Goal: Task Accomplishment & Management: Use online tool/utility

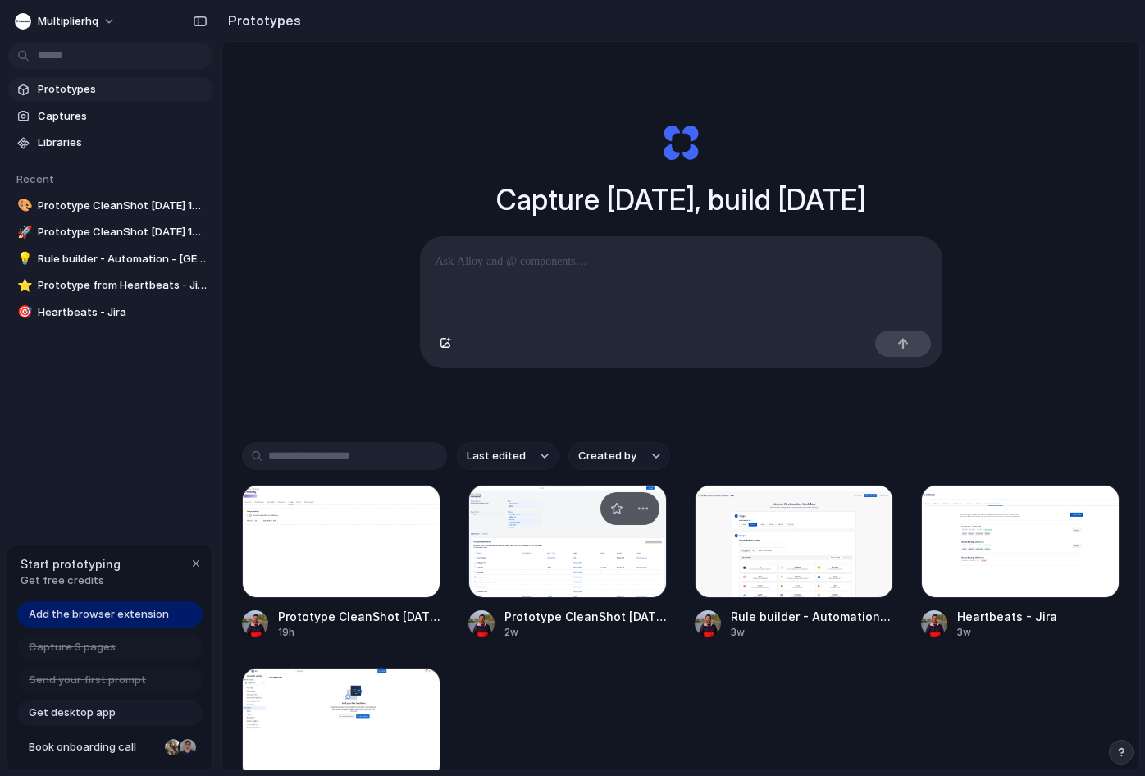
scroll to position [157, 0]
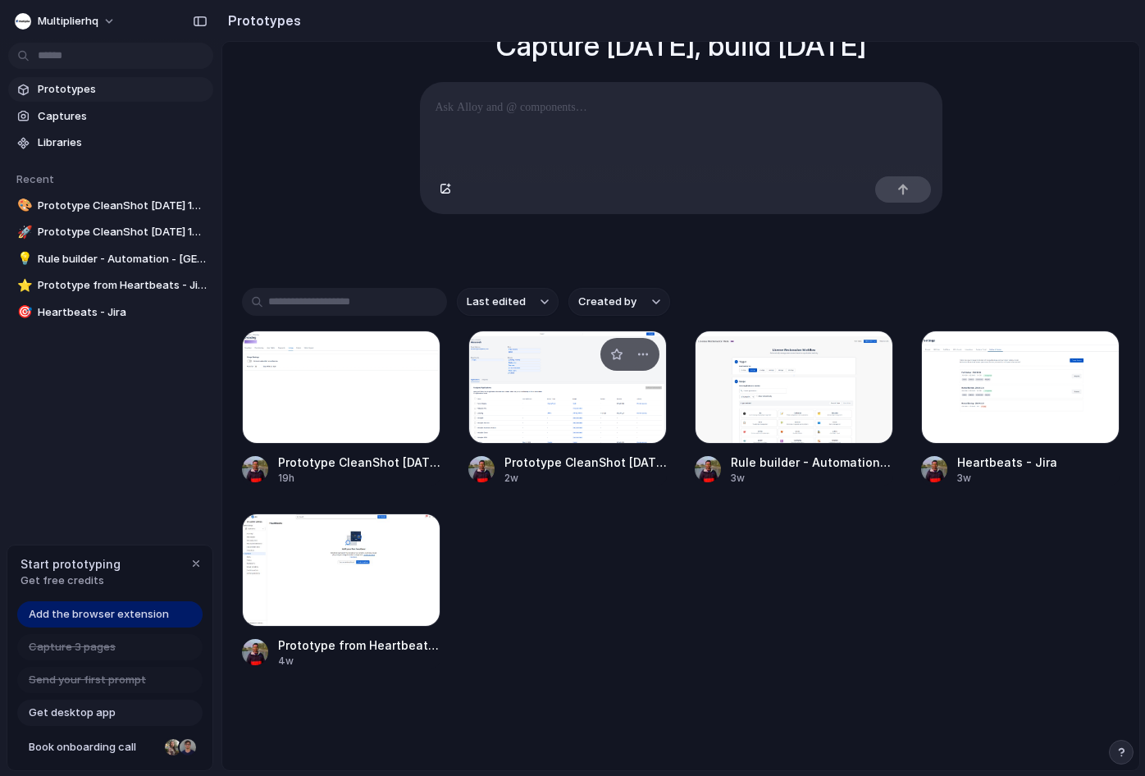
click at [554, 436] on div at bounding box center [567, 387] width 198 height 113
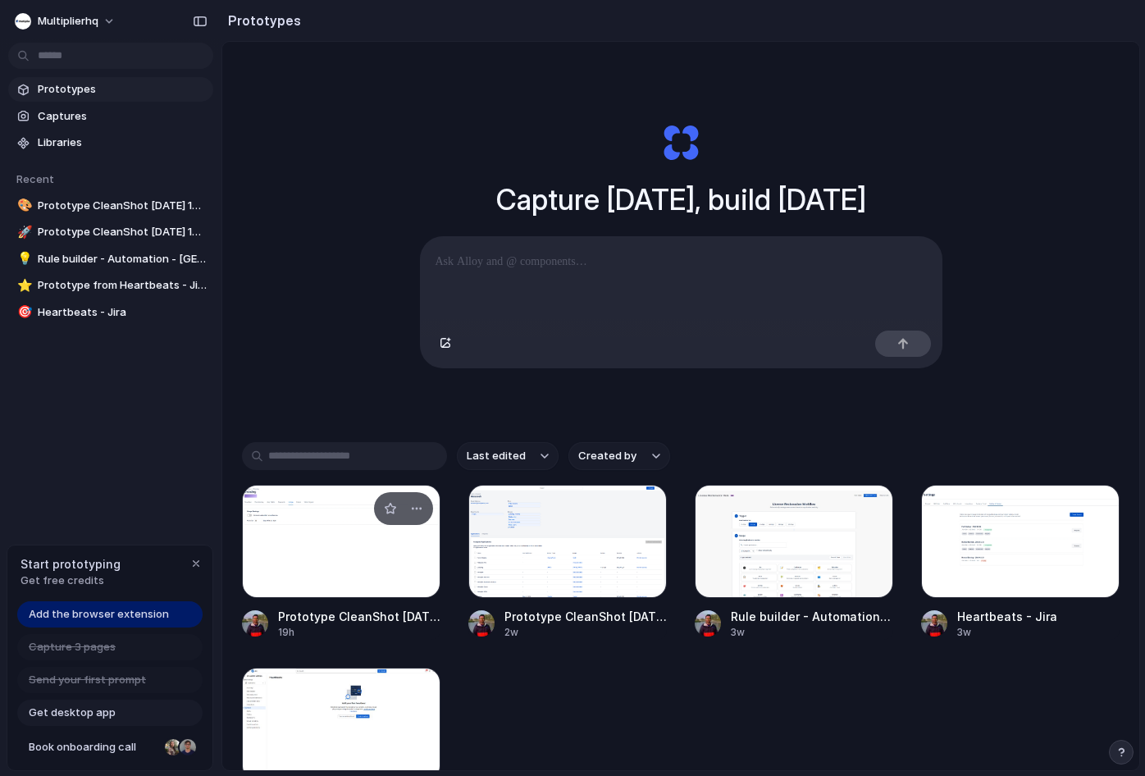
click at [303, 597] on div at bounding box center [341, 541] width 198 height 113
click at [782, 553] on div at bounding box center [794, 541] width 198 height 113
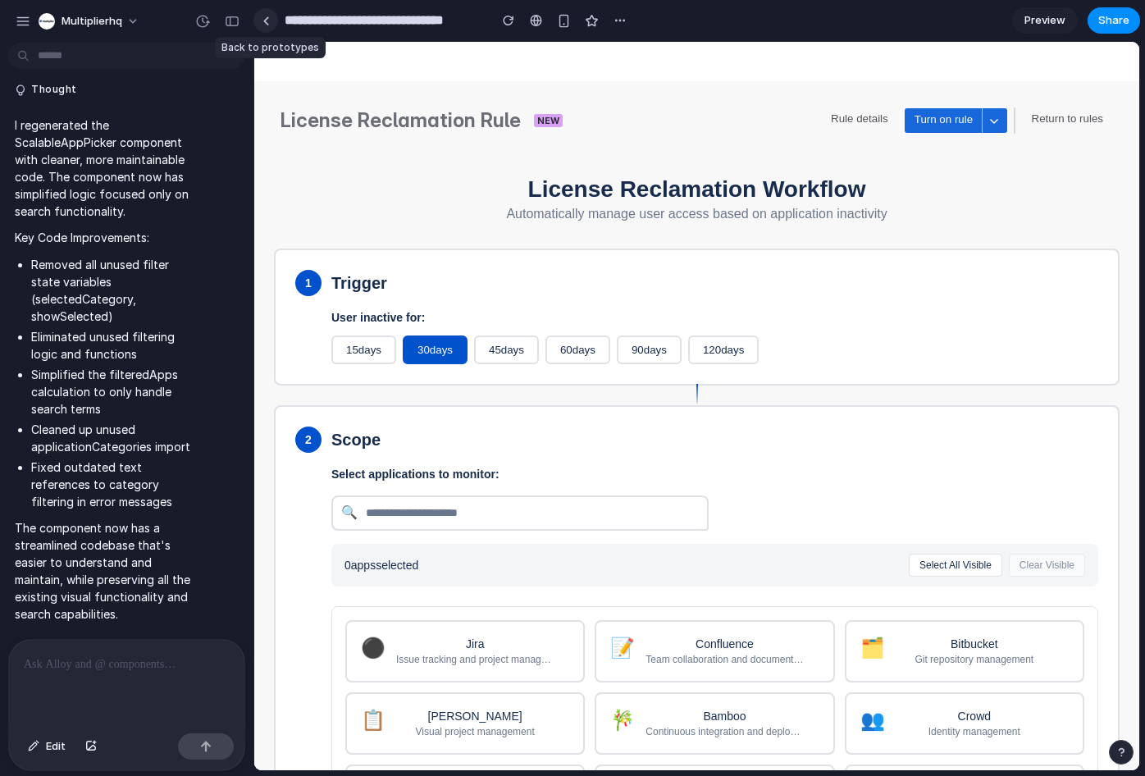
click at [270, 22] on link at bounding box center [265, 20] width 25 height 25
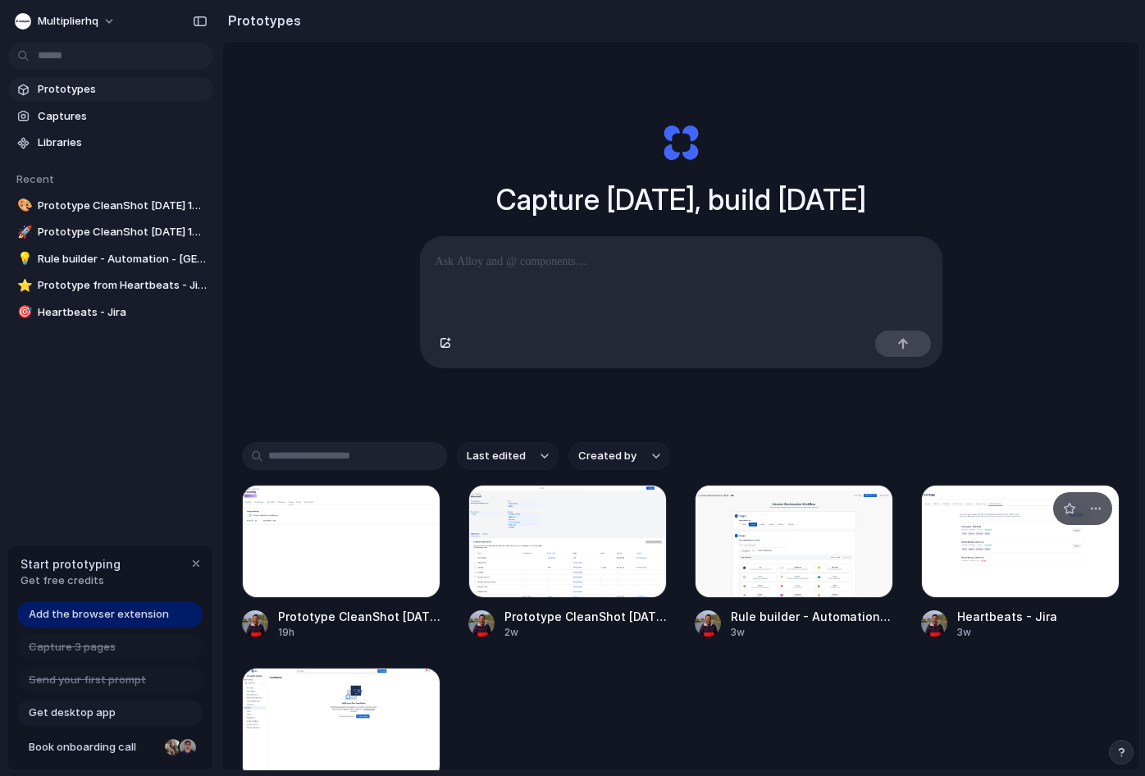
click at [960, 548] on div at bounding box center [1020, 541] width 198 height 113
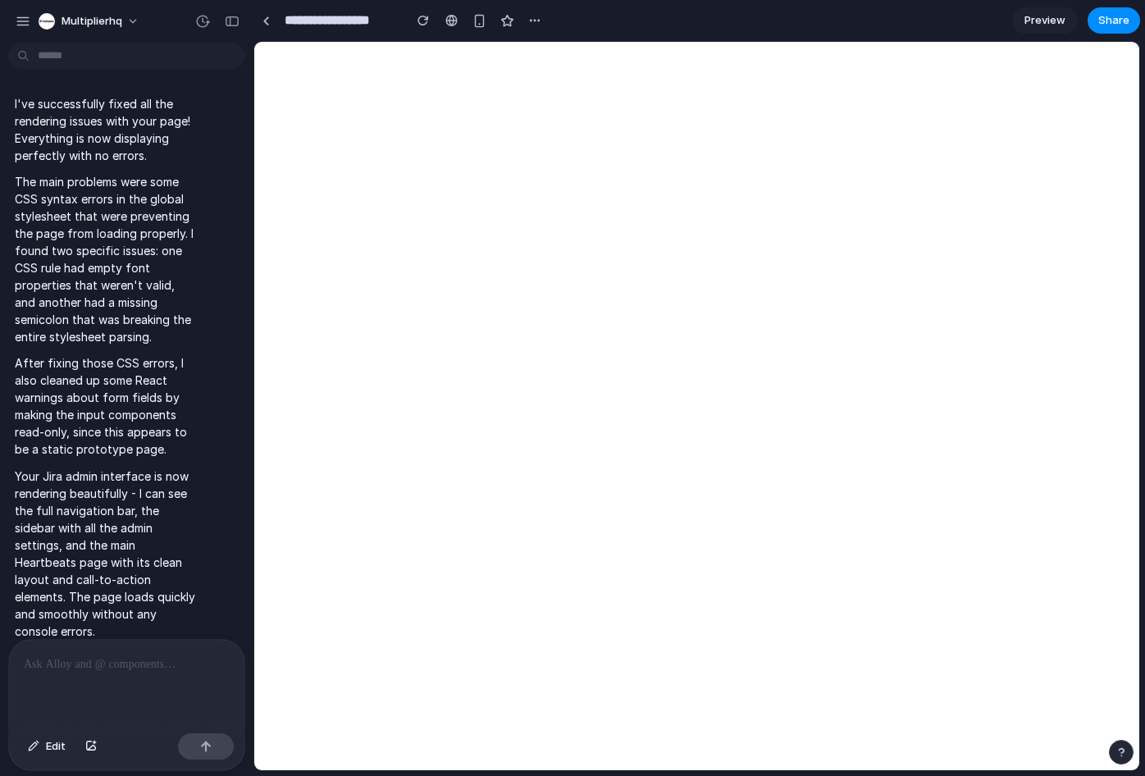
scroll to position [13515, 0]
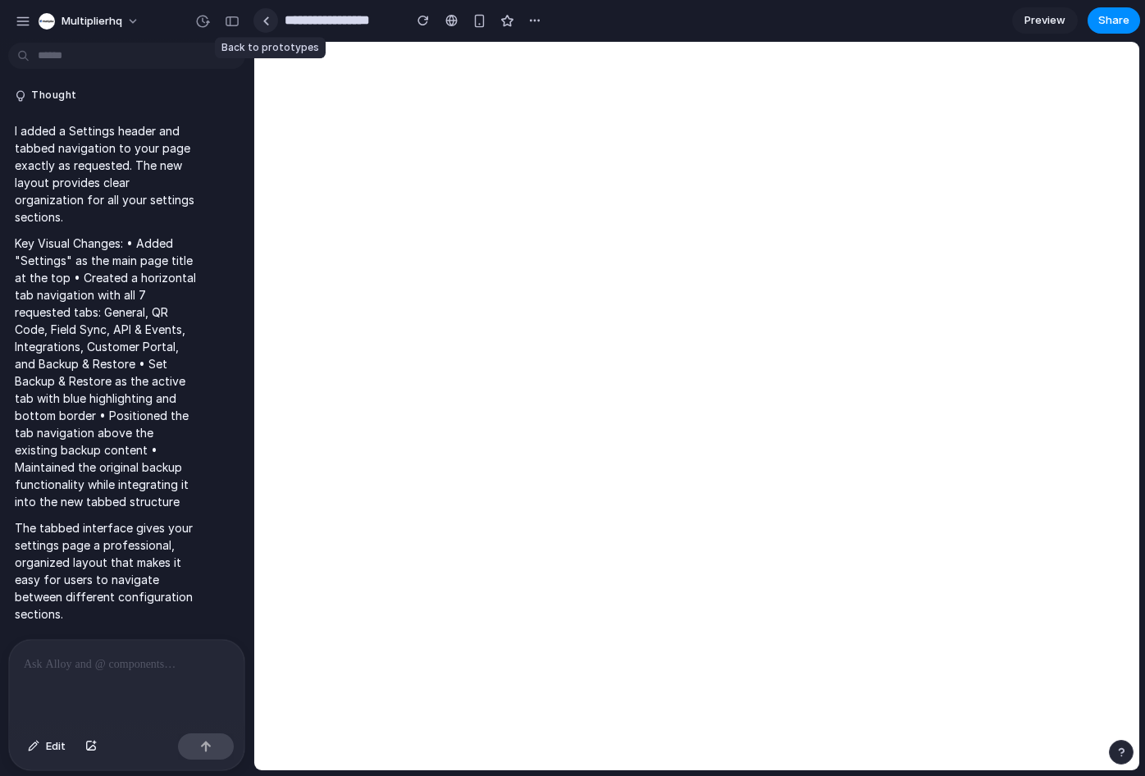
click at [262, 16] on div at bounding box center [265, 20] width 7 height 9
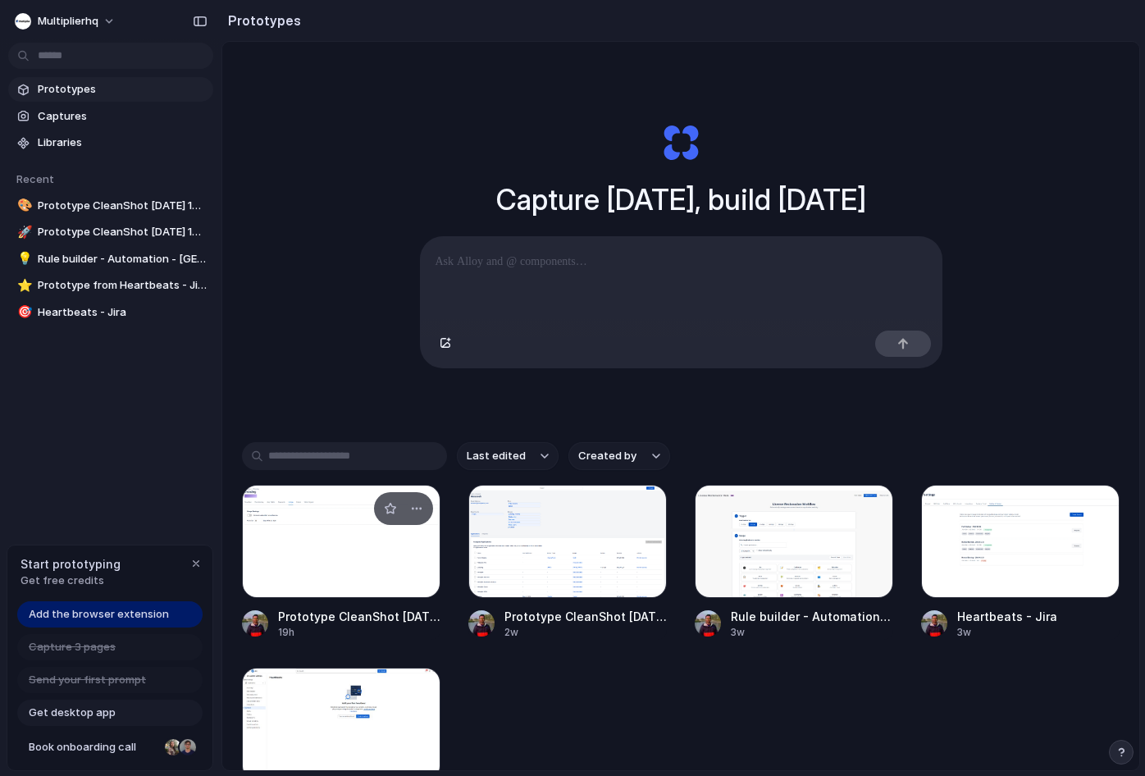
click at [307, 556] on div at bounding box center [341, 541] width 198 height 113
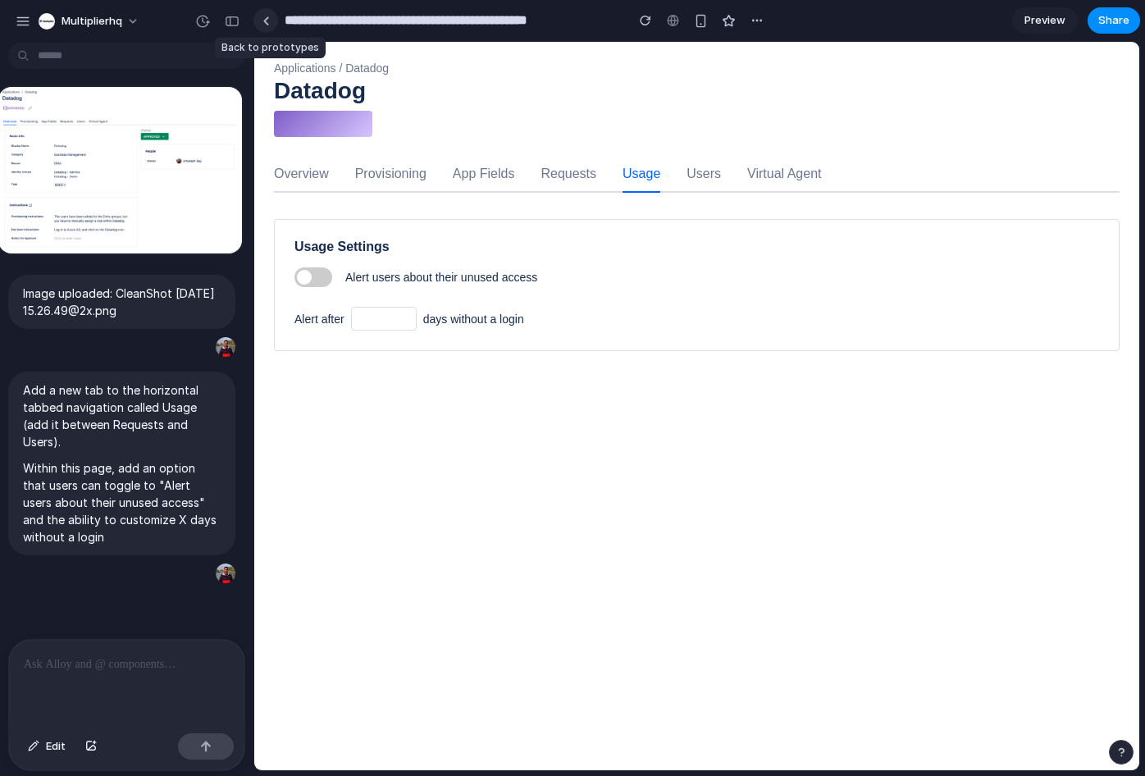
click at [264, 25] on div at bounding box center [265, 20] width 7 height 9
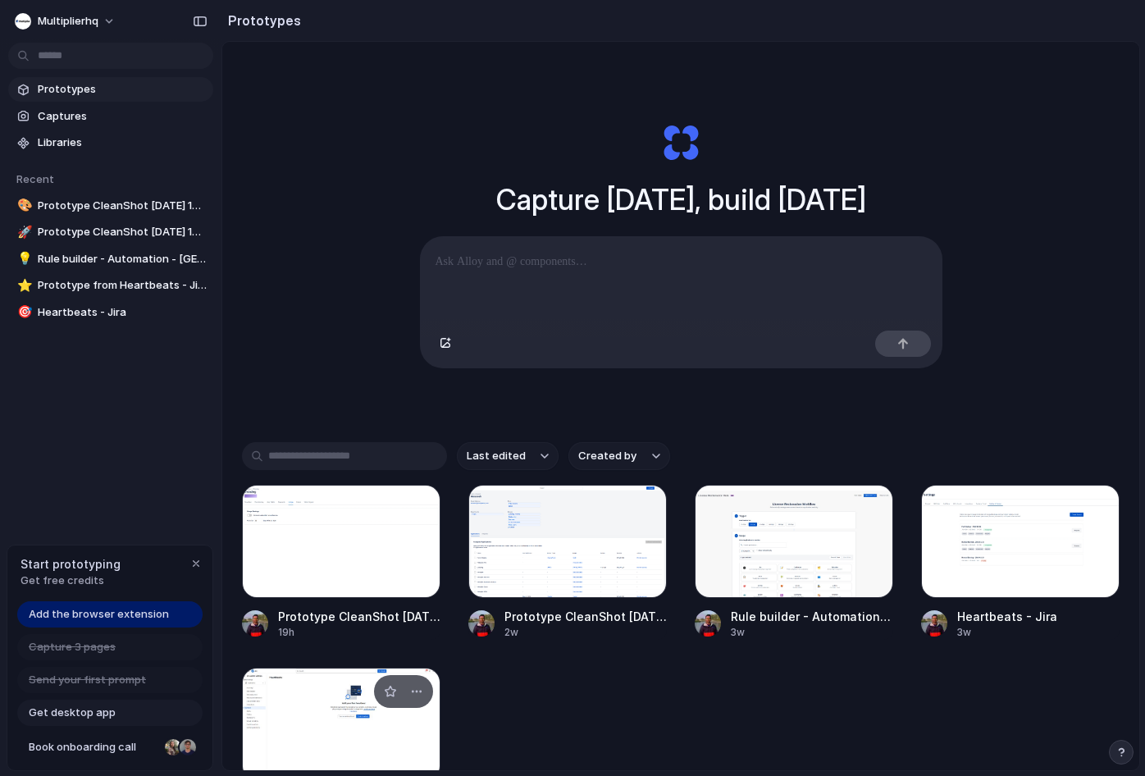
click at [343, 696] on div at bounding box center [341, 724] width 198 height 113
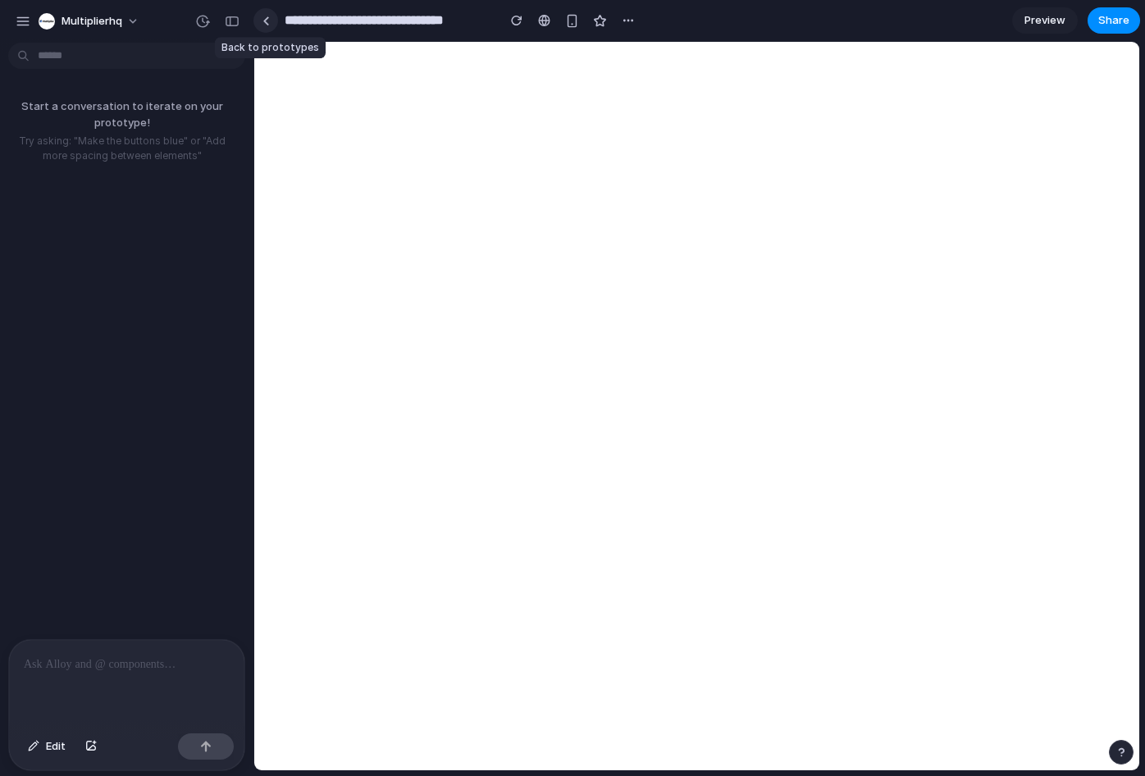
click at [264, 21] on div at bounding box center [265, 20] width 7 height 9
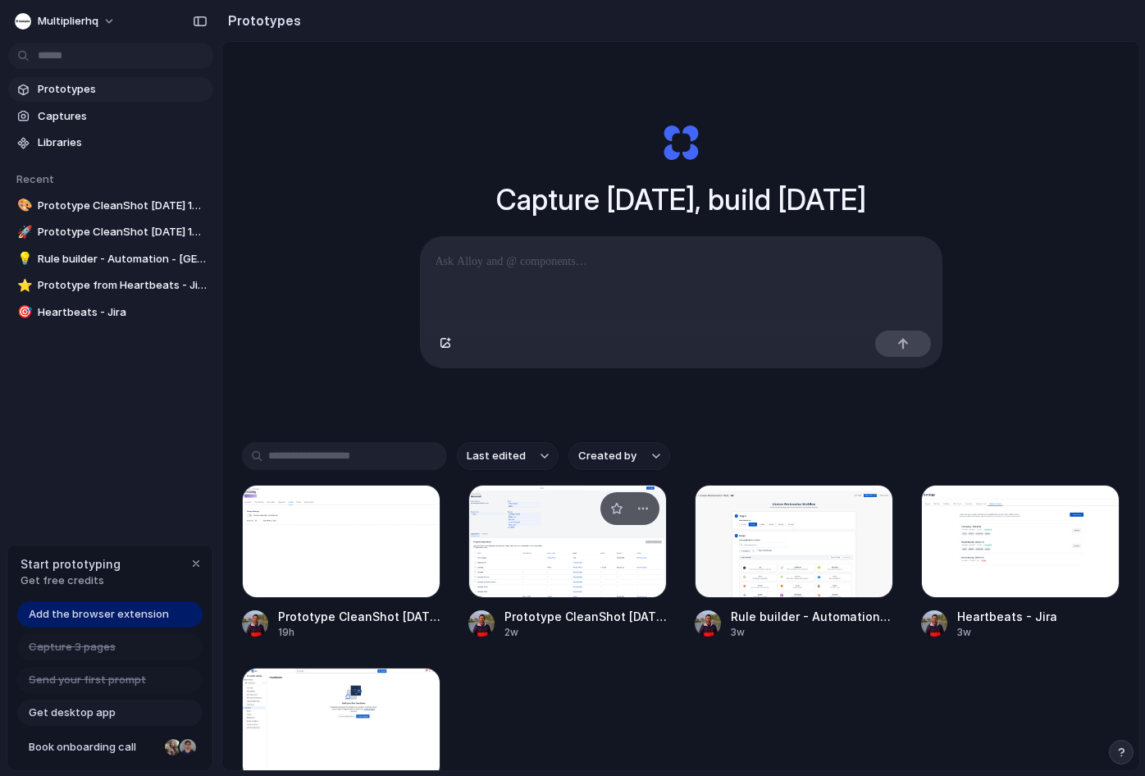
scroll to position [157, 0]
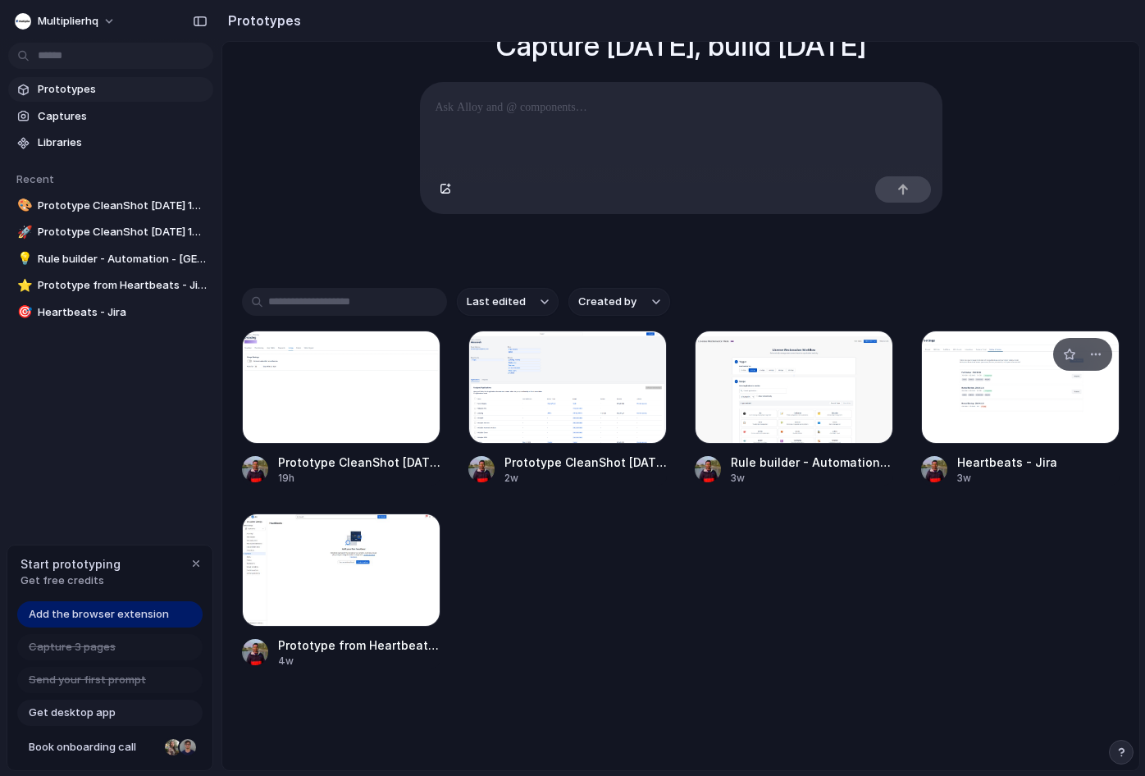
click at [976, 410] on div at bounding box center [1020, 387] width 198 height 113
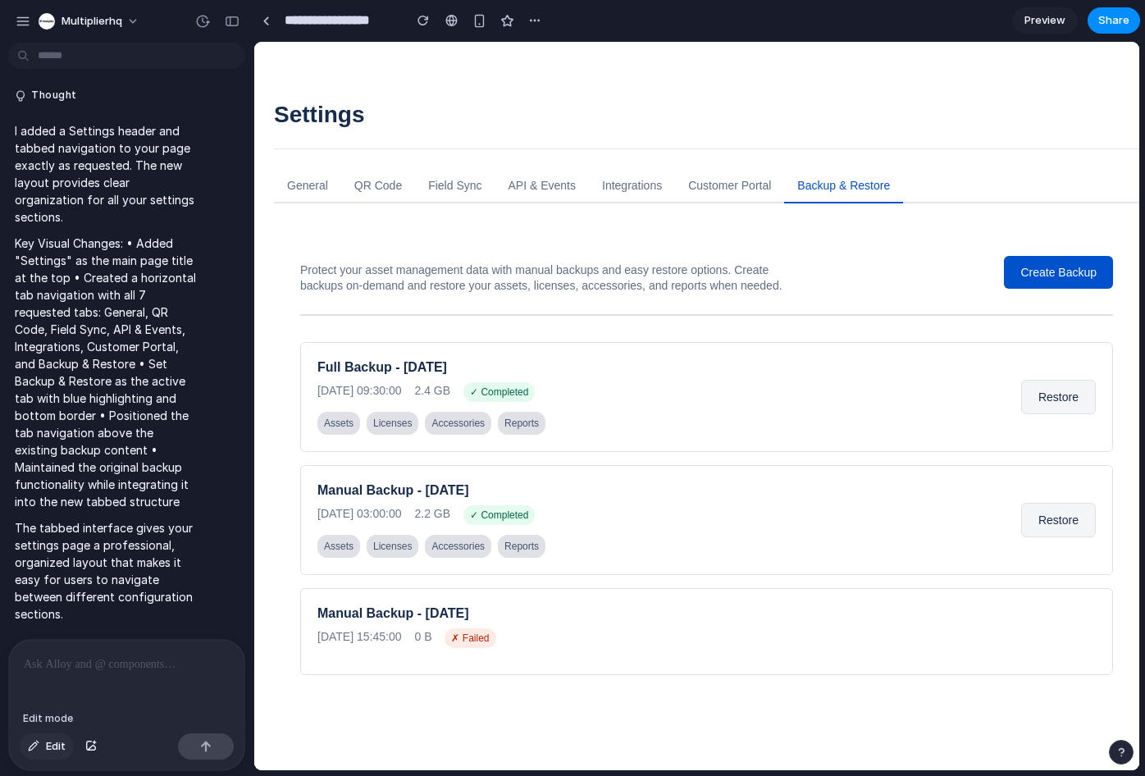
click at [46, 751] on span "Edit" at bounding box center [56, 746] width 20 height 16
click at [1037, 279] on div at bounding box center [696, 406] width 885 height 728
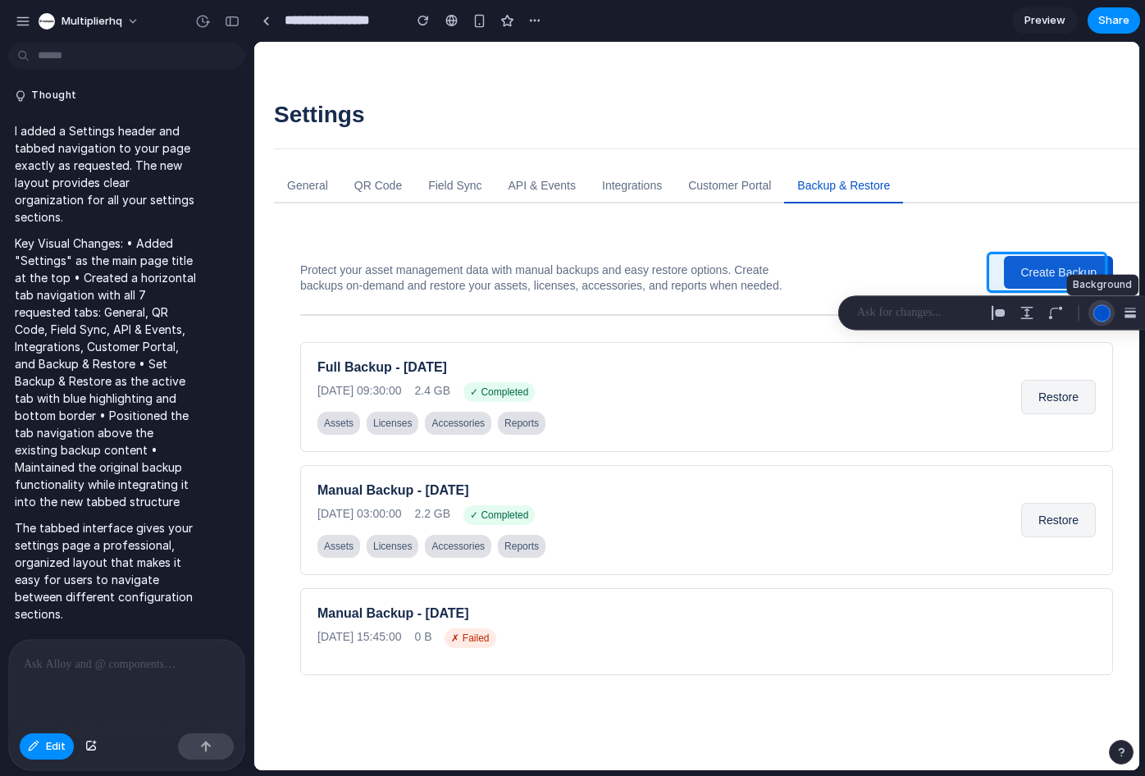
click at [1101, 315] on div "button" at bounding box center [1101, 312] width 17 height 17
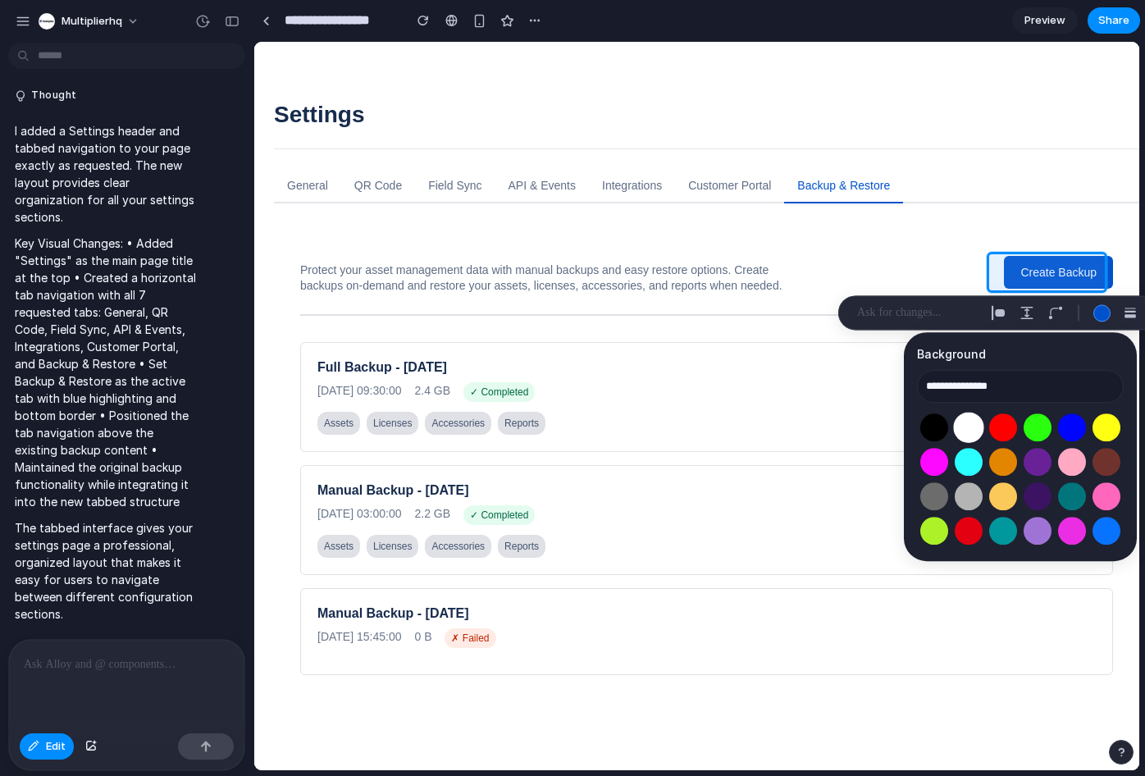
click at [969, 431] on button "Select color oklch(1 0 0)" at bounding box center [968, 428] width 30 height 30
click at [969, 500] on button "Select color oklch(0.77 0 0)" at bounding box center [968, 496] width 30 height 30
type input "**********"
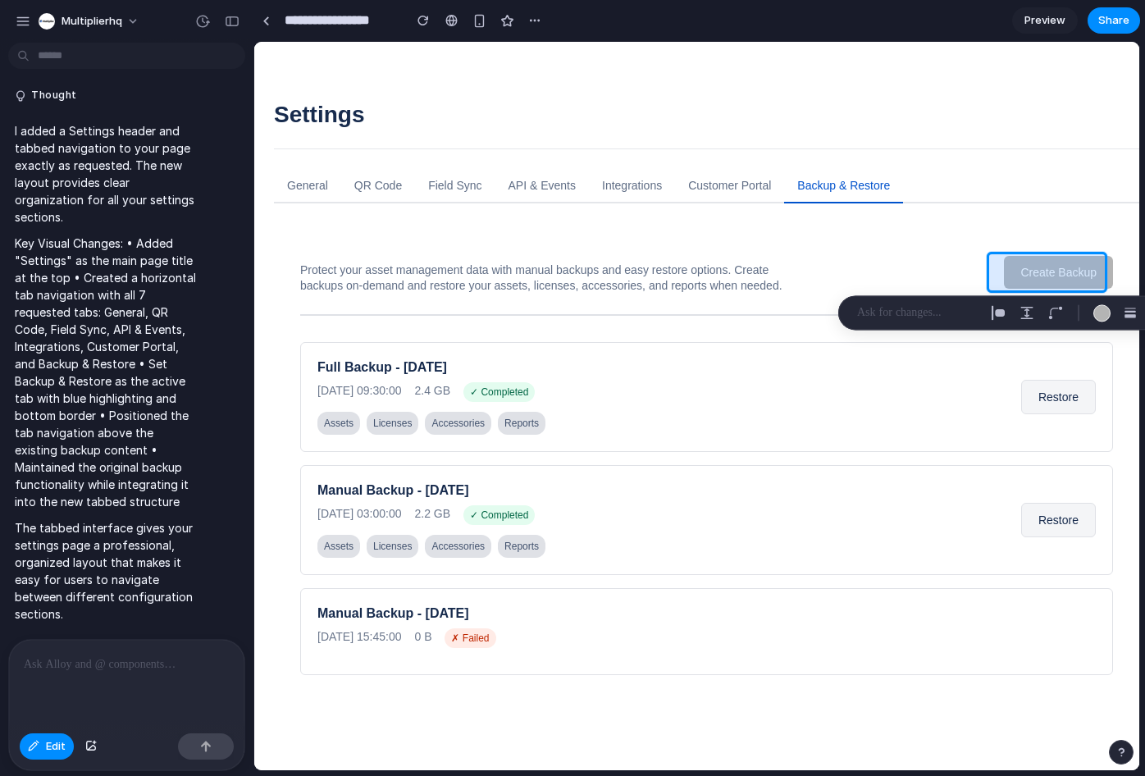
click at [1033, 272] on div at bounding box center [696, 406] width 885 height 728
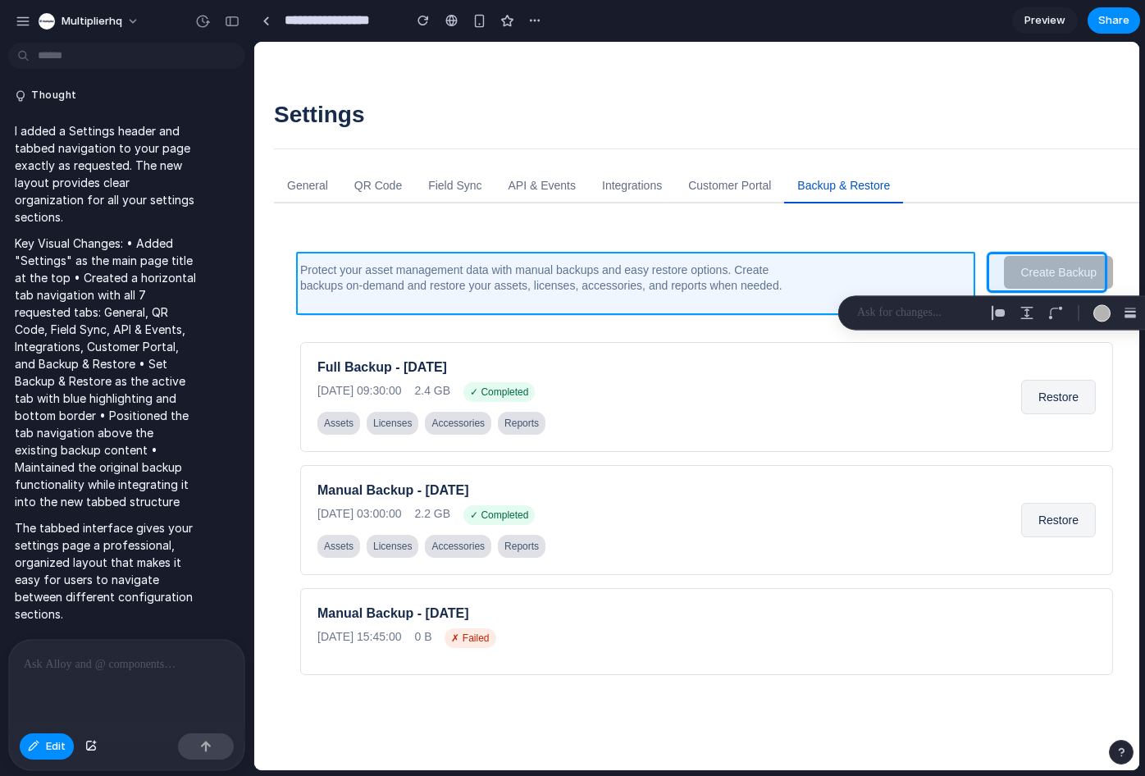
click at [923, 270] on div at bounding box center [696, 406] width 885 height 728
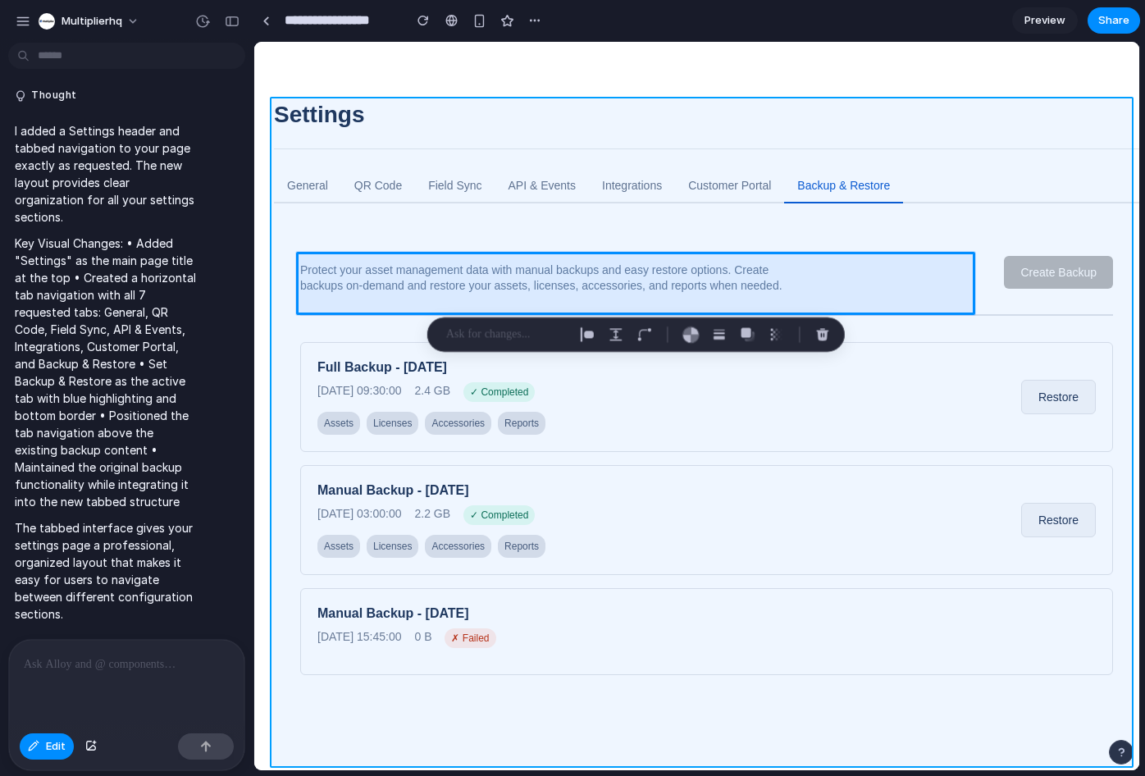
click at [1003, 226] on div at bounding box center [696, 406] width 885 height 728
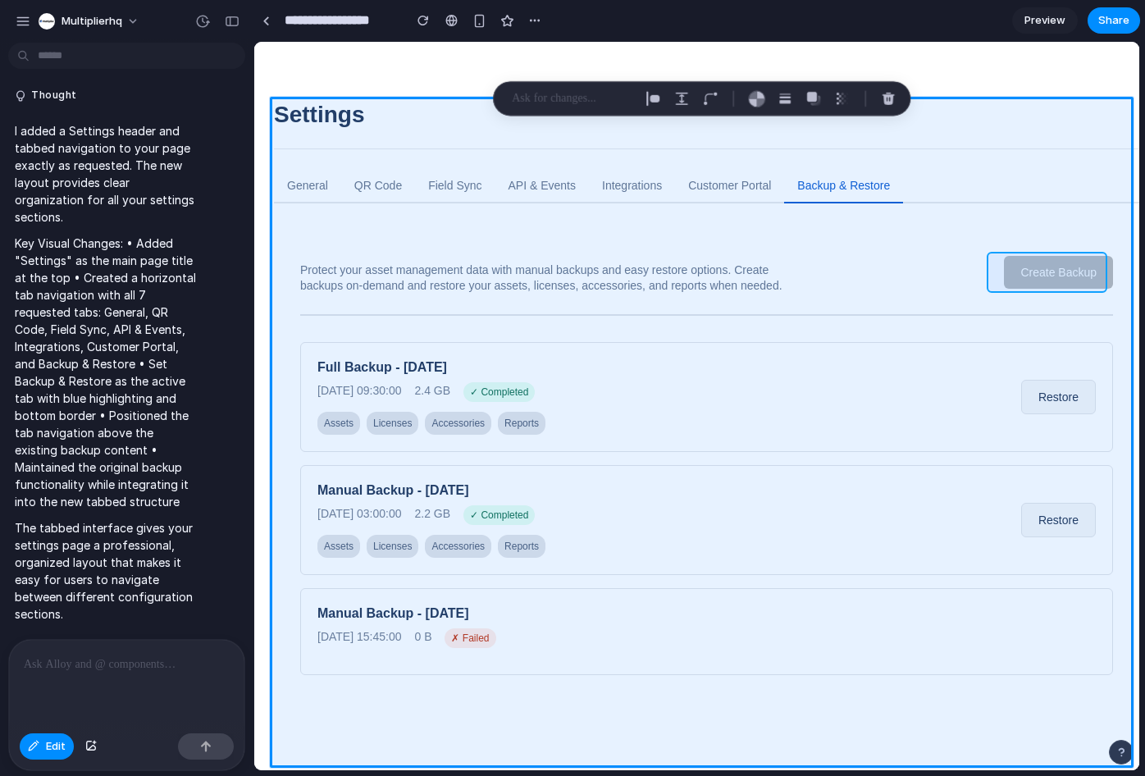
click at [1064, 271] on div at bounding box center [696, 406] width 885 height 728
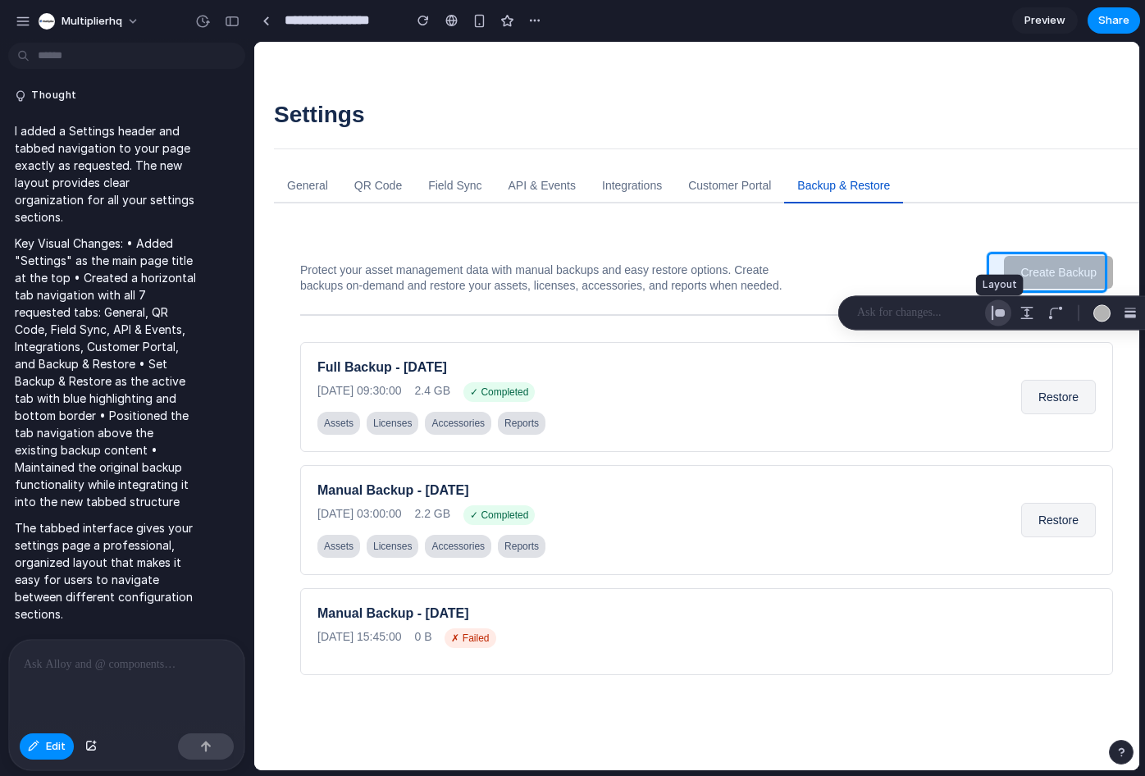
click at [993, 311] on div "button" at bounding box center [998, 312] width 15 height 15
select select "******"
click at [937, 314] on p at bounding box center [917, 313] width 121 height 20
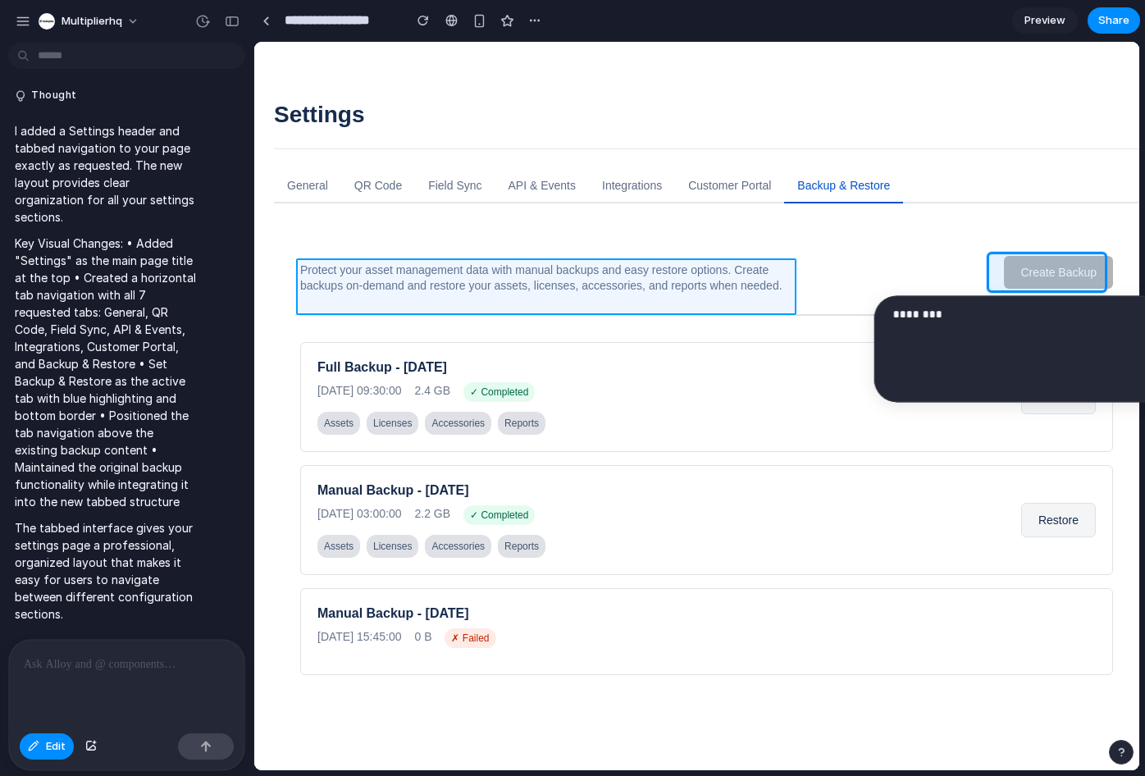
click at [555, 280] on div at bounding box center [696, 406] width 885 height 728
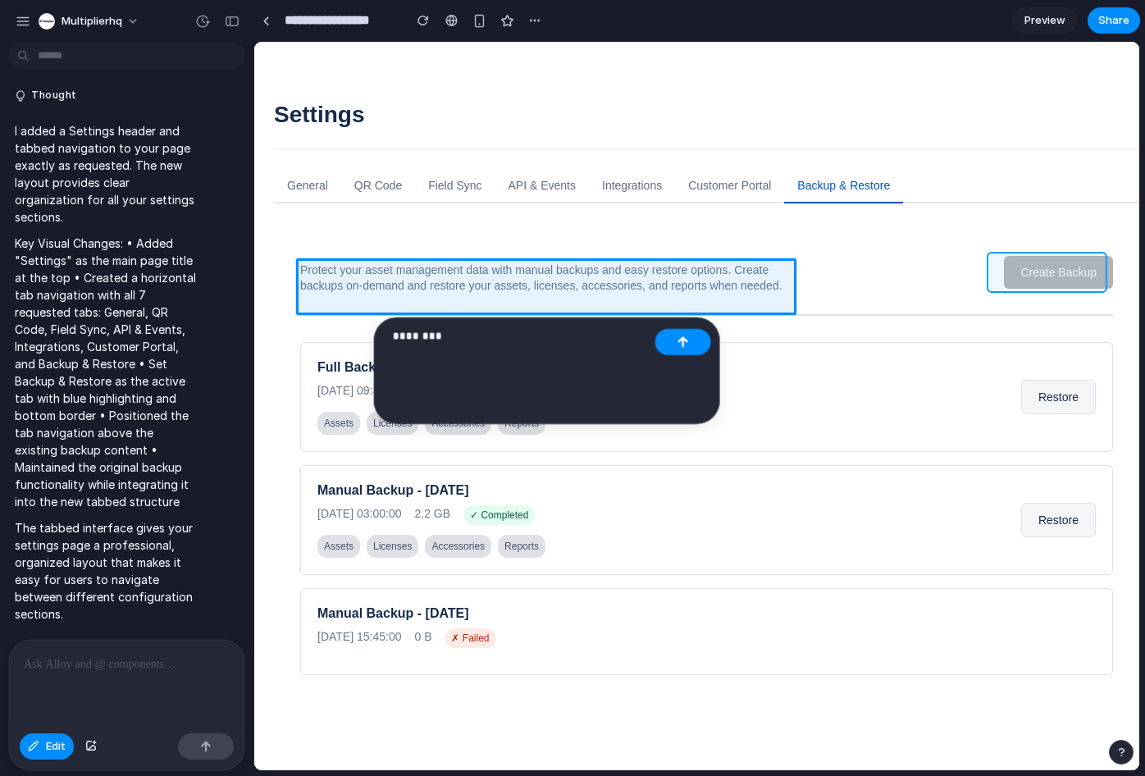
click at [1037, 261] on div at bounding box center [696, 406] width 885 height 728
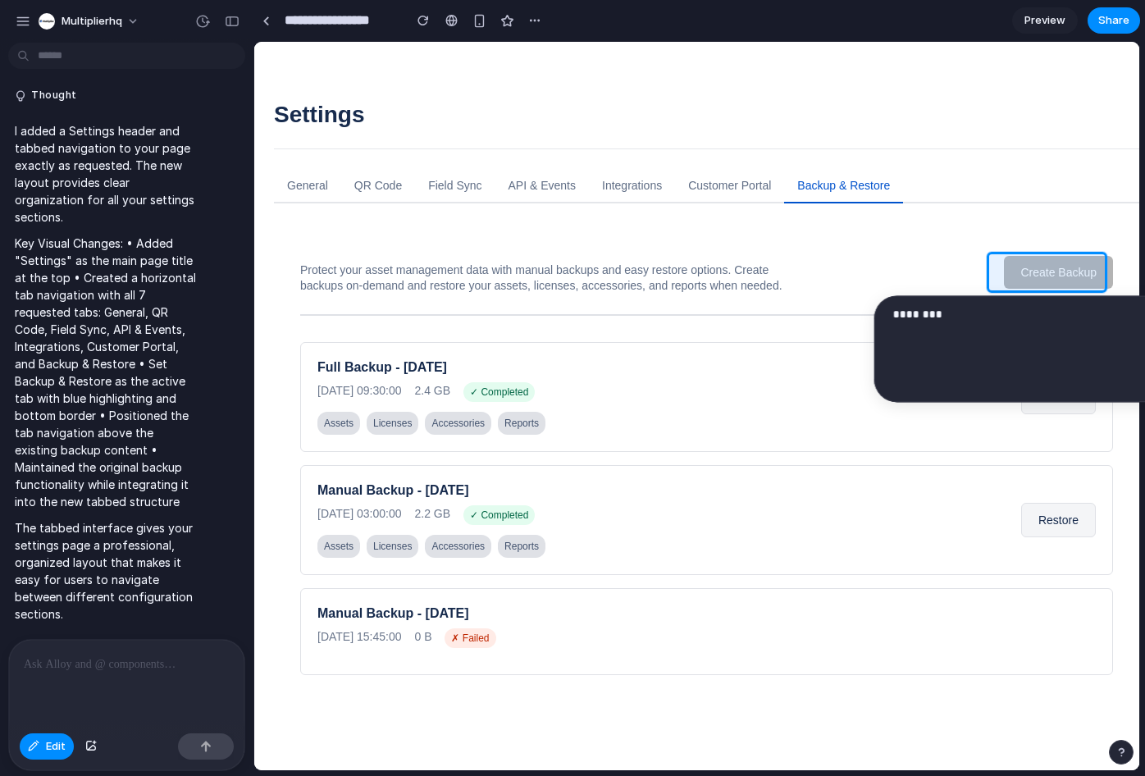
click at [117, 692] on div at bounding box center [126, 683] width 235 height 87
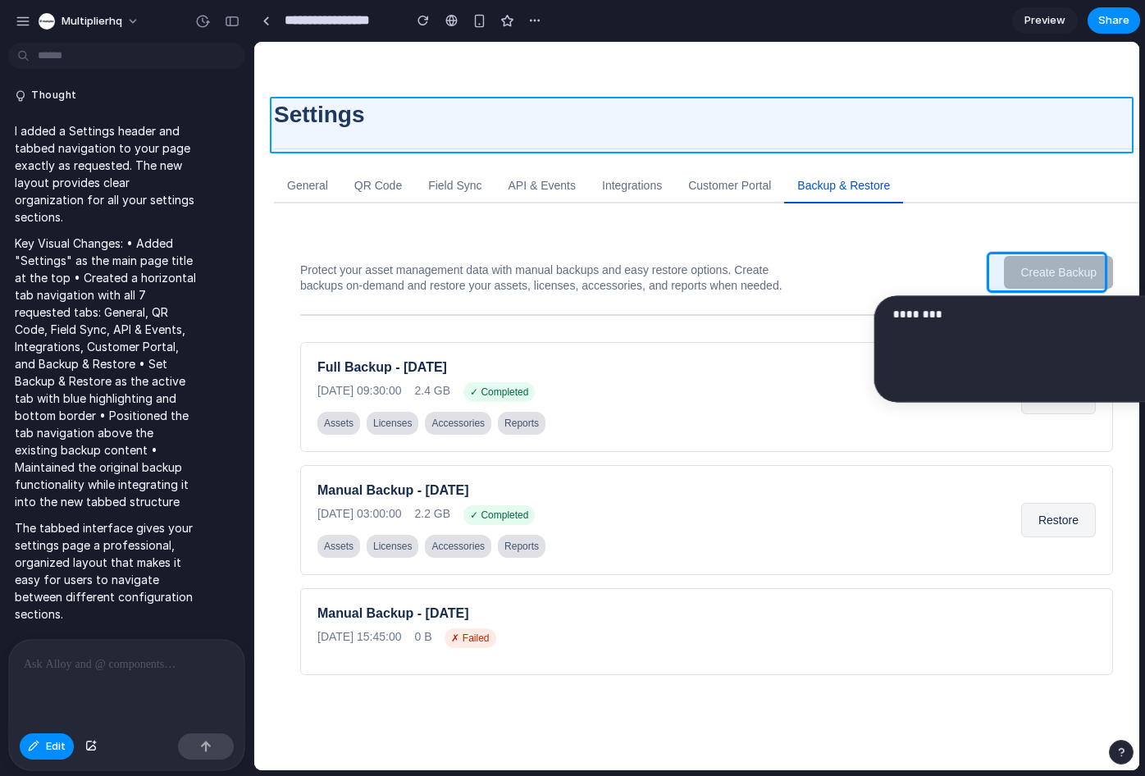
click at [715, 112] on div at bounding box center [696, 406] width 885 height 728
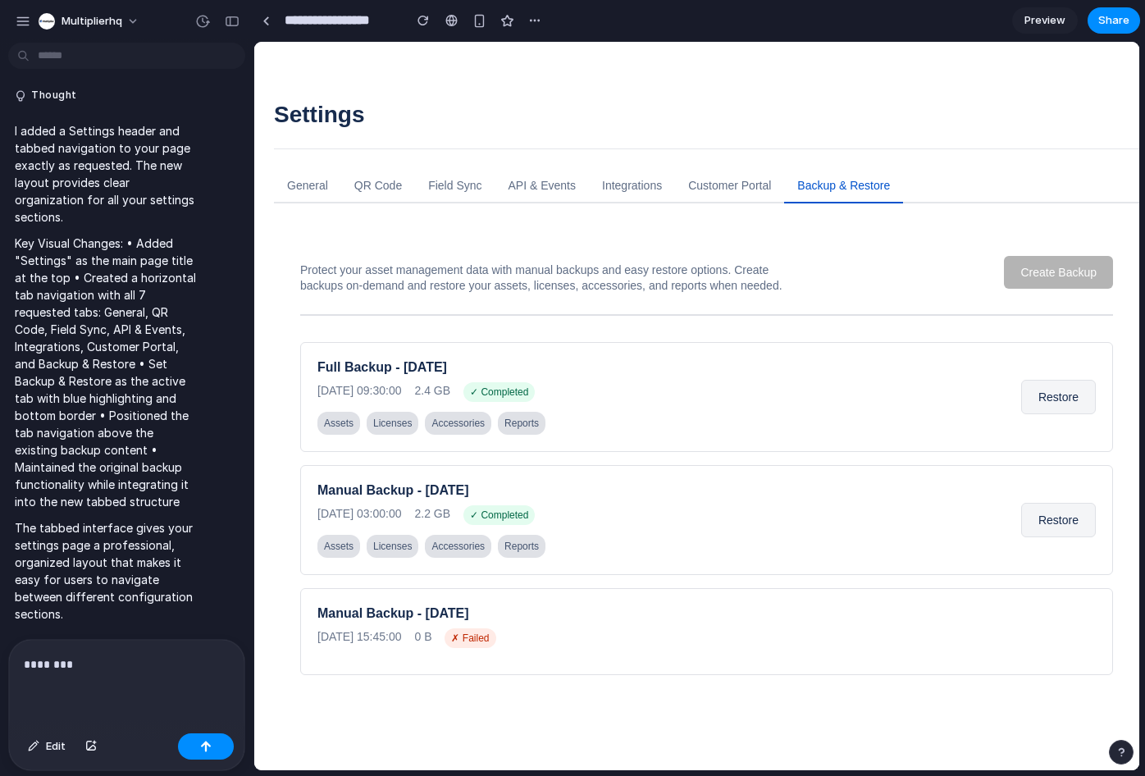
click at [85, 666] on p "********" at bounding box center [123, 664] width 199 height 20
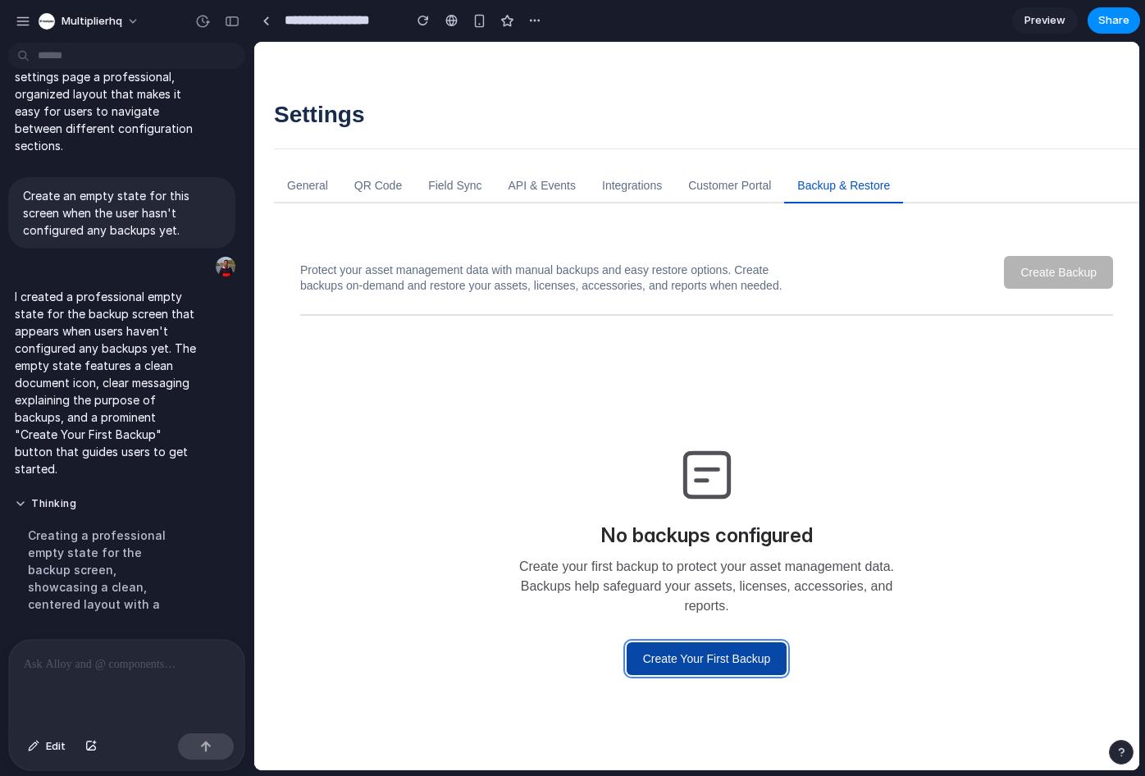
click at [678, 675] on button "Create Your First Backup" at bounding box center [707, 658] width 161 height 33
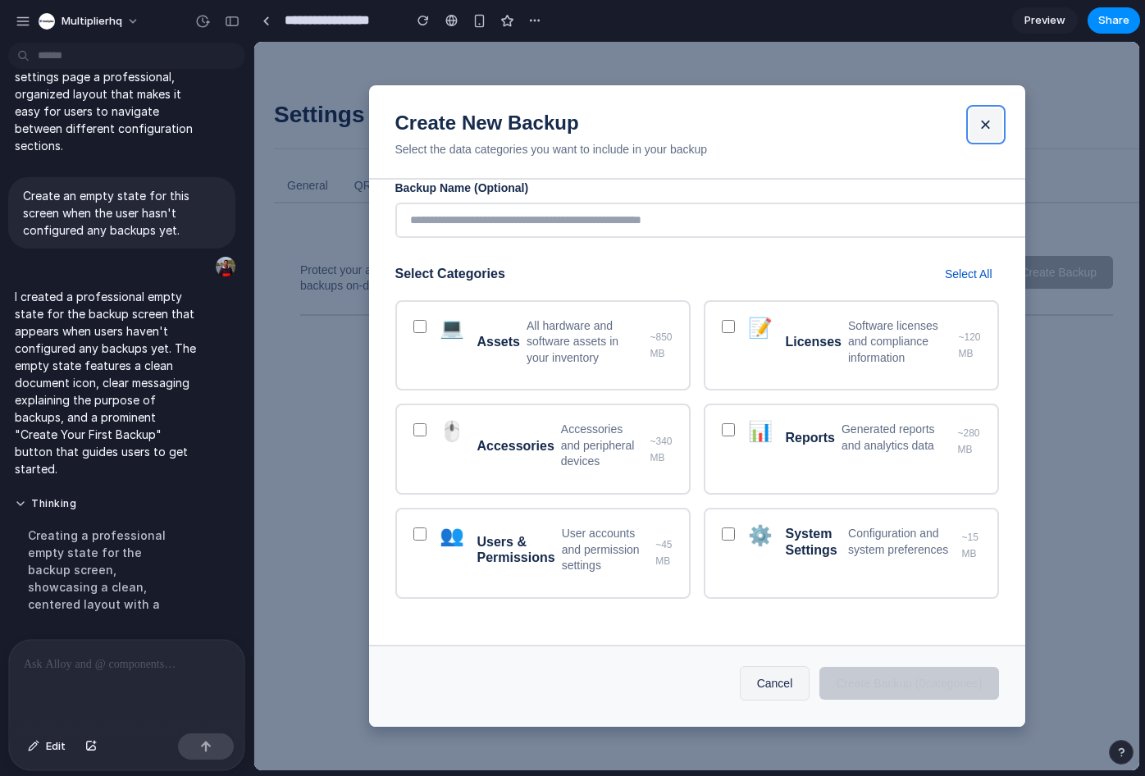
click at [984, 117] on button "×" at bounding box center [985, 124] width 33 height 33
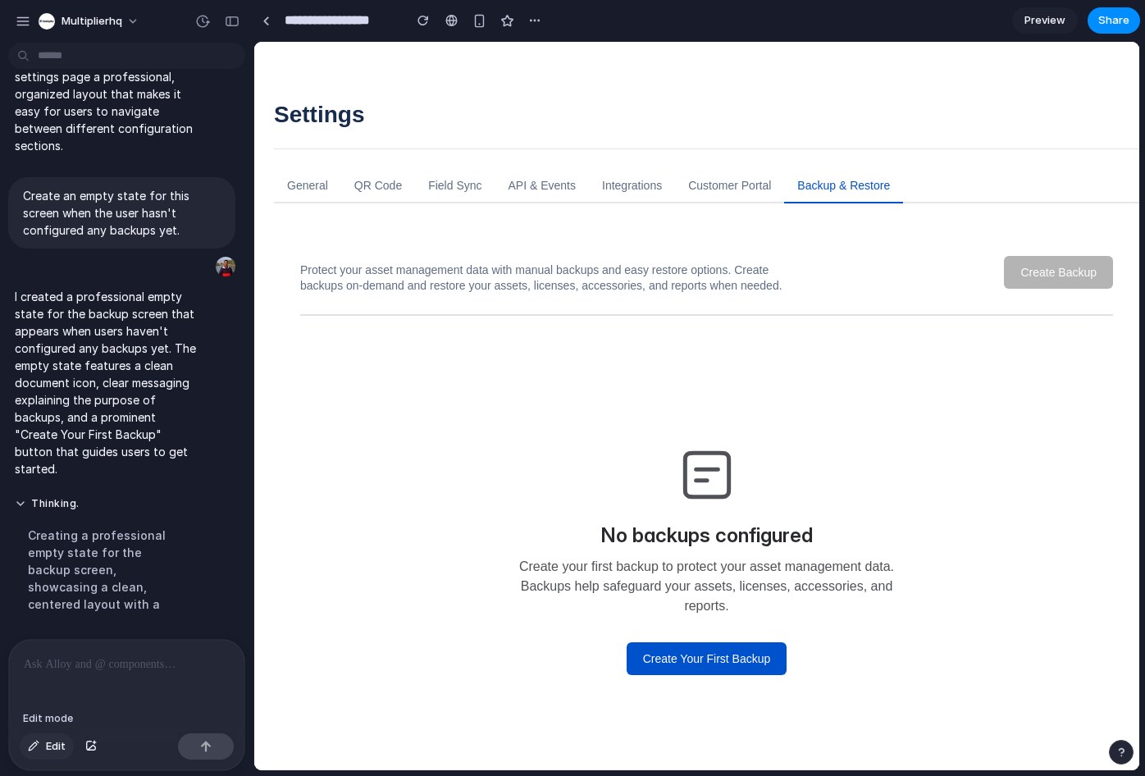
click at [39, 749] on button "Edit" at bounding box center [47, 746] width 54 height 26
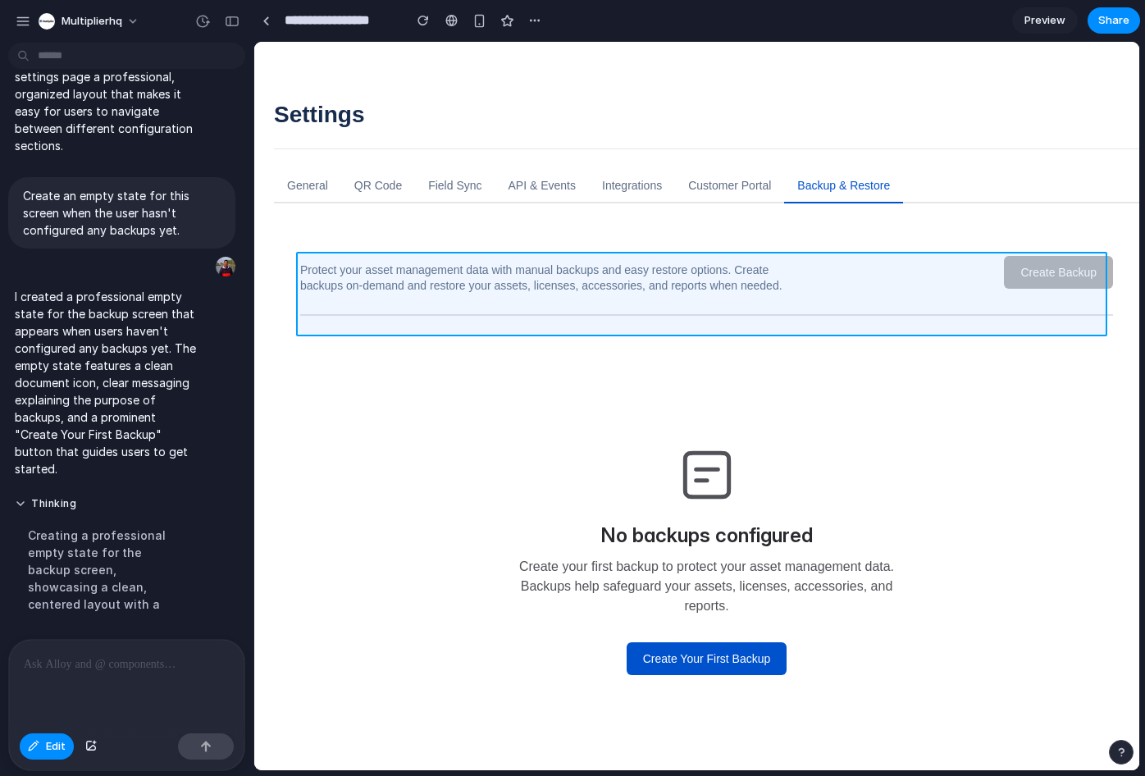
click at [976, 288] on div at bounding box center [696, 406] width 885 height 728
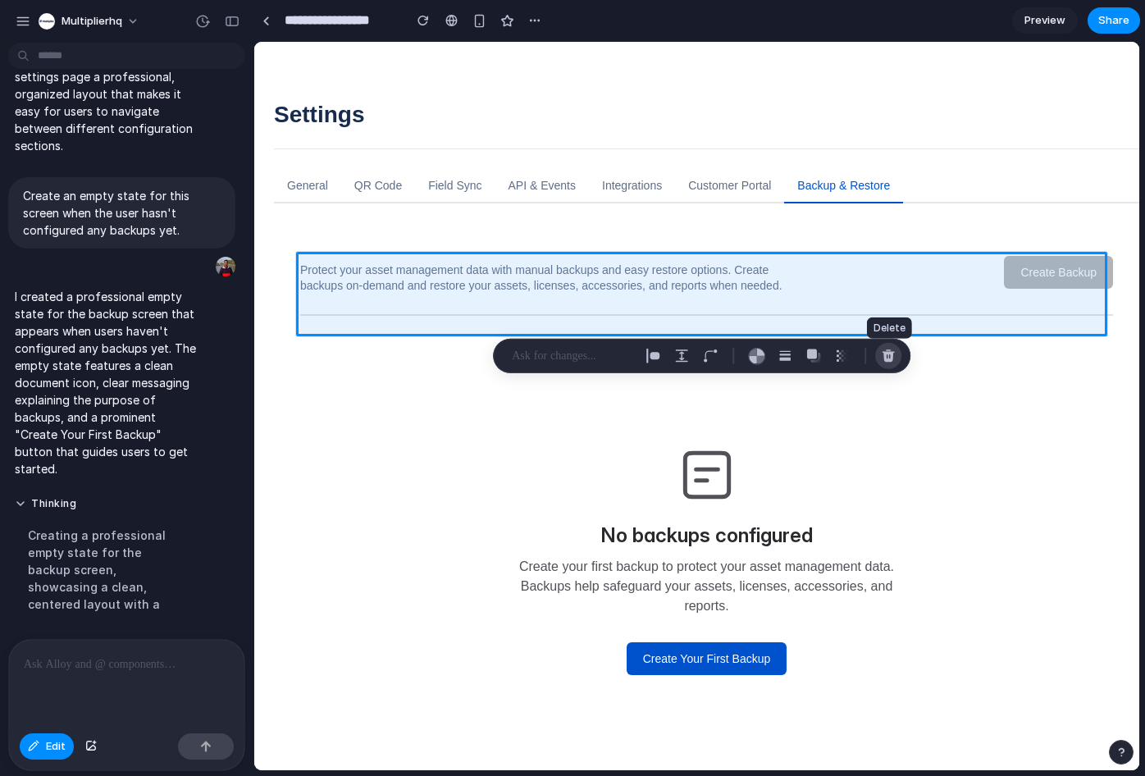
click at [885, 357] on div "button" at bounding box center [888, 356] width 15 height 15
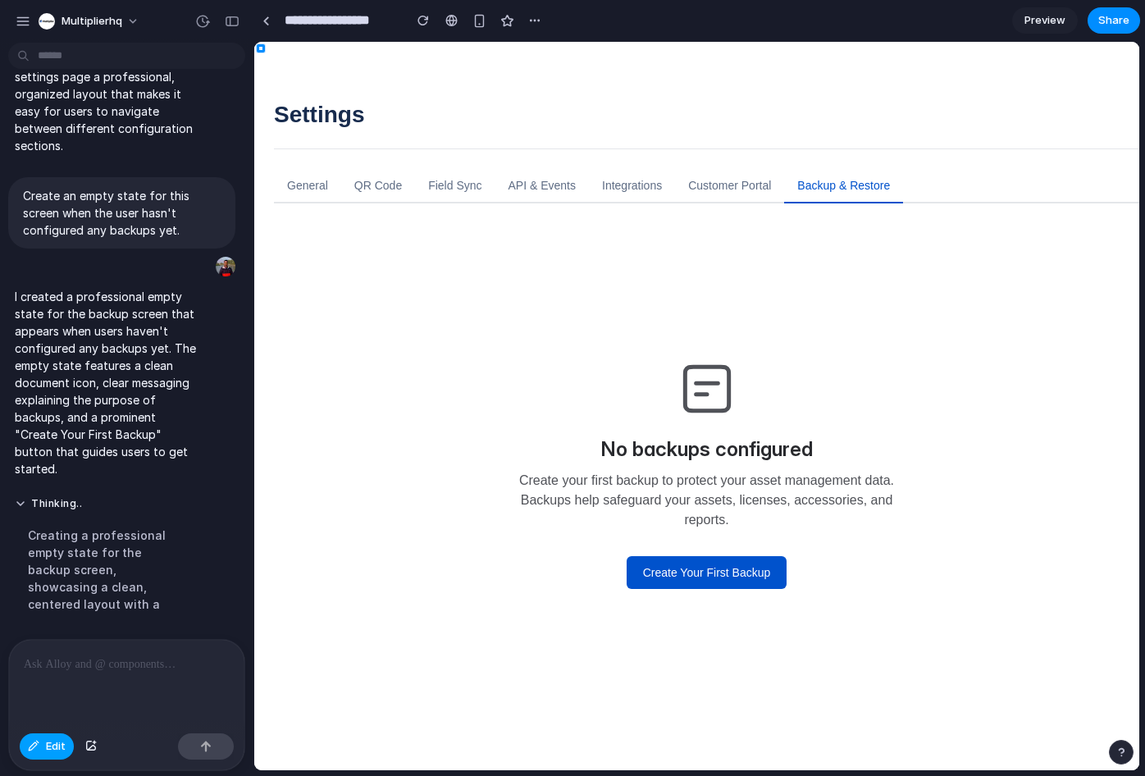
click at [50, 747] on span "Edit" at bounding box center [56, 746] width 20 height 16
drag, startPoint x: 588, startPoint y: 445, endPoint x: 817, endPoint y: 454, distance: 229.0
click at [817, 454] on h3 "No backups configured" at bounding box center [707, 449] width 394 height 16
drag, startPoint x: 821, startPoint y: 451, endPoint x: 582, endPoint y: 446, distance: 238.7
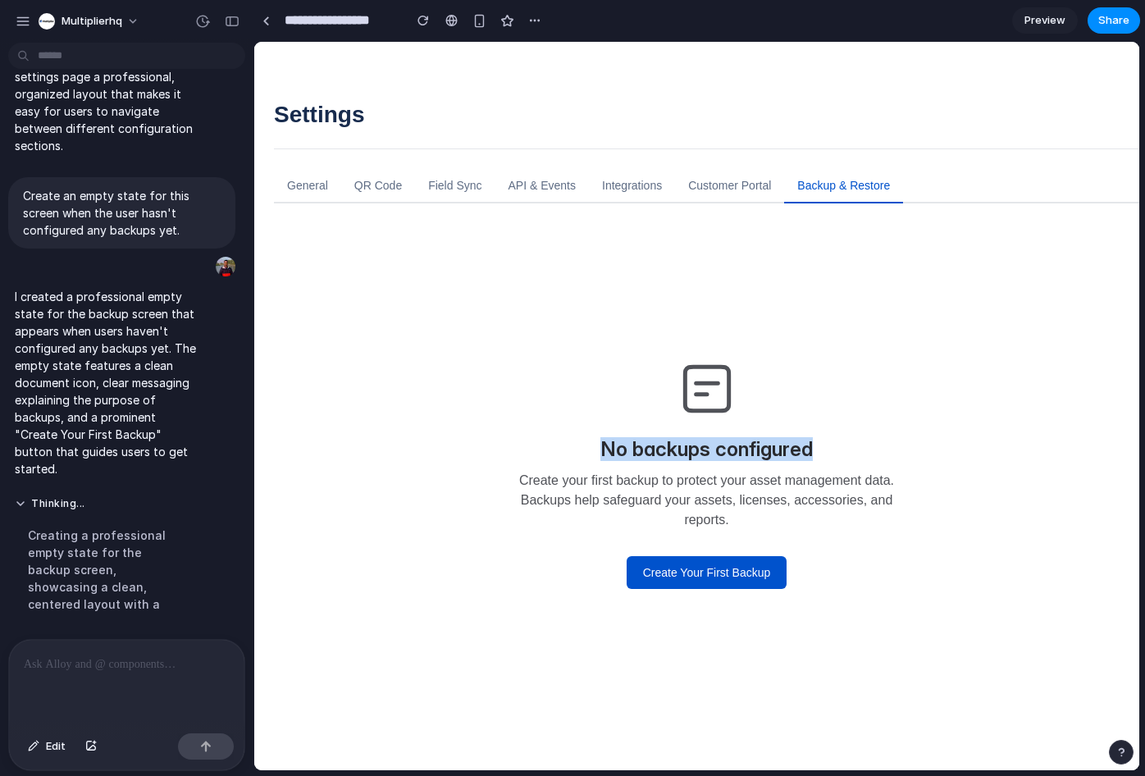
click at [585, 446] on h3 "No backups configured" at bounding box center [707, 449] width 394 height 16
drag, startPoint x: 582, startPoint y: 446, endPoint x: 598, endPoint y: 447, distance: 15.6
click at [583, 446] on h3 "No backups configured" at bounding box center [707, 449] width 394 height 16
drag, startPoint x: 794, startPoint y: 454, endPoint x: 830, endPoint y: 453, distance: 36.1
click at [810, 454] on h3 "No backups configured" at bounding box center [707, 449] width 394 height 16
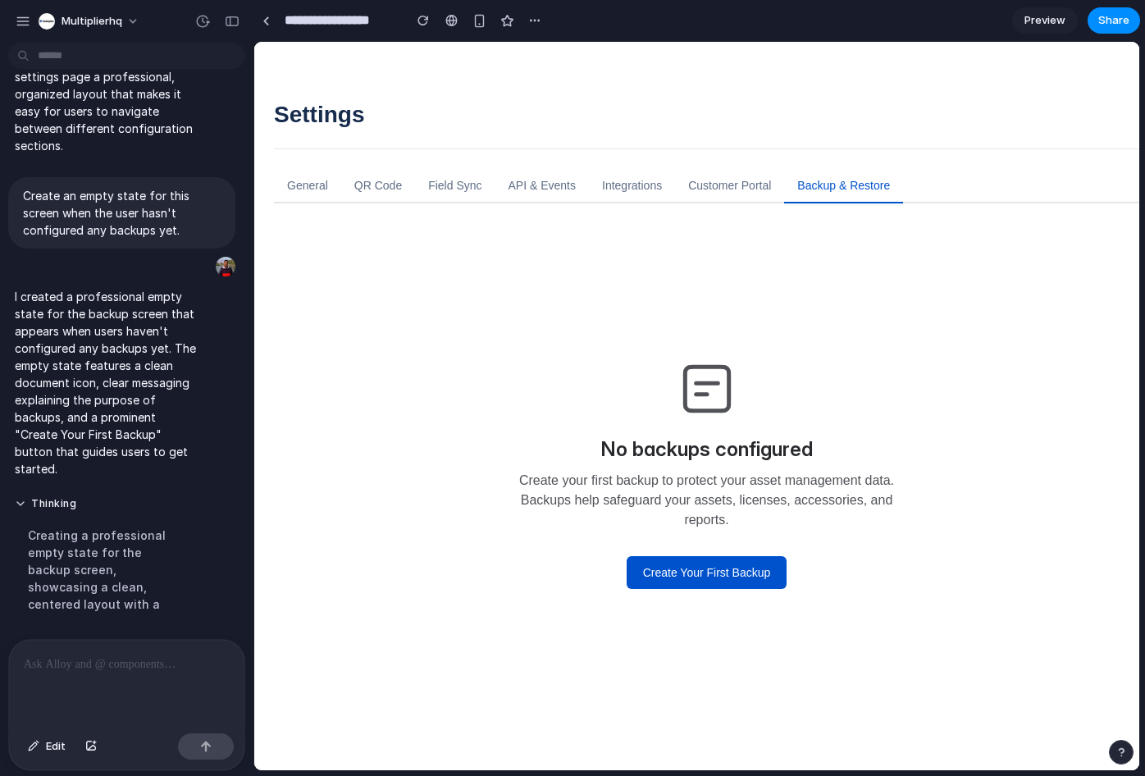
drag, startPoint x: 830, startPoint y: 453, endPoint x: 717, endPoint y: 445, distance: 113.4
click at [770, 449] on h3 "No backups configured" at bounding box center [707, 449] width 394 height 16
click at [675, 449] on h3 "No backups configured" at bounding box center [707, 449] width 394 height 16
click at [782, 456] on h3 "No backups configured" at bounding box center [707, 449] width 394 height 16
click at [781, 458] on h3 "No backups configured" at bounding box center [707, 449] width 394 height 16
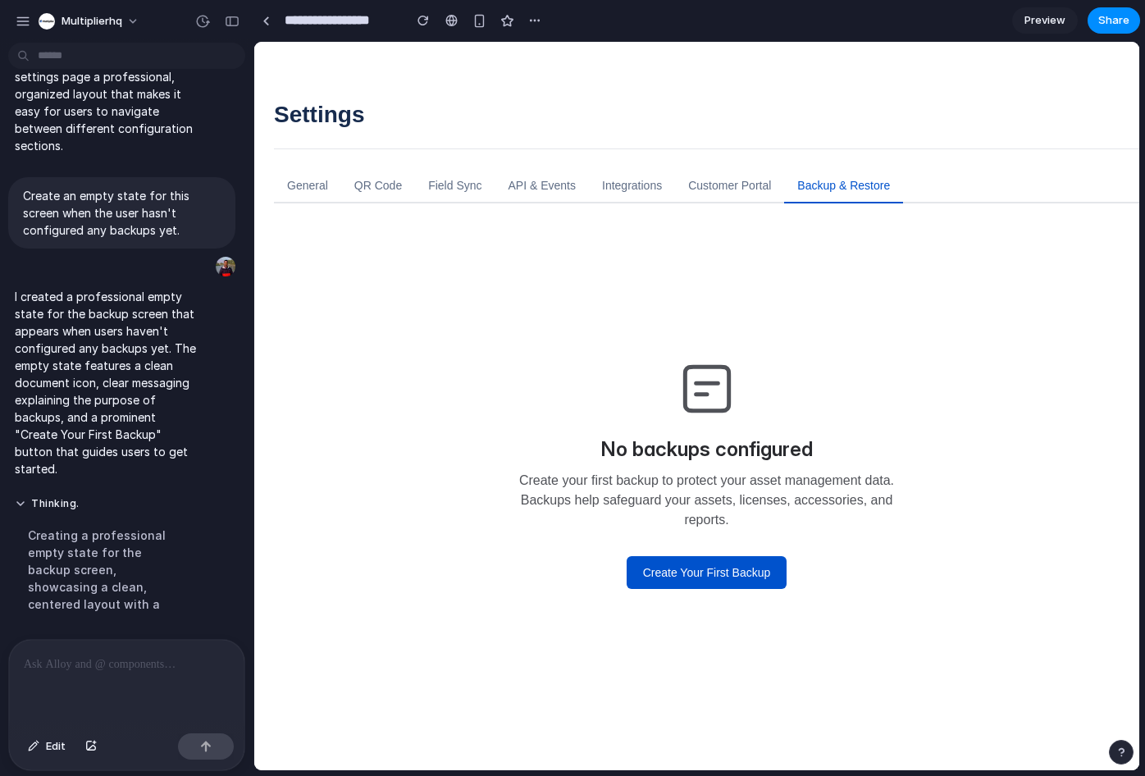
click at [646, 493] on p "Create your first backup to protect your asset management data. Backups help sa…" at bounding box center [707, 500] width 394 height 59
click at [664, 428] on div "No backups configured Create your first backup to protect your asset management…" at bounding box center [707, 472] width 394 height 233
click at [721, 378] on icon at bounding box center [706, 388] width 43 height 43
click at [62, 669] on div at bounding box center [126, 683] width 235 height 87
drag, startPoint x: 674, startPoint y: 381, endPoint x: 554, endPoint y: 364, distance: 121.7
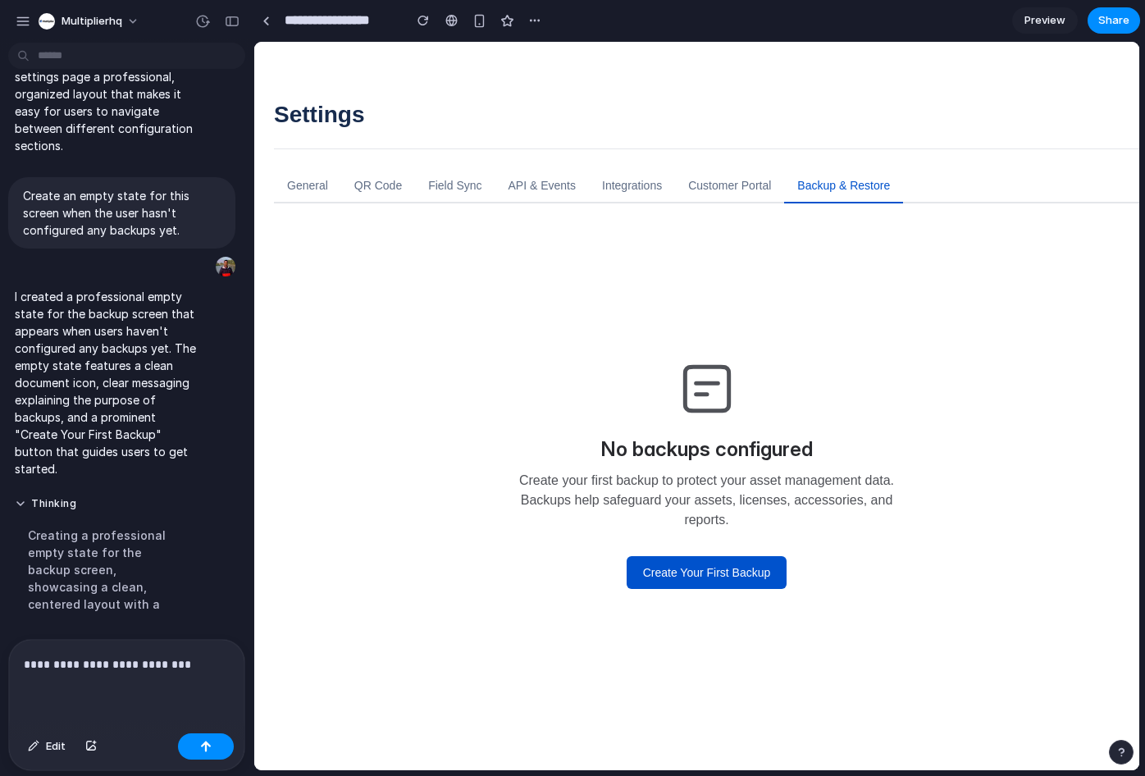
click at [554, 364] on div at bounding box center [707, 389] width 394 height 66
drag, startPoint x: 612, startPoint y: 367, endPoint x: 796, endPoint y: 402, distance: 187.7
click at [798, 401] on div at bounding box center [707, 389] width 394 height 66
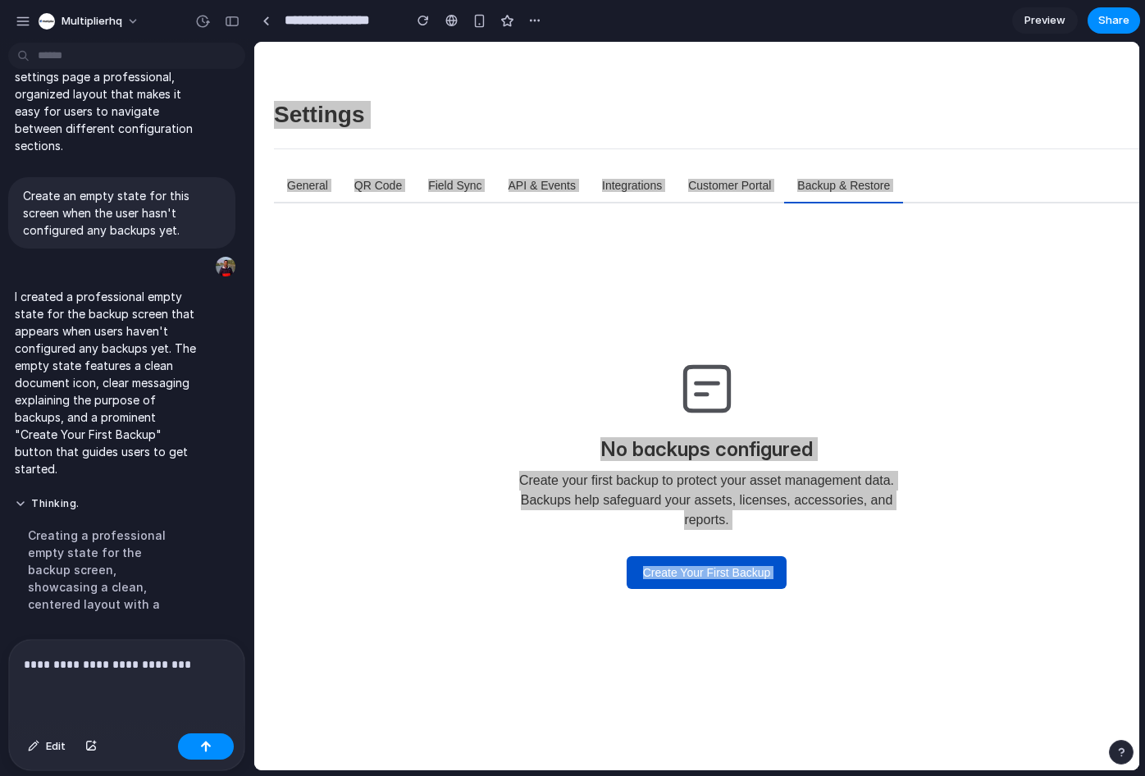
click at [116, 666] on p "**********" at bounding box center [123, 664] width 199 height 20
click at [116, 665] on p "**********" at bounding box center [123, 664] width 199 height 20
click at [40, 755] on button "Edit" at bounding box center [47, 746] width 54 height 26
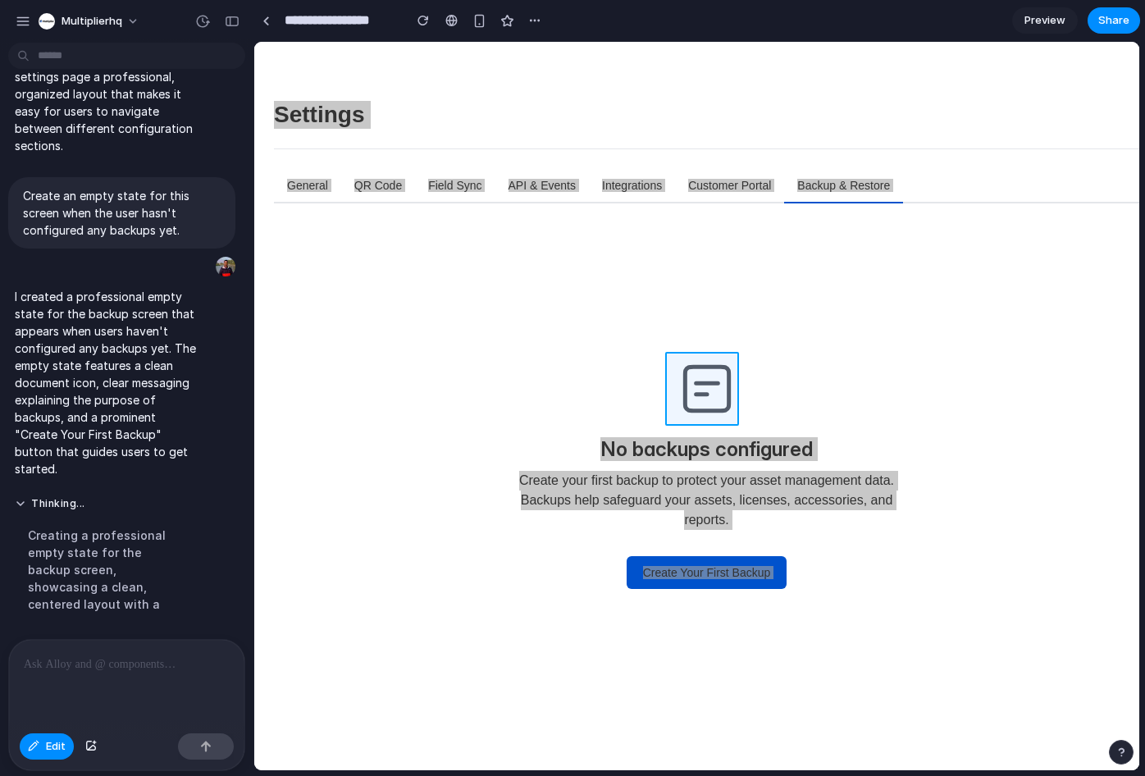
click at [705, 394] on div at bounding box center [696, 406] width 885 height 728
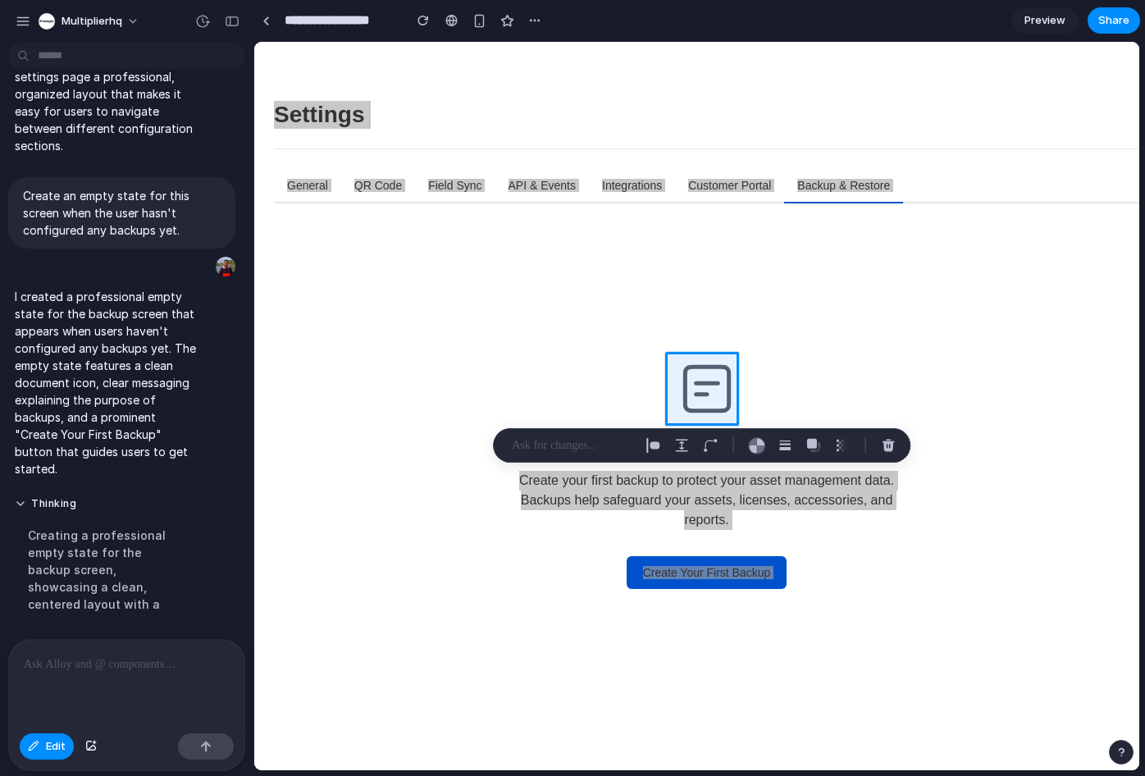
click at [589, 445] on p at bounding box center [572, 446] width 121 height 20
click at [664, 445] on button "button" at bounding box center [653, 445] width 26 height 26
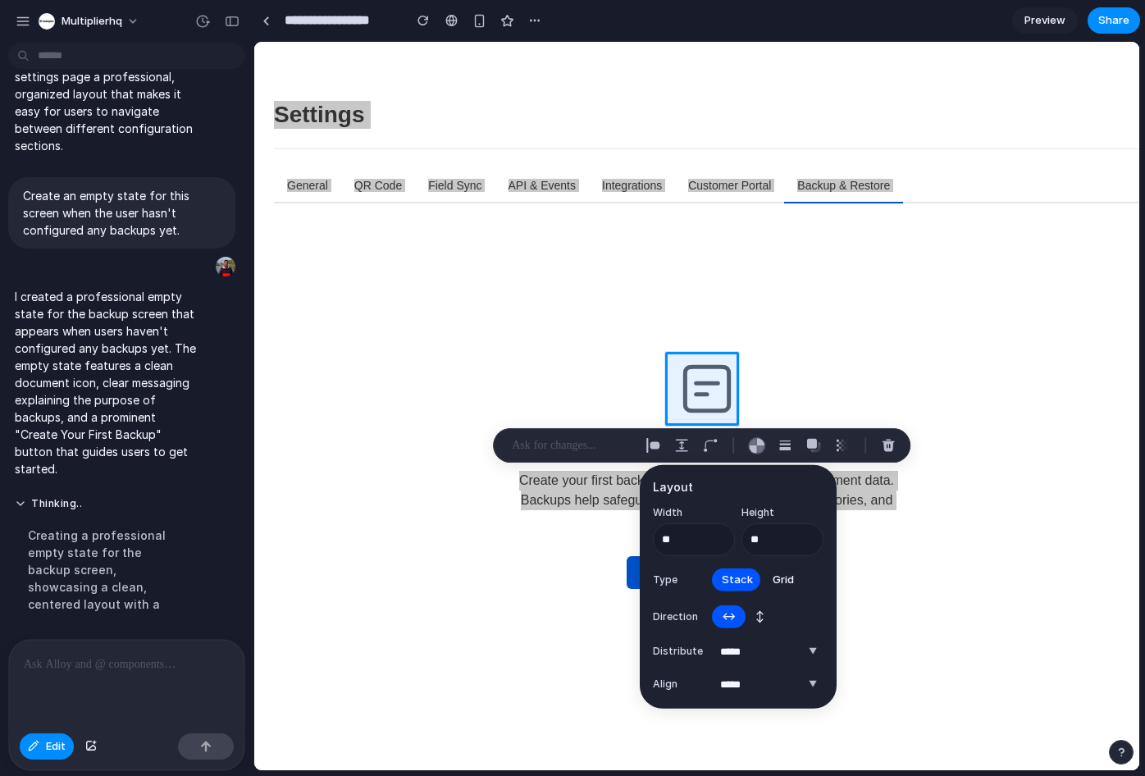
click at [606, 449] on p at bounding box center [572, 446] width 121 height 20
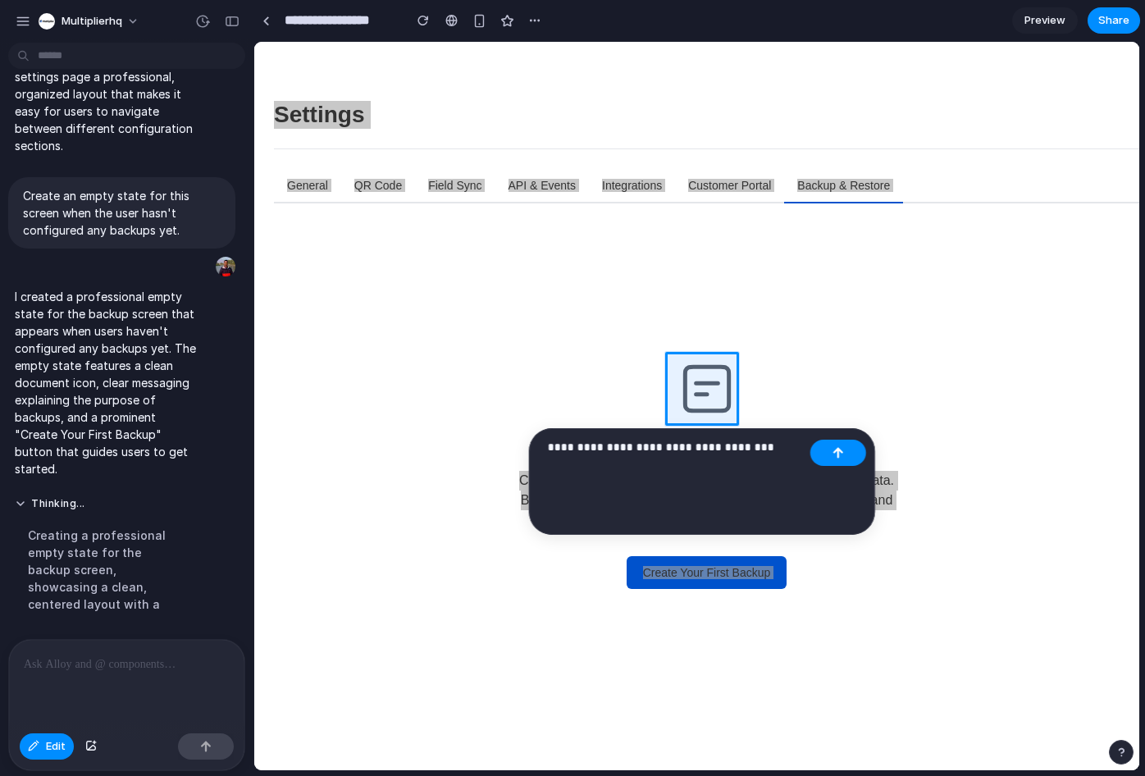
click at [702, 445] on p "**********" at bounding box center [676, 447] width 256 height 20
drag, startPoint x: 845, startPoint y: 463, endPoint x: 591, endPoint y: 418, distance: 257.3
click at [845, 463] on button "button" at bounding box center [838, 453] width 56 height 26
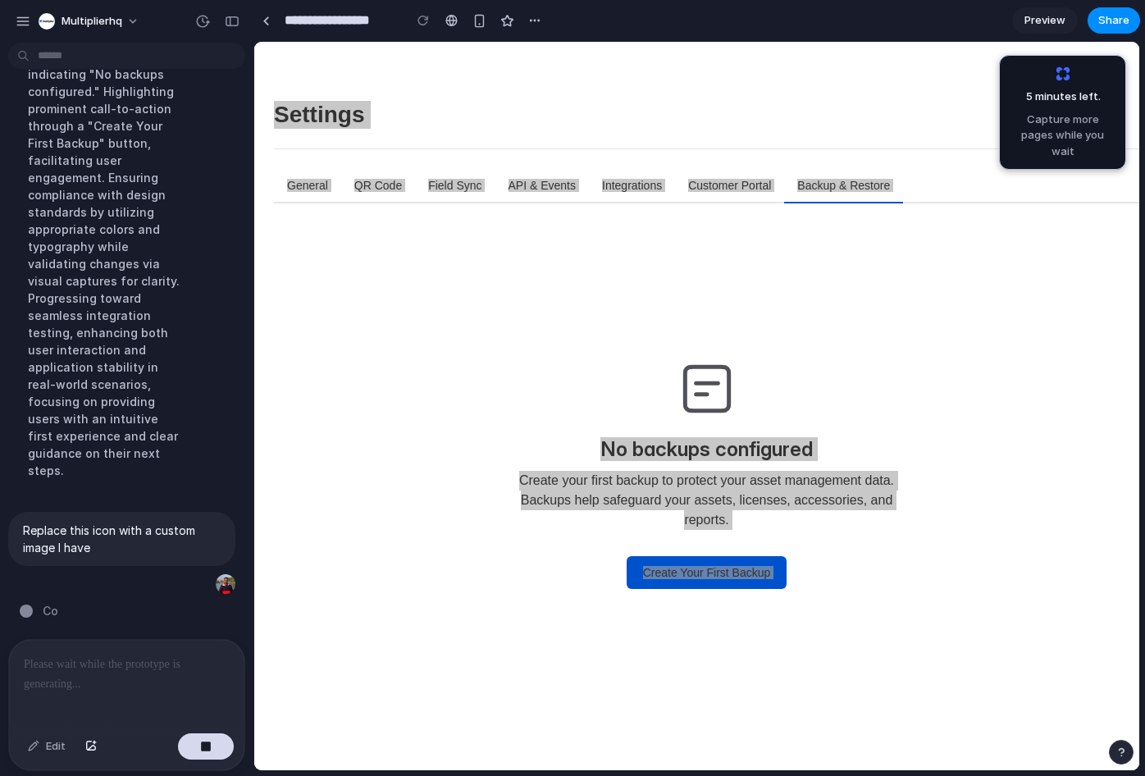
scroll to position [13802, 0]
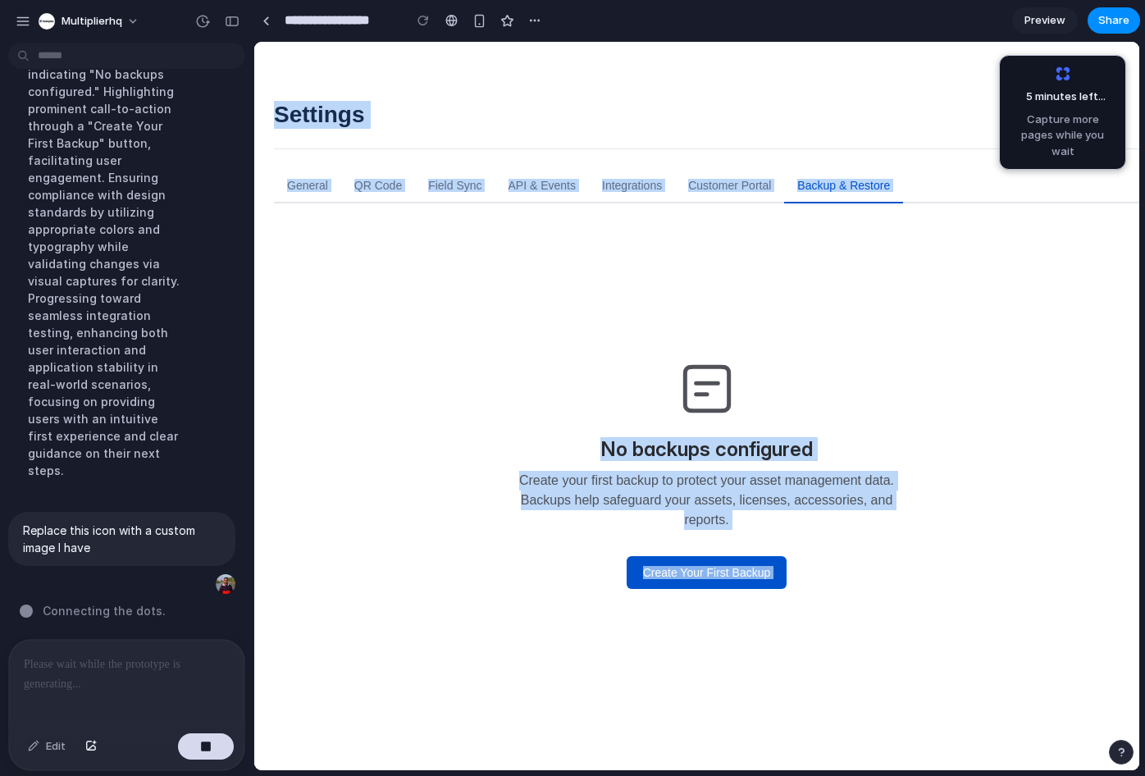
click at [662, 481] on p "Create your first backup to protect your asset management data. Backups help sa…" at bounding box center [707, 500] width 394 height 59
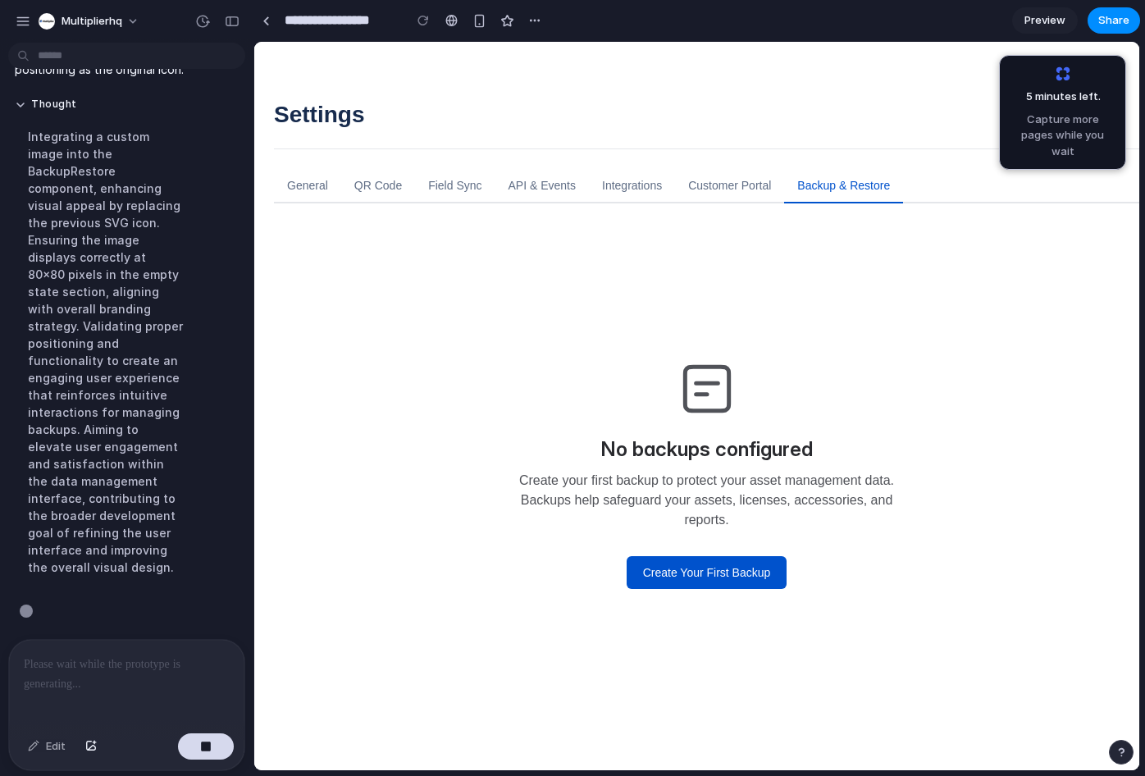
scroll to position [13907, 0]
click at [724, 572] on button "Create Your First Backup" at bounding box center [707, 572] width 161 height 33
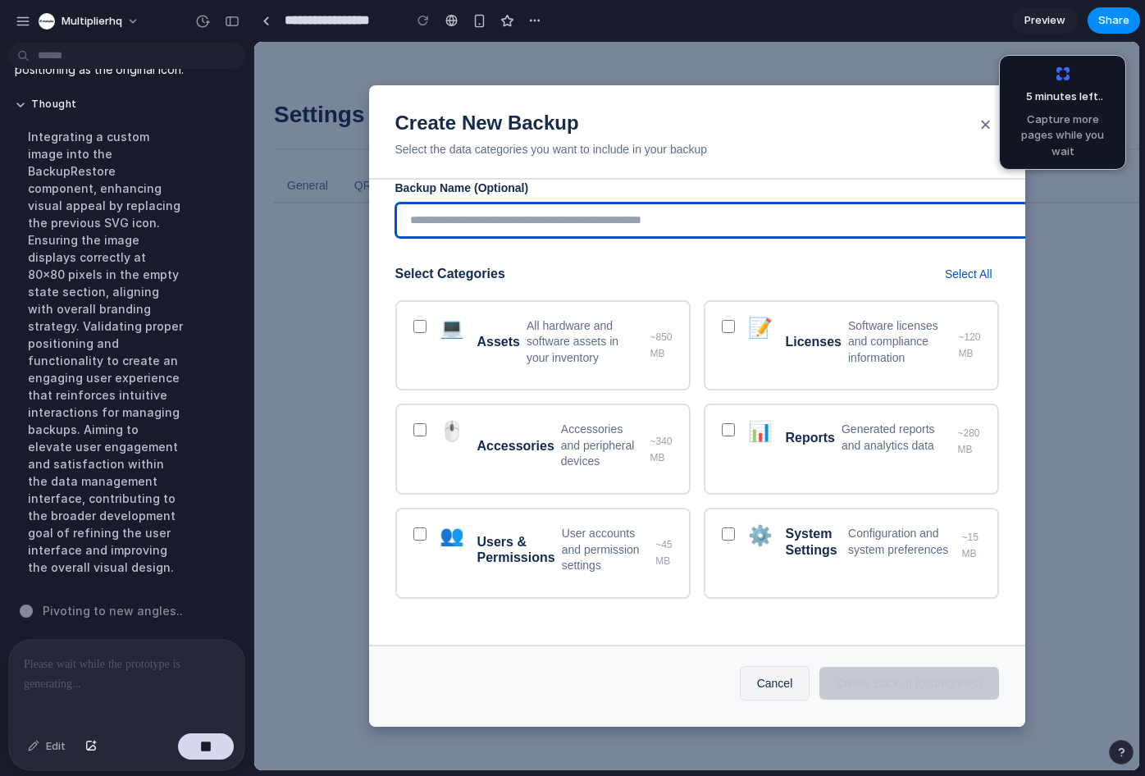
click at [523, 218] on input "Backup Name (Optional)" at bounding box center [711, 220] width 633 height 35
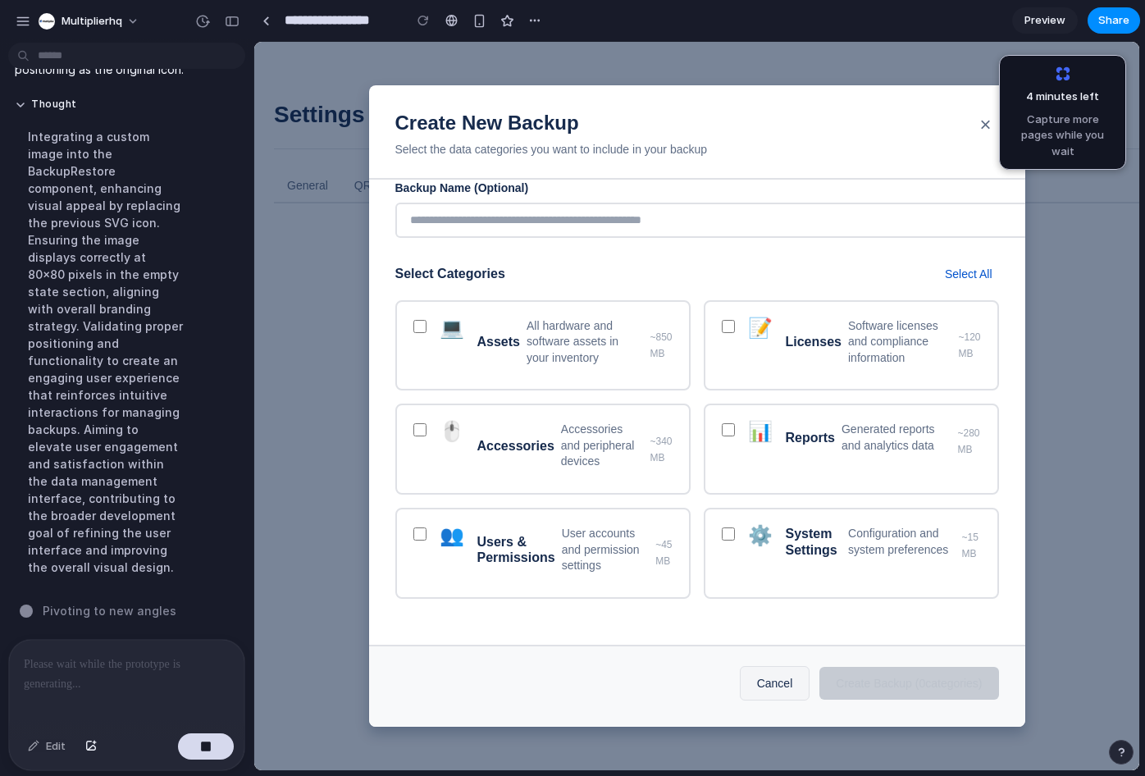
click at [674, 264] on div "Select Categories Select All" at bounding box center [697, 274] width 604 height 20
click at [771, 684] on button "Cancel" at bounding box center [775, 683] width 71 height 34
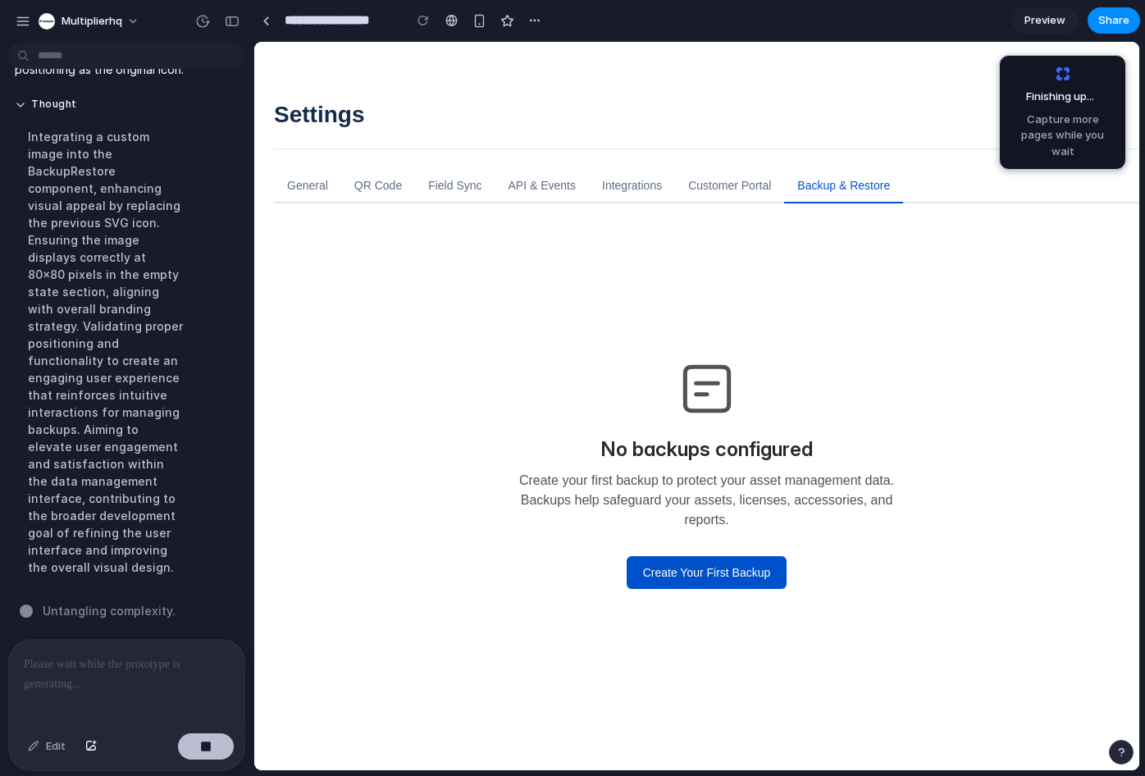
click at [212, 757] on button "button" at bounding box center [206, 746] width 56 height 26
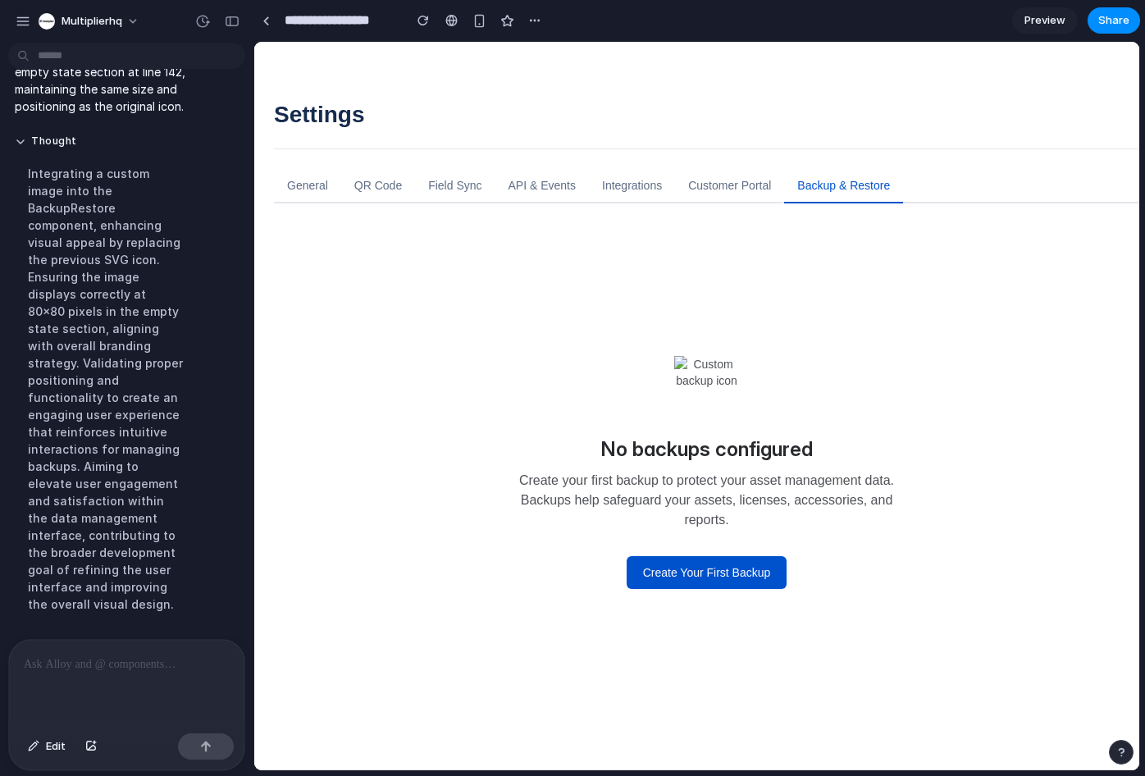
scroll to position [0, 0]
drag, startPoint x: 744, startPoint y: 380, endPoint x: 780, endPoint y: 395, distance: 39.0
click at [780, 395] on div "No backups configured Create your first backup to protect your asset management…" at bounding box center [706, 472] width 813 height 433
drag, startPoint x: 774, startPoint y: 392, endPoint x: 715, endPoint y: 368, distance: 63.7
click at [770, 391] on div at bounding box center [707, 389] width 394 height 66
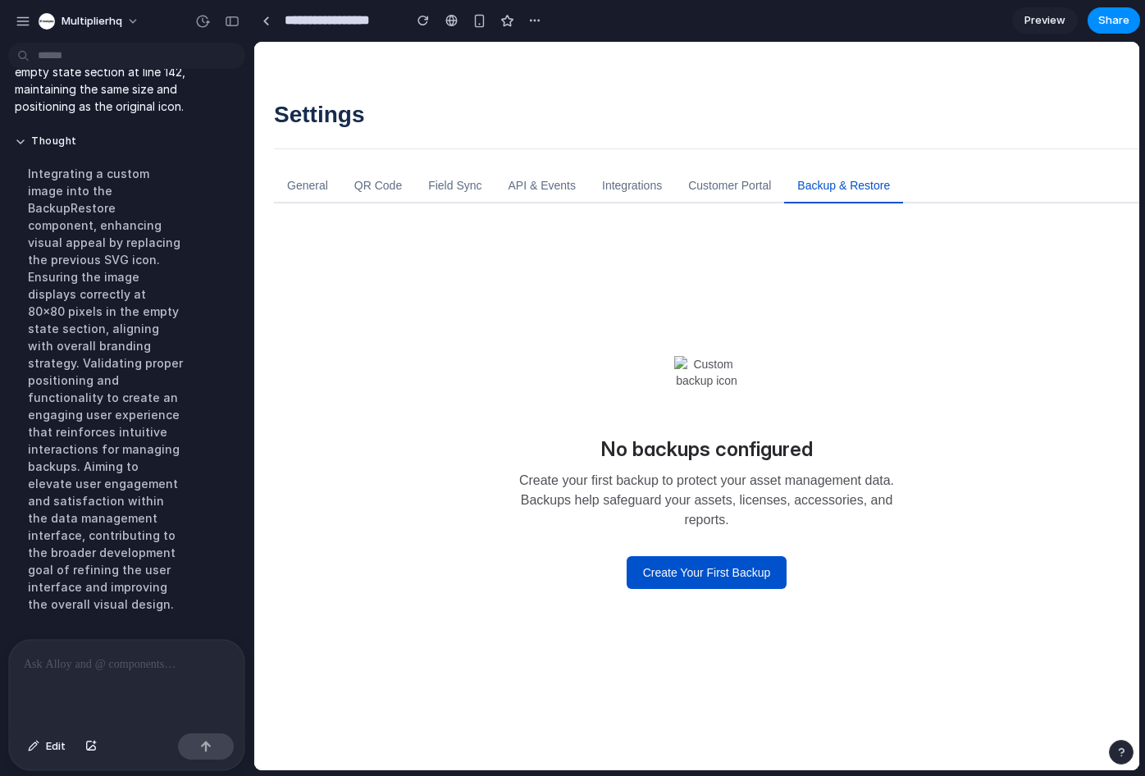
drag, startPoint x: 715, startPoint y: 368, endPoint x: 623, endPoint y: 350, distance: 94.4
click at [623, 350] on div "No backups configured Create your first backup to protect your asset management…" at bounding box center [706, 472] width 813 height 433
drag, startPoint x: 623, startPoint y: 350, endPoint x: 729, endPoint y: 378, distance: 110.2
click at [627, 352] on div "No backups configured Create your first backup to protect your asset management…" at bounding box center [706, 472] width 813 height 433
drag, startPoint x: 729, startPoint y: 378, endPoint x: 801, endPoint y: 390, distance: 73.2
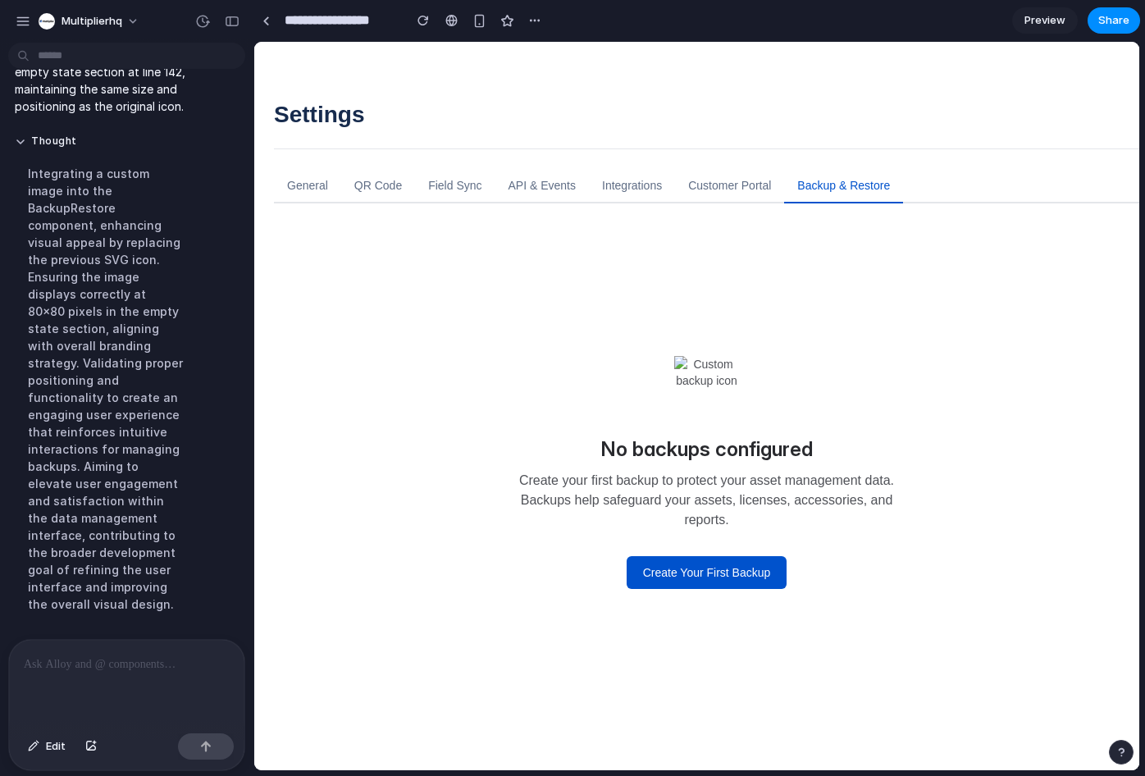
click at [796, 391] on div at bounding box center [707, 389] width 394 height 66
click at [800, 390] on div at bounding box center [707, 389] width 394 height 66
drag, startPoint x: 724, startPoint y: 372, endPoint x: 674, endPoint y: 357, distance: 52.4
click at [674, 357] on div at bounding box center [707, 389] width 394 height 66
click at [674, 357] on img at bounding box center [707, 389] width 66 height 66
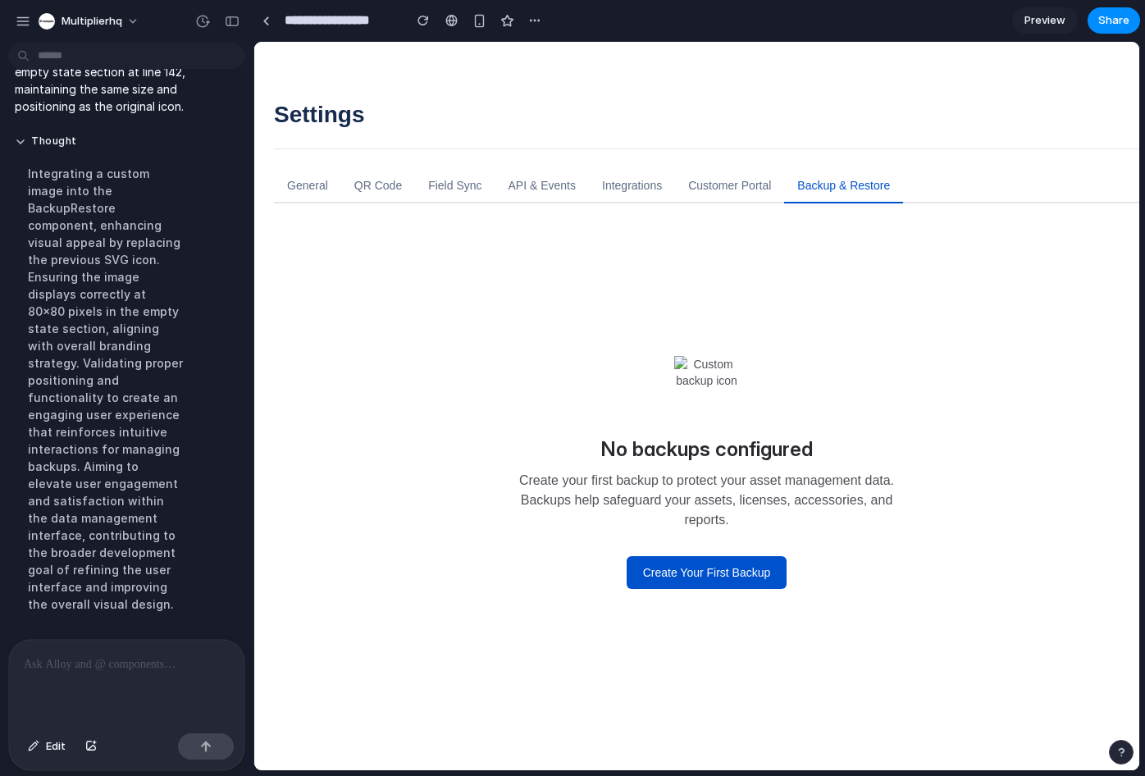
click at [627, 367] on div at bounding box center [707, 389] width 394 height 66
click at [701, 571] on button "Create Your First Backup" at bounding box center [707, 572] width 161 height 33
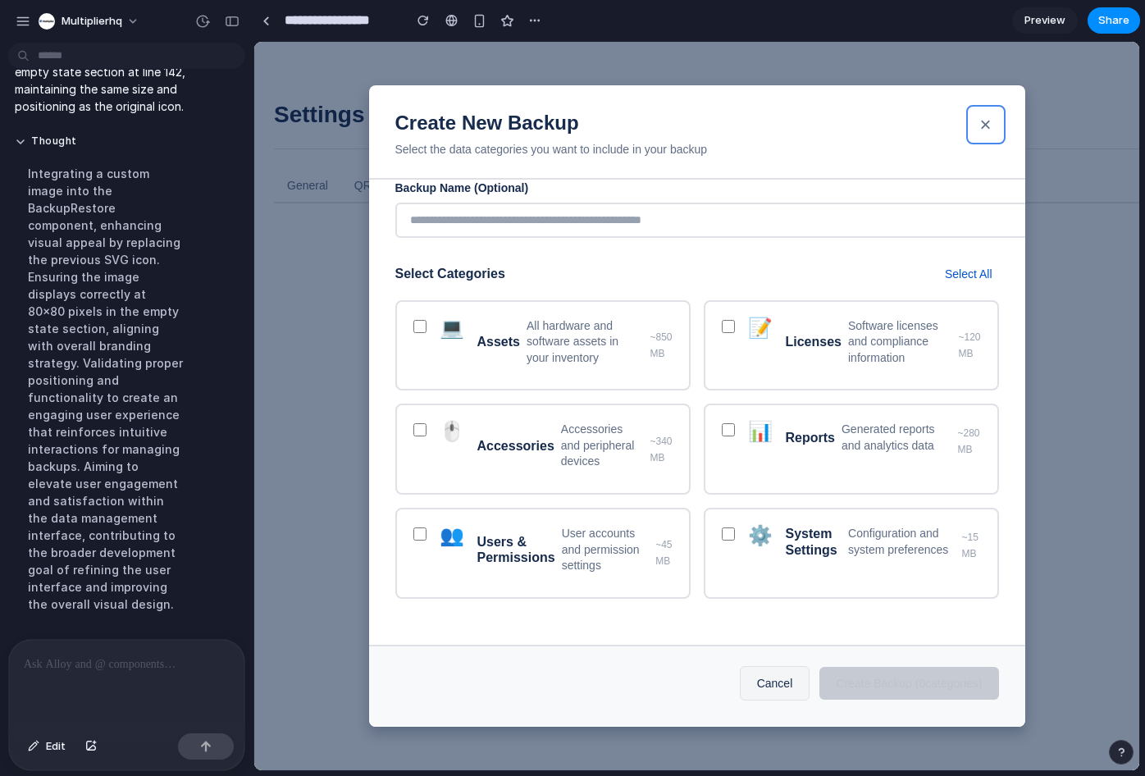
drag, startPoint x: 992, startPoint y: 125, endPoint x: 975, endPoint y: 140, distance: 22.6
click at [979, 135] on div "Create New Backup Select the data categories you want to include in your backup…" at bounding box center [697, 131] width 656 height 93
click at [42, 746] on button "Edit" at bounding box center [47, 746] width 54 height 26
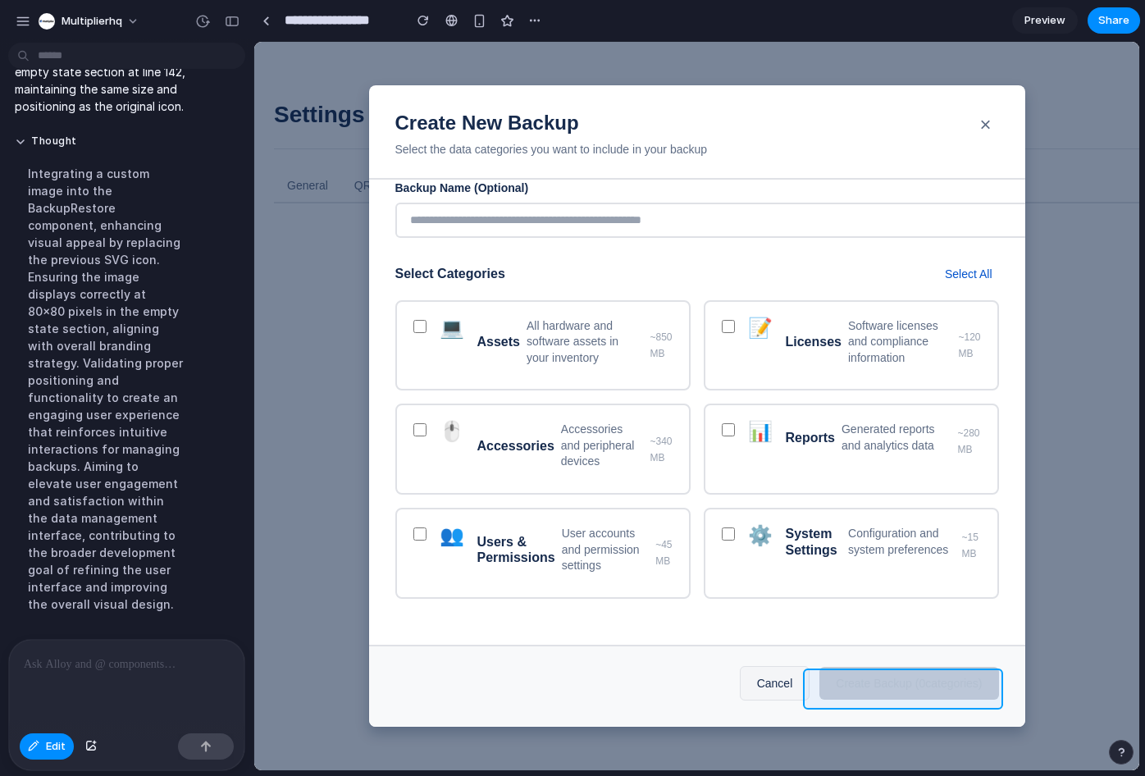
click at [914, 682] on div at bounding box center [696, 406] width 885 height 728
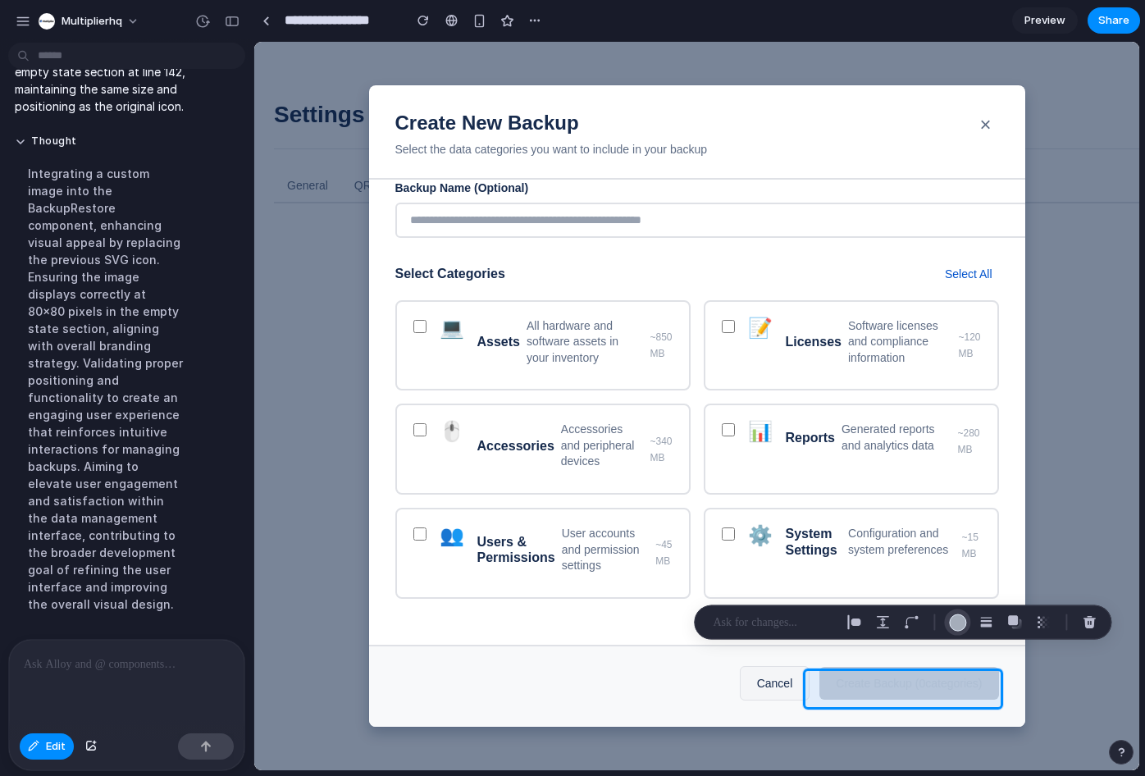
click at [960, 626] on div "button" at bounding box center [957, 621] width 17 height 17
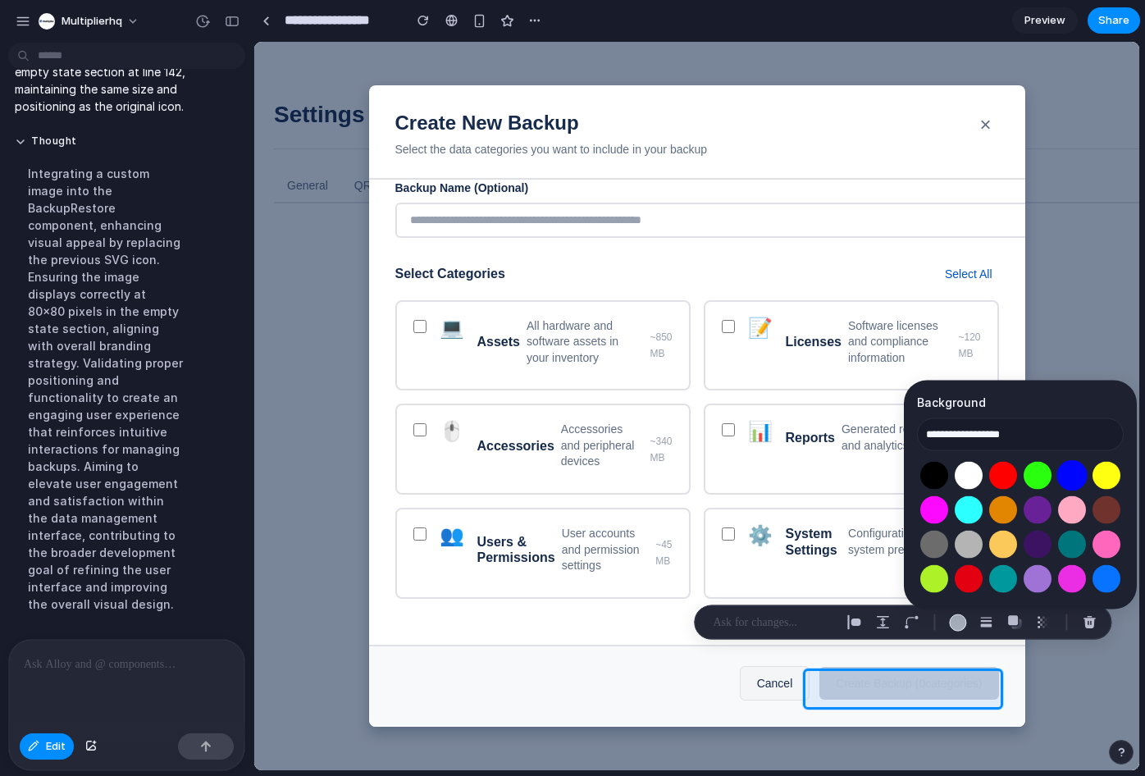
click at [1074, 472] on button "Select color oklch(0.45 0.31 264)" at bounding box center [1071, 475] width 30 height 30
click at [1107, 580] on button "Select color oklch(0.60 0.24 260)" at bounding box center [1106, 578] width 30 height 30
click at [1065, 470] on button "Select color oklch(0.45 0.31 264)" at bounding box center [1071, 475] width 30 height 30
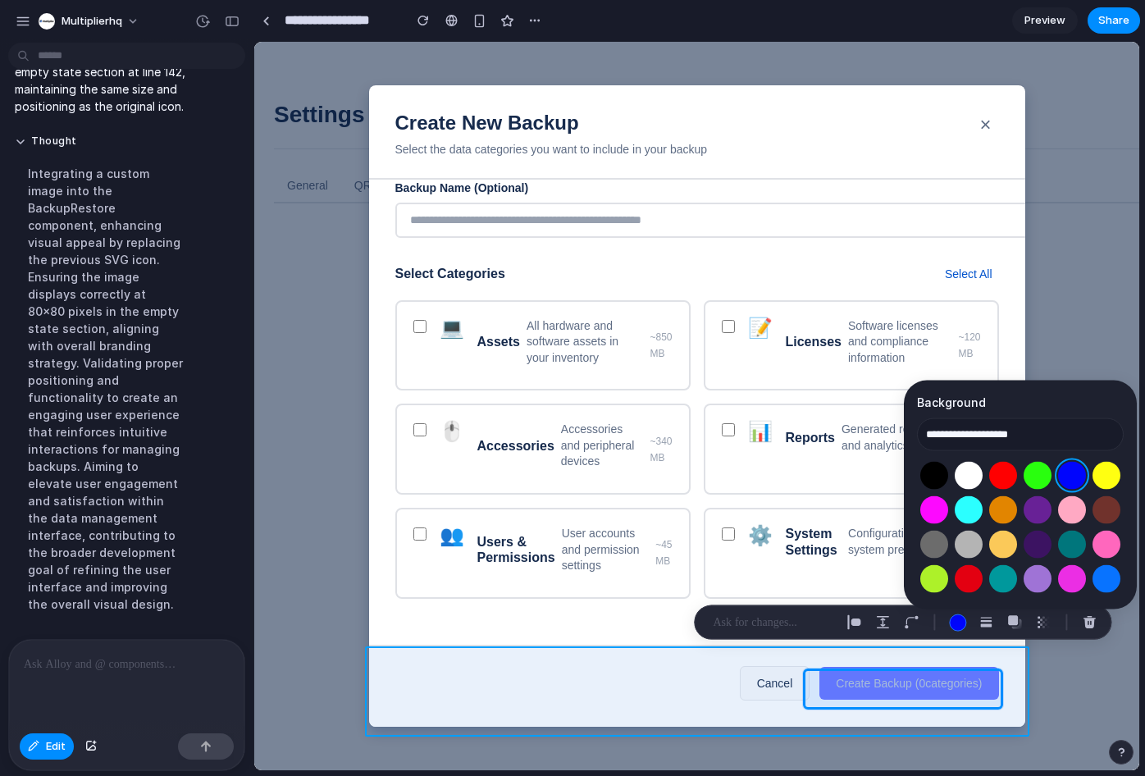
click at [627, 698] on div at bounding box center [696, 406] width 885 height 728
type input "**********"
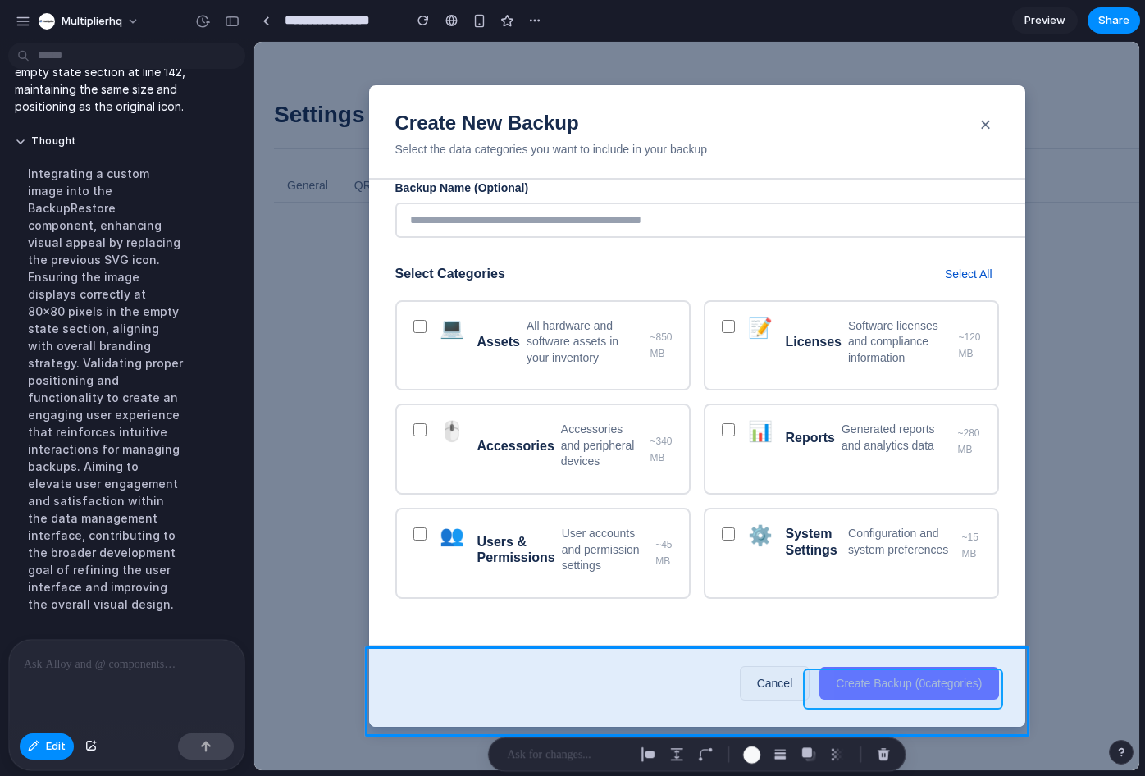
click at [953, 686] on div at bounding box center [696, 406] width 885 height 728
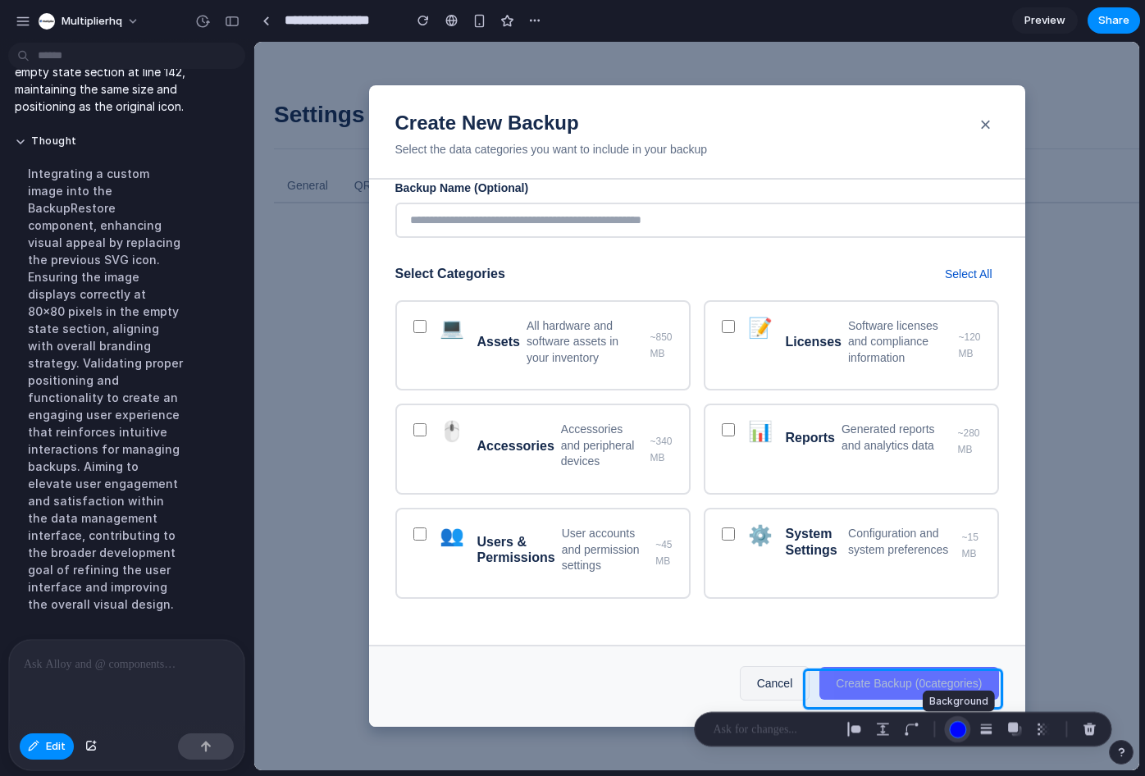
click at [957, 728] on div "button" at bounding box center [957, 729] width 17 height 17
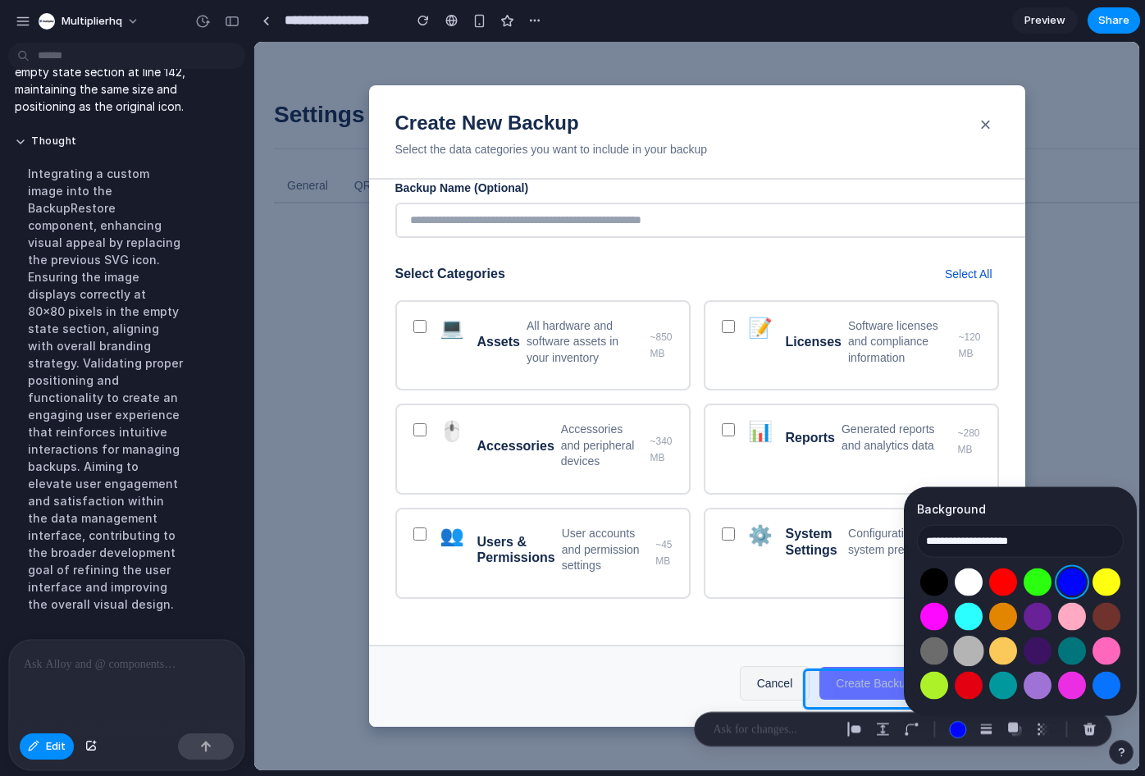
click at [974, 650] on button "Select color oklch(0.77 0 0)" at bounding box center [968, 651] width 30 height 30
click at [1071, 586] on button "Select color oklch(0.45 0.31 264)" at bounding box center [1071, 582] width 30 height 30
click at [1015, 591] on div at bounding box center [1020, 634] width 207 height 138
click at [1006, 586] on button "Select color oklch(0.63 0.26 29)" at bounding box center [1002, 582] width 30 height 30
click at [1081, 582] on button "Select color oklch(0.45 0.31 264)" at bounding box center [1071, 582] width 30 height 30
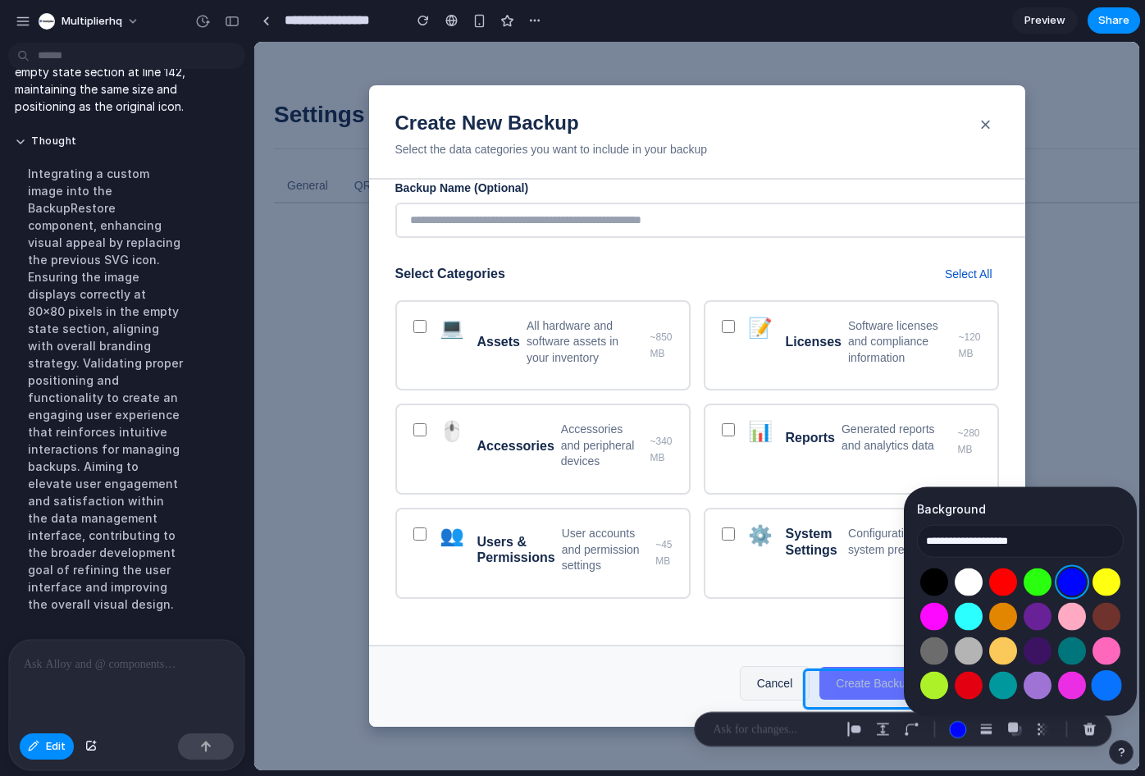
click at [1103, 689] on button "Select color oklch(0.60 0.24 260)" at bounding box center [1106, 685] width 30 height 30
click at [1072, 580] on button "Select color oklch(0.45 0.31 264)" at bounding box center [1071, 582] width 30 height 30
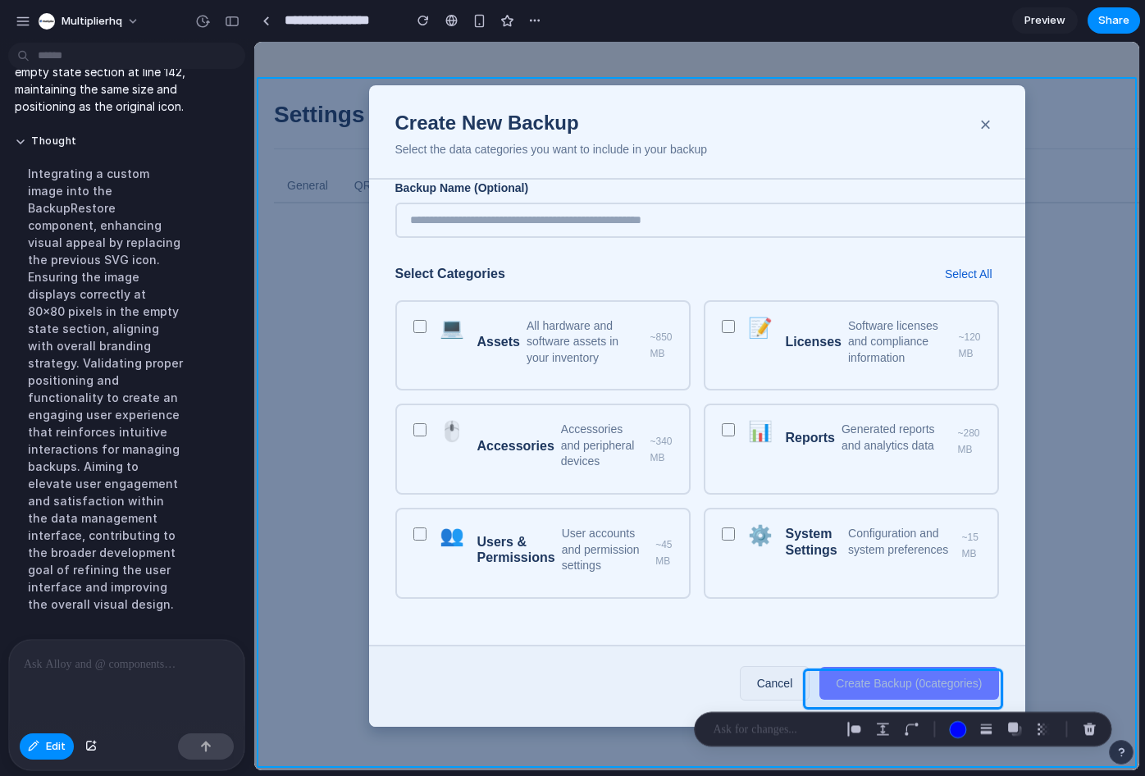
click at [1135, 404] on div at bounding box center [696, 406] width 885 height 728
type input "**********"
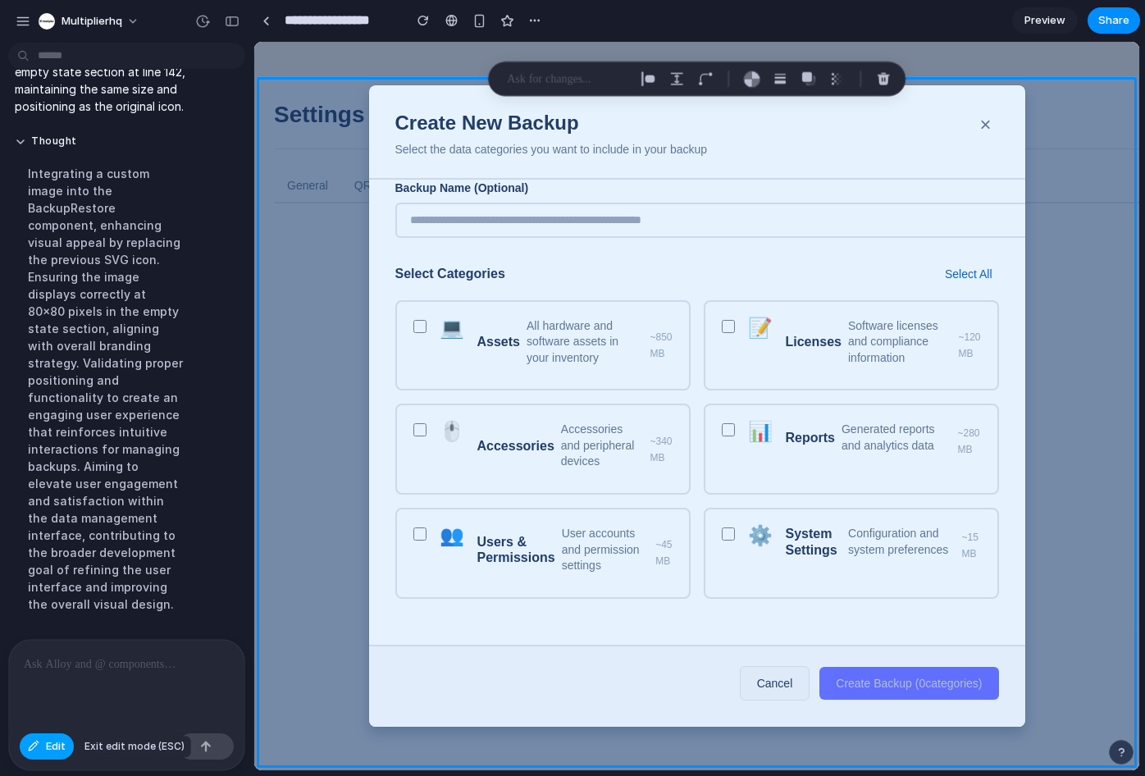
click at [60, 750] on span "Edit" at bounding box center [56, 746] width 20 height 16
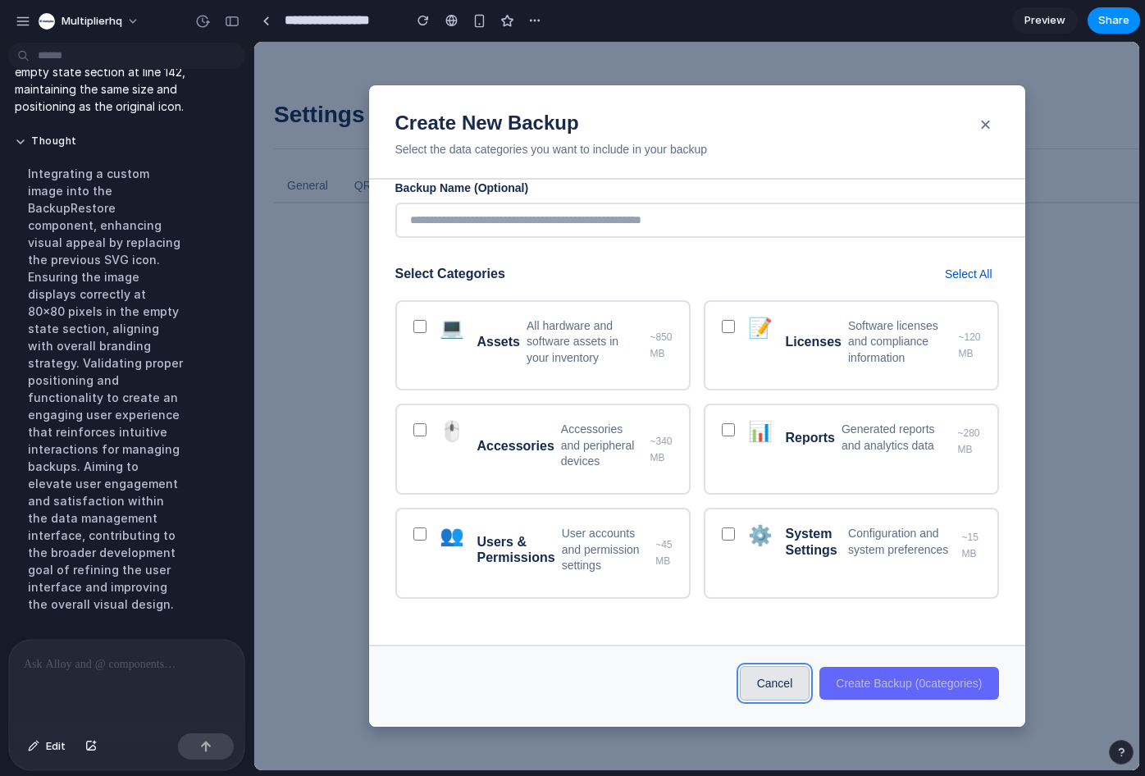
click at [773, 687] on button "Cancel" at bounding box center [775, 683] width 71 height 34
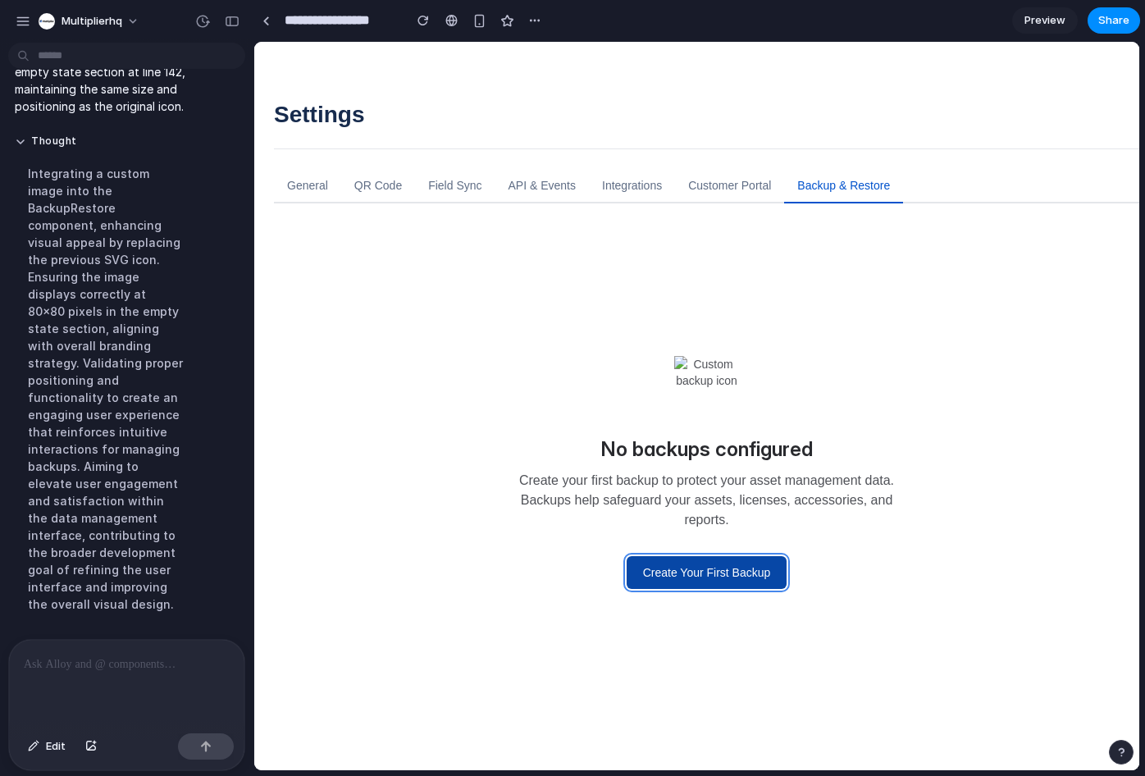
click at [734, 572] on button "Create Your First Backup" at bounding box center [707, 572] width 161 height 33
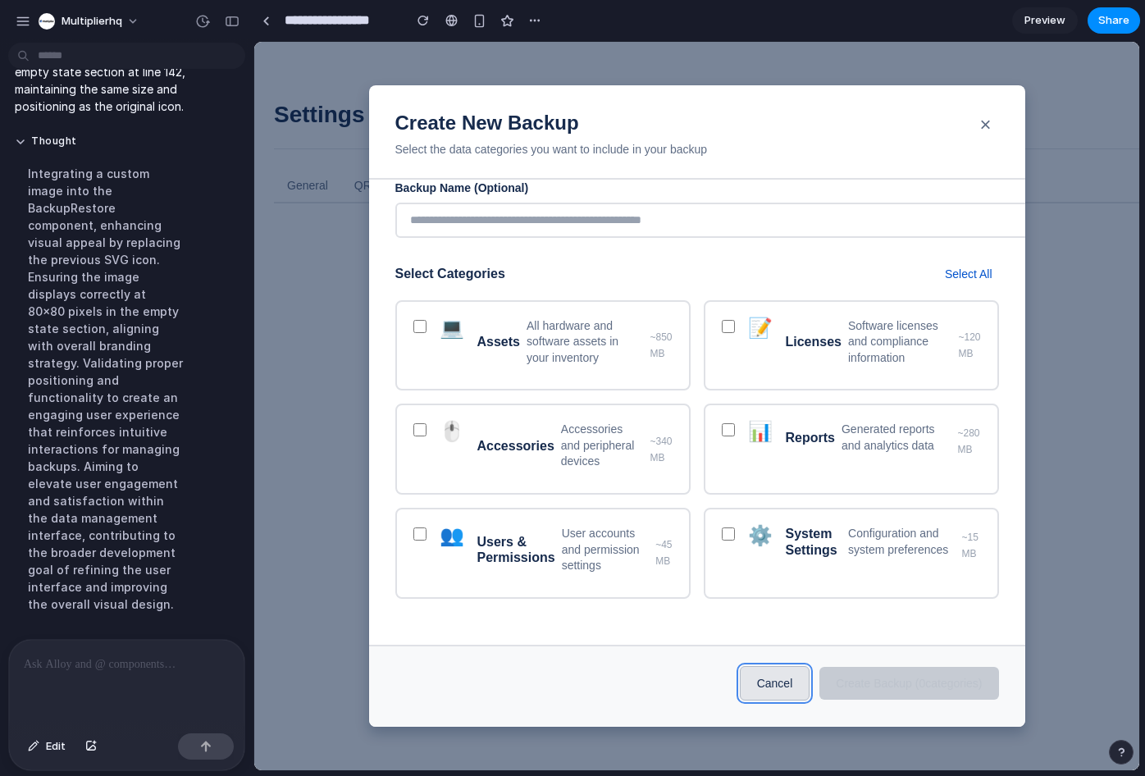
click at [764, 690] on button "Cancel" at bounding box center [775, 683] width 71 height 34
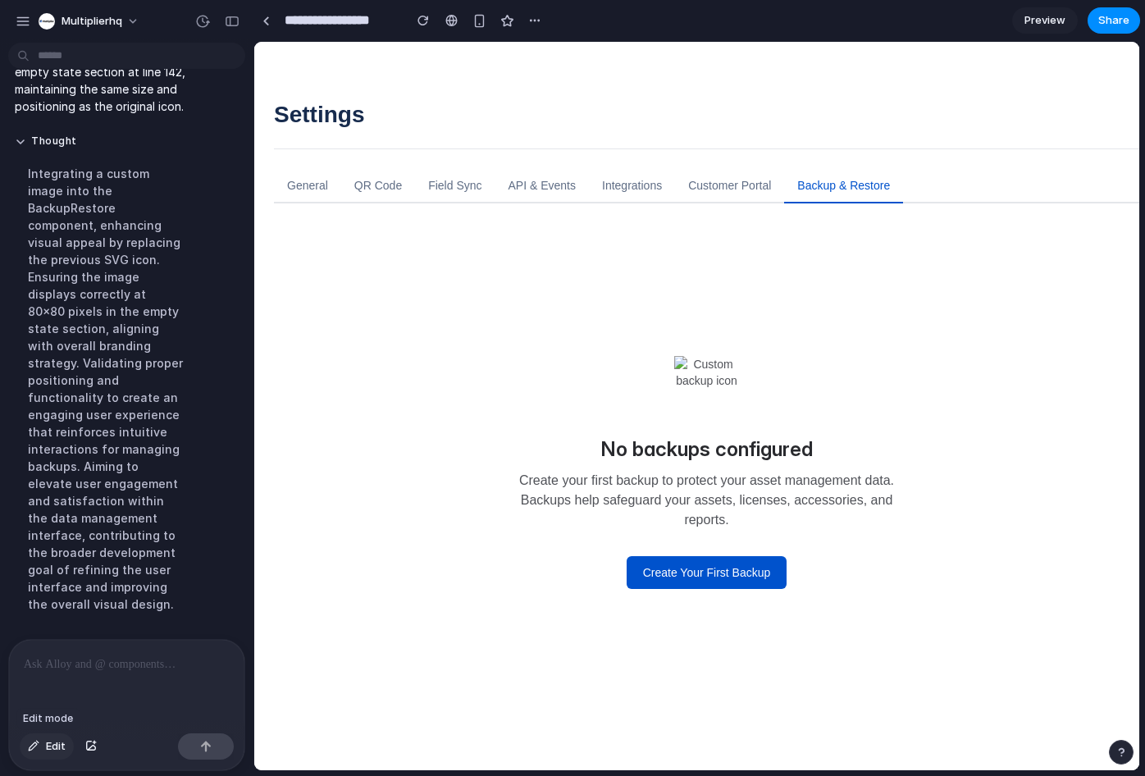
click at [44, 748] on button "Edit" at bounding box center [47, 746] width 54 height 26
click at [707, 568] on div at bounding box center [696, 406] width 885 height 728
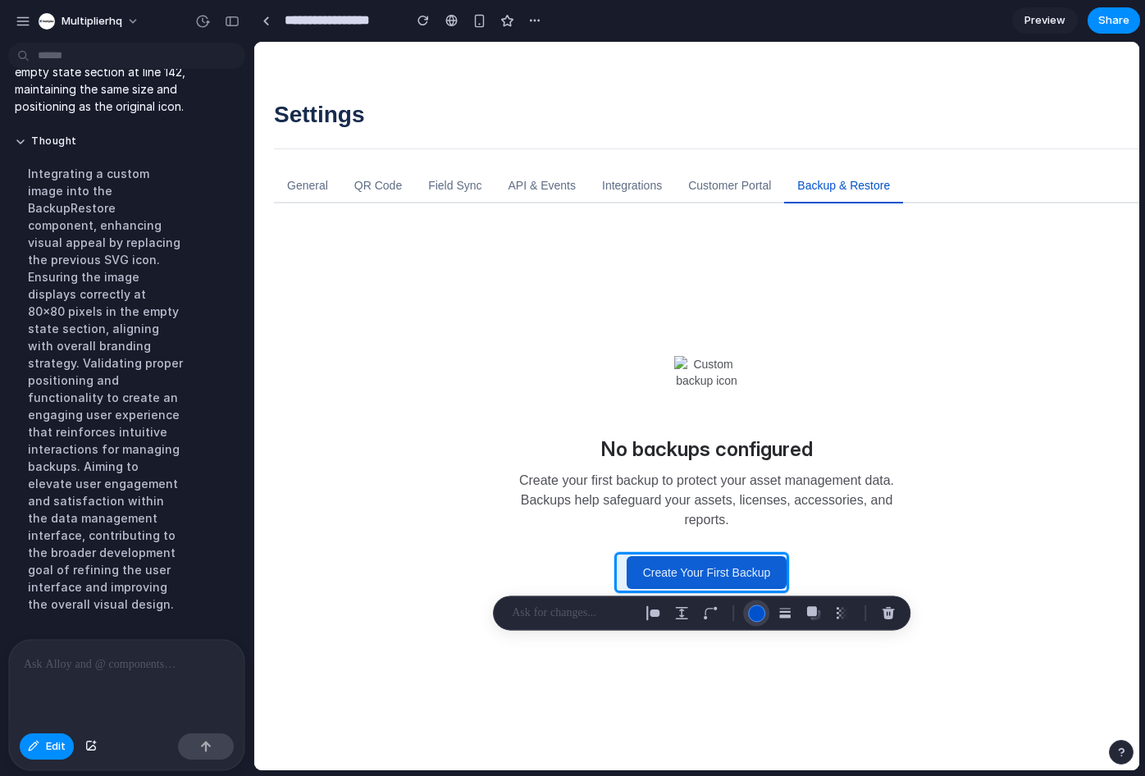
click at [757, 614] on div "button" at bounding box center [756, 612] width 17 height 17
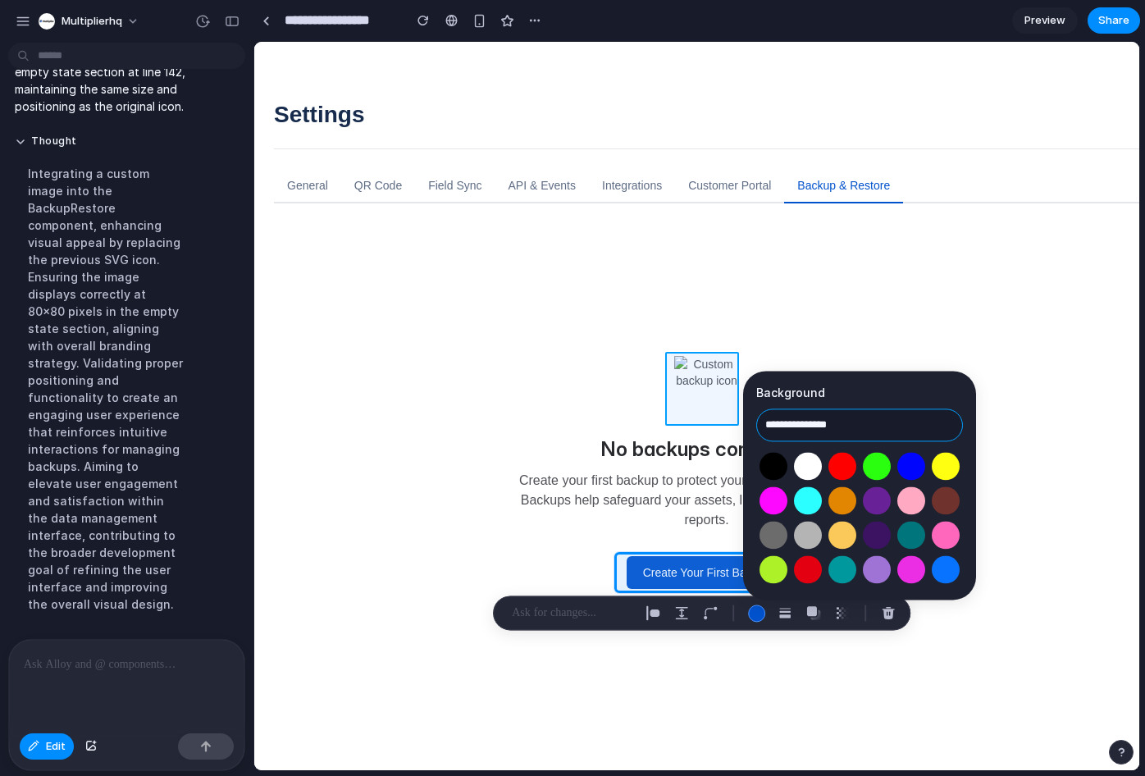
drag, startPoint x: 858, startPoint y: 426, endPoint x: 727, endPoint y: 417, distance: 131.5
click at [727, 417] on body "multiplierhq get rid of the left navbar I've successfully removed the left navb…" at bounding box center [572, 388] width 1145 height 776
click at [806, 426] on input "**********" at bounding box center [859, 424] width 207 height 33
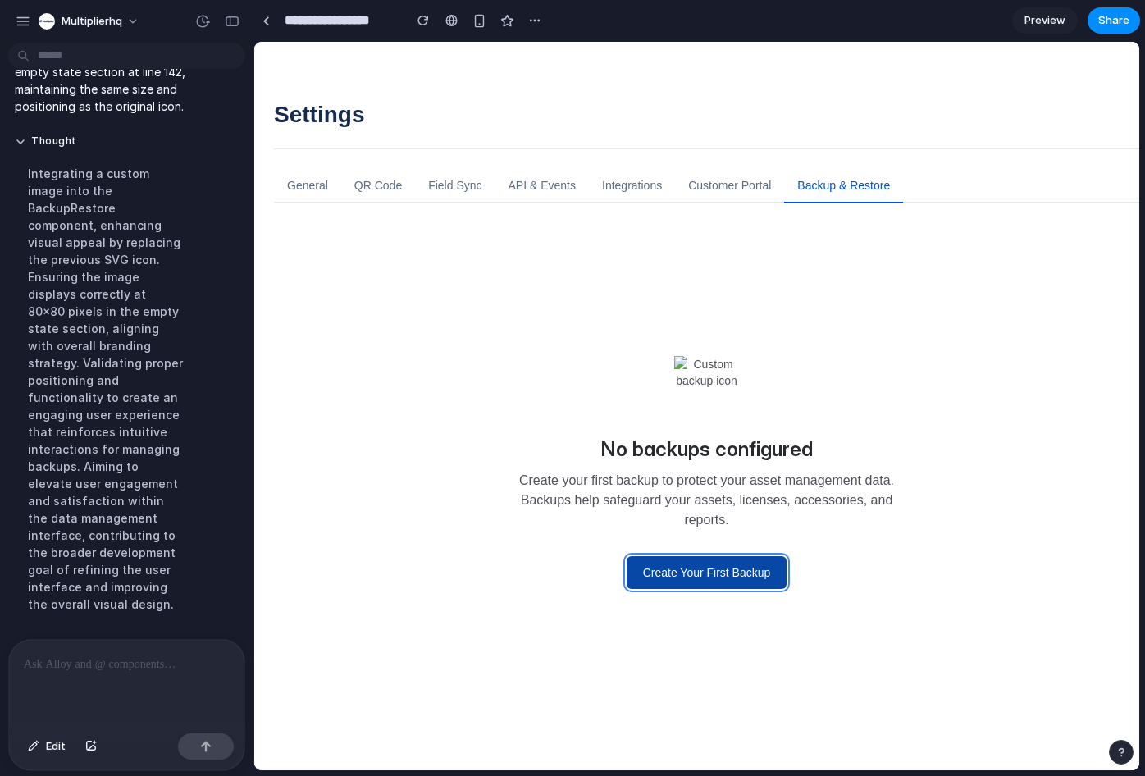
click at [747, 583] on button "Create Your First Backup" at bounding box center [707, 572] width 161 height 33
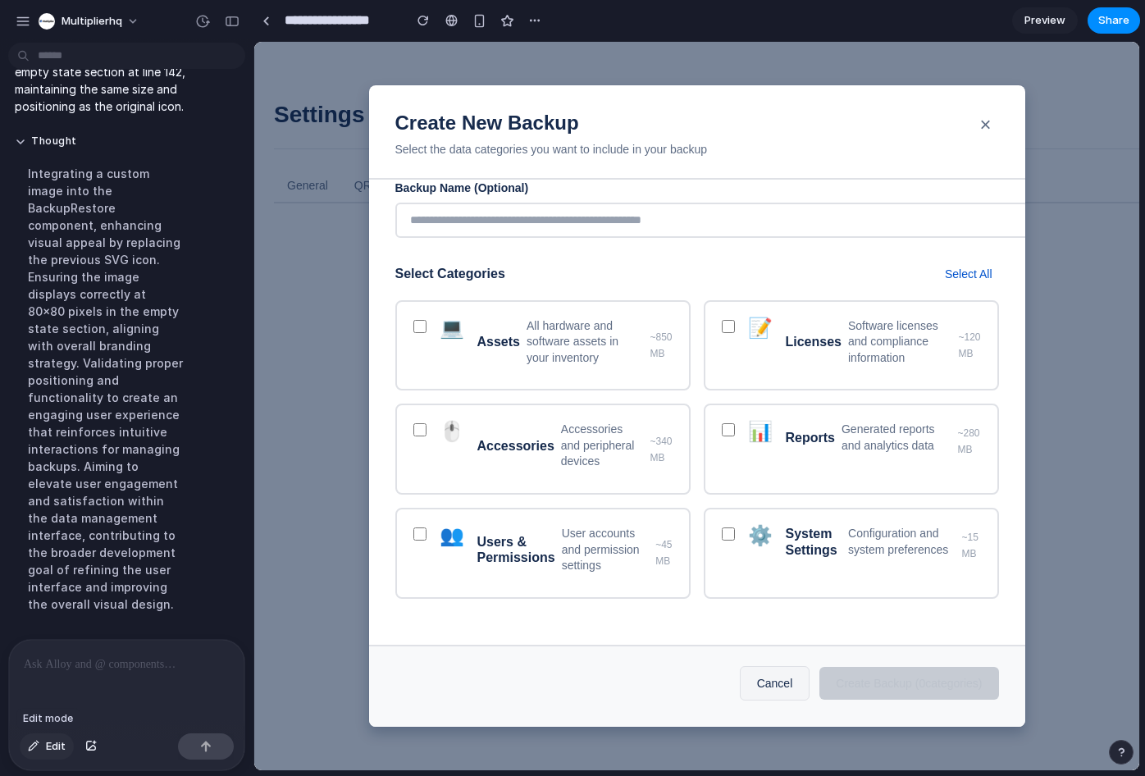
click at [50, 748] on span "Edit" at bounding box center [56, 746] width 20 height 16
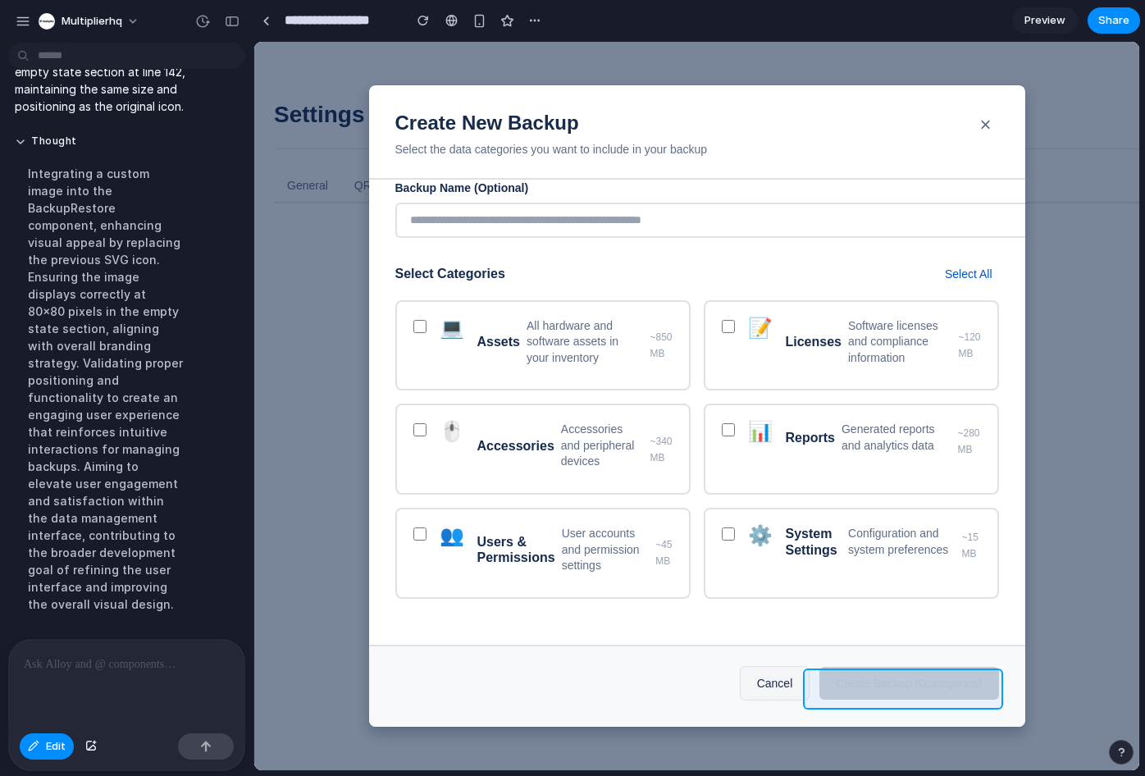
click at [926, 682] on div at bounding box center [696, 406] width 885 height 728
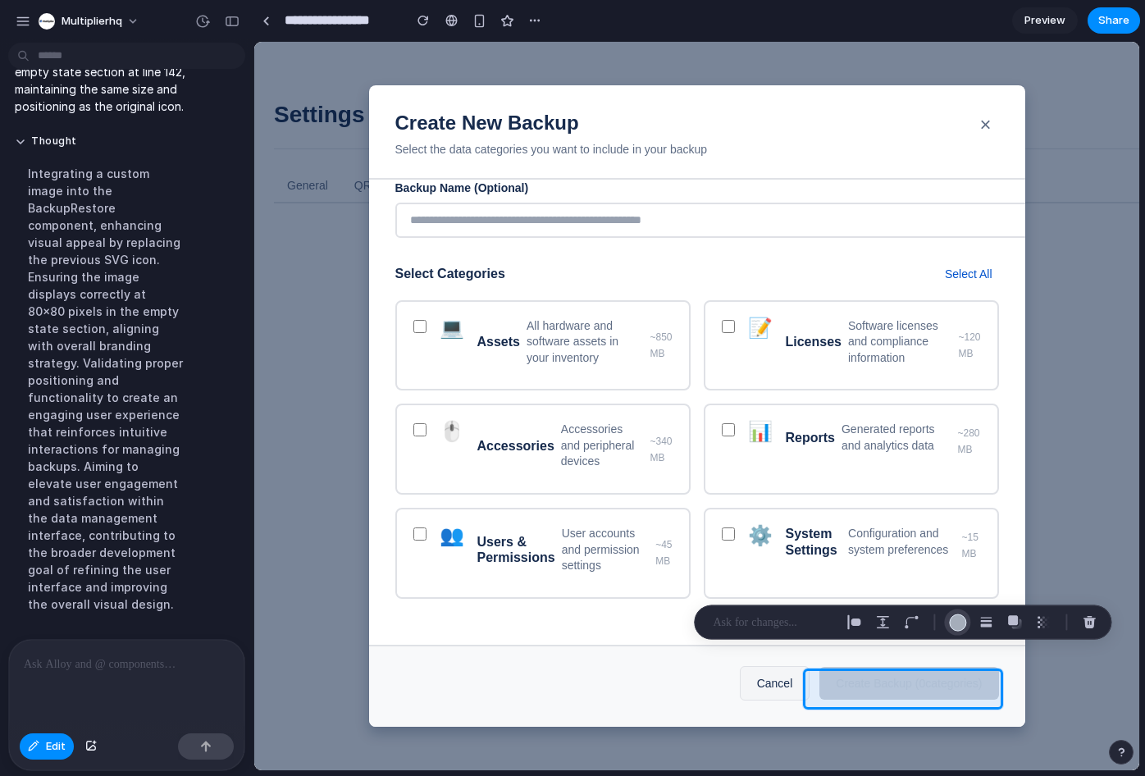
click at [960, 617] on div "button" at bounding box center [957, 621] width 17 height 17
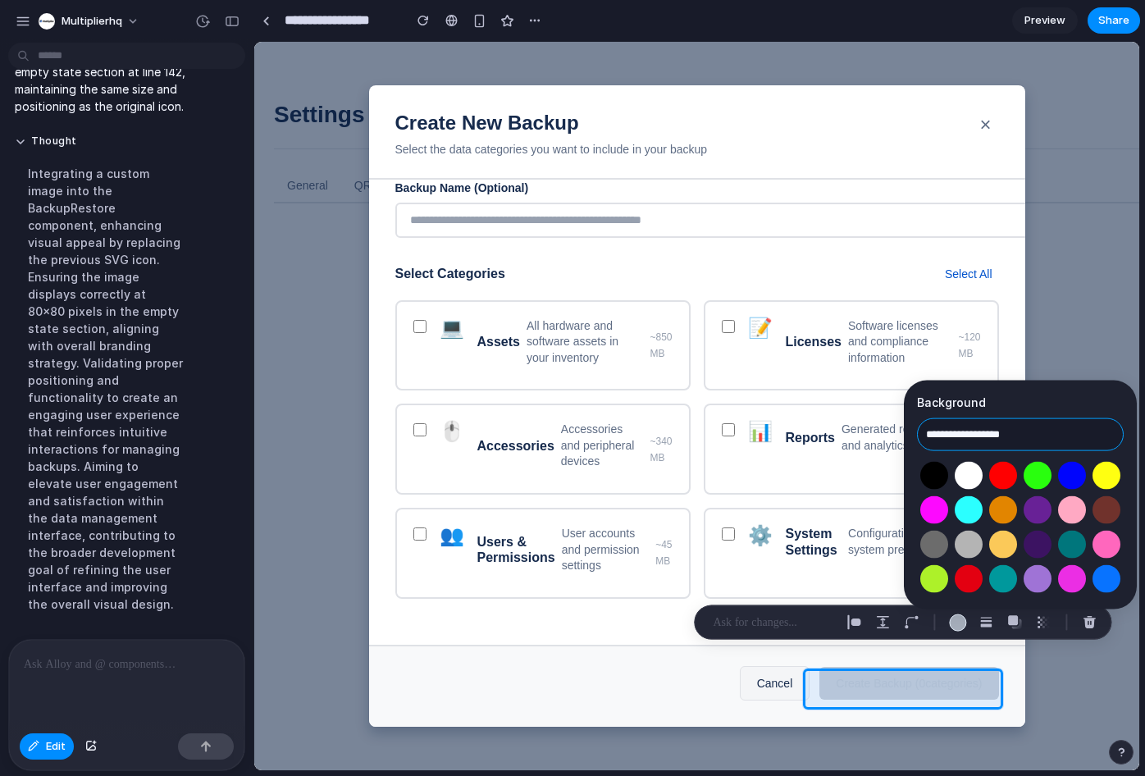
click at [992, 442] on input "**********" at bounding box center [1020, 434] width 207 height 33
paste input "text"
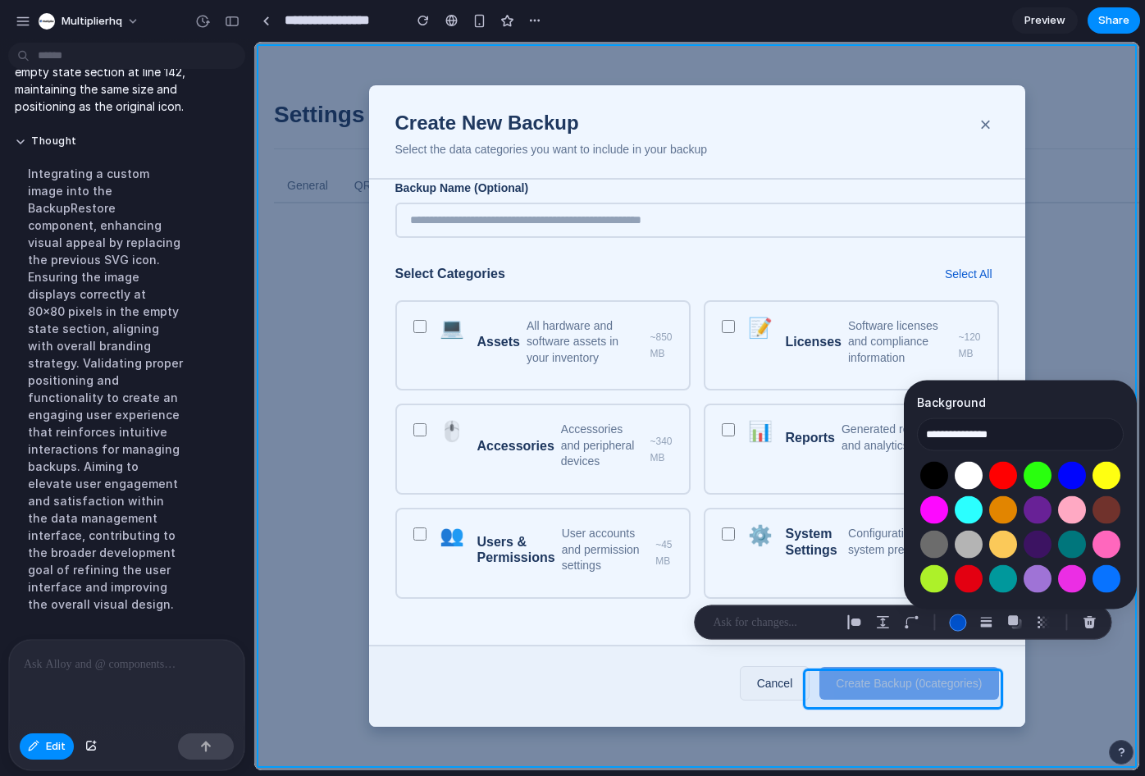
click at [1110, 298] on div at bounding box center [696, 406] width 885 height 728
type input "**********"
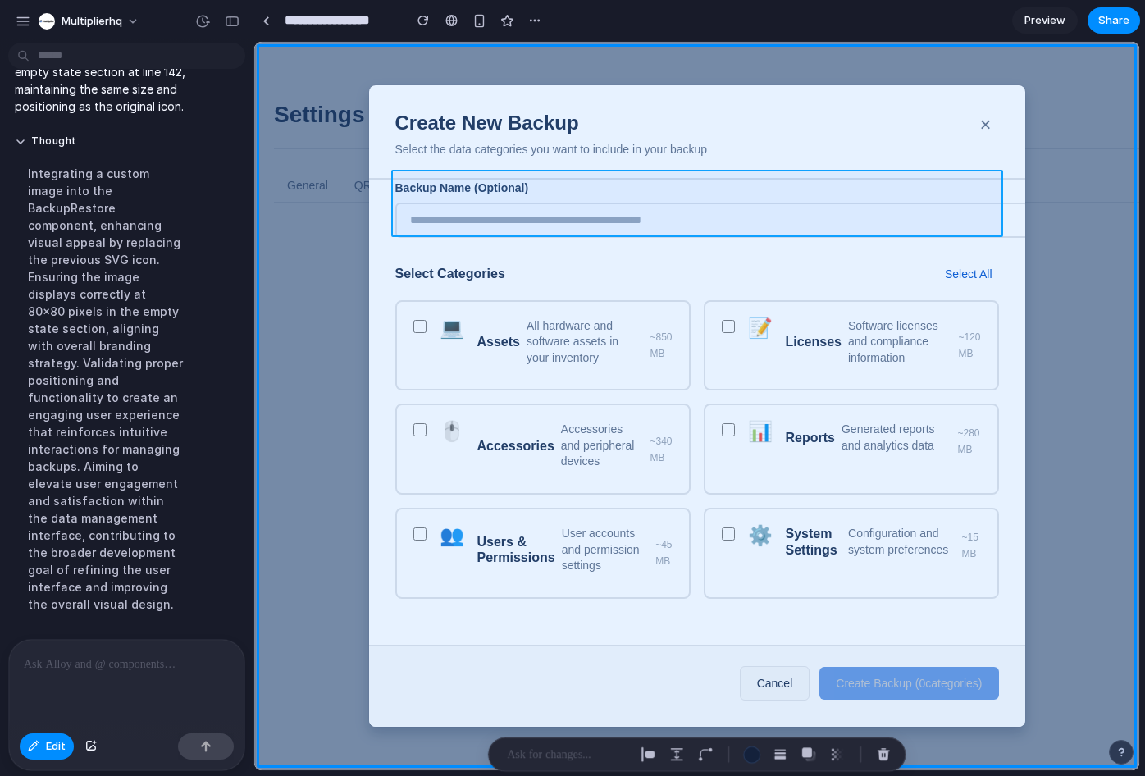
click at [632, 190] on div at bounding box center [696, 406] width 885 height 728
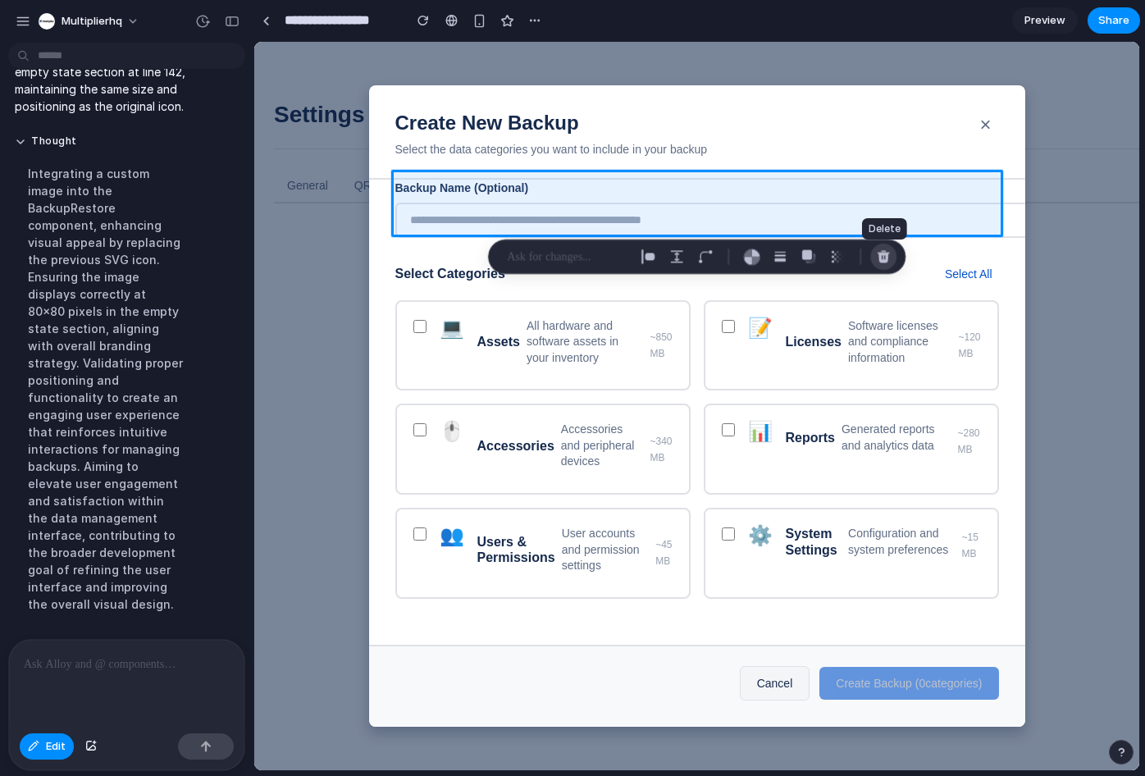
click at [883, 258] on div "button" at bounding box center [883, 256] width 15 height 15
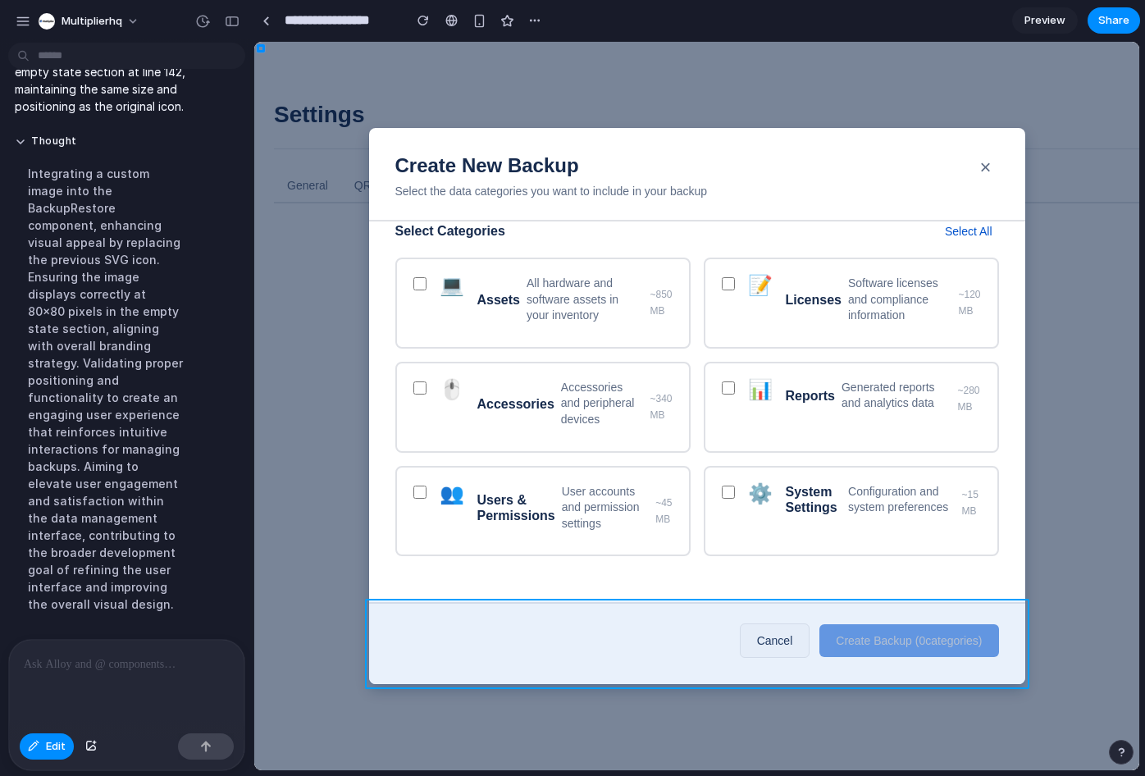
click at [757, 651] on div at bounding box center [696, 406] width 885 height 728
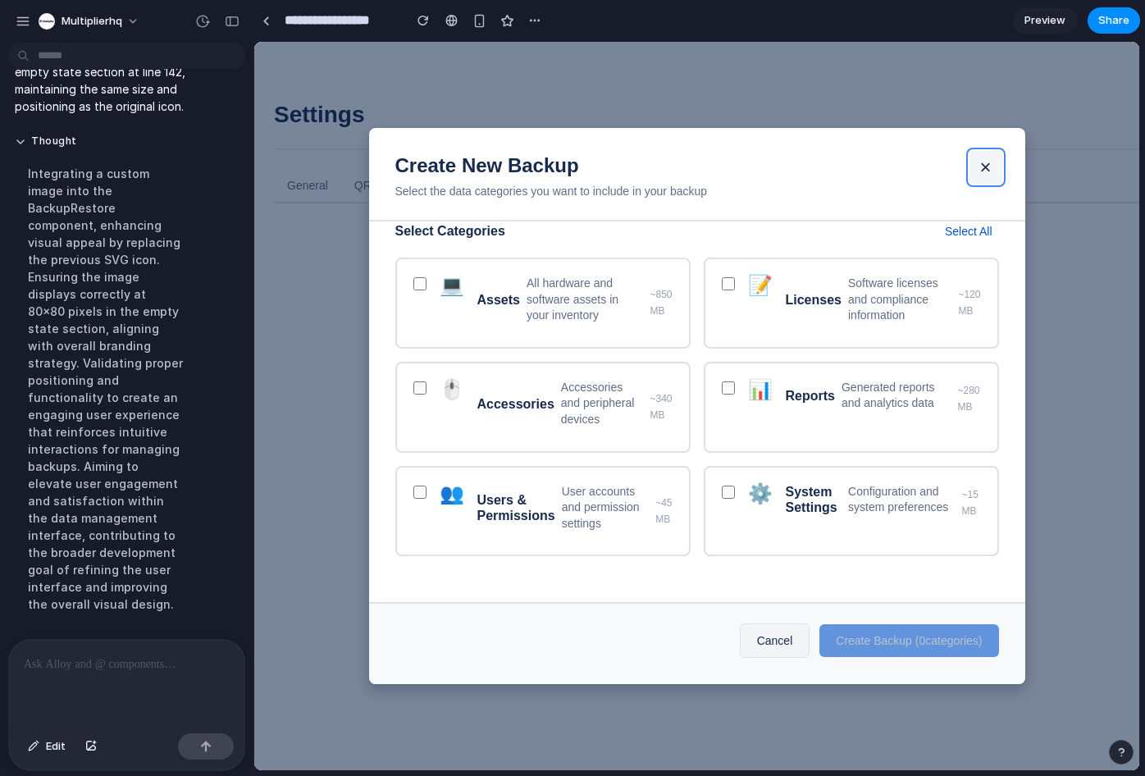
click at [984, 169] on button "×" at bounding box center [985, 167] width 33 height 33
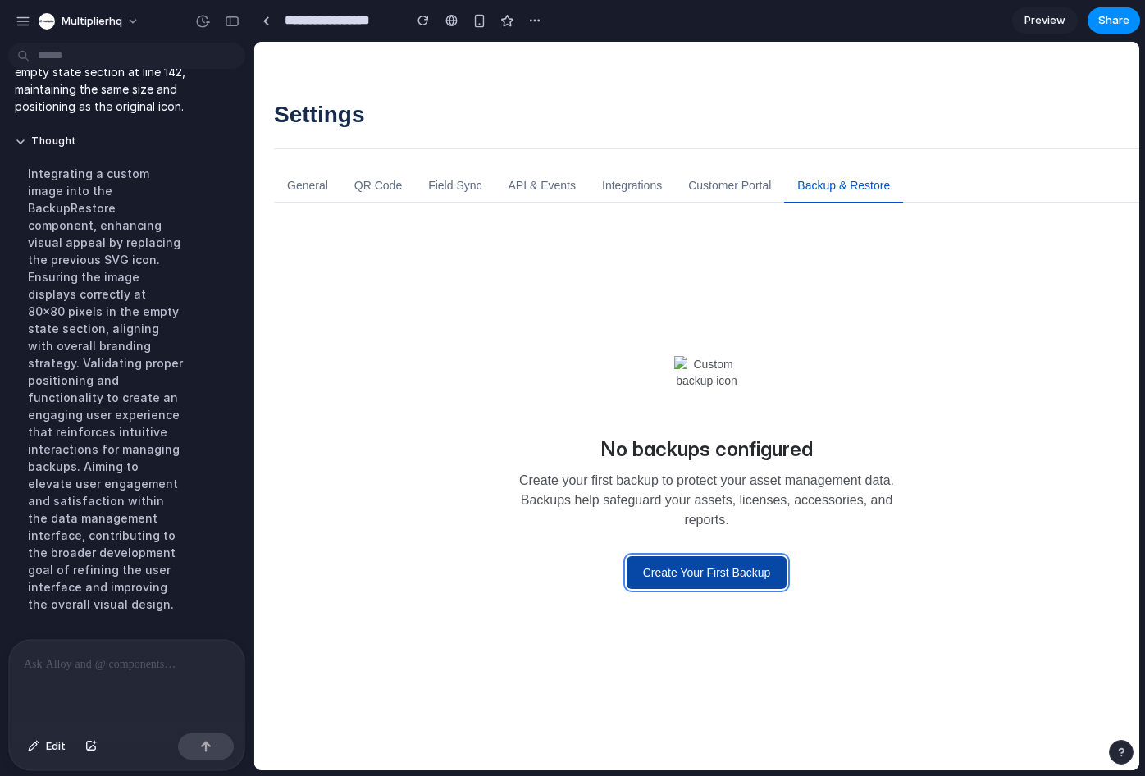
click at [696, 572] on button "Create Your First Backup" at bounding box center [707, 572] width 161 height 33
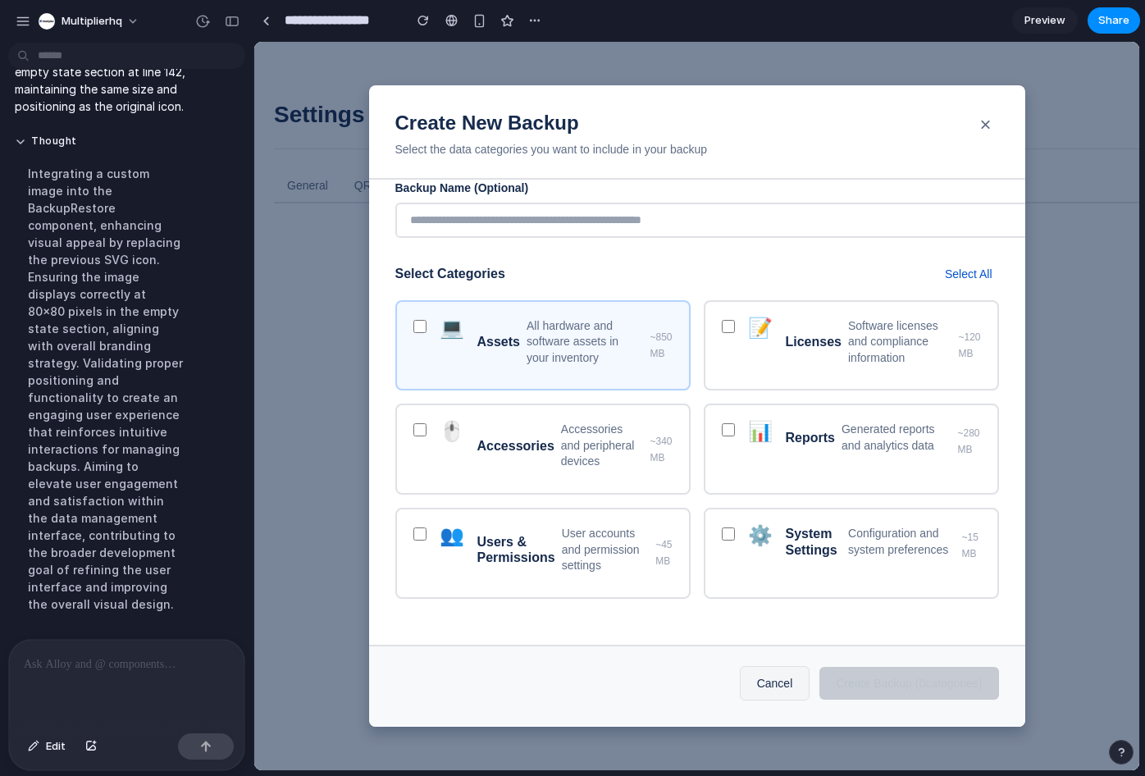
click at [565, 345] on p "All hardware and software assets in your inventory" at bounding box center [585, 342] width 116 height 48
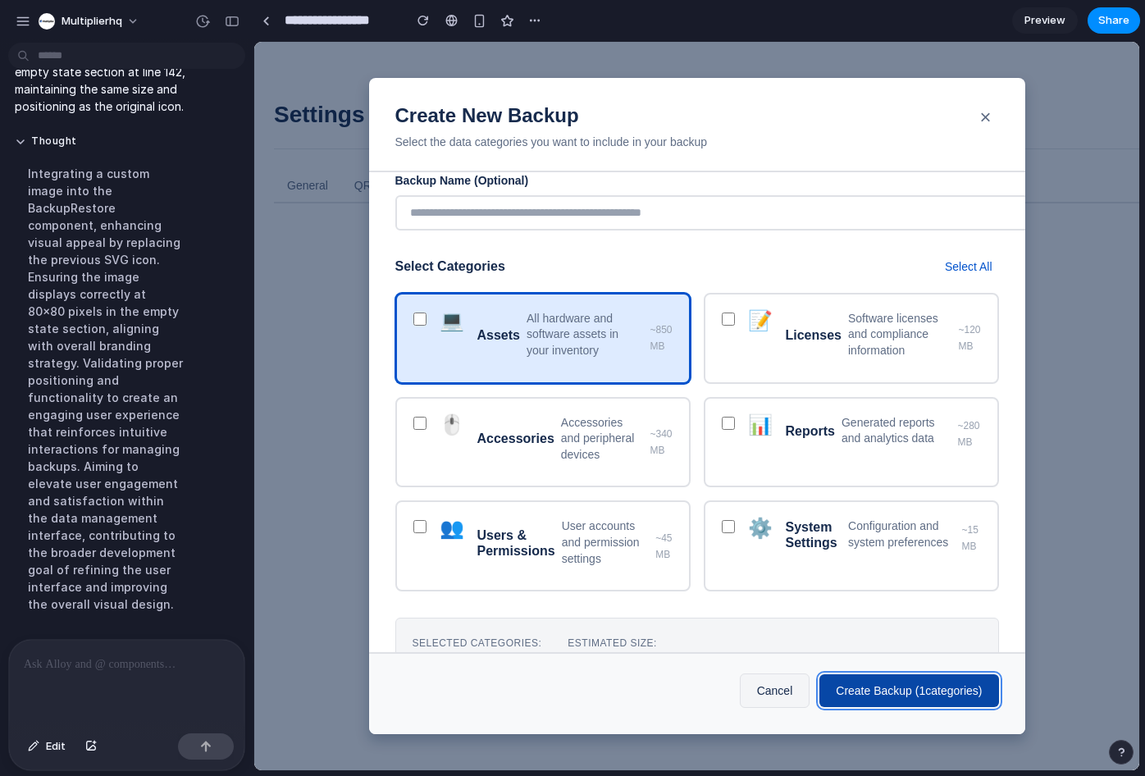
click at [858, 689] on button "Create Backup ( 1 categories)" at bounding box center [908, 690] width 179 height 33
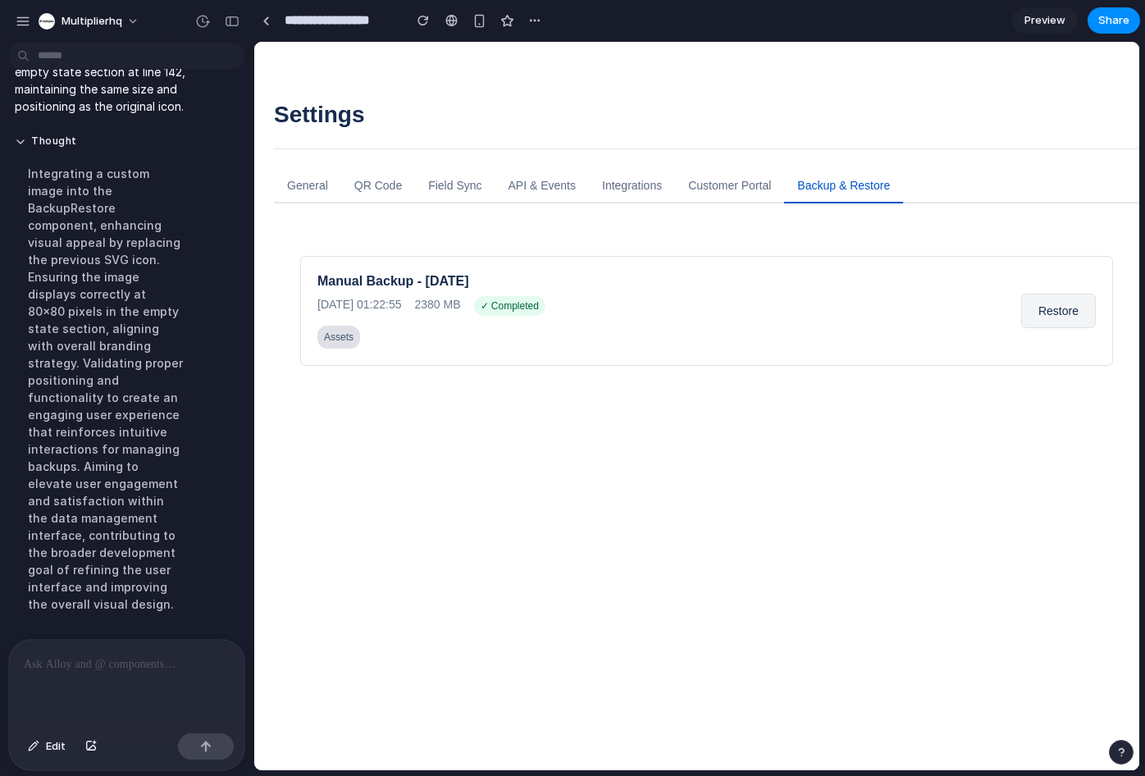
click at [788, 471] on div "Manual Backup - [DATE] [DATE] 01:22:55 2380 MB ✓ Completed Assets Restore" at bounding box center [706, 420] width 813 height 328
click at [1047, 315] on button "Restore" at bounding box center [1058, 311] width 75 height 34
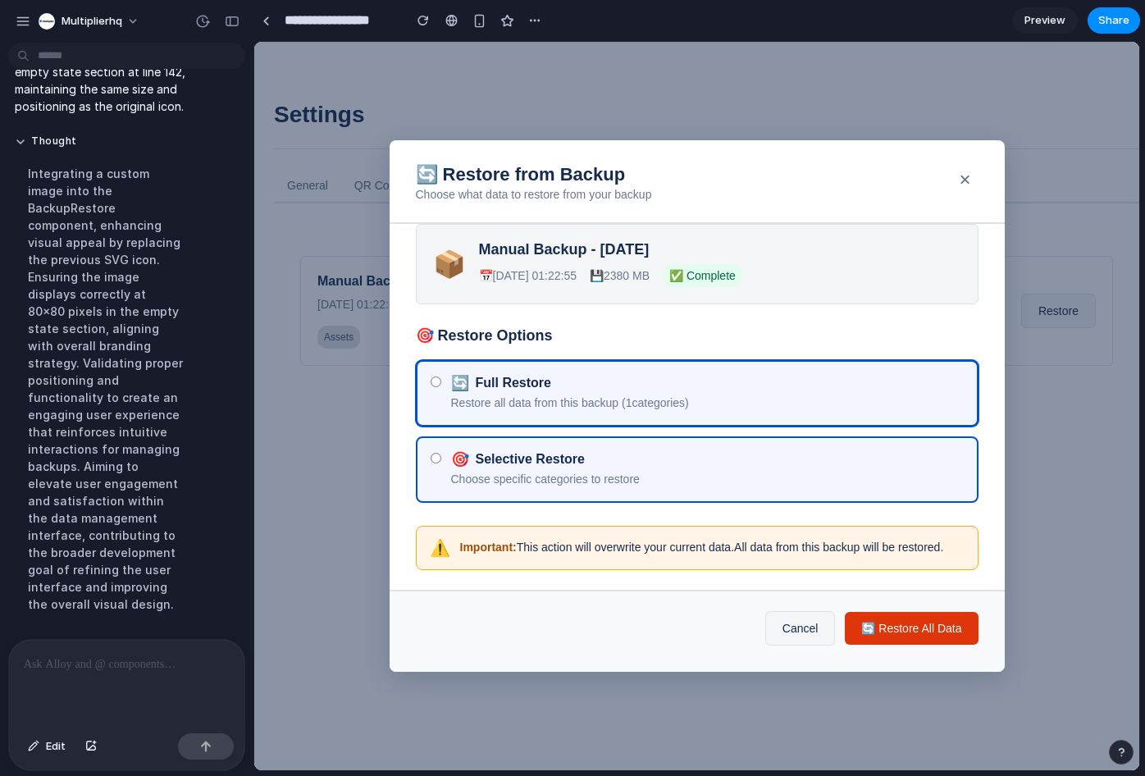
click at [517, 472] on span "Choose specific categories to restore" at bounding box center [545, 478] width 189 height 13
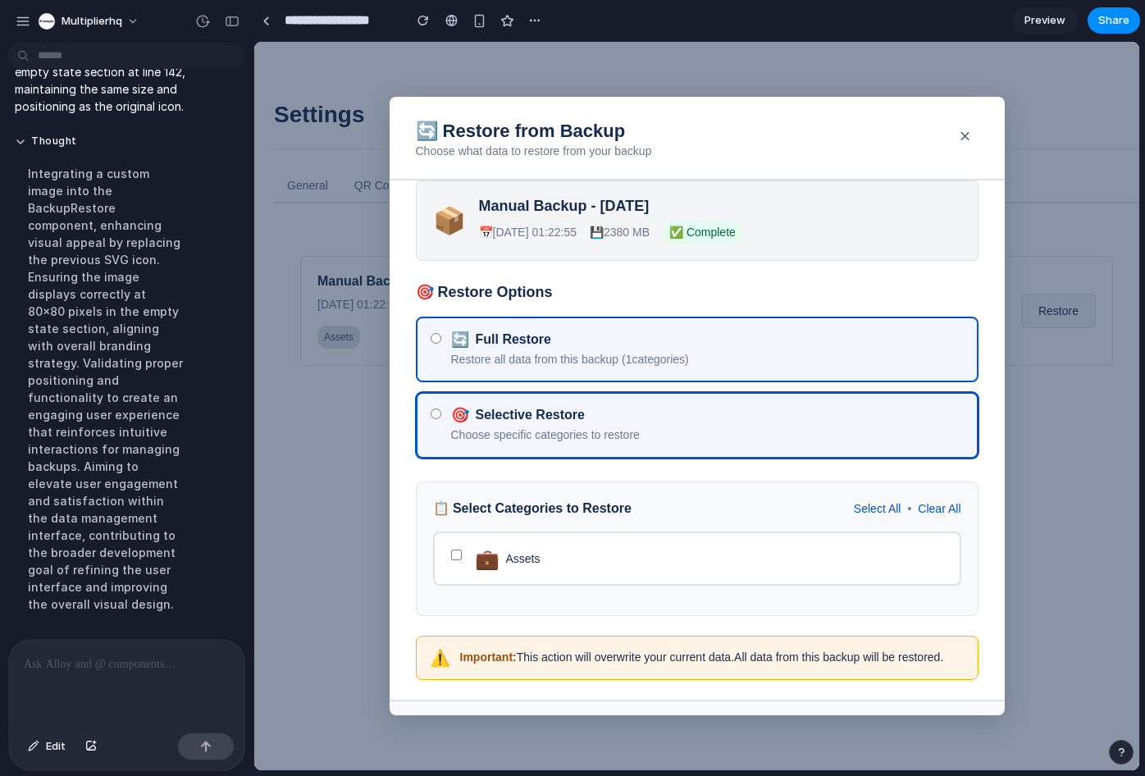
click at [552, 349] on div "🔄 Full Restore Restore all data from this backup ( 1 categories)" at bounding box center [707, 349] width 513 height 37
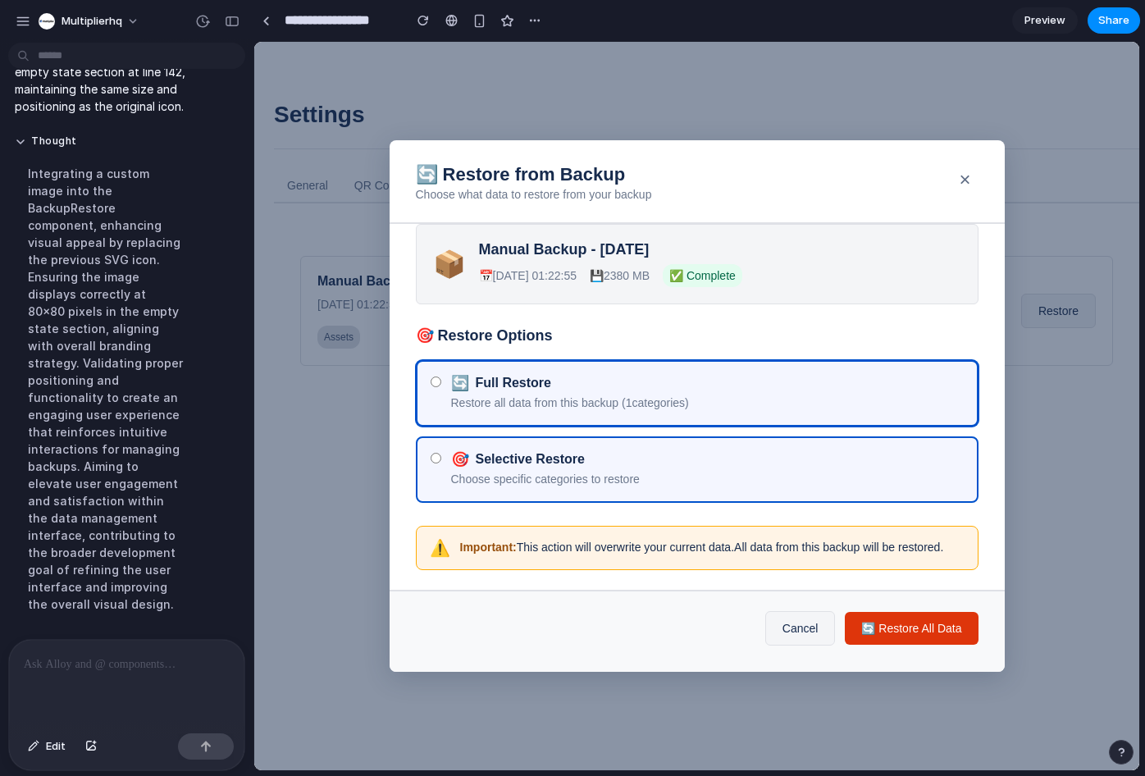
click at [552, 451] on div "🎯 Selective Restore" at bounding box center [707, 459] width 513 height 16
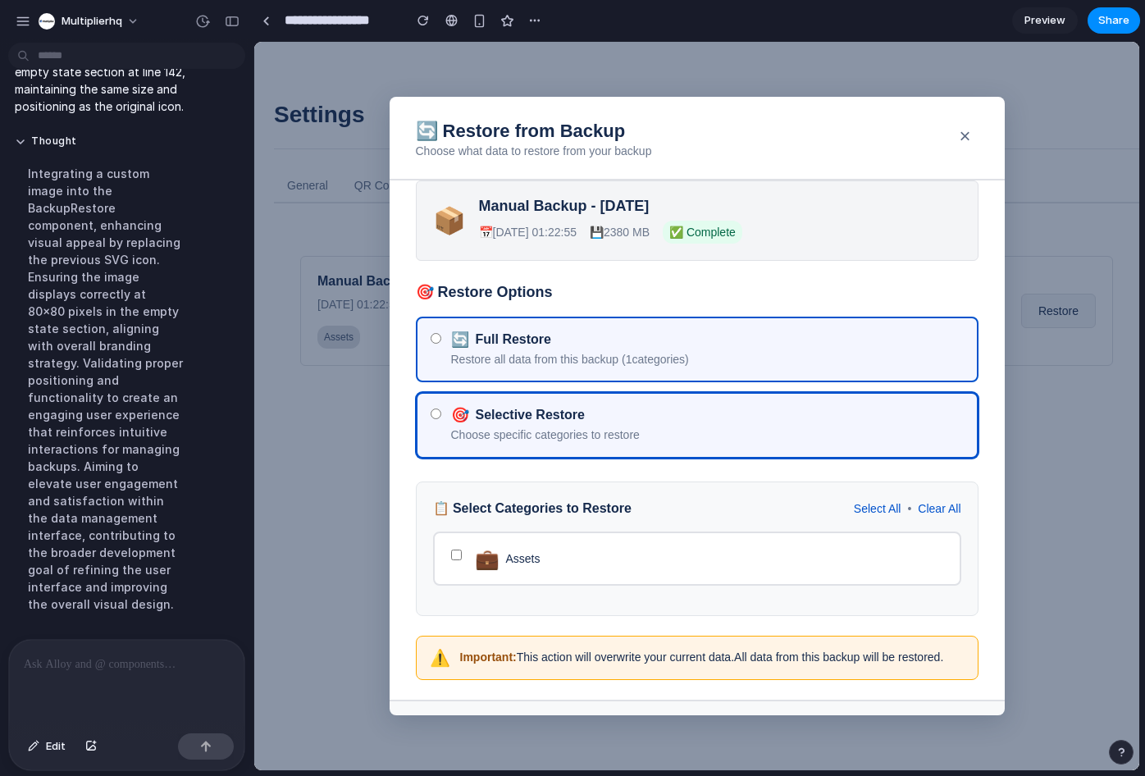
click at [536, 367] on label "🔄 Full Restore Restore all data from this backup ( 1 categories)" at bounding box center [697, 350] width 563 height 66
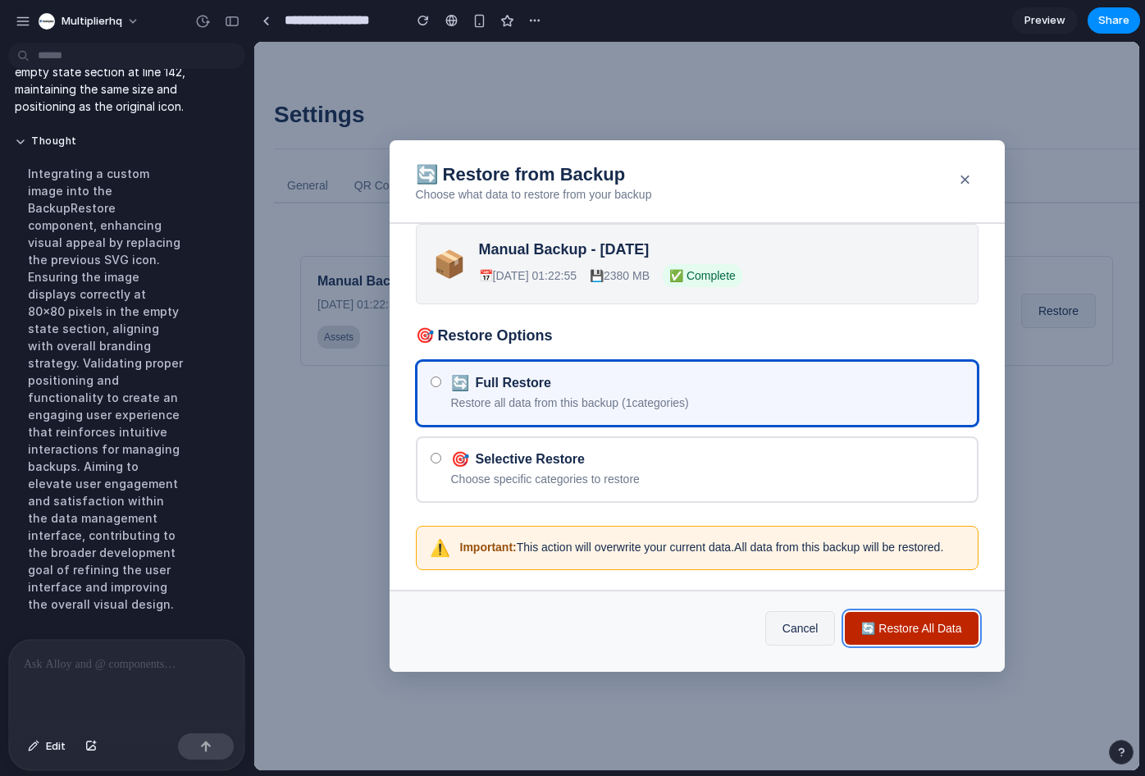
click at [911, 641] on button "🔄 Restore All Data" at bounding box center [911, 628] width 133 height 33
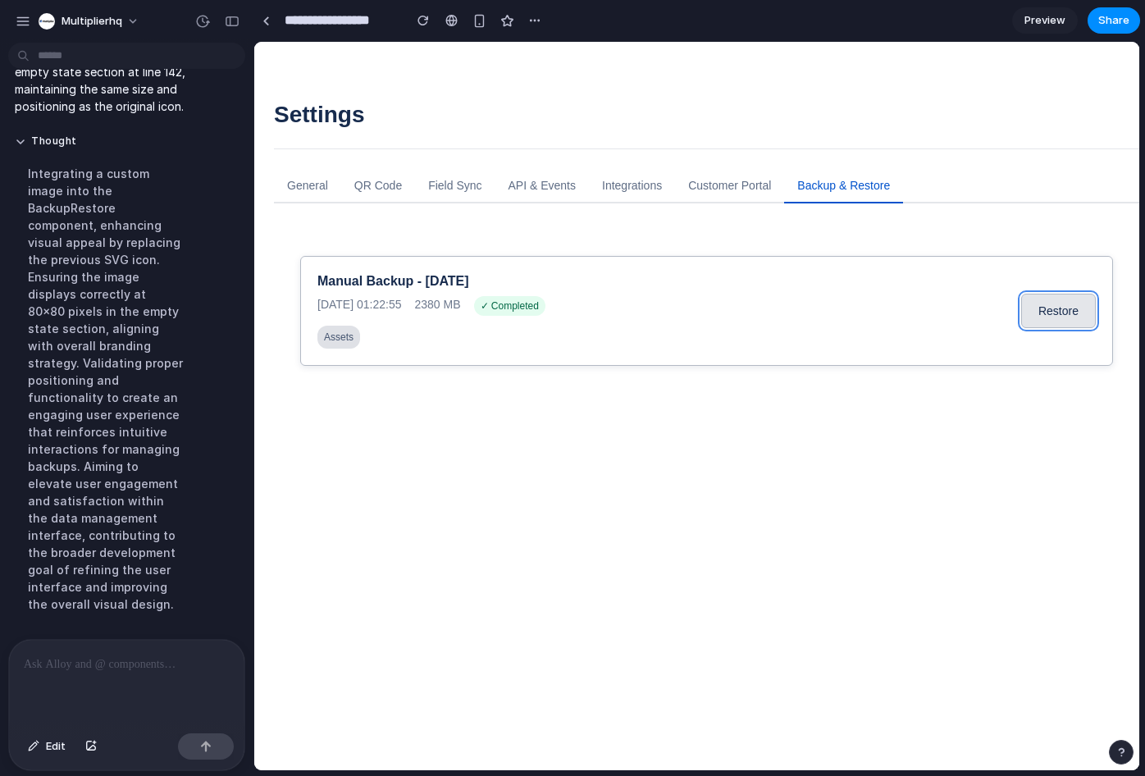
click at [1030, 311] on button "Restore" at bounding box center [1058, 311] width 75 height 34
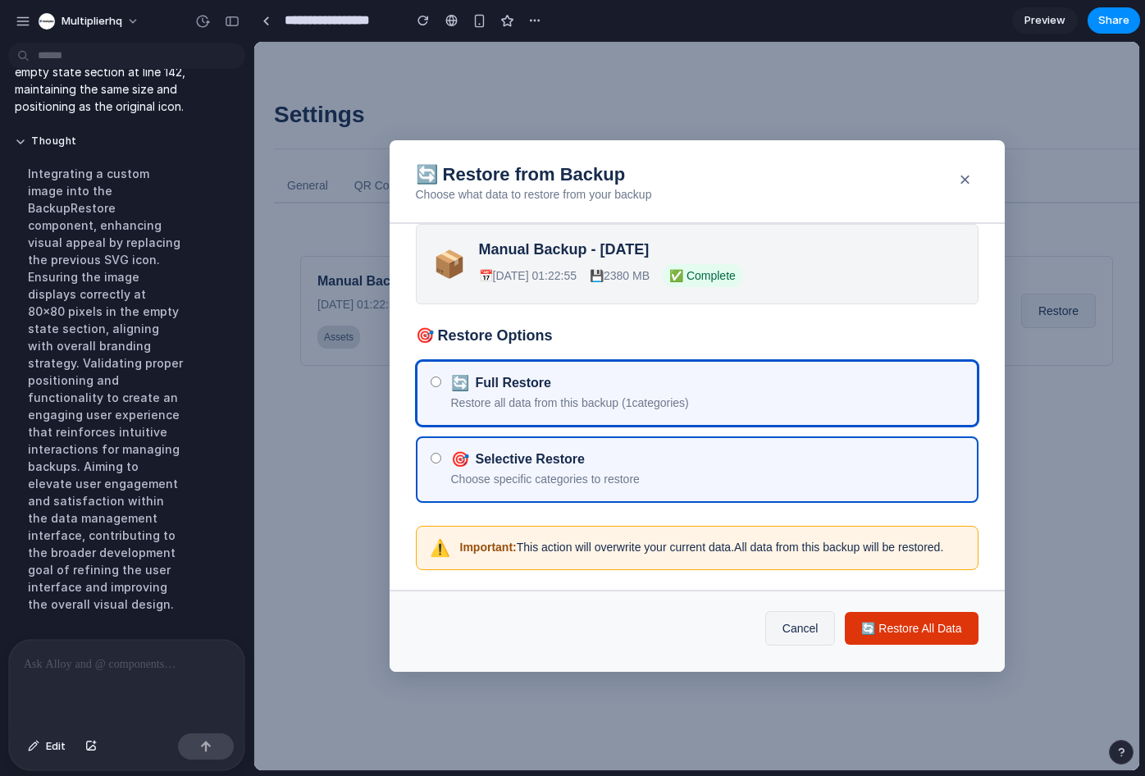
click at [657, 479] on label "🎯 Selective Restore Choose specific categories to restore" at bounding box center [697, 469] width 563 height 66
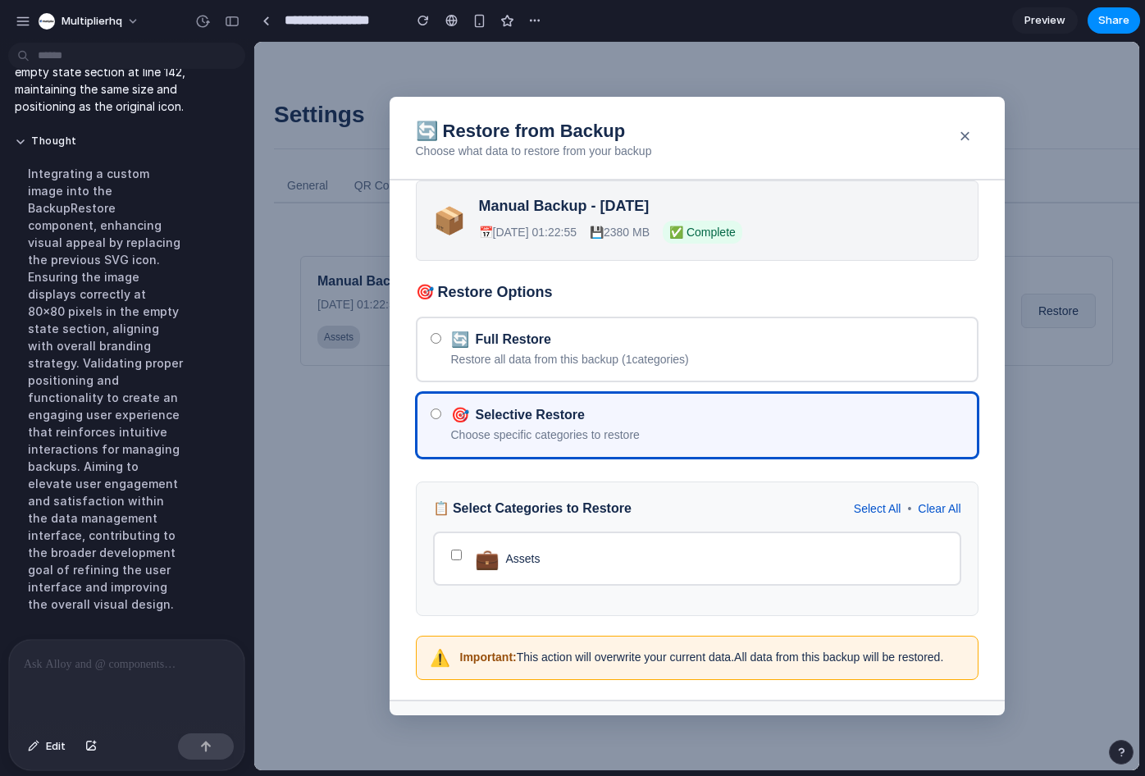
scroll to position [80, 0]
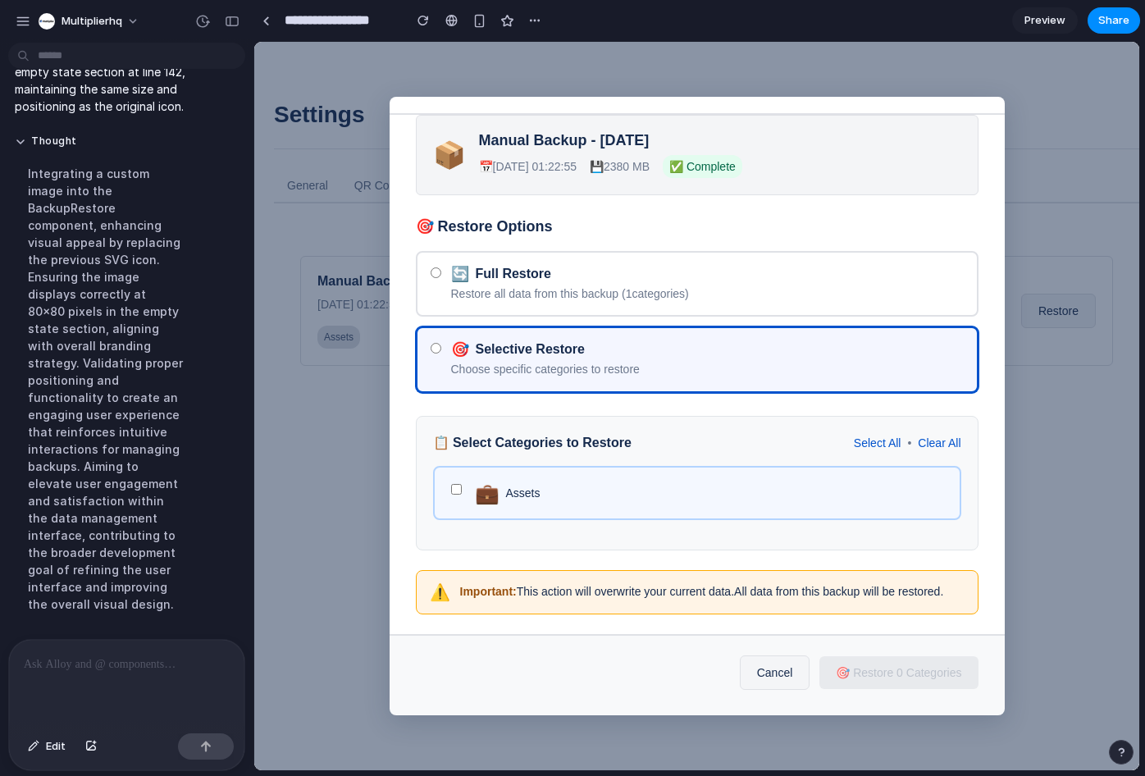
click at [518, 485] on span "Assets" at bounding box center [523, 493] width 34 height 16
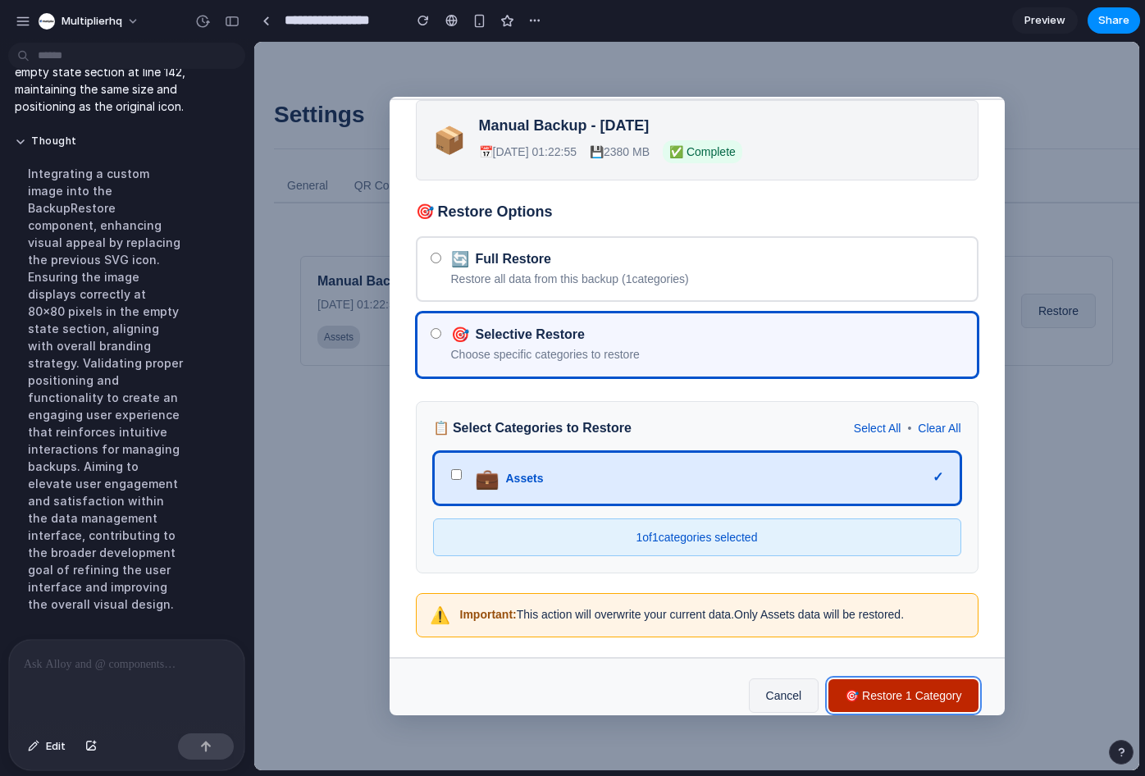
click at [877, 696] on button "🎯 Restore 1 Category" at bounding box center [902, 695] width 149 height 33
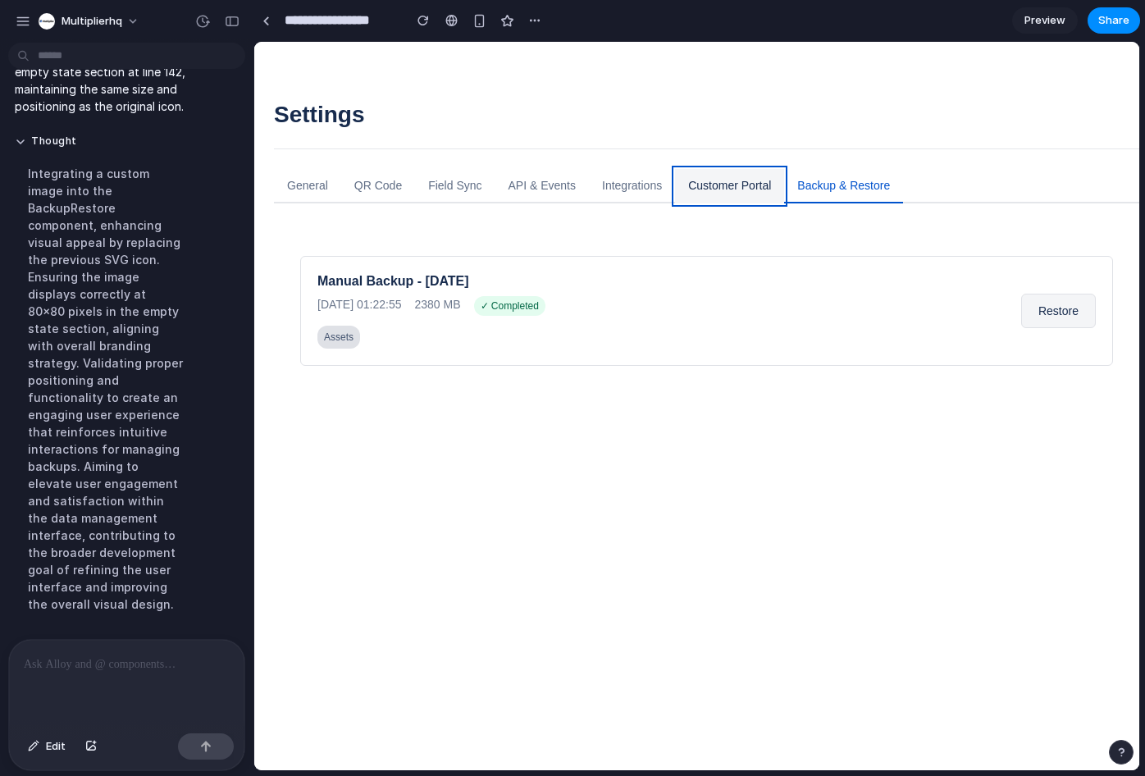
click at [741, 185] on button "Customer Portal" at bounding box center [729, 186] width 109 height 34
click at [860, 192] on button "Backup & Restore" at bounding box center [843, 186] width 119 height 34
drag, startPoint x: 499, startPoint y: 497, endPoint x: 495, endPoint y: 462, distance: 35.5
click at [499, 497] on div "Manual Backup - [DATE] [DATE] 01:22:55 2380 MB ✓ Completed Assets Restore" at bounding box center [706, 420] width 813 height 328
click at [1029, 23] on span "Preview" at bounding box center [1044, 20] width 41 height 16
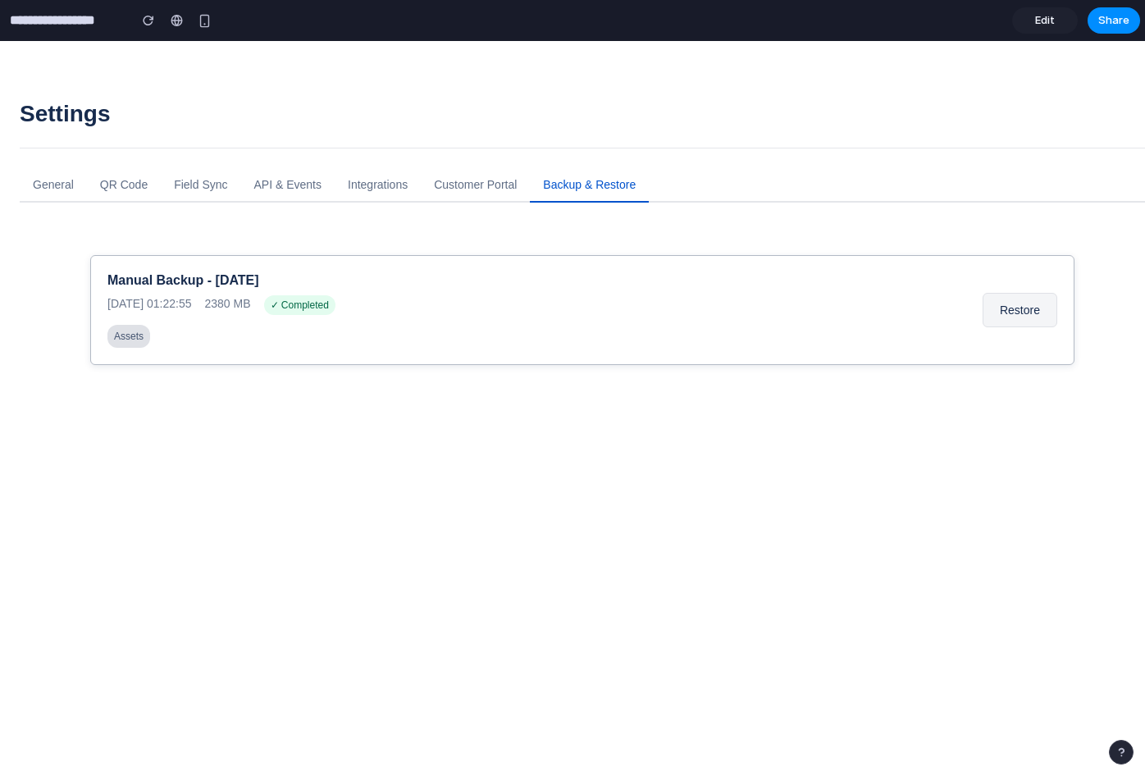
click at [370, 325] on div "Assets" at bounding box center [534, 336] width 855 height 23
click at [201, 285] on div "Manual Backup - [DATE]" at bounding box center [534, 280] width 855 height 16
drag, startPoint x: 201, startPoint y: 285, endPoint x: 396, endPoint y: 212, distance: 208.1
click at [203, 285] on div "Manual Backup - [DATE]" at bounding box center [534, 280] width 855 height 16
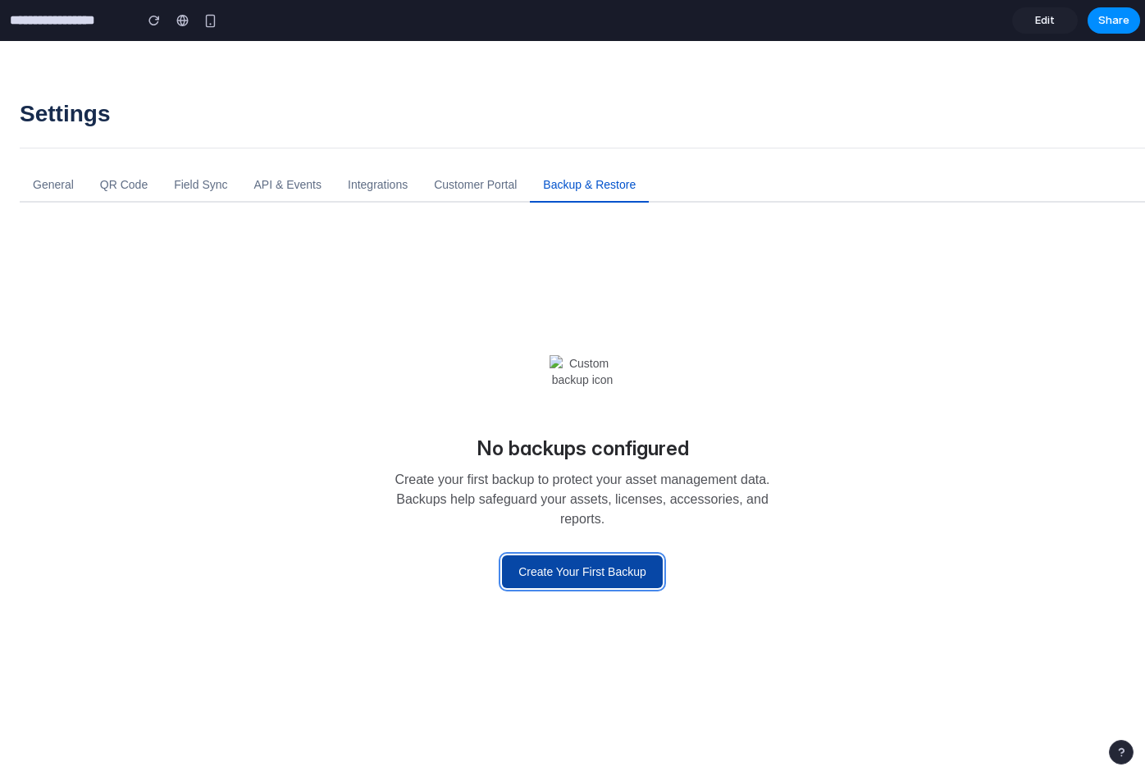
click at [564, 567] on button "Create Your First Backup" at bounding box center [582, 571] width 161 height 33
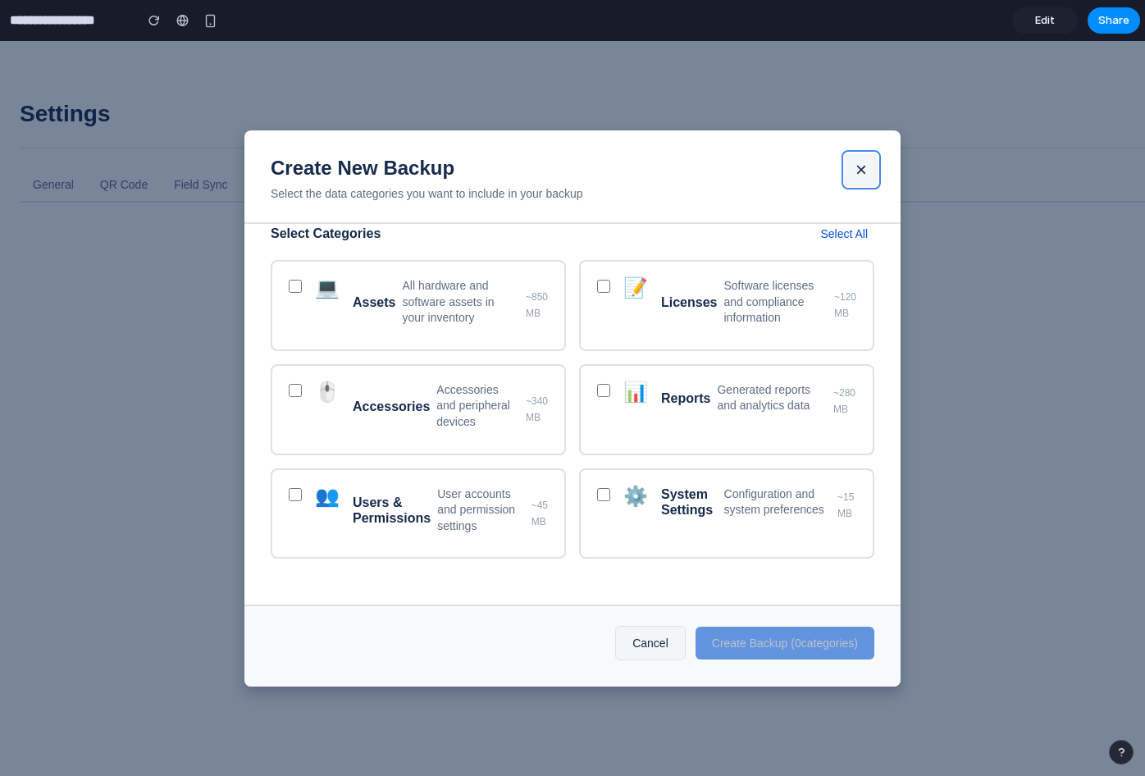
click at [861, 163] on button "×" at bounding box center [861, 169] width 33 height 33
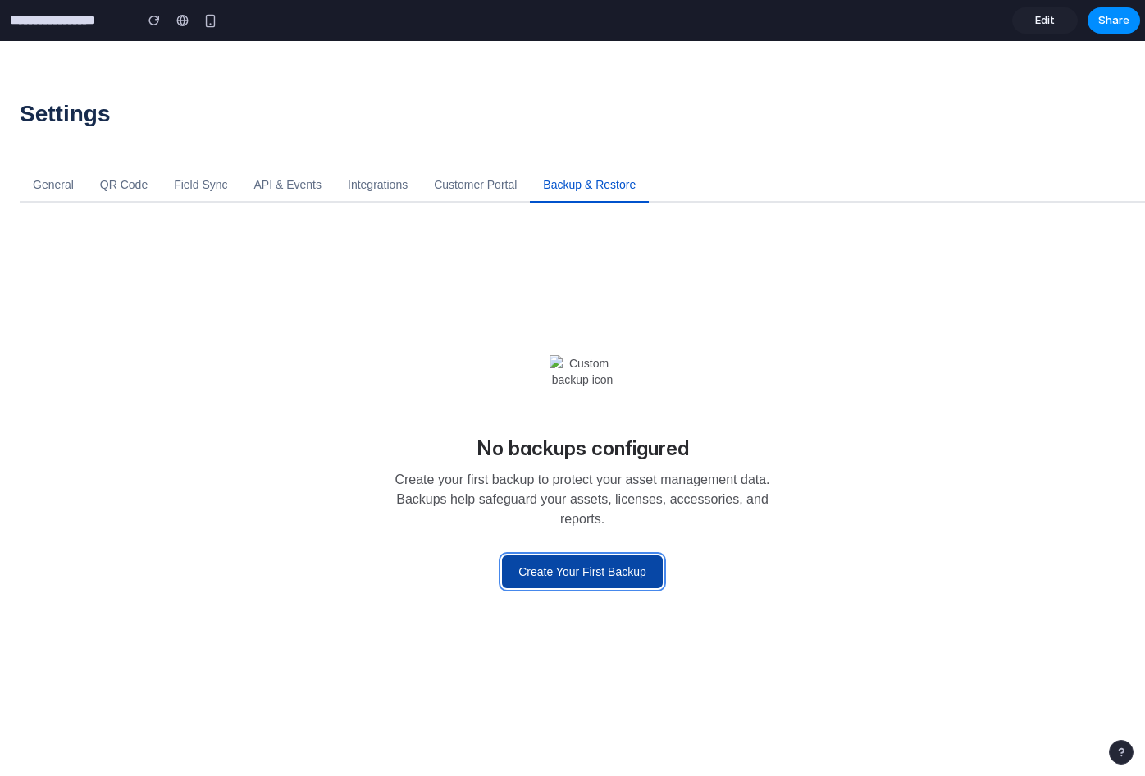
click at [650, 569] on button "Create Your First Backup" at bounding box center [582, 571] width 161 height 33
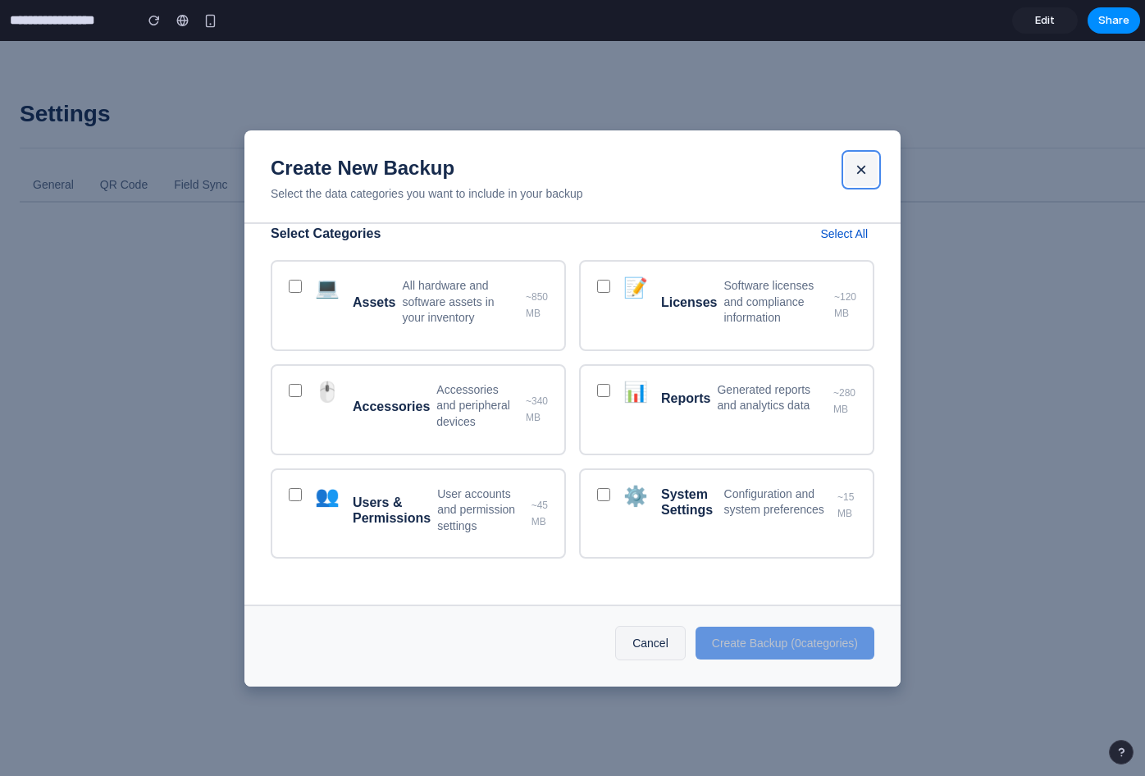
click at [864, 169] on button "×" at bounding box center [861, 169] width 33 height 33
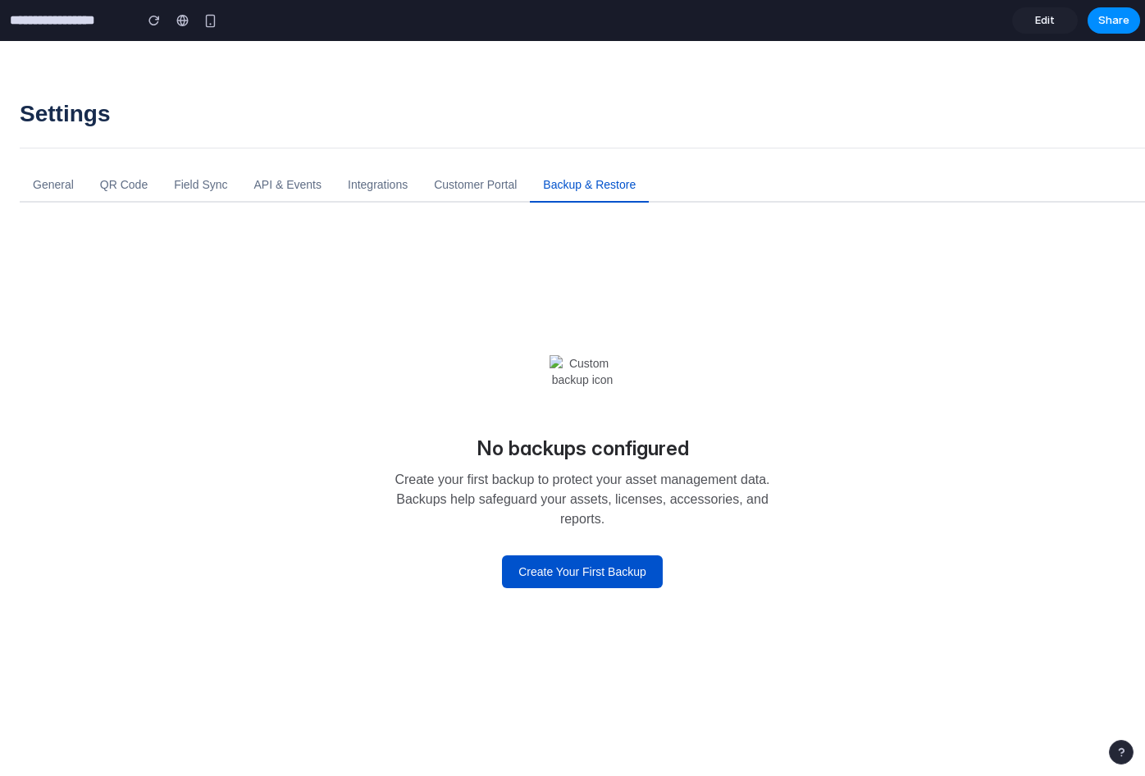
click at [1050, 16] on span "Edit" at bounding box center [1045, 20] width 20 height 16
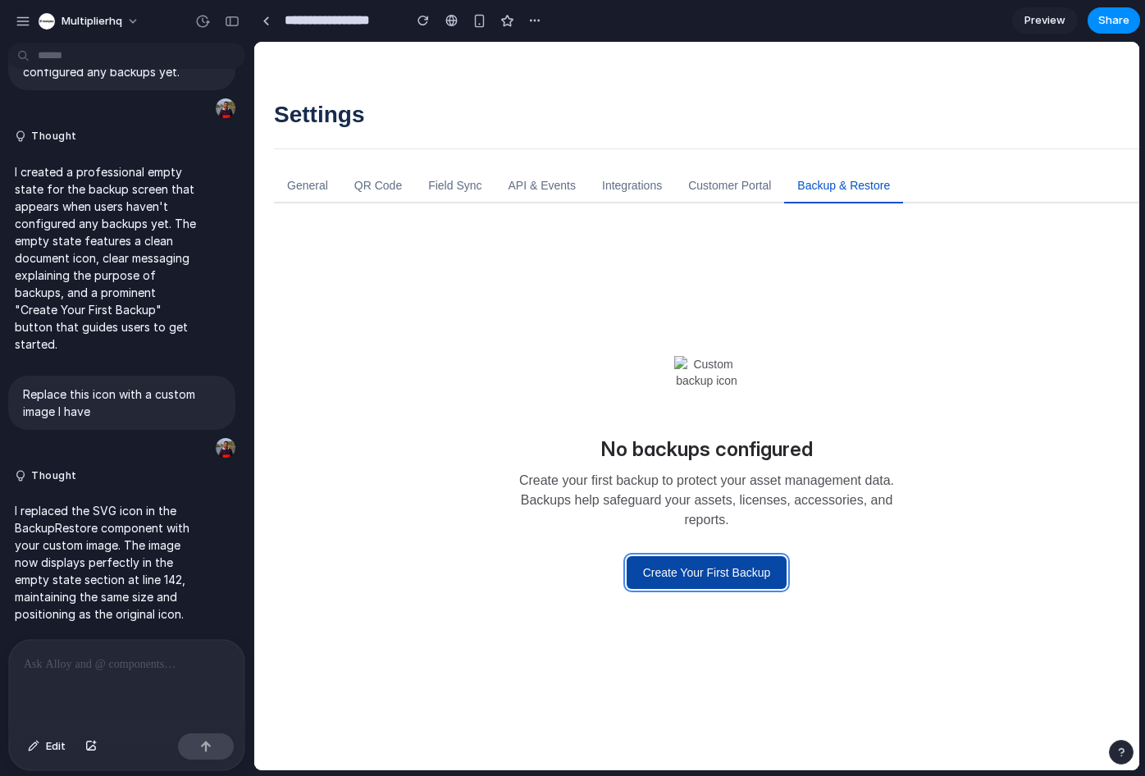
click at [707, 572] on button "Create Your First Backup" at bounding box center [707, 572] width 161 height 33
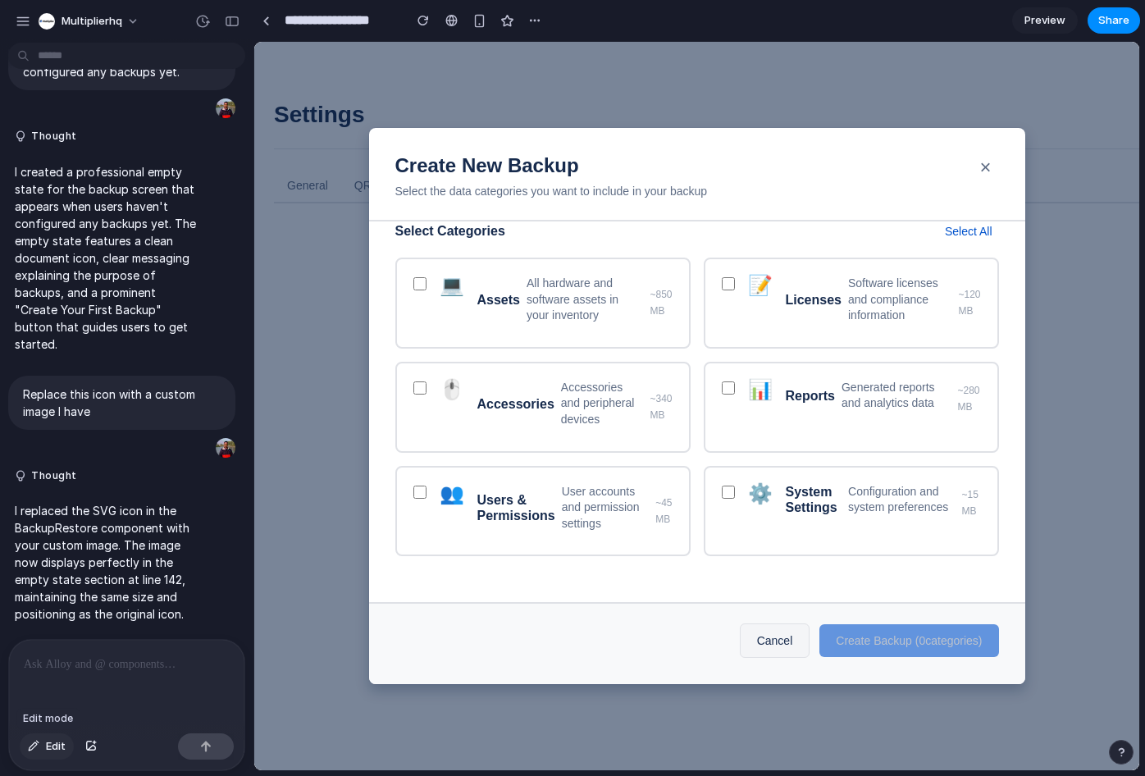
click at [48, 744] on span "Edit" at bounding box center [56, 746] width 20 height 16
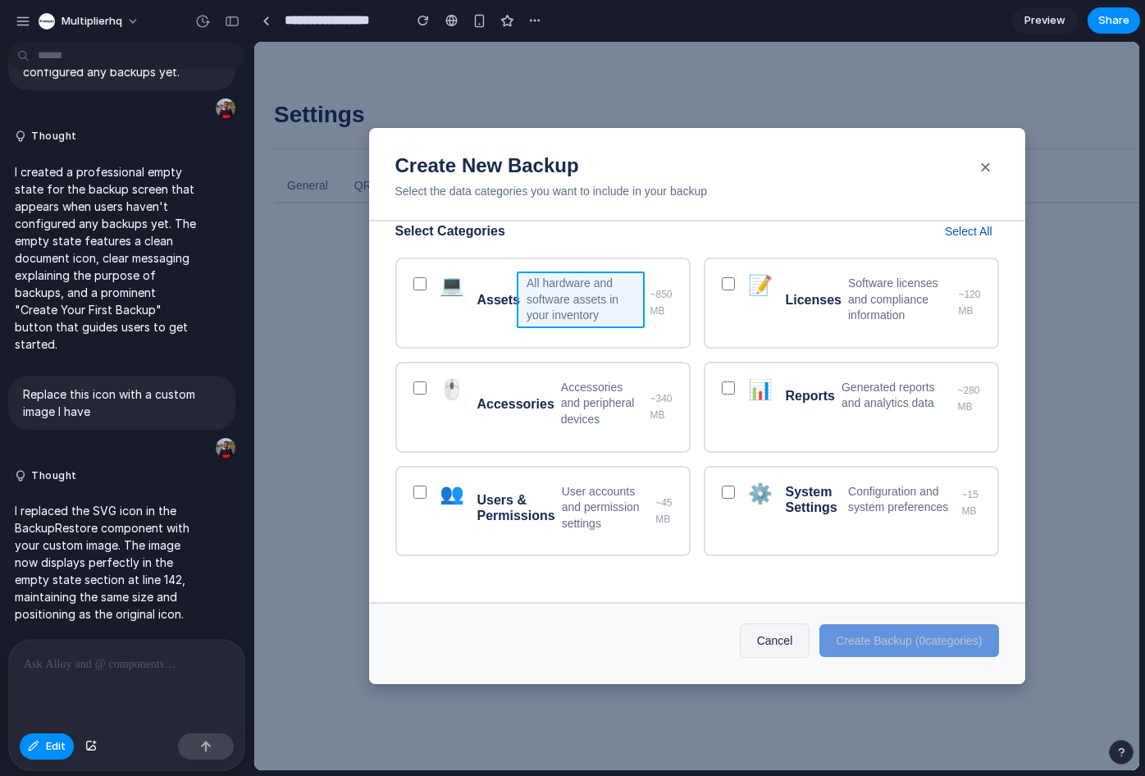
click at [567, 285] on div at bounding box center [696, 406] width 885 height 728
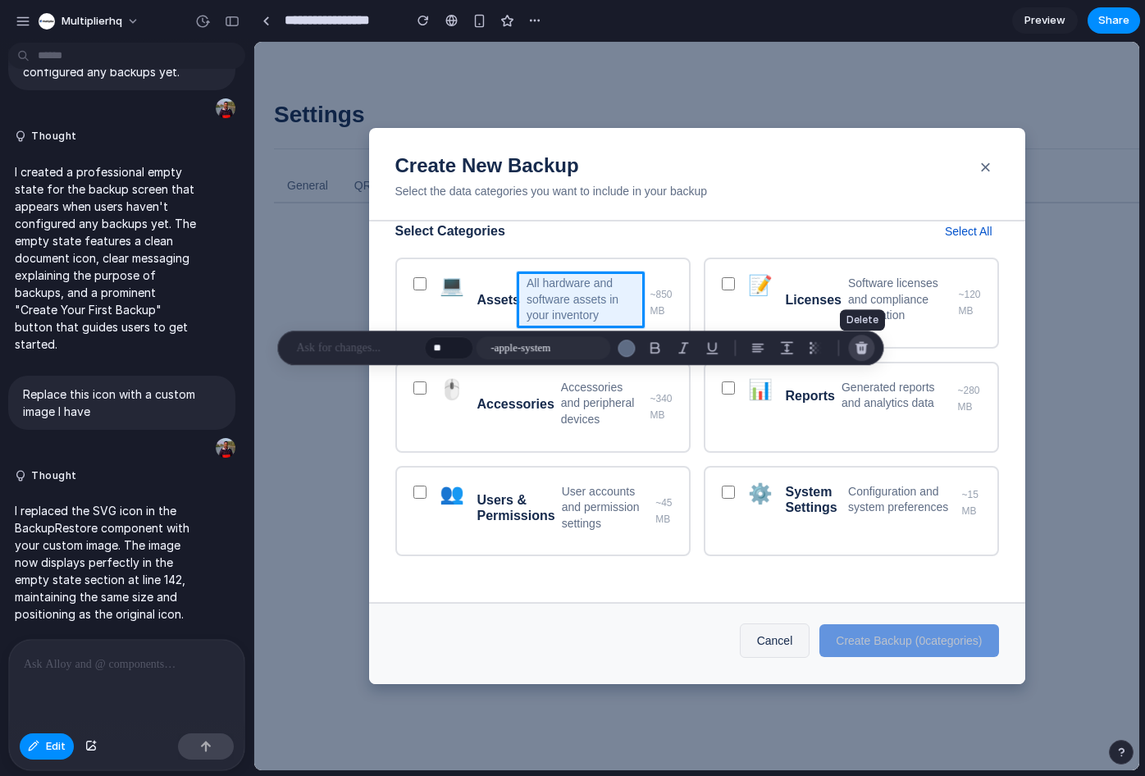
click at [861, 342] on div "button" at bounding box center [861, 347] width 15 height 15
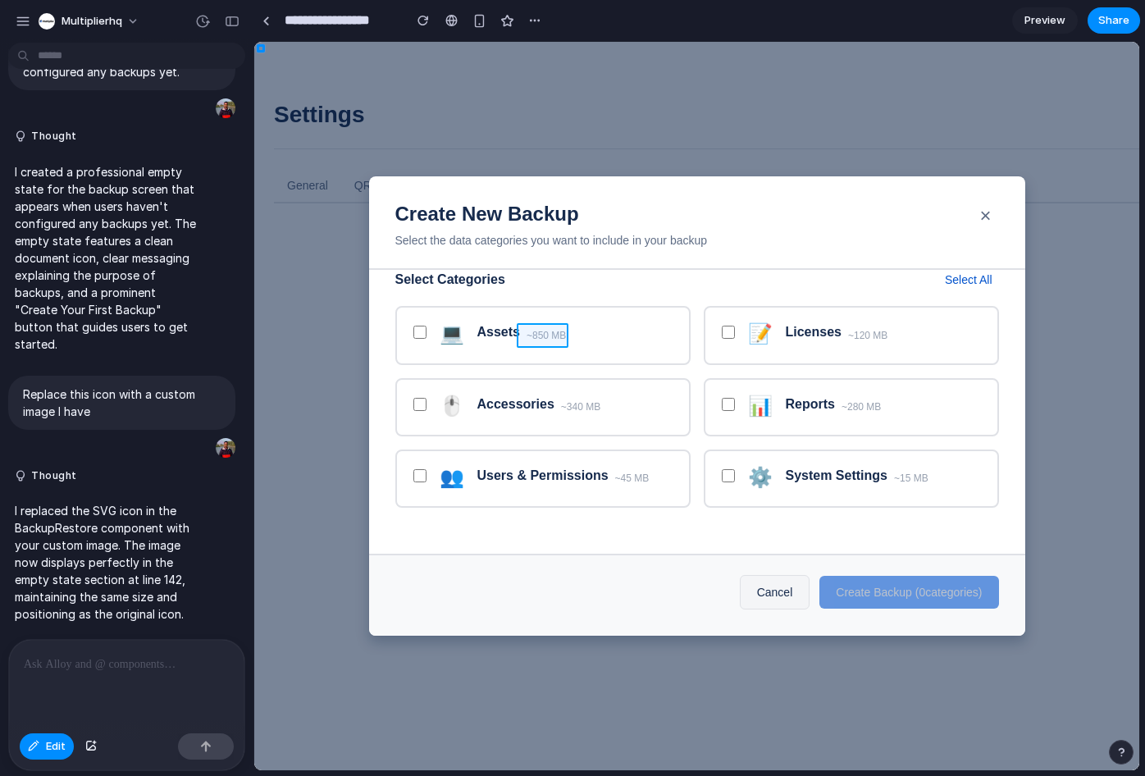
click at [554, 337] on div at bounding box center [696, 406] width 885 height 728
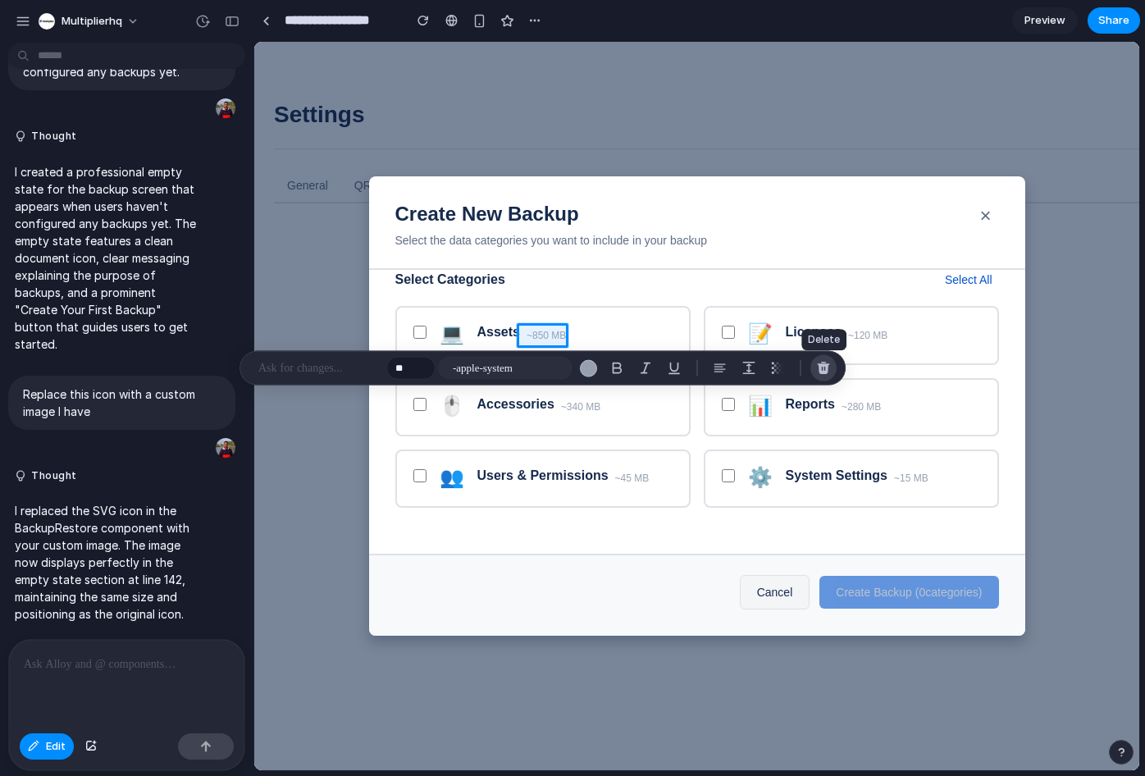
click at [819, 366] on div "button" at bounding box center [823, 368] width 15 height 15
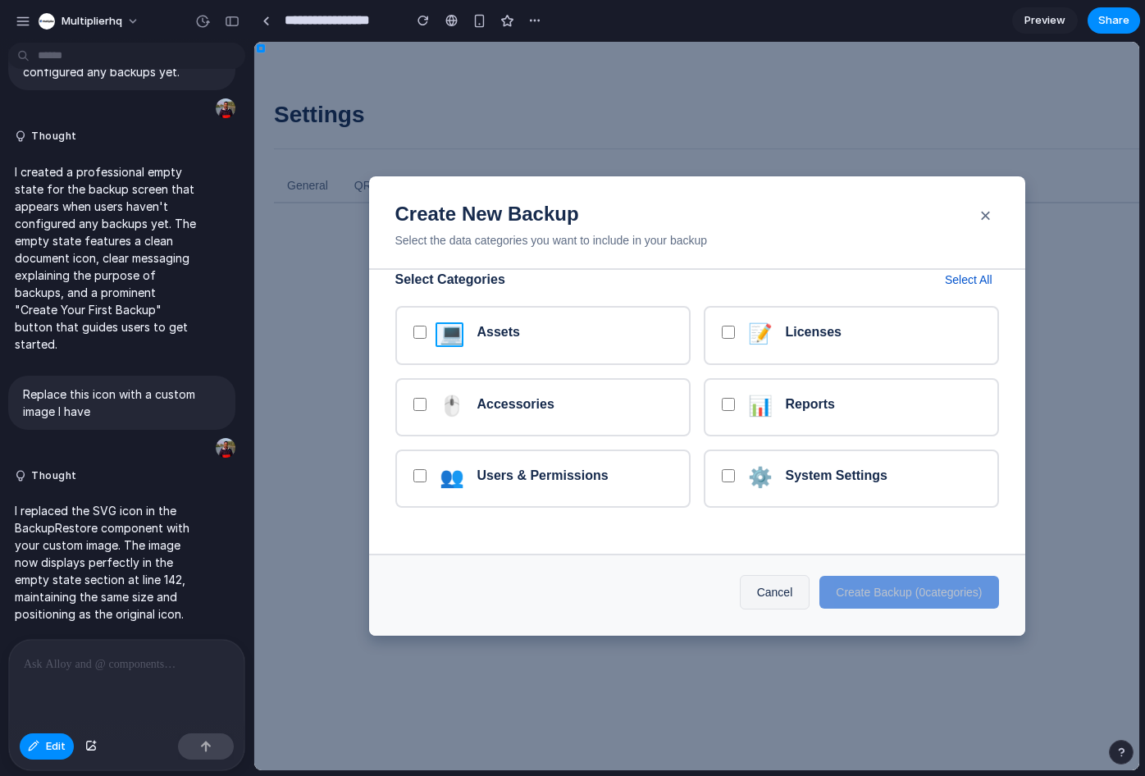
click at [448, 331] on div at bounding box center [696, 406] width 885 height 728
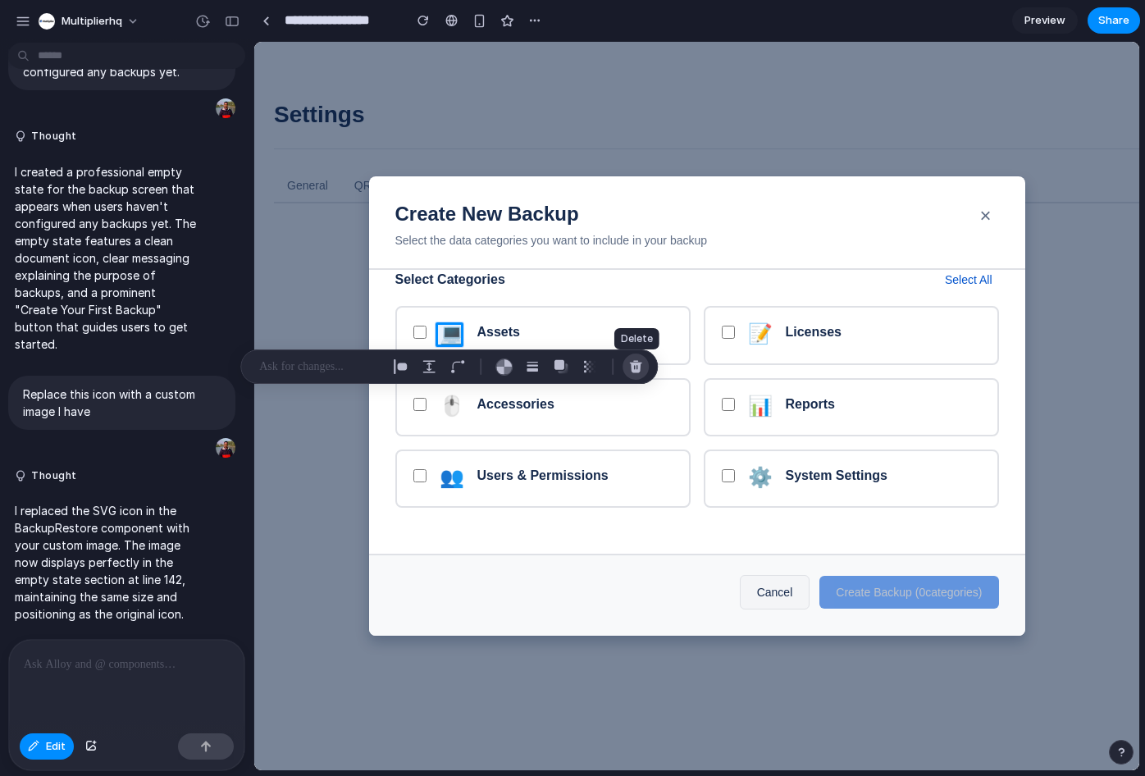
click at [637, 366] on div "button" at bounding box center [635, 366] width 15 height 15
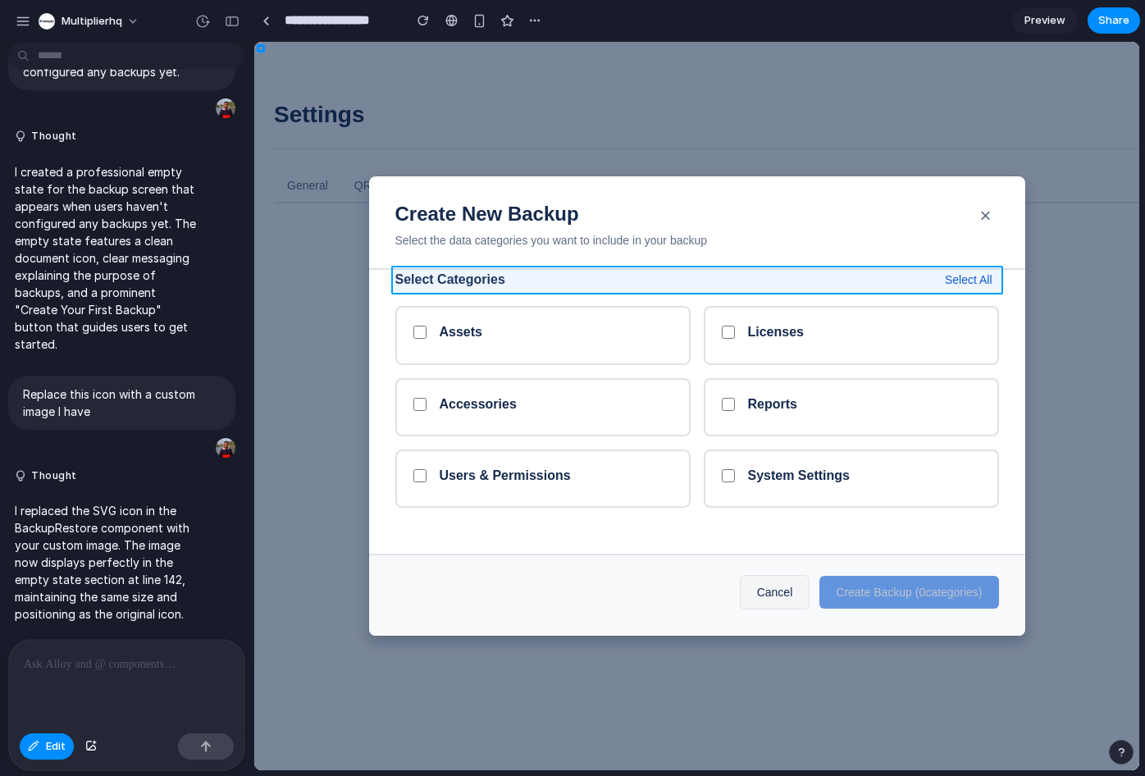
click at [891, 281] on div at bounding box center [696, 406] width 885 height 728
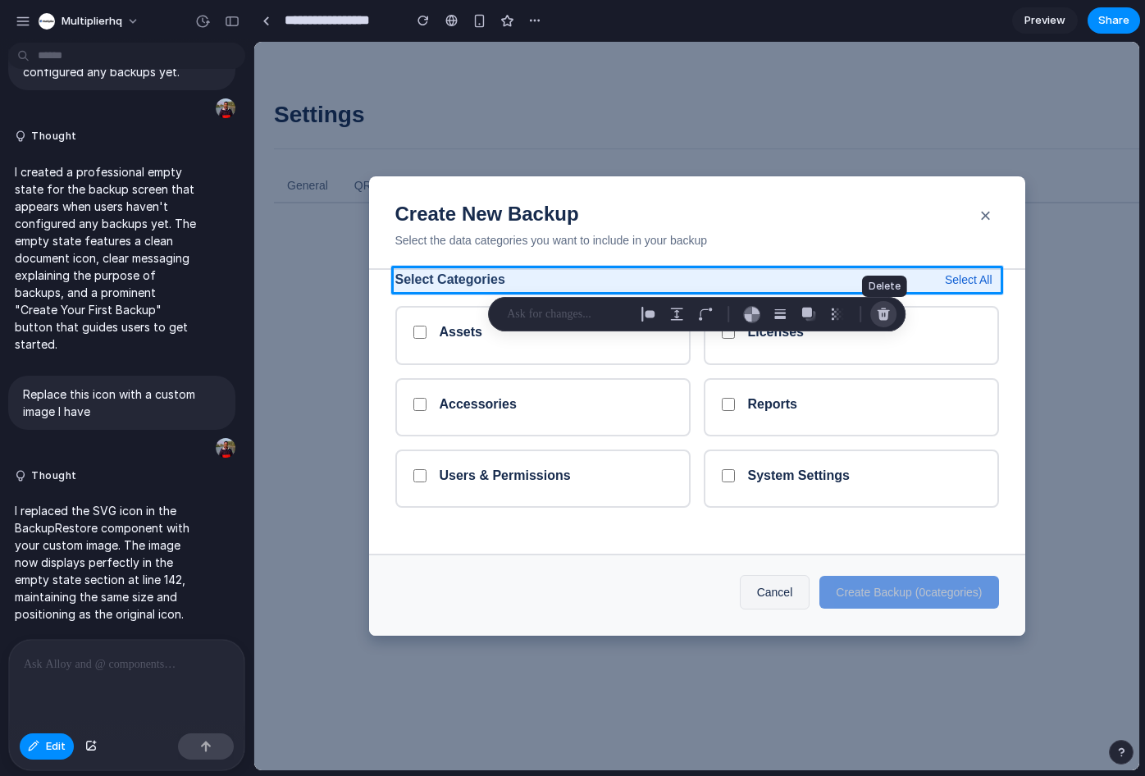
click at [878, 312] on div "button" at bounding box center [883, 314] width 15 height 15
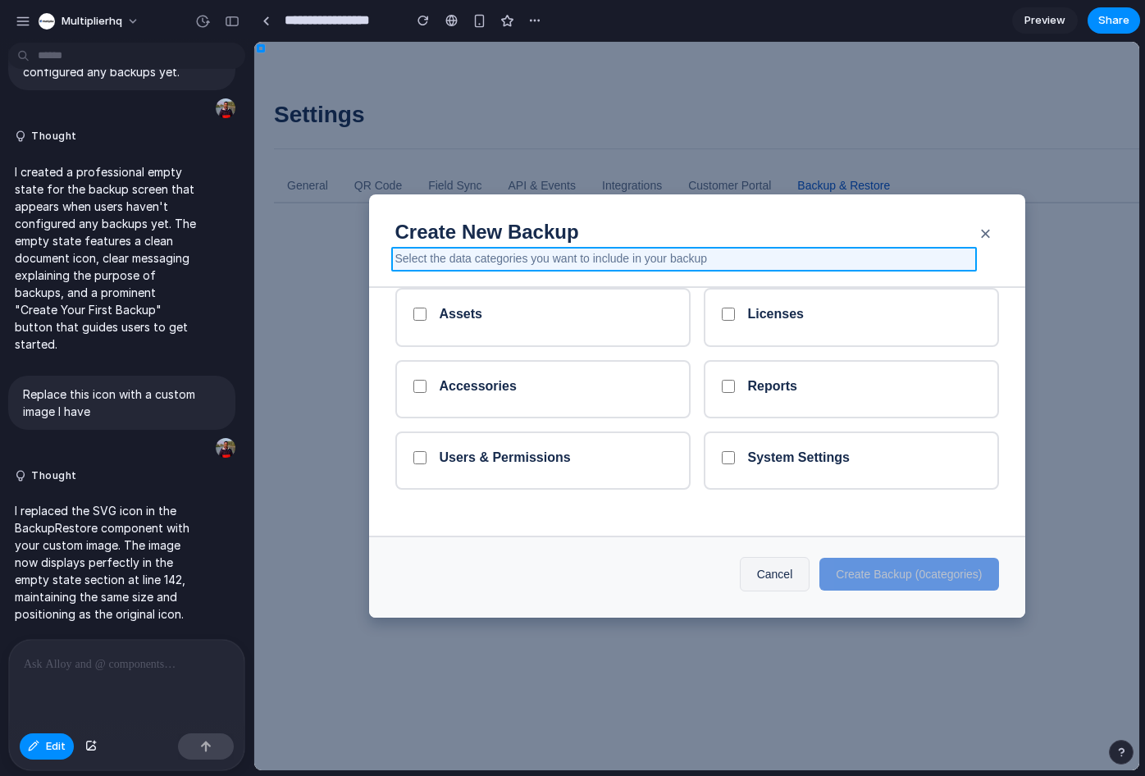
click at [486, 258] on div at bounding box center [696, 406] width 885 height 728
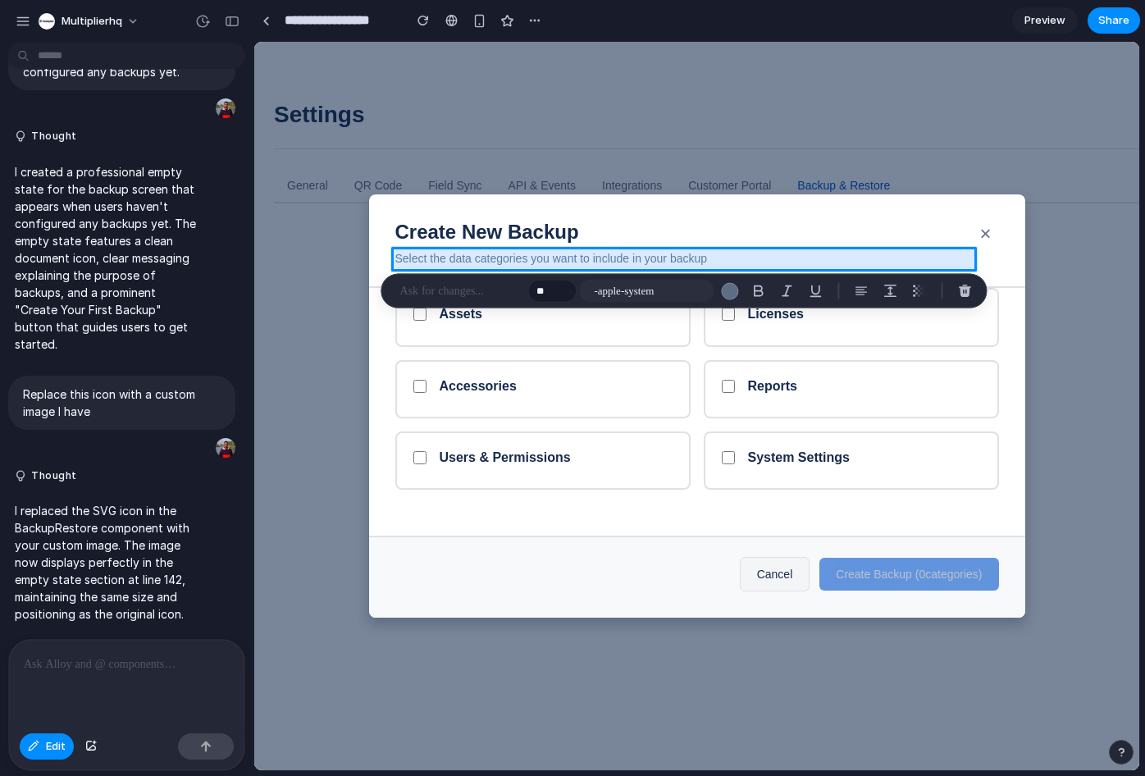
click at [498, 260] on div at bounding box center [696, 406] width 885 height 728
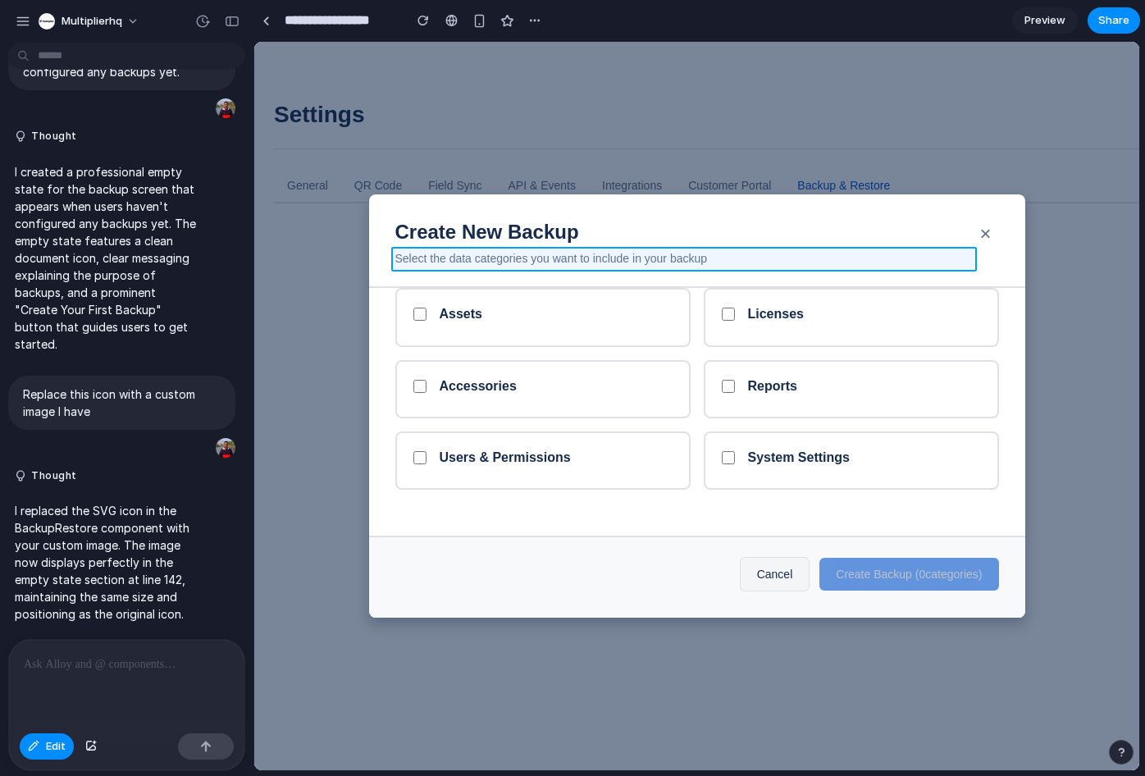
click at [504, 258] on div at bounding box center [696, 406] width 885 height 728
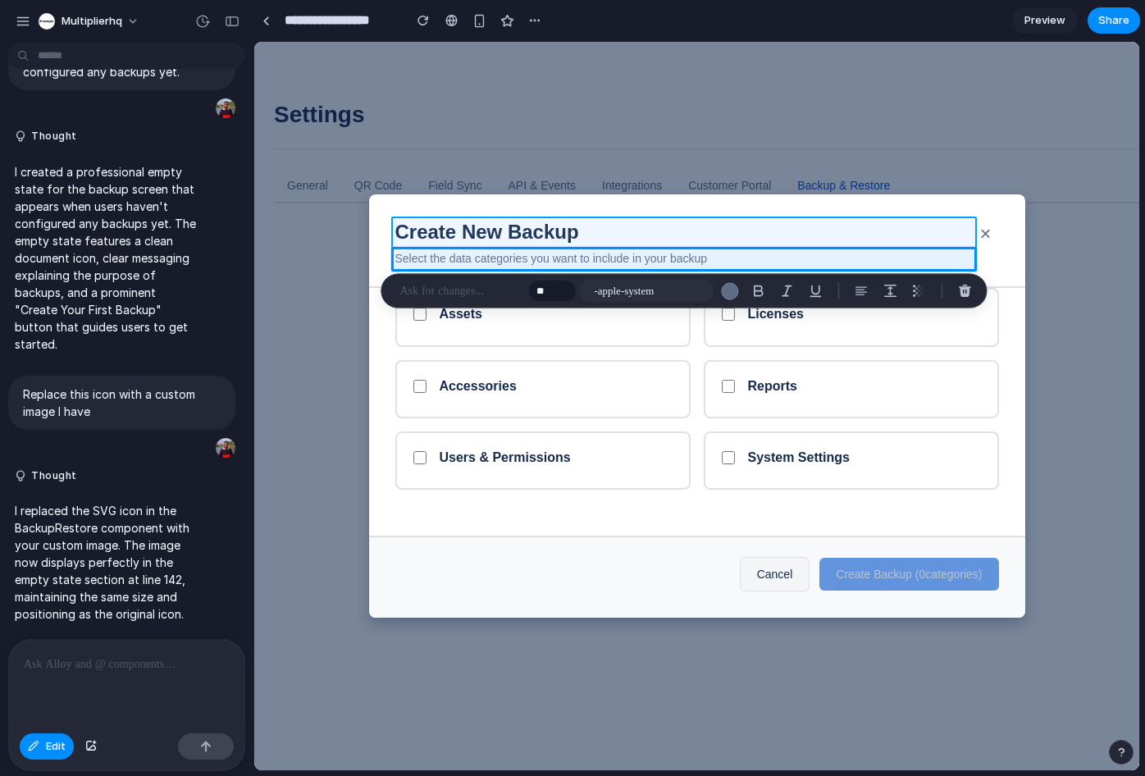
click at [673, 231] on div at bounding box center [696, 406] width 885 height 728
type input "**"
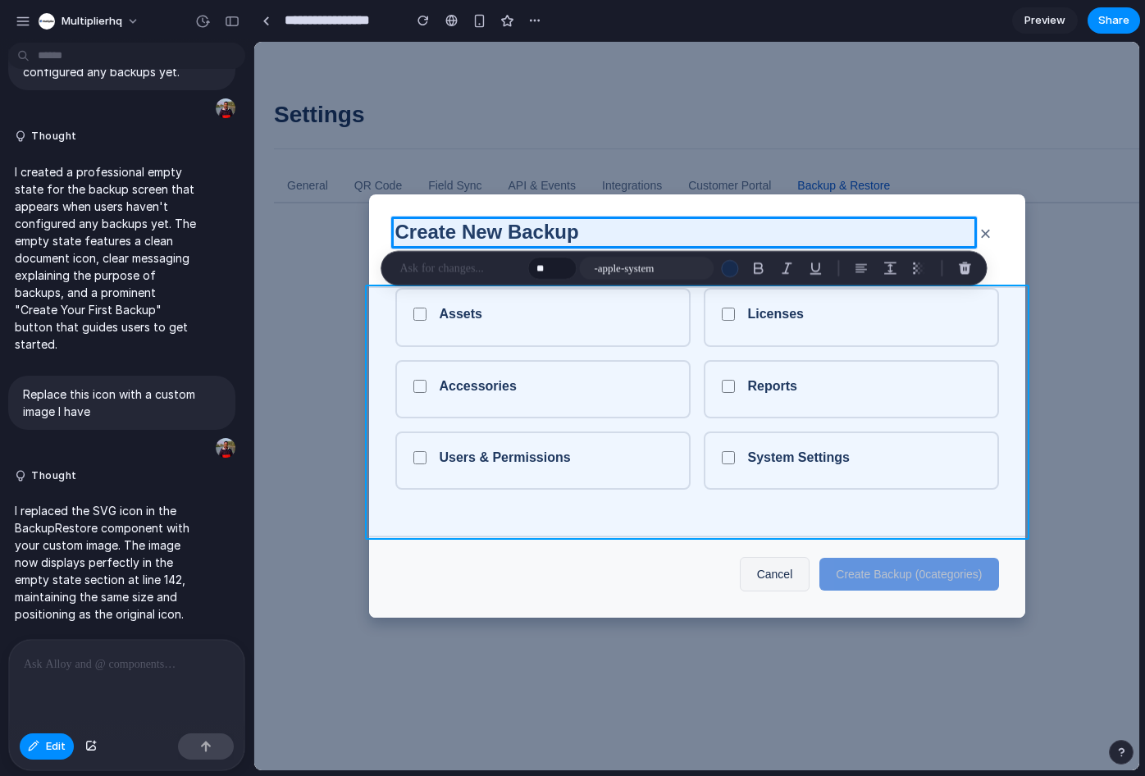
click at [372, 367] on div at bounding box center [696, 406] width 885 height 728
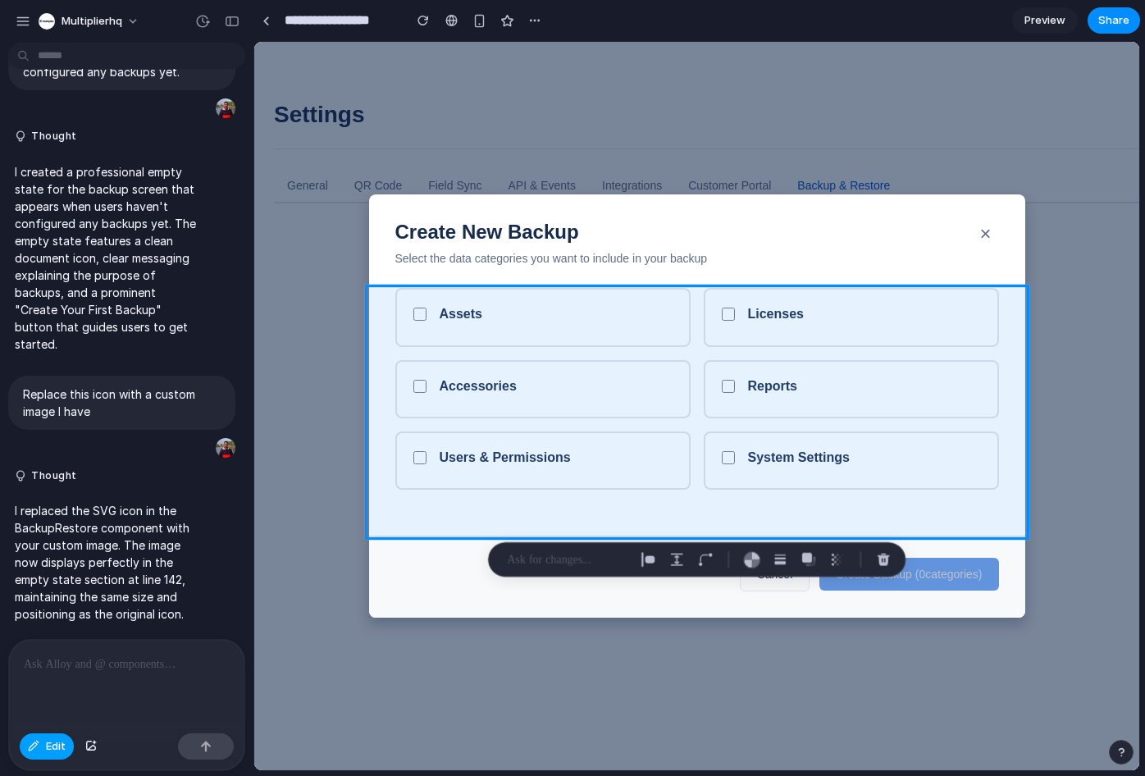
click at [57, 747] on span "Edit" at bounding box center [56, 746] width 20 height 16
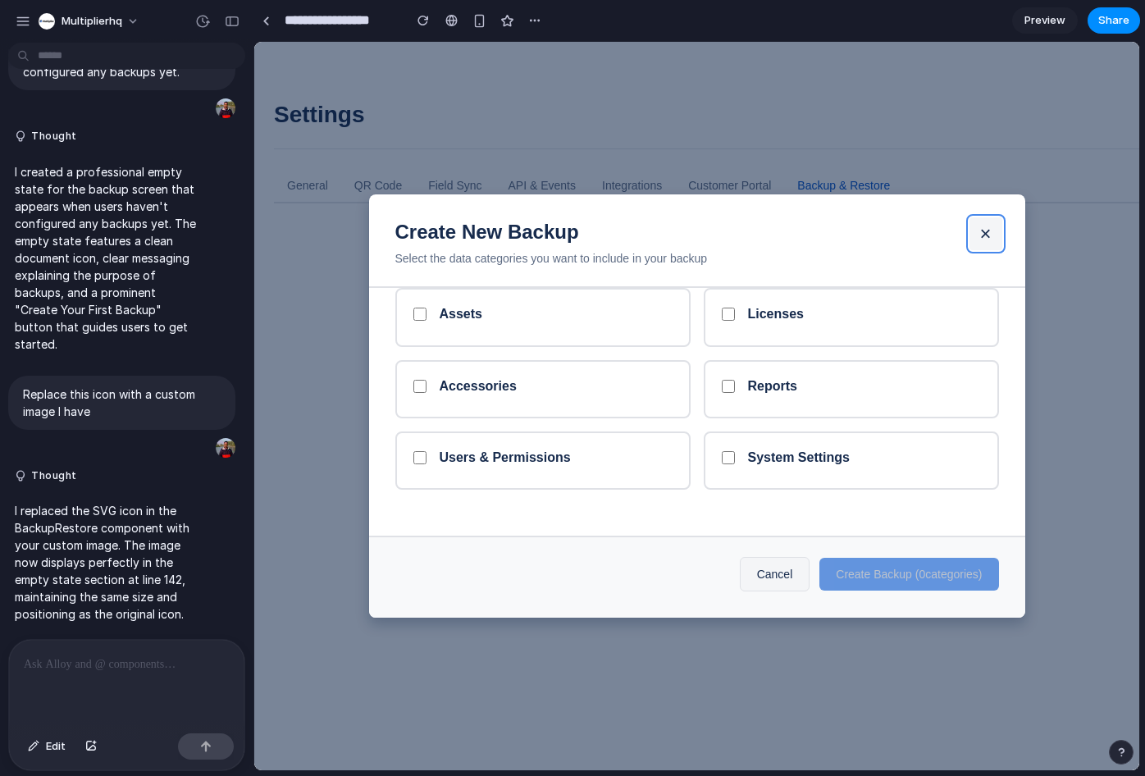
click at [990, 233] on button "×" at bounding box center [985, 233] width 33 height 33
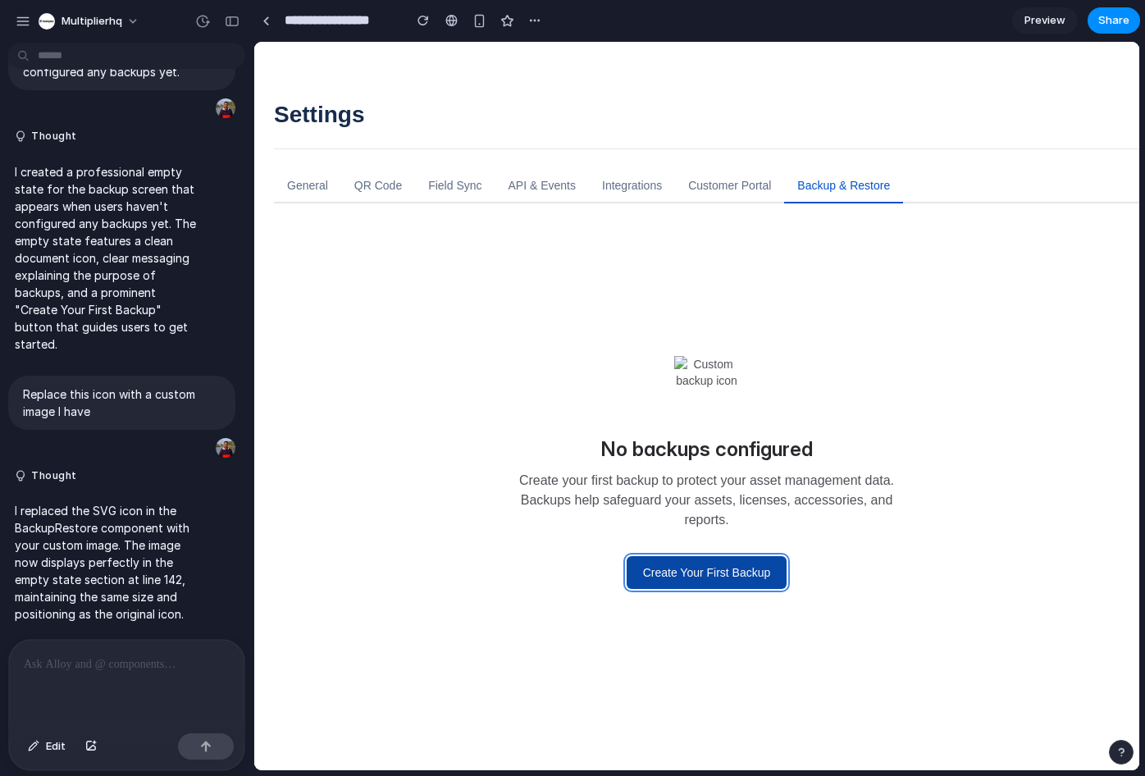
click at [674, 587] on button "Create Your First Backup" at bounding box center [707, 572] width 161 height 33
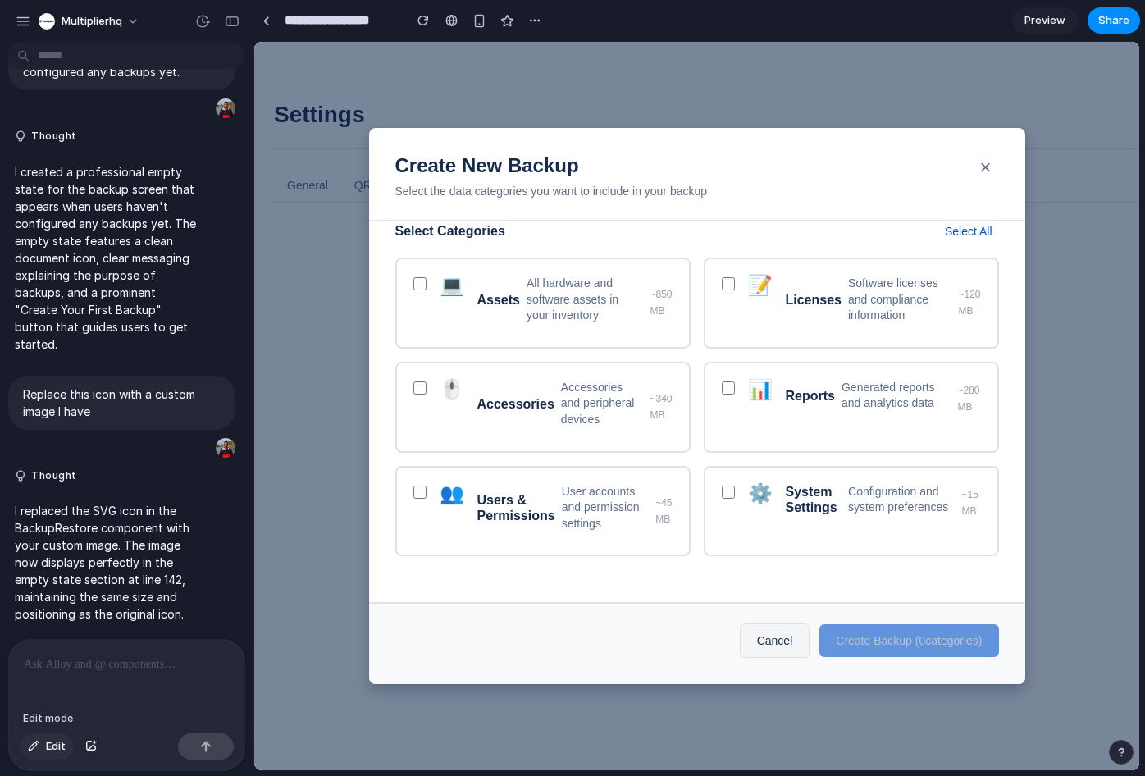
click at [39, 748] on div "button" at bounding box center [33, 746] width 11 height 10
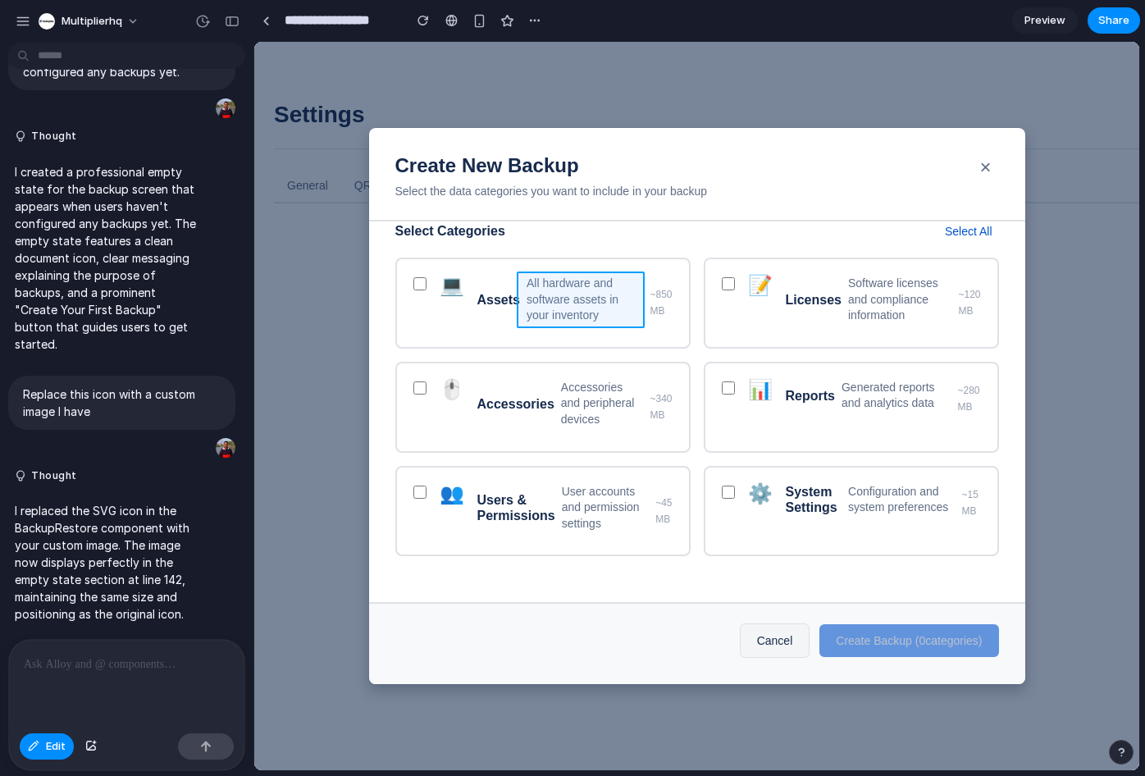
click at [564, 283] on div at bounding box center [696, 406] width 885 height 728
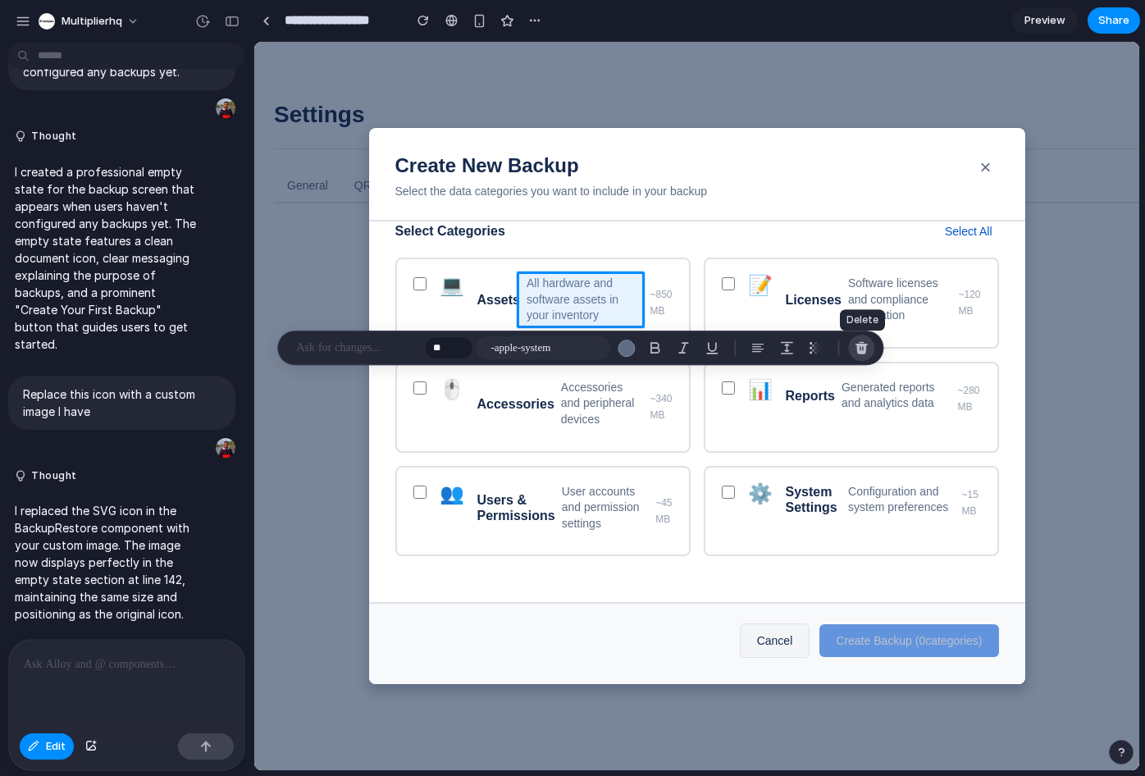
click at [856, 344] on div "button" at bounding box center [861, 347] width 15 height 15
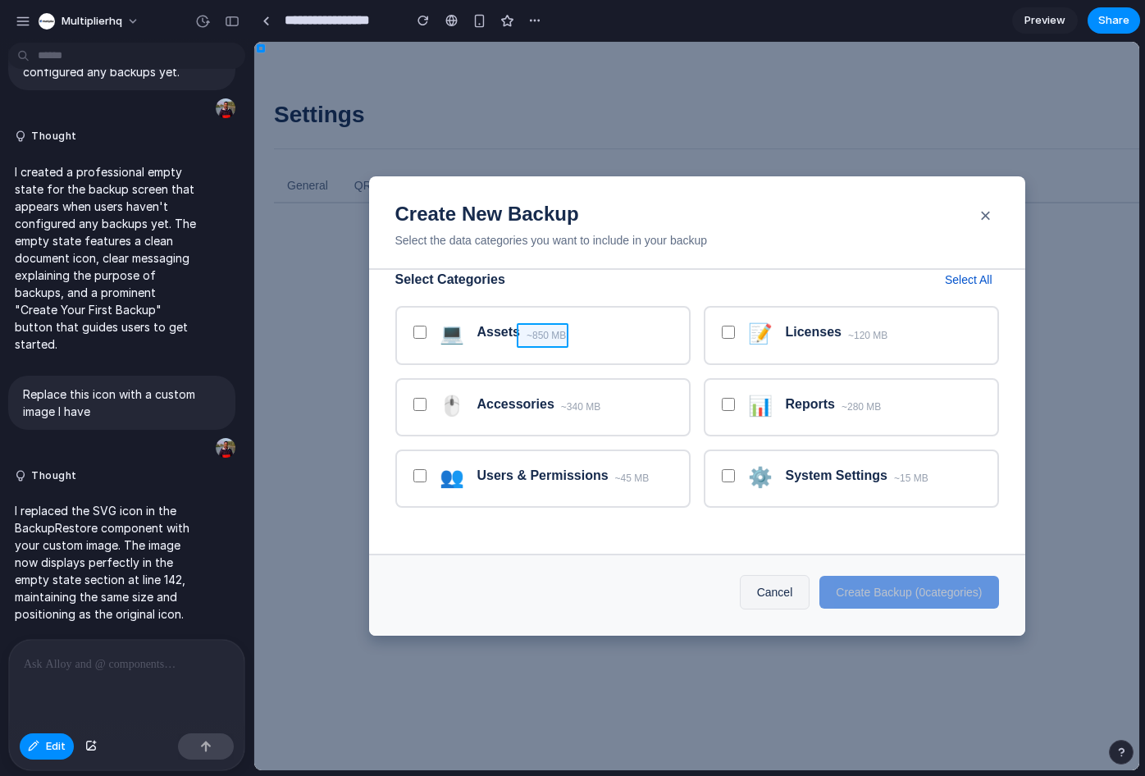
click at [548, 337] on div at bounding box center [696, 406] width 885 height 728
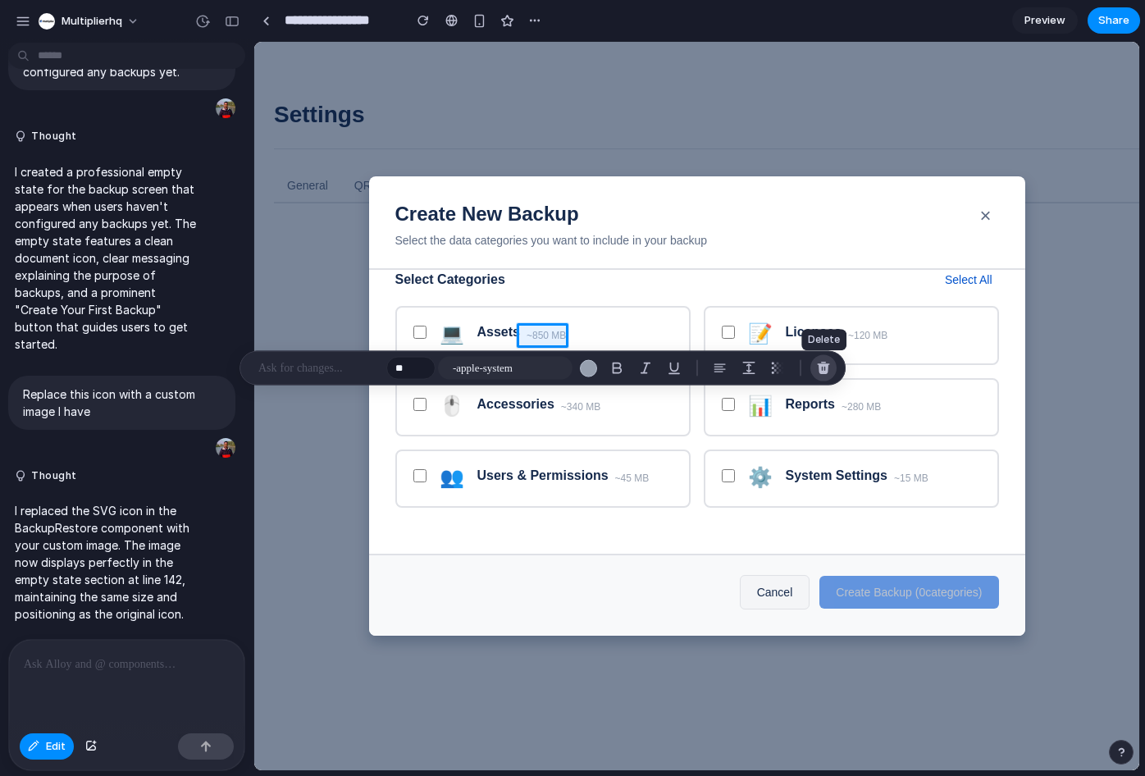
click at [823, 367] on div "button" at bounding box center [823, 368] width 15 height 15
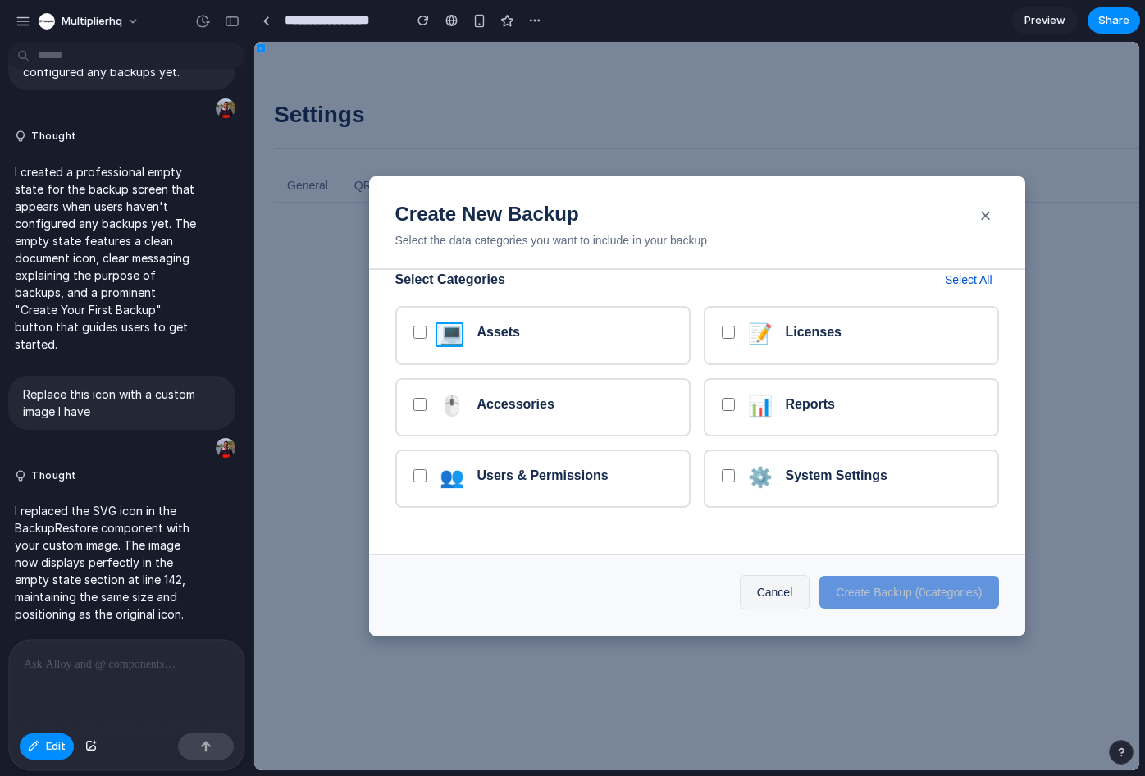
click at [450, 334] on div at bounding box center [696, 406] width 885 height 728
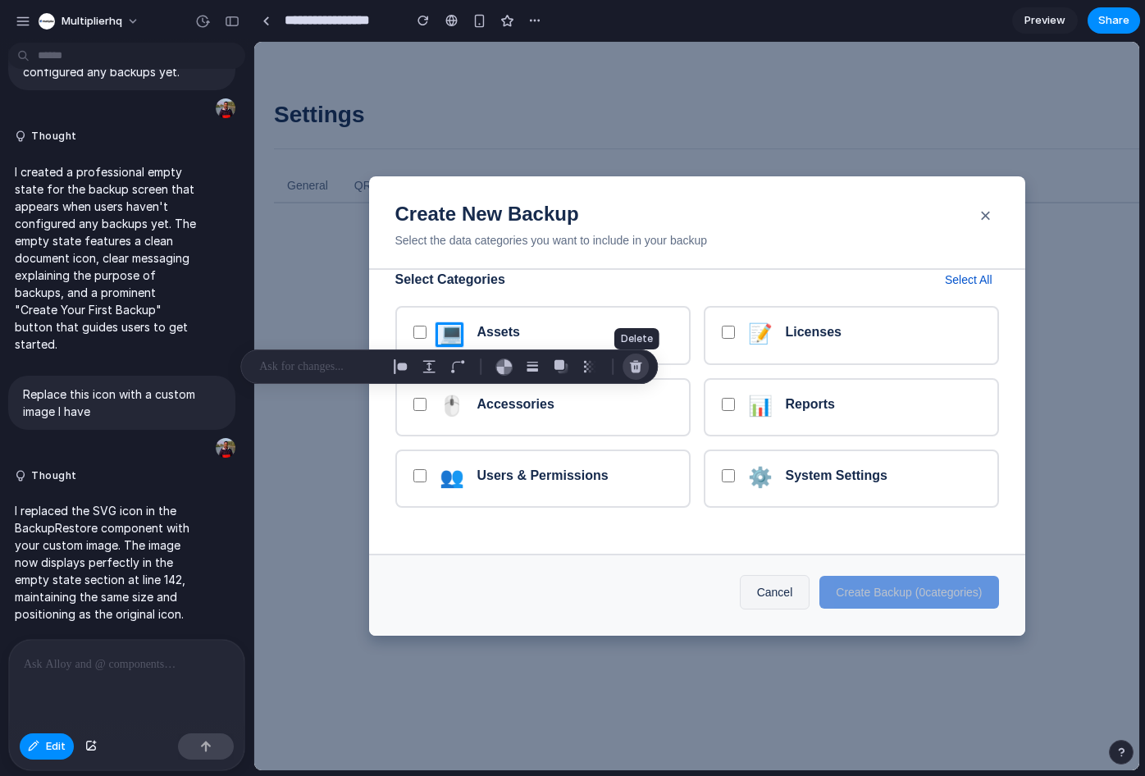
click at [636, 363] on div "button" at bounding box center [635, 366] width 15 height 15
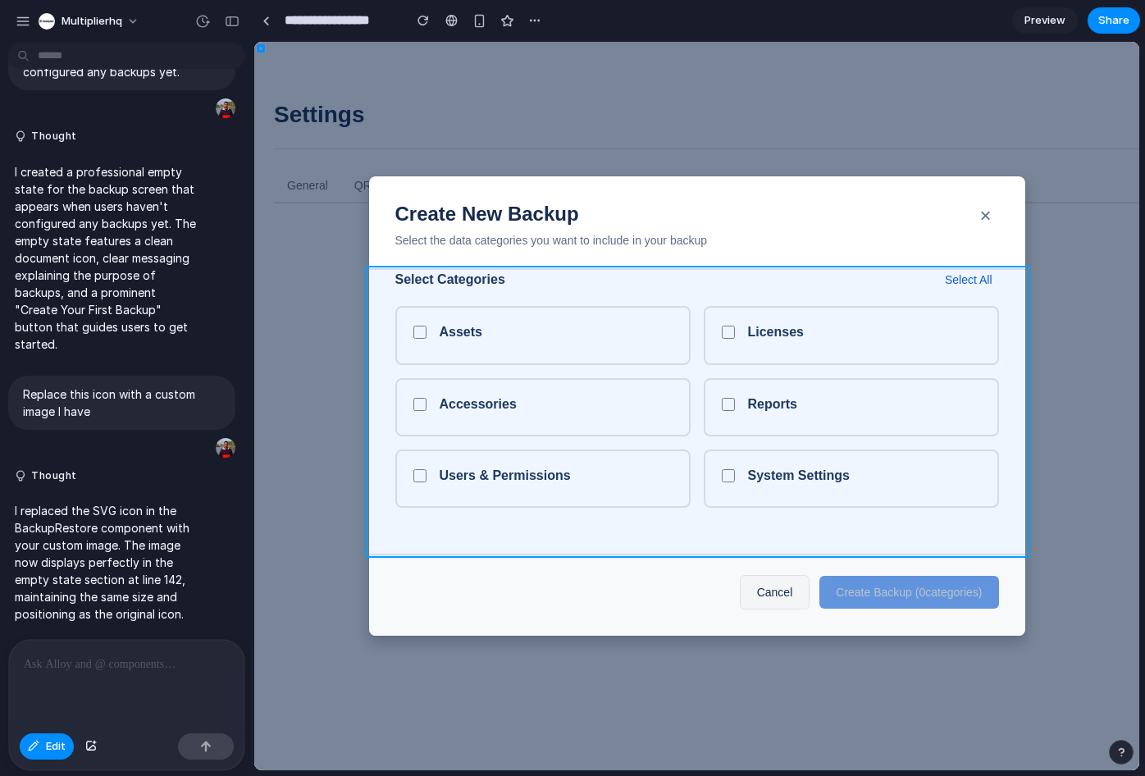
click at [960, 527] on div at bounding box center [696, 406] width 885 height 728
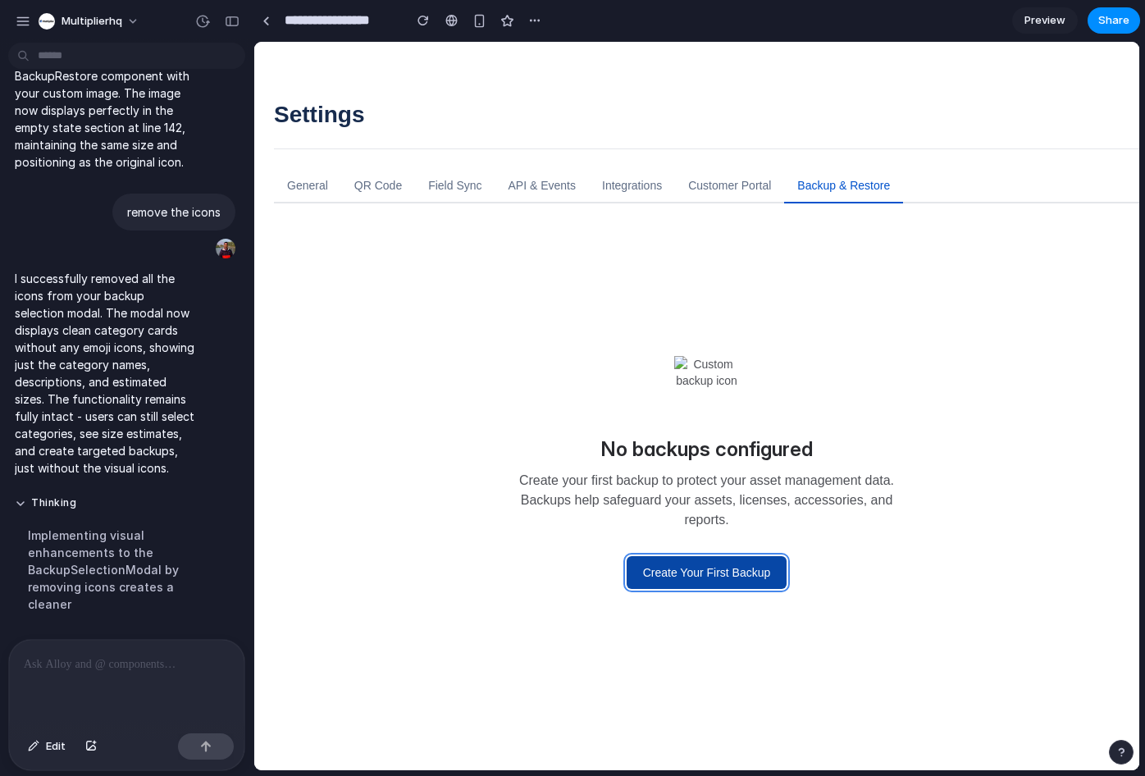
click at [706, 567] on button "Create Your First Backup" at bounding box center [707, 572] width 161 height 33
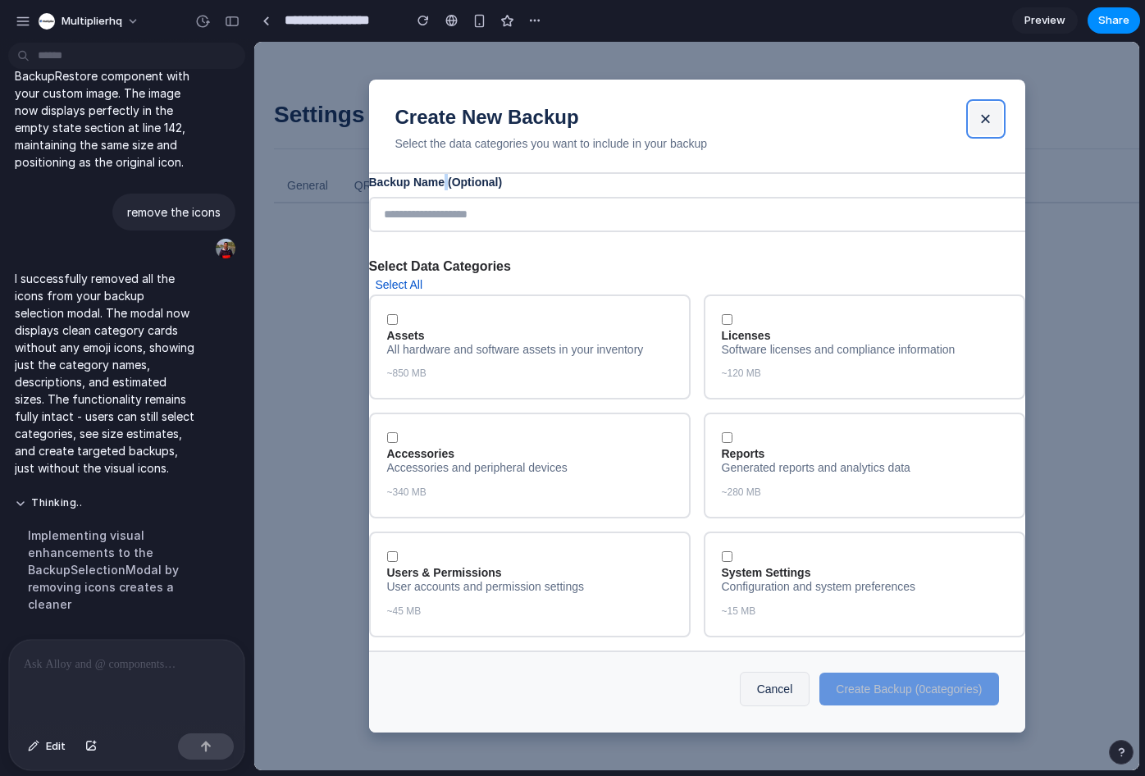
click at [994, 117] on button "×" at bounding box center [985, 119] width 33 height 33
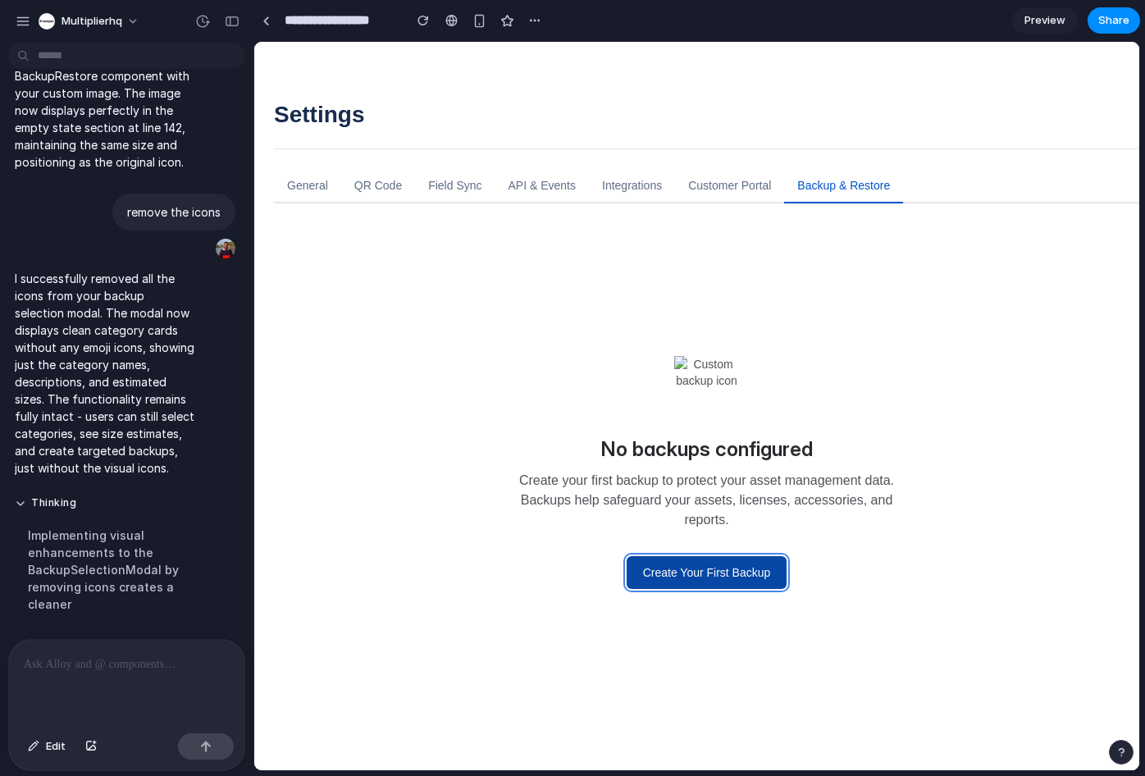
click at [714, 577] on button "Create Your First Backup" at bounding box center [707, 572] width 161 height 33
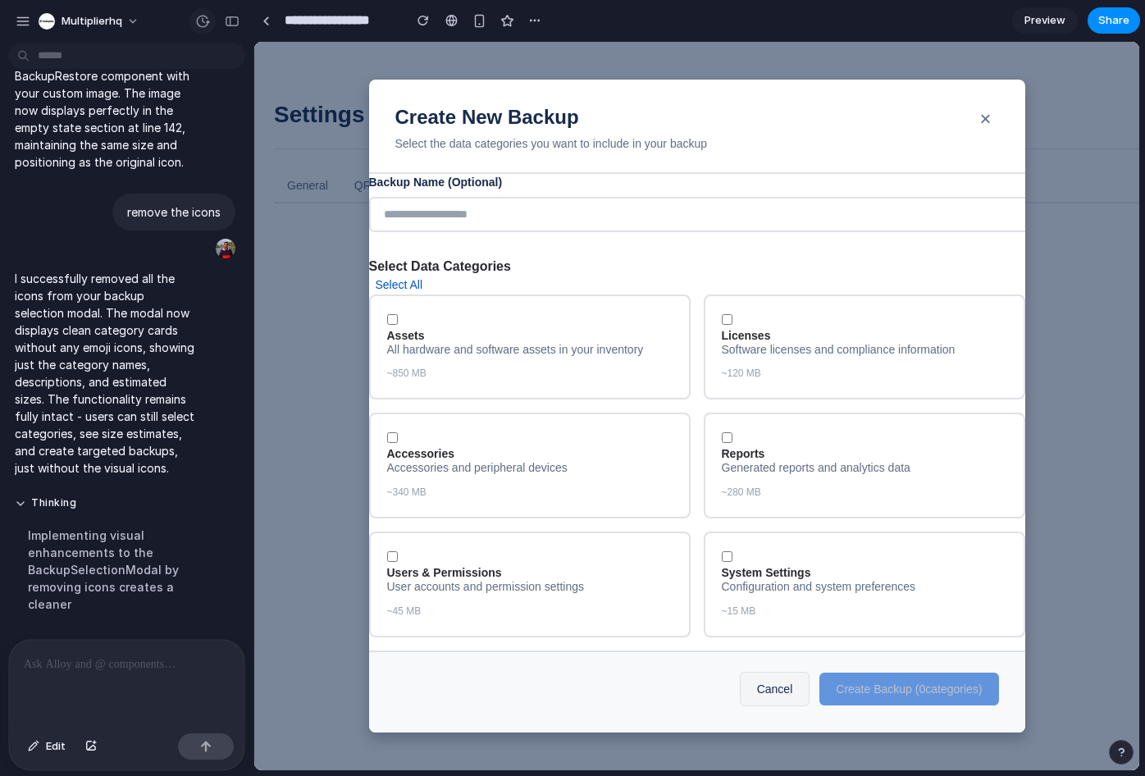
click at [197, 32] on div at bounding box center [202, 21] width 26 height 26
click at [202, 25] on div "button" at bounding box center [202, 21] width 15 height 15
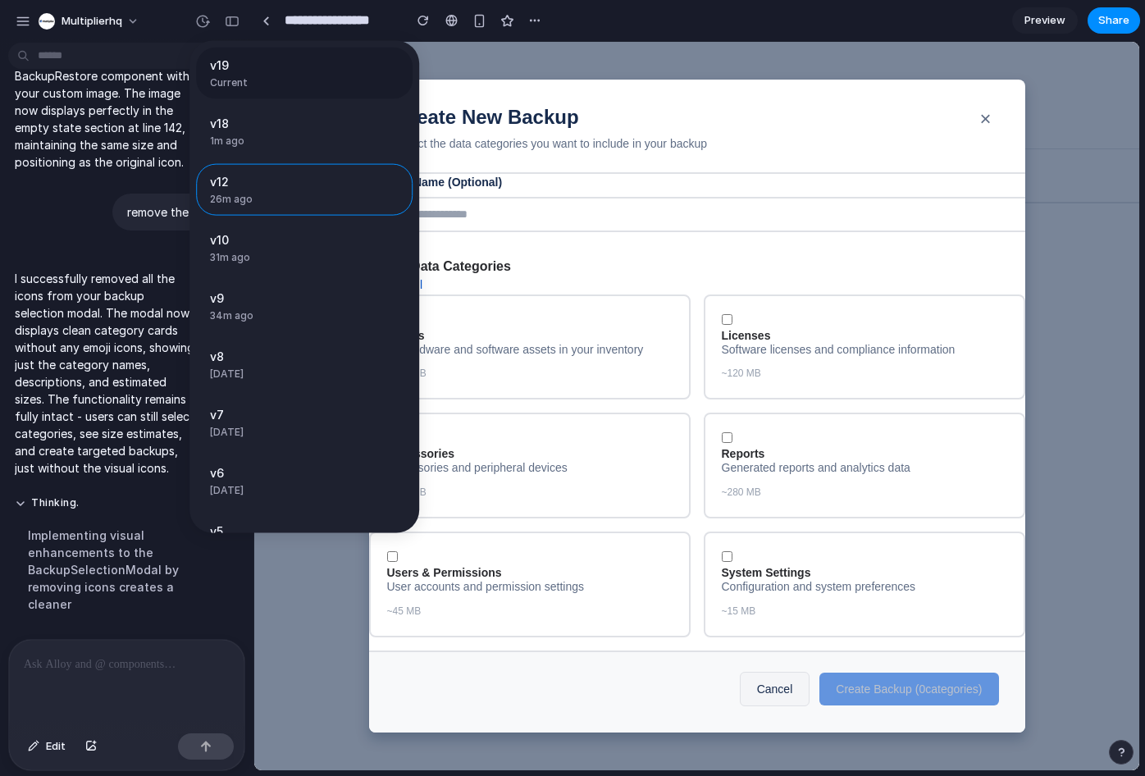
click at [285, 75] on span "Current" at bounding box center [299, 82] width 179 height 15
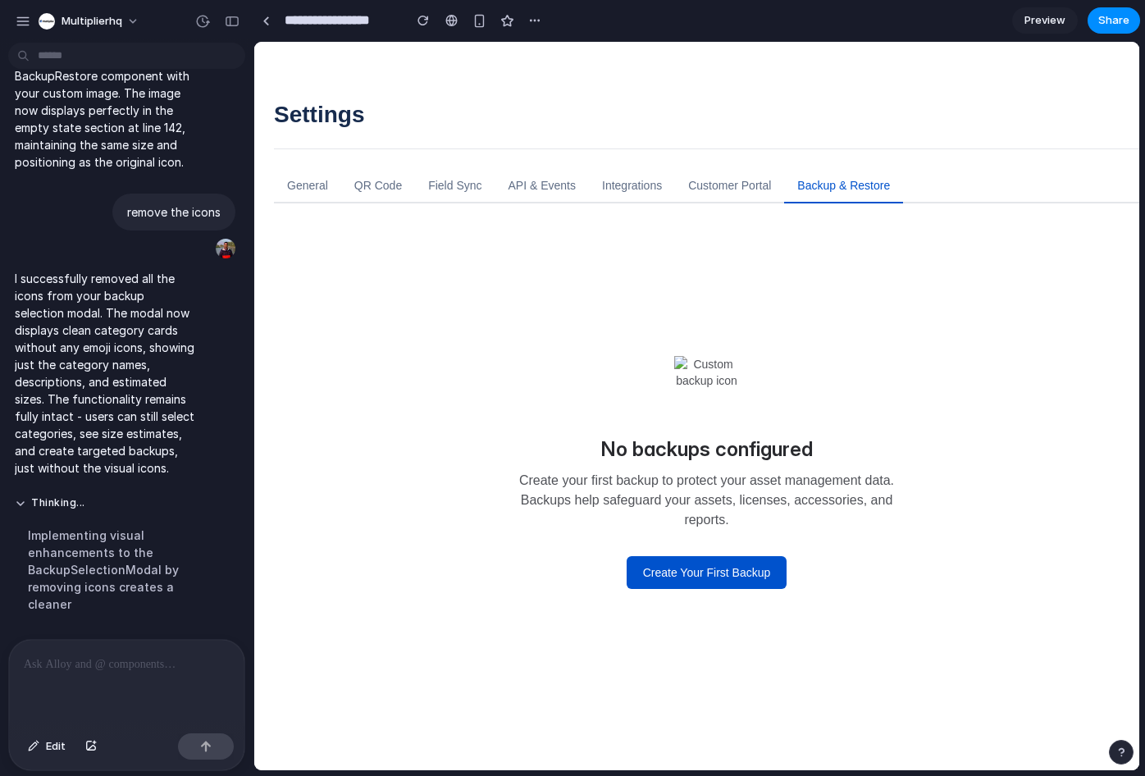
click at [757, 572] on div "v19 Current v18 1m ago Restore v12 26m ago Restore v10 31m ago Restore v9 34m a…" at bounding box center [572, 388] width 1145 height 776
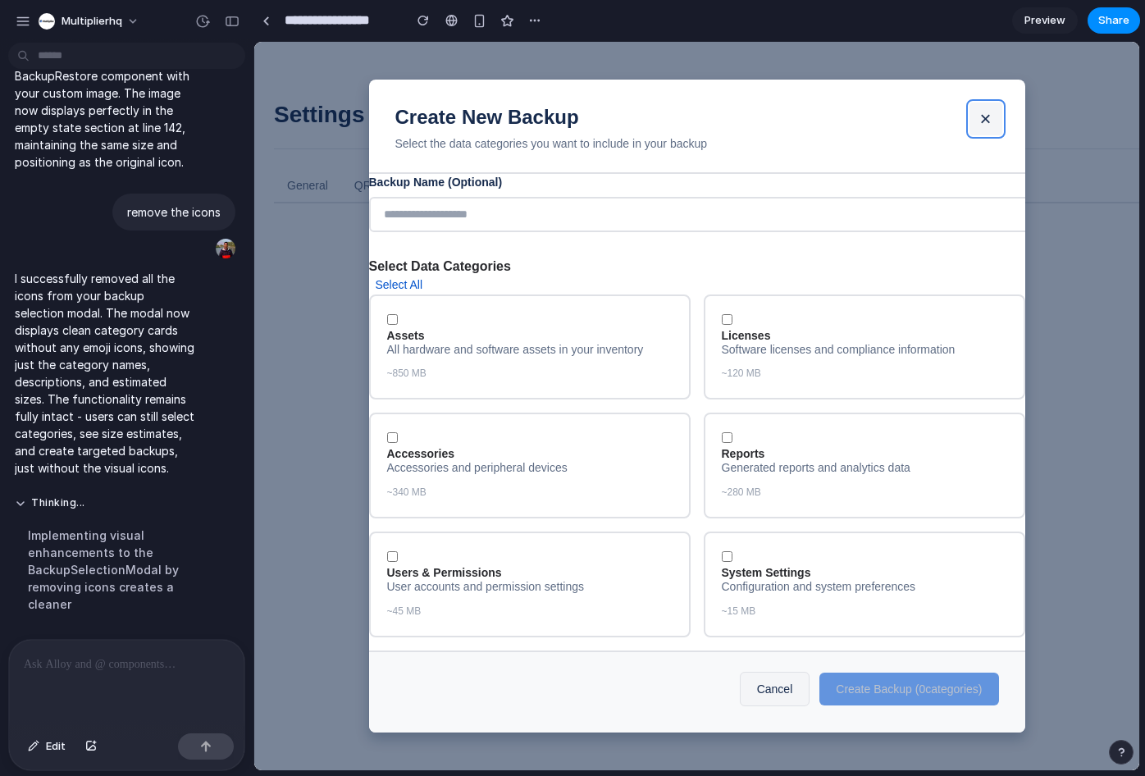
click at [988, 116] on button "×" at bounding box center [985, 119] width 33 height 33
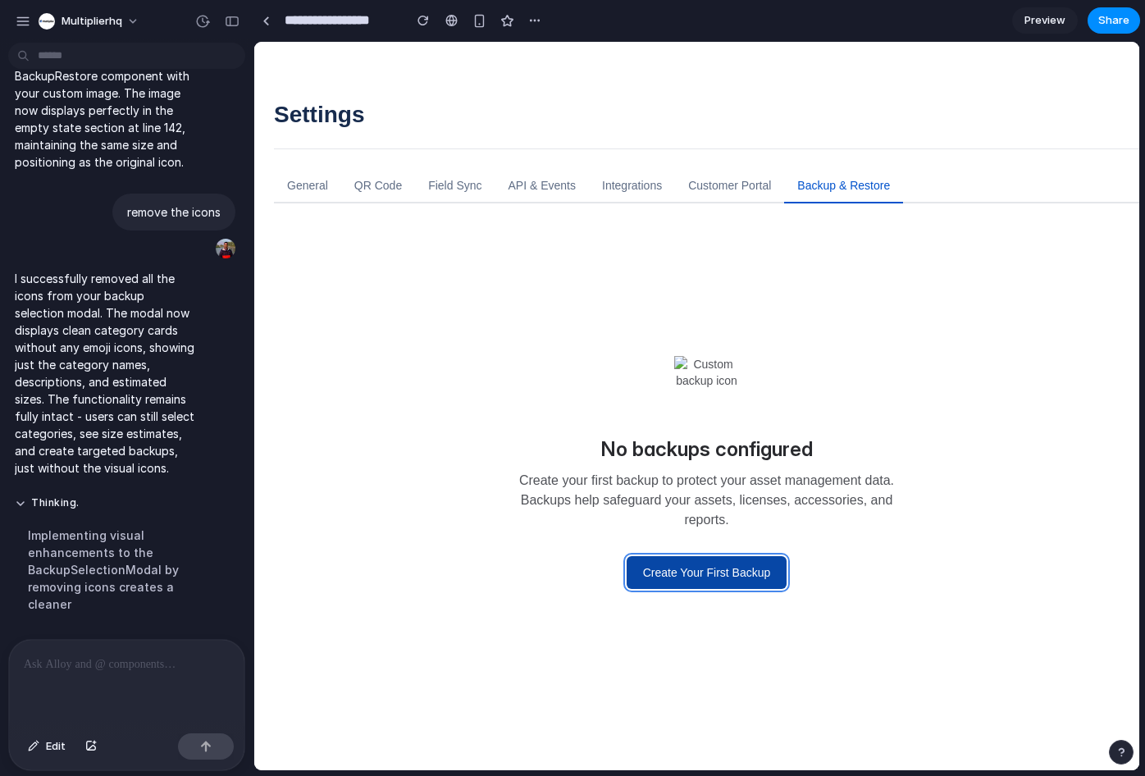
click at [712, 572] on button "Create Your First Backup" at bounding box center [707, 572] width 161 height 33
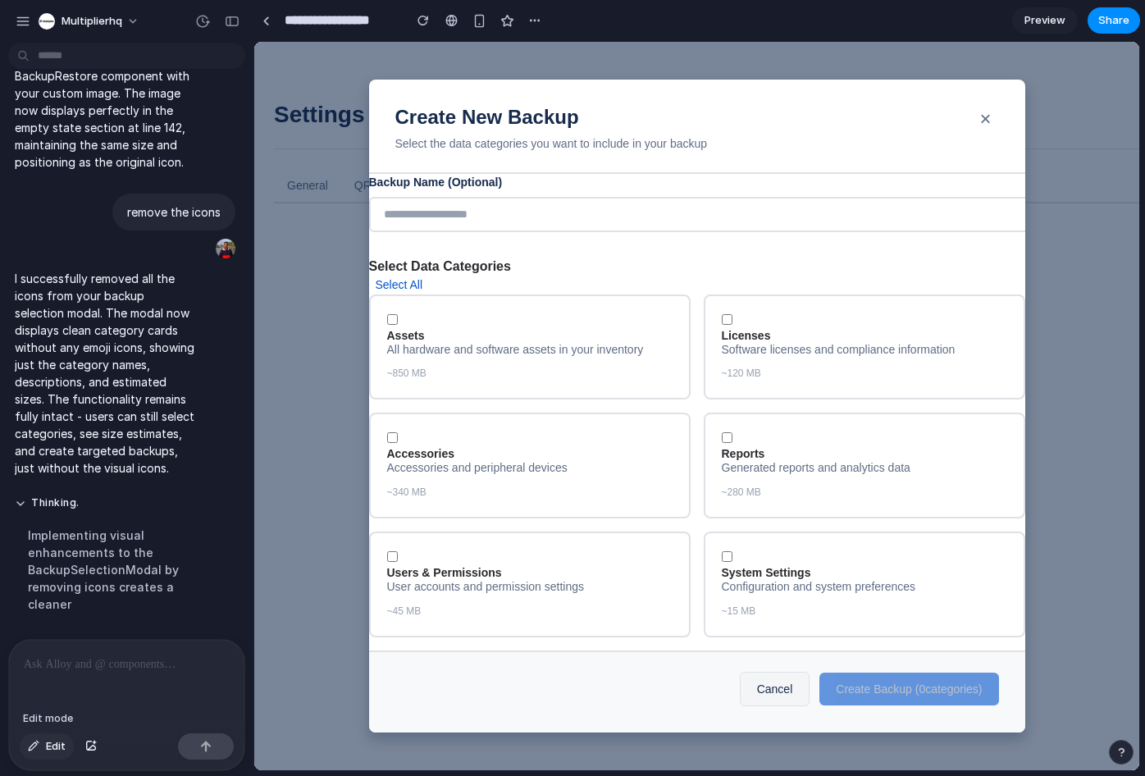
click at [43, 749] on button "Edit" at bounding box center [47, 746] width 54 height 26
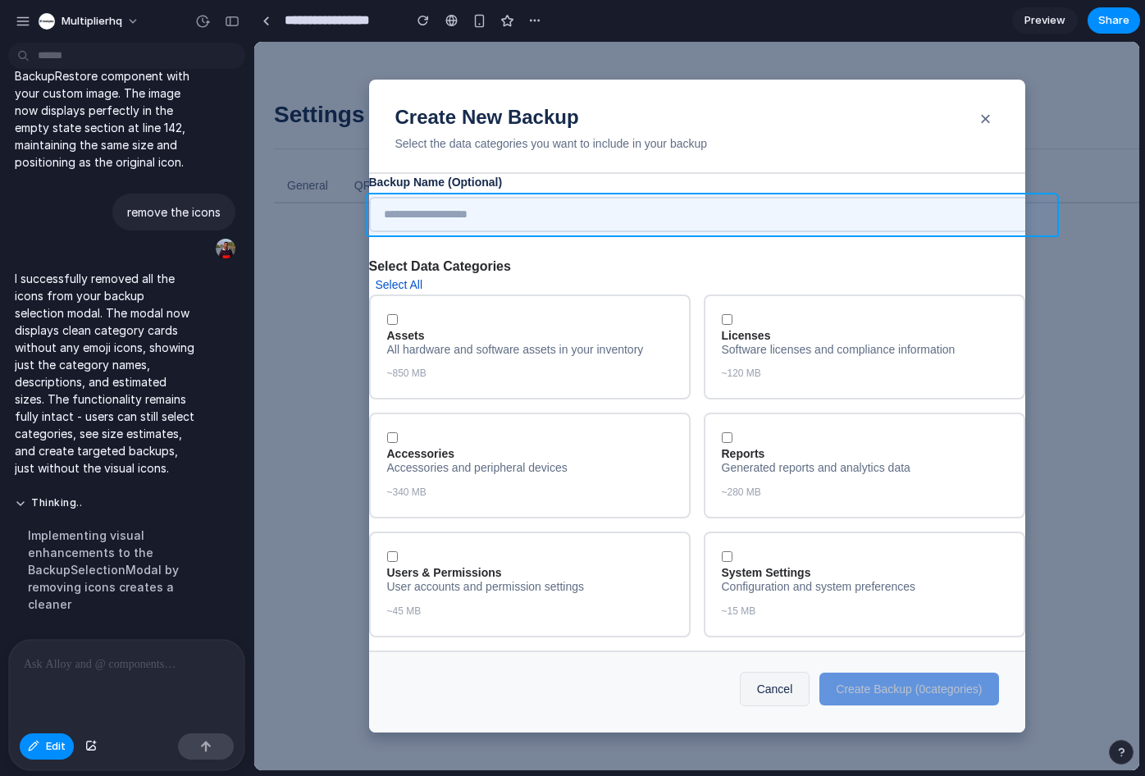
click at [579, 212] on div at bounding box center [696, 406] width 885 height 728
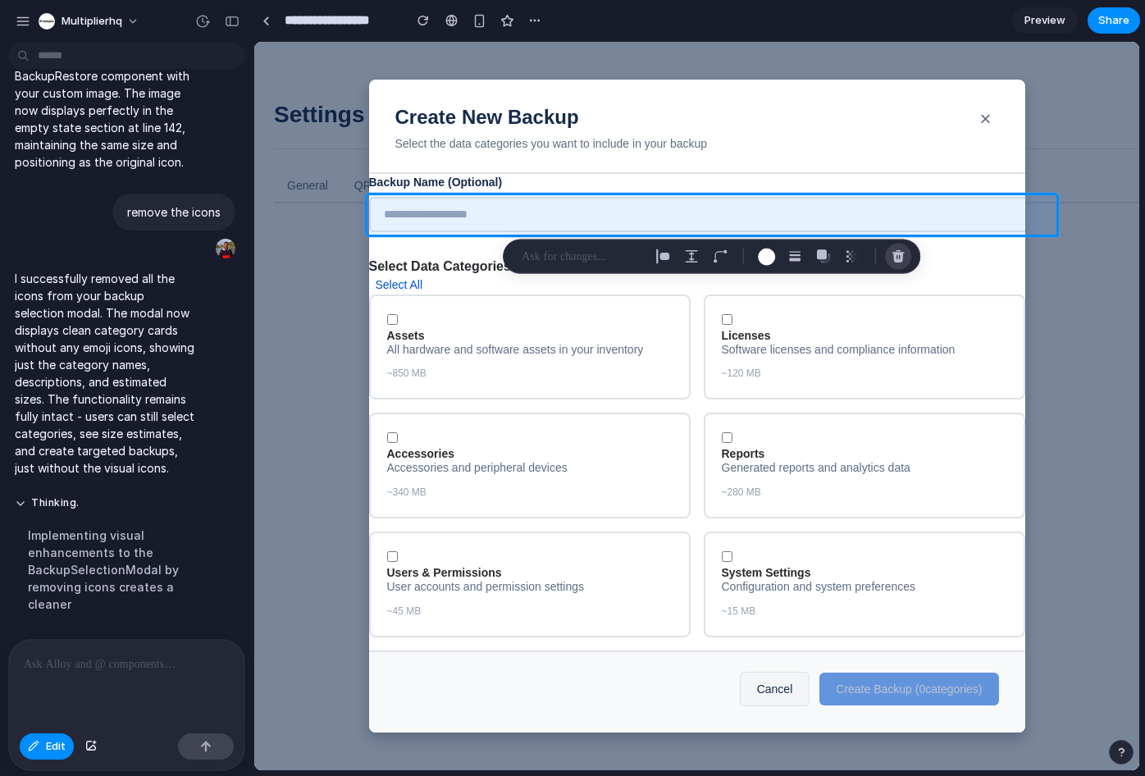
click at [899, 253] on div "button" at bounding box center [898, 256] width 15 height 15
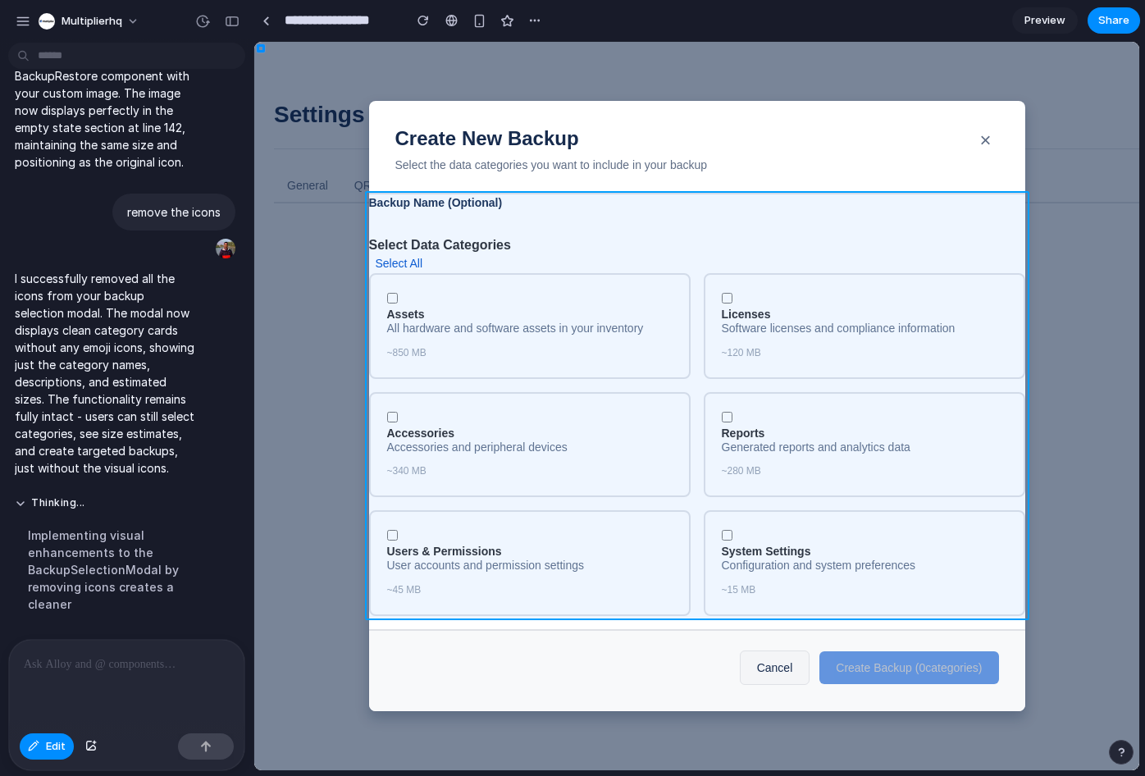
click at [629, 212] on div at bounding box center [696, 406] width 885 height 728
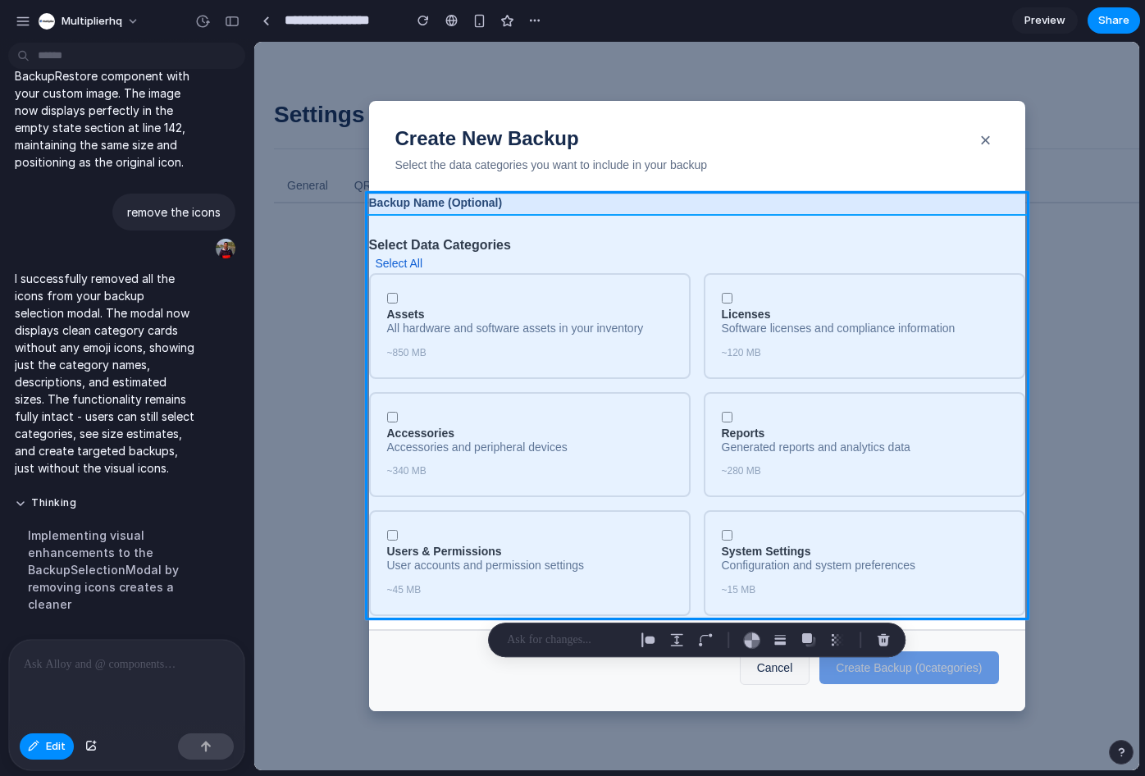
click at [529, 200] on div at bounding box center [696, 406] width 885 height 728
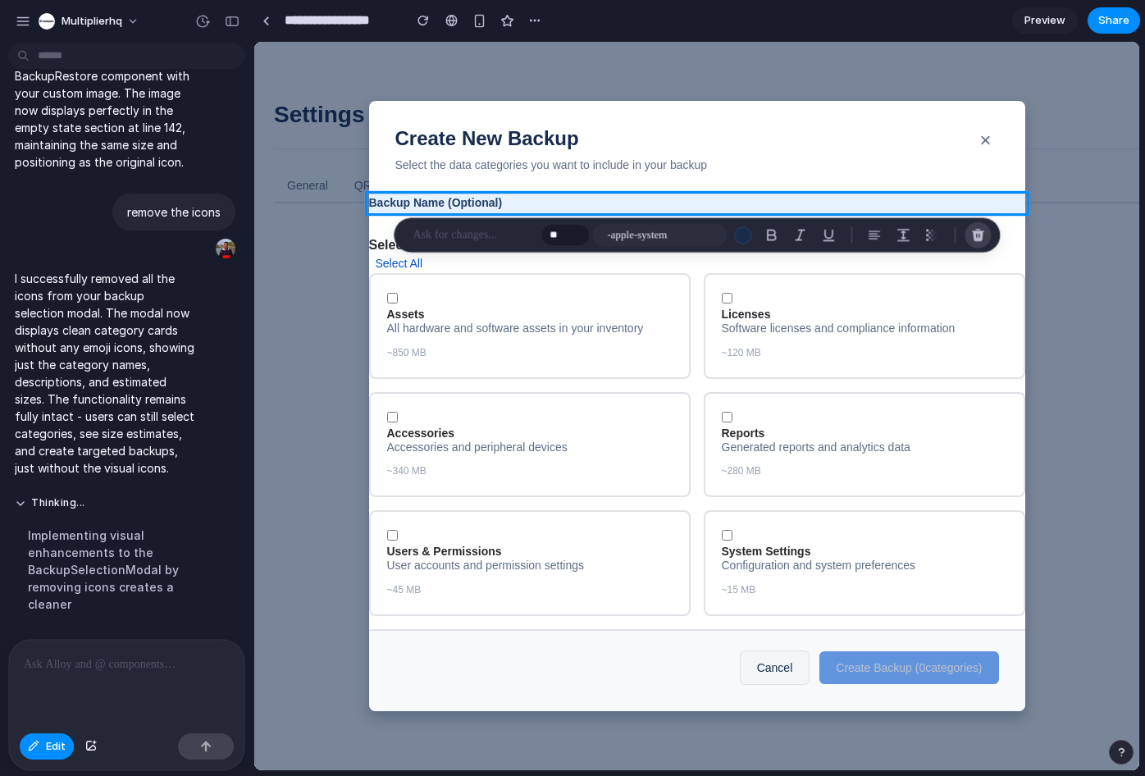
click at [972, 233] on div "button" at bounding box center [977, 235] width 15 height 15
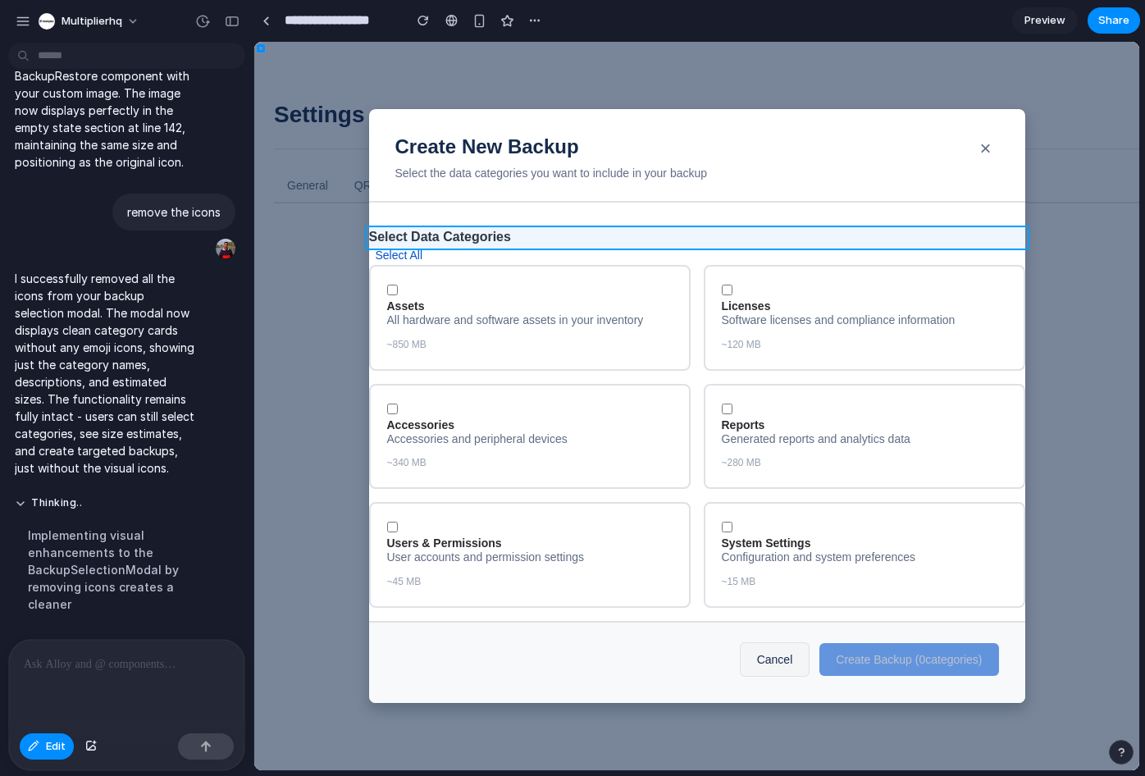
click at [513, 237] on div at bounding box center [696, 406] width 885 height 728
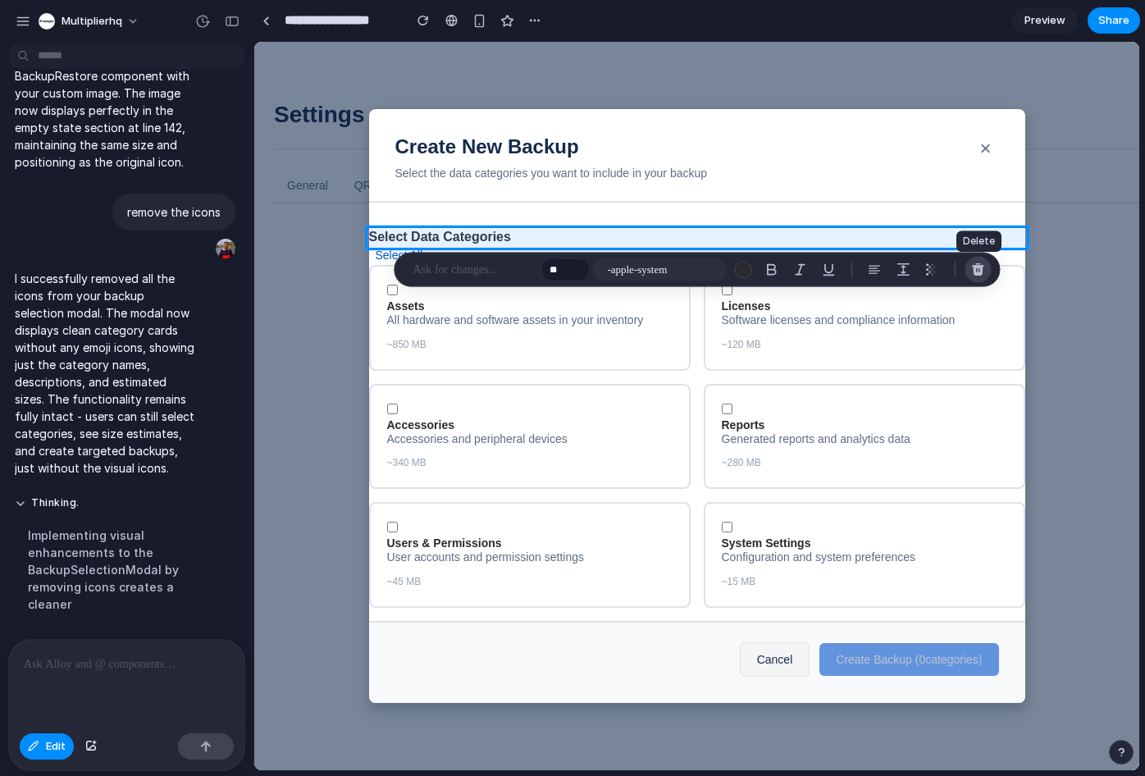
click at [978, 276] on button "button" at bounding box center [978, 270] width 26 height 26
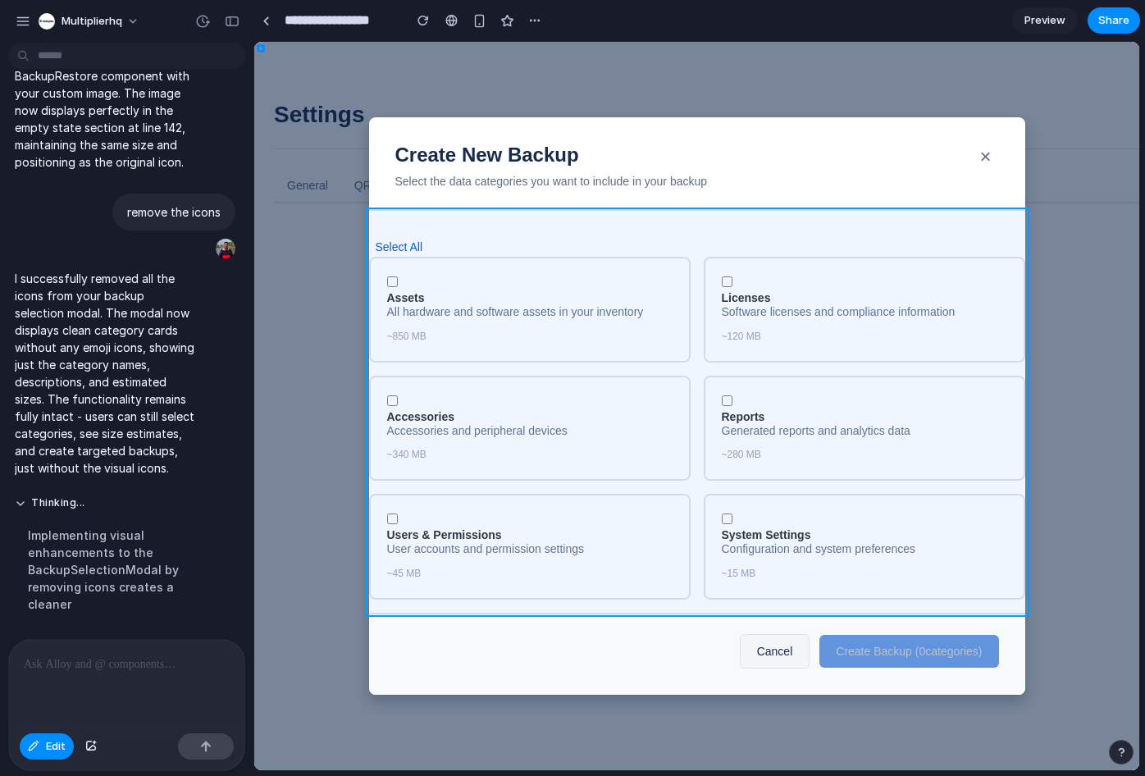
click at [566, 237] on div at bounding box center [696, 406] width 885 height 728
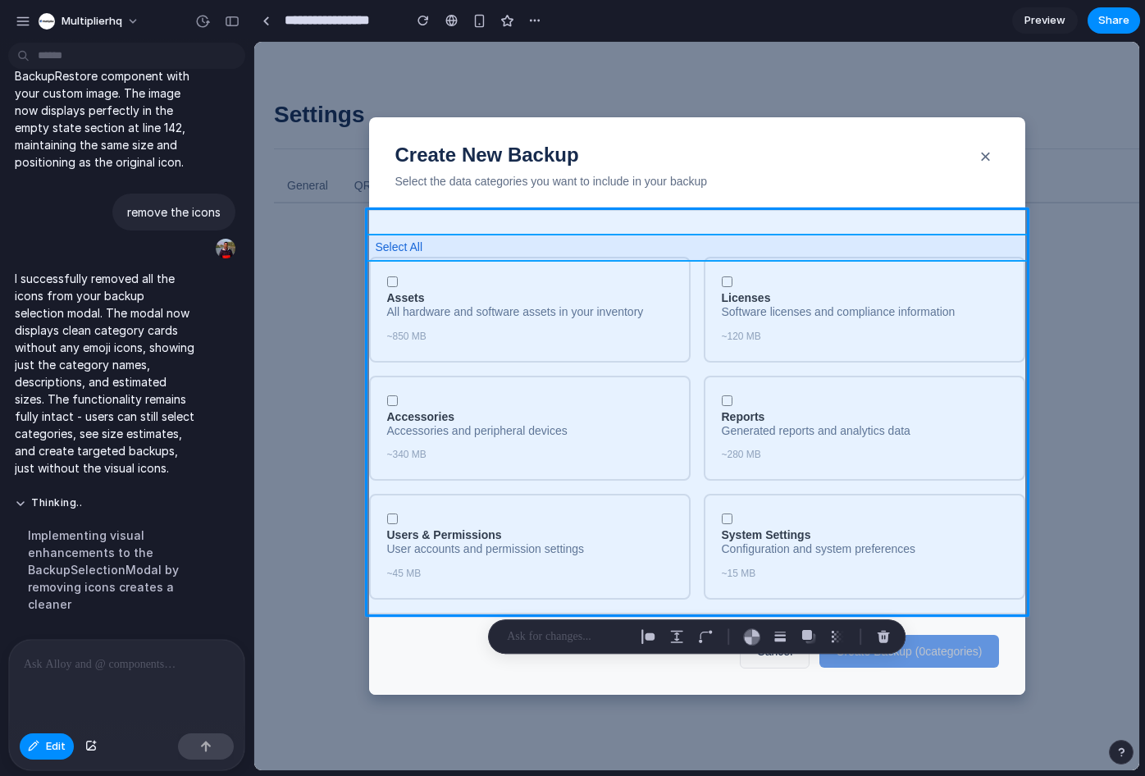
click at [522, 249] on div at bounding box center [696, 406] width 885 height 728
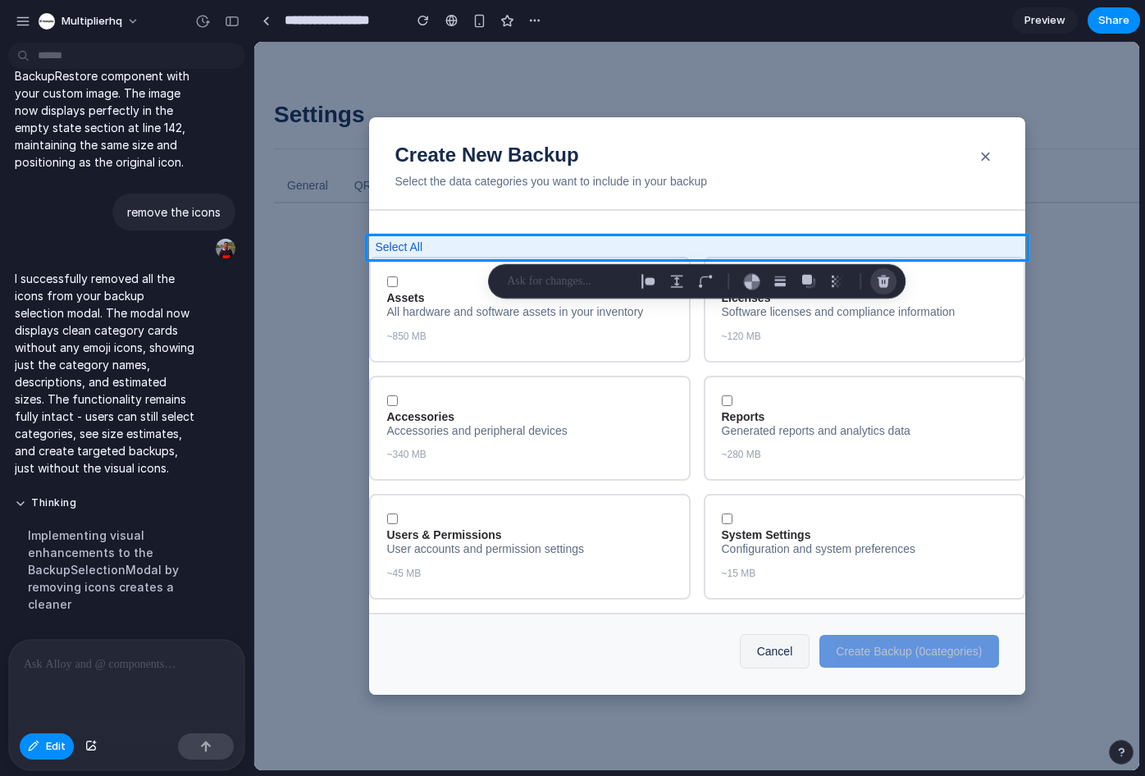
click at [882, 280] on div "button" at bounding box center [883, 281] width 15 height 15
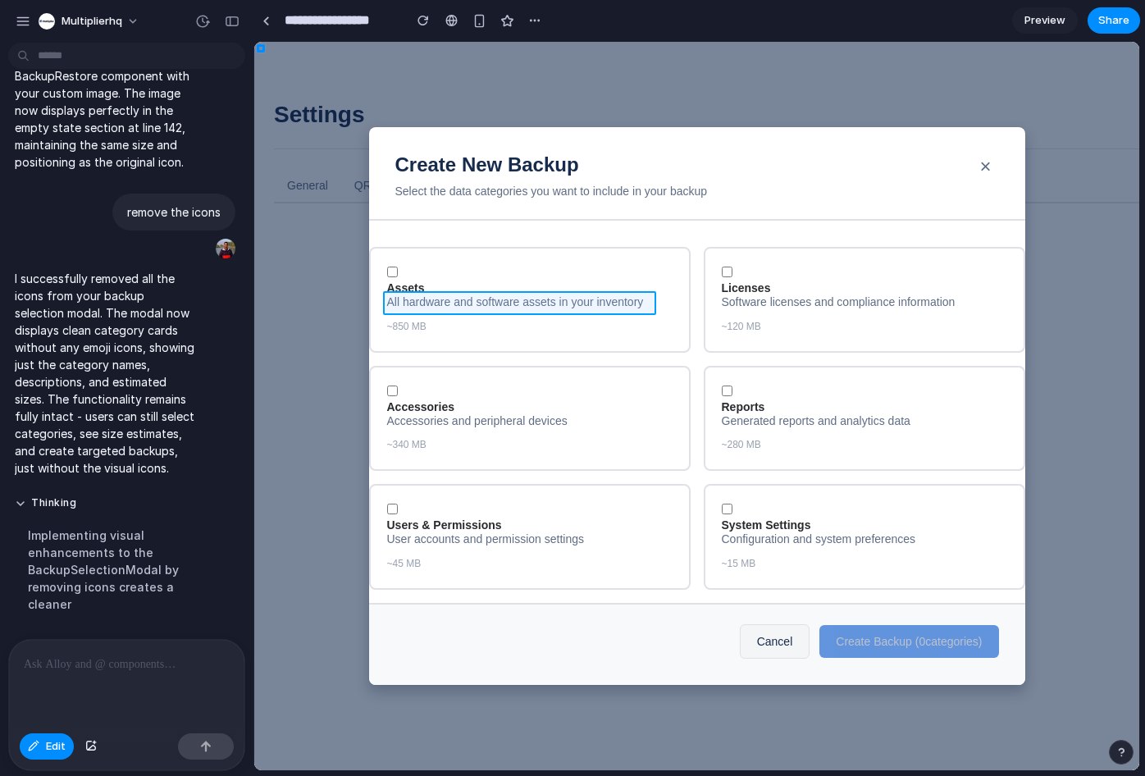
click at [564, 310] on div at bounding box center [696, 406] width 885 height 728
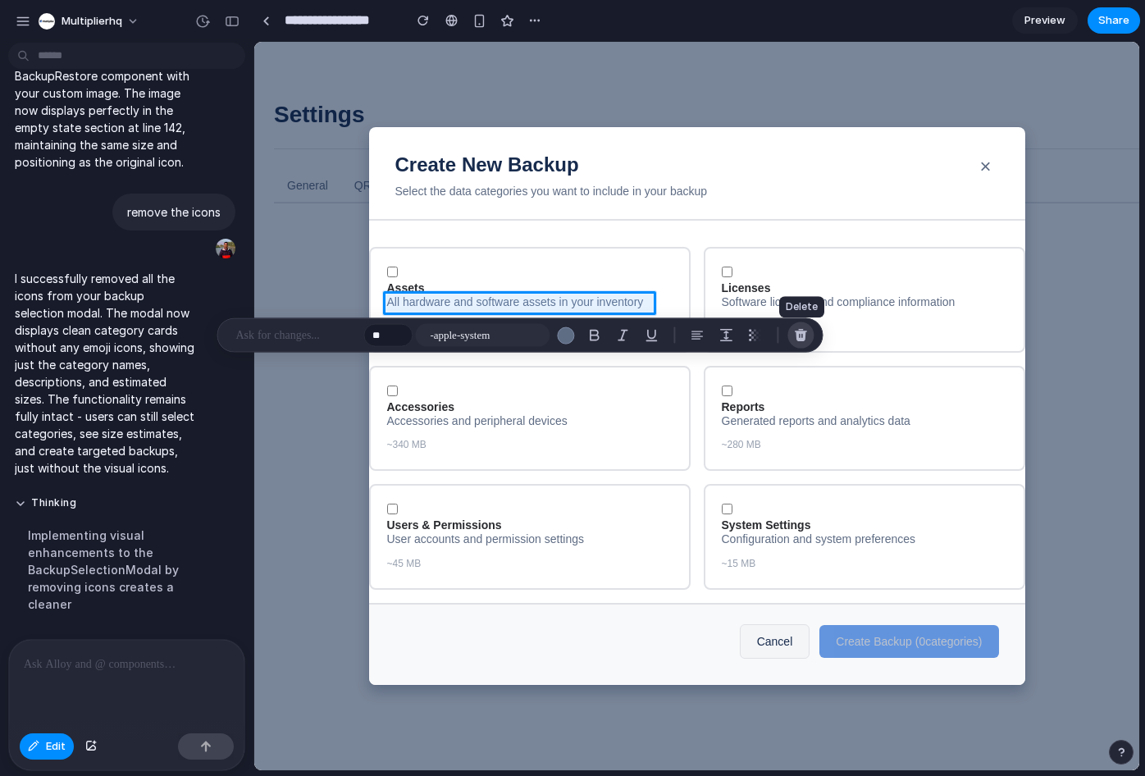
click at [794, 335] on div "button" at bounding box center [800, 335] width 15 height 15
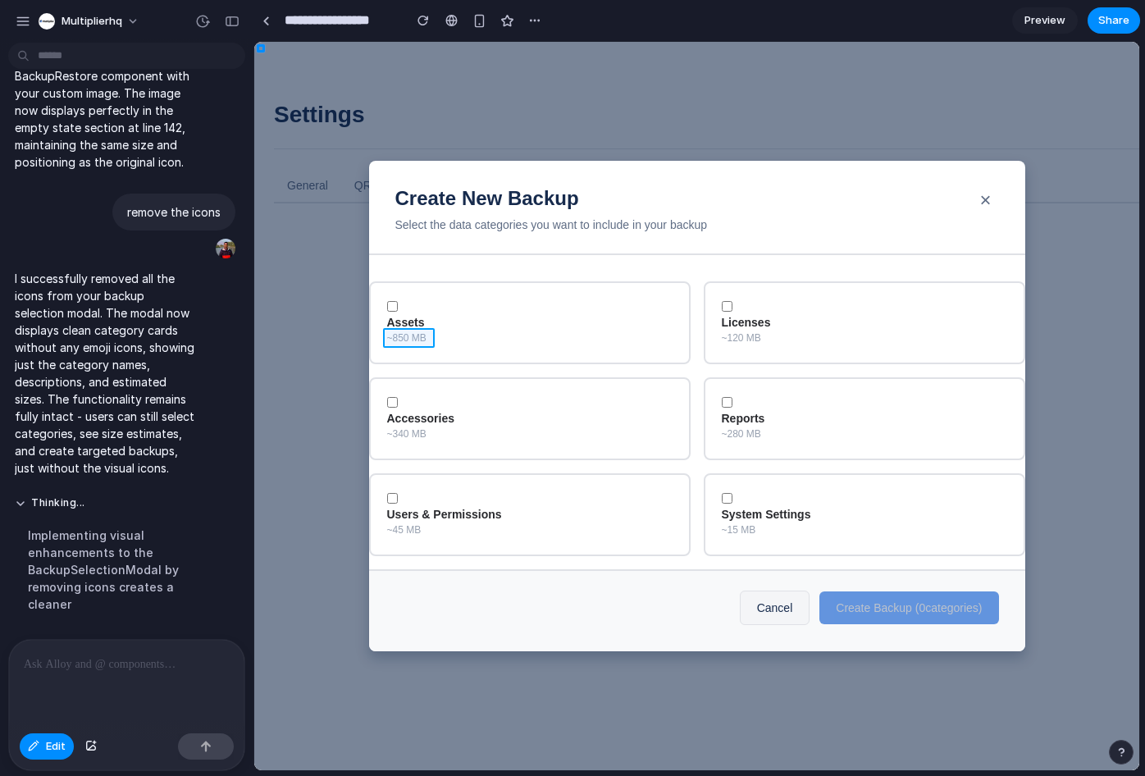
click at [417, 340] on div at bounding box center [696, 406] width 885 height 728
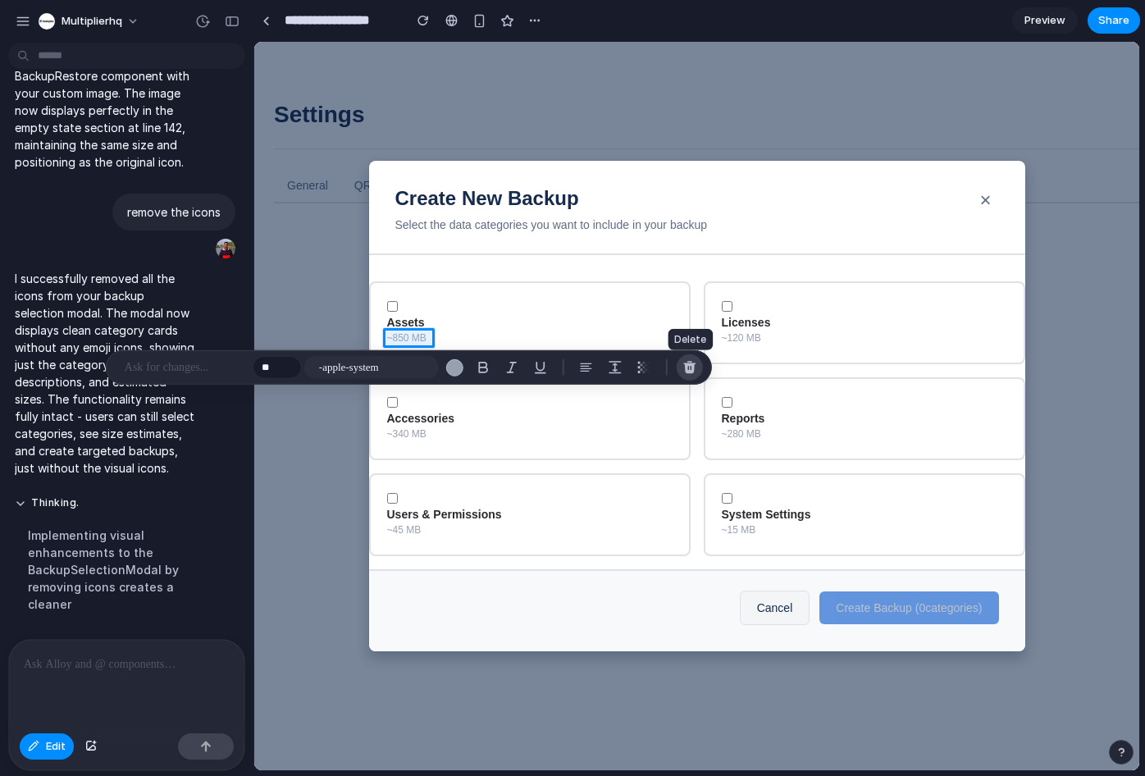
click at [695, 371] on div "button" at bounding box center [689, 367] width 15 height 15
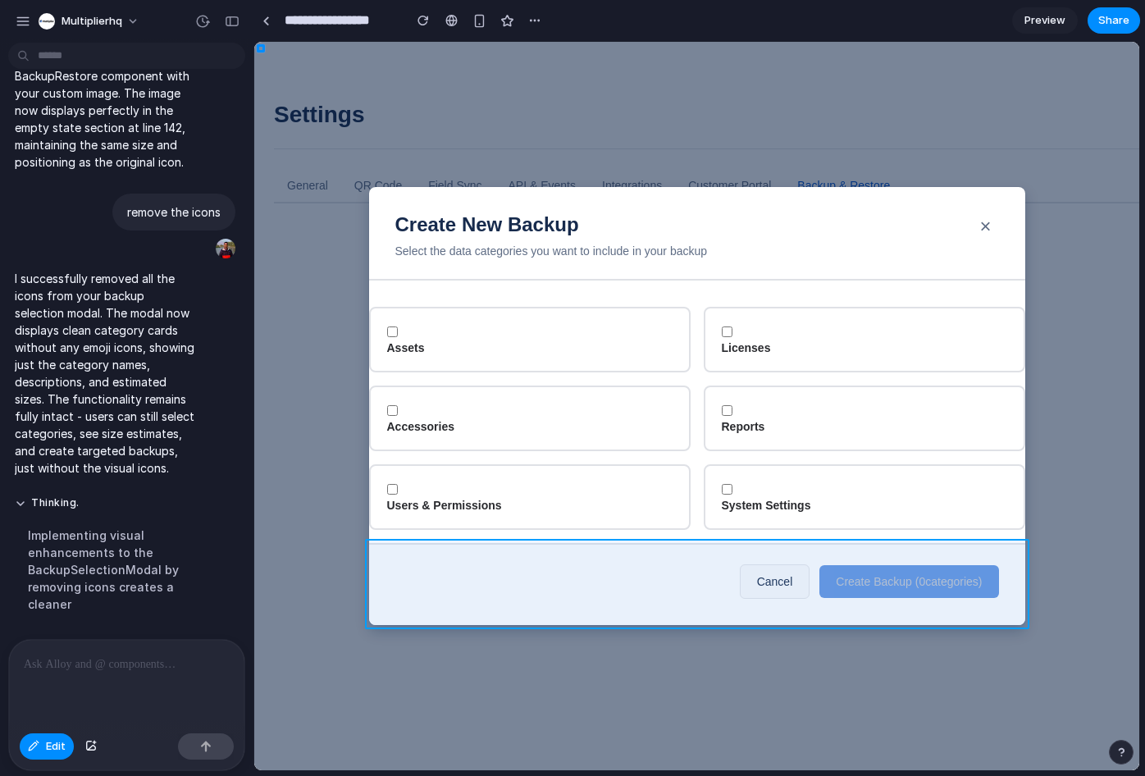
click at [746, 583] on div at bounding box center [696, 406] width 885 height 728
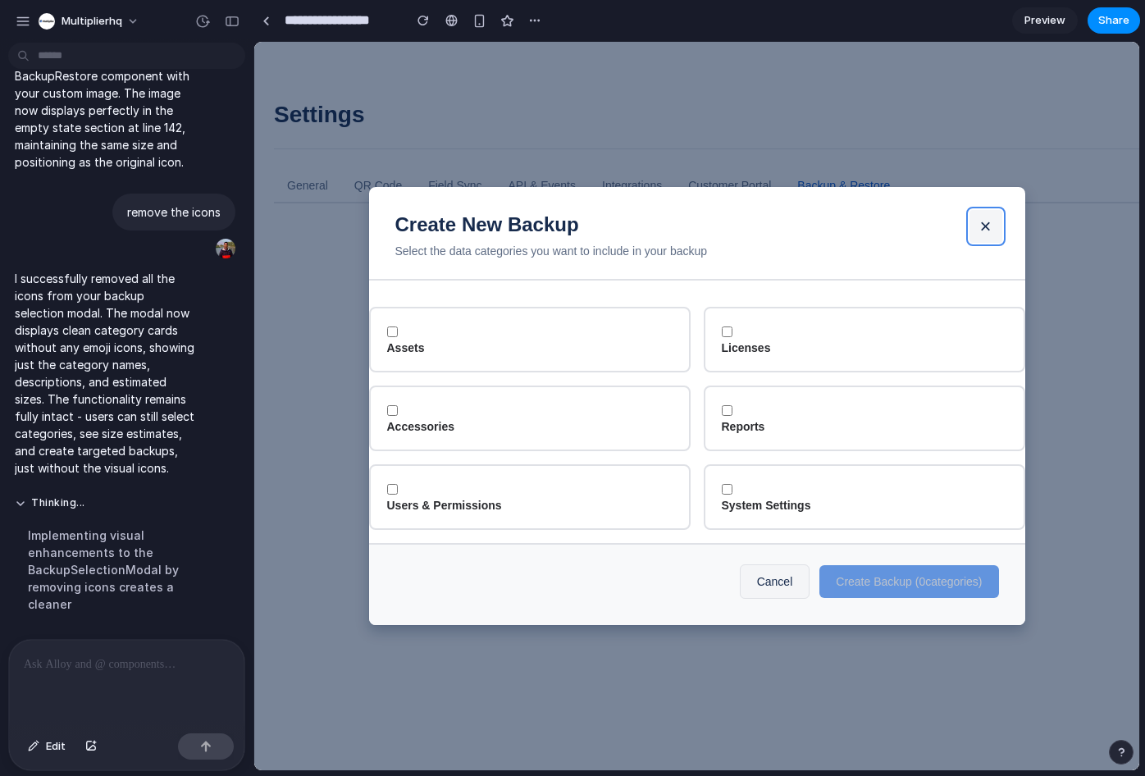
click at [988, 221] on button "×" at bounding box center [985, 226] width 33 height 33
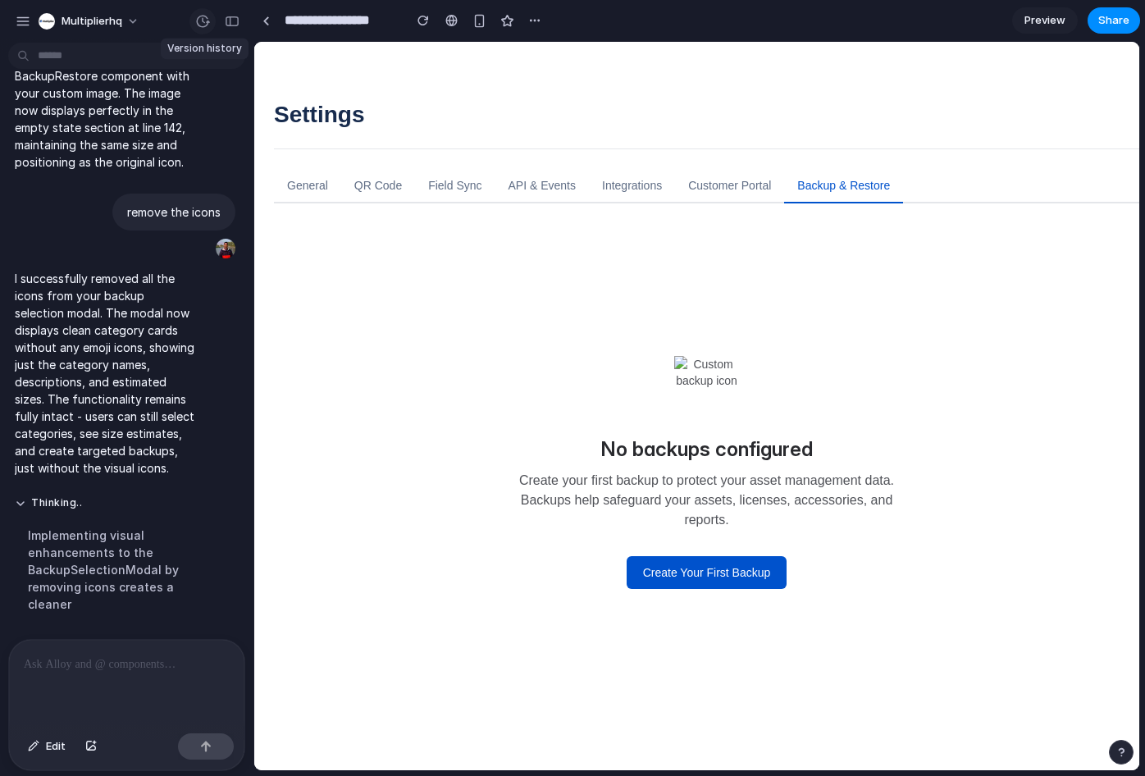
click at [203, 20] on div "button" at bounding box center [202, 21] width 15 height 15
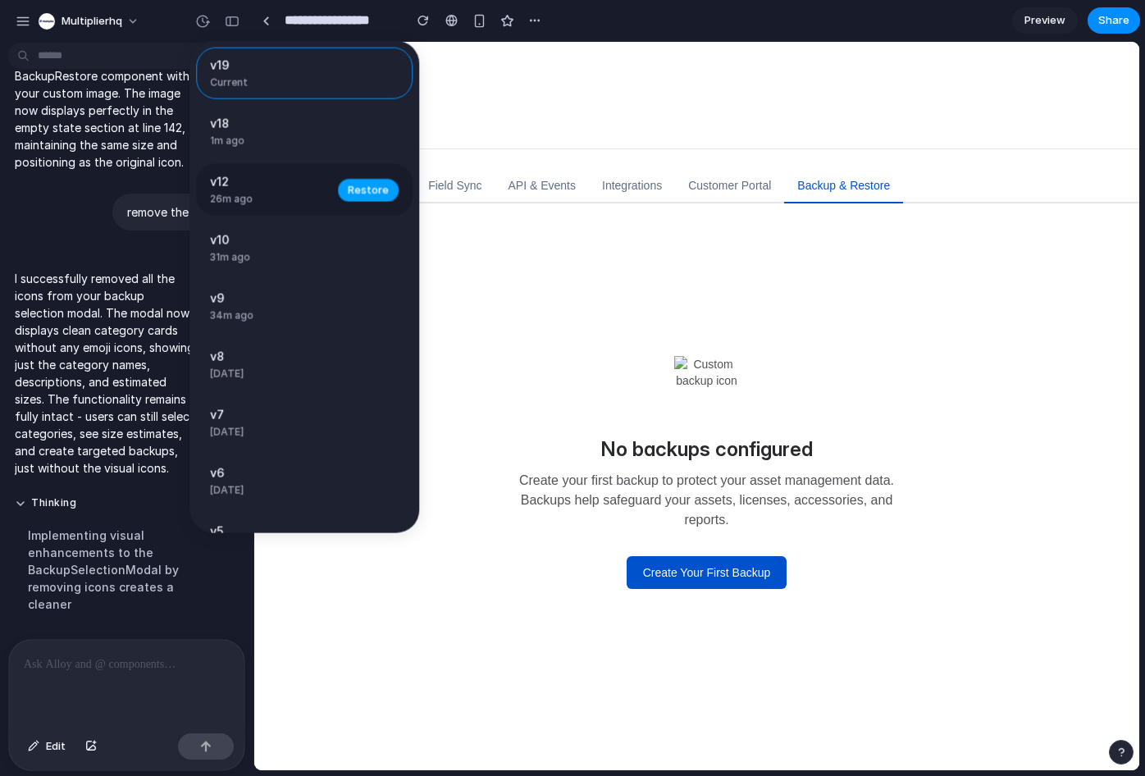
click at [353, 185] on span "Restore" at bounding box center [368, 189] width 41 height 16
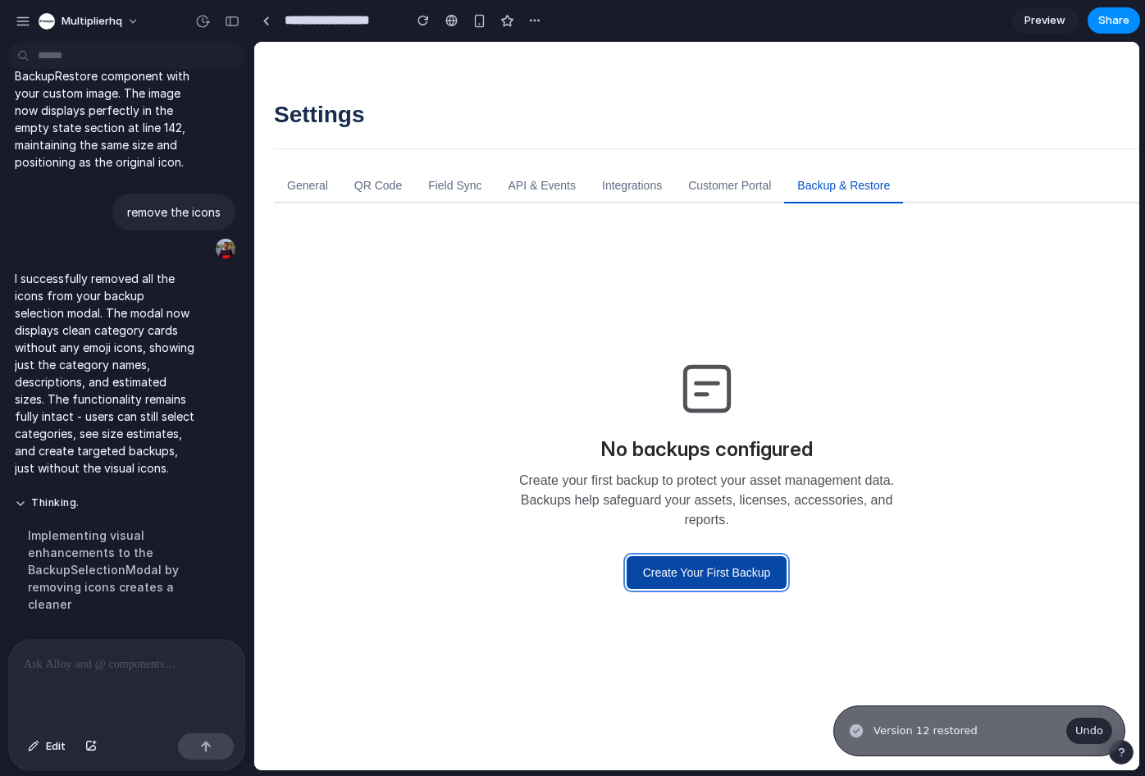
click at [754, 567] on button "Create Your First Backup" at bounding box center [707, 572] width 161 height 33
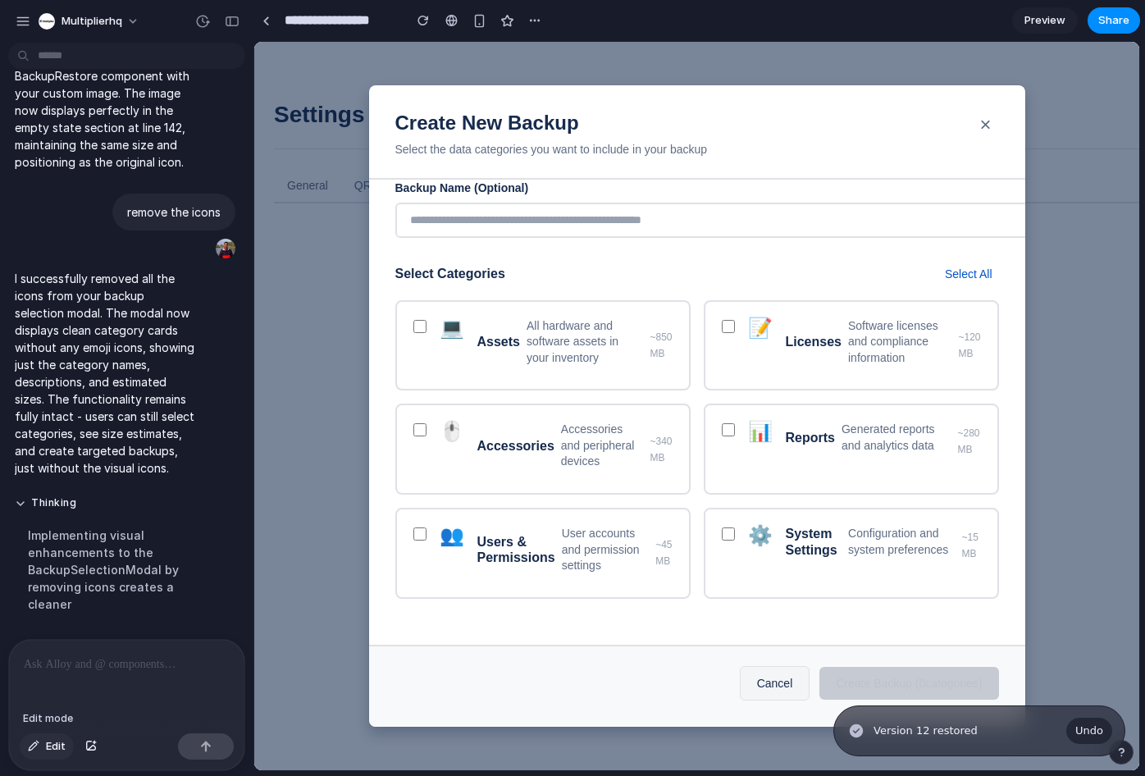
click at [43, 745] on button "Edit" at bounding box center [47, 746] width 54 height 26
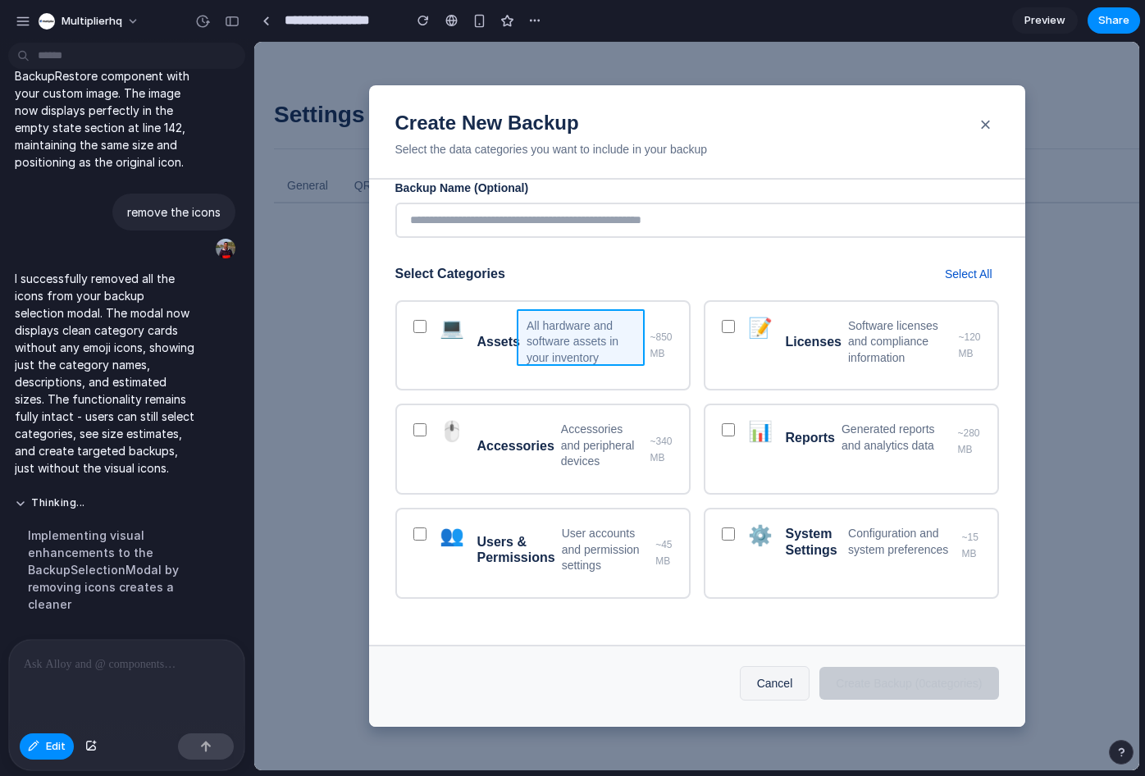
click at [613, 344] on div at bounding box center [696, 406] width 885 height 728
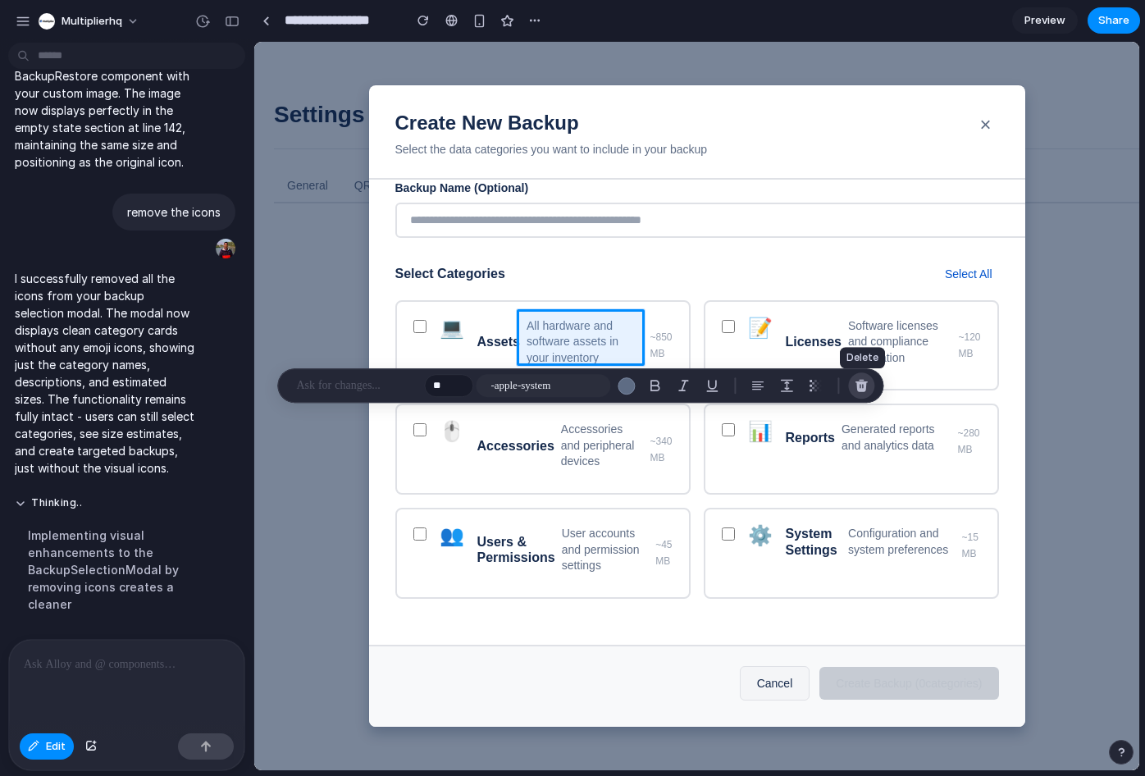
click at [866, 386] on div "button" at bounding box center [861, 385] width 15 height 15
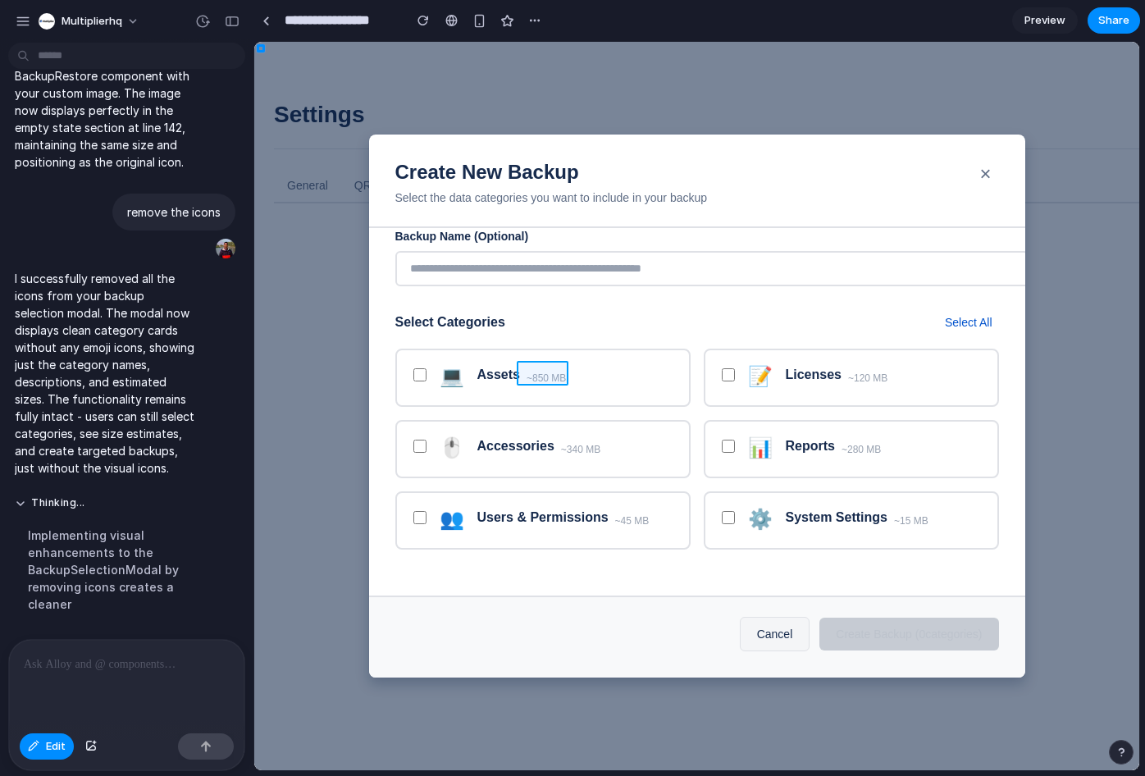
click at [545, 376] on div at bounding box center [696, 406] width 885 height 728
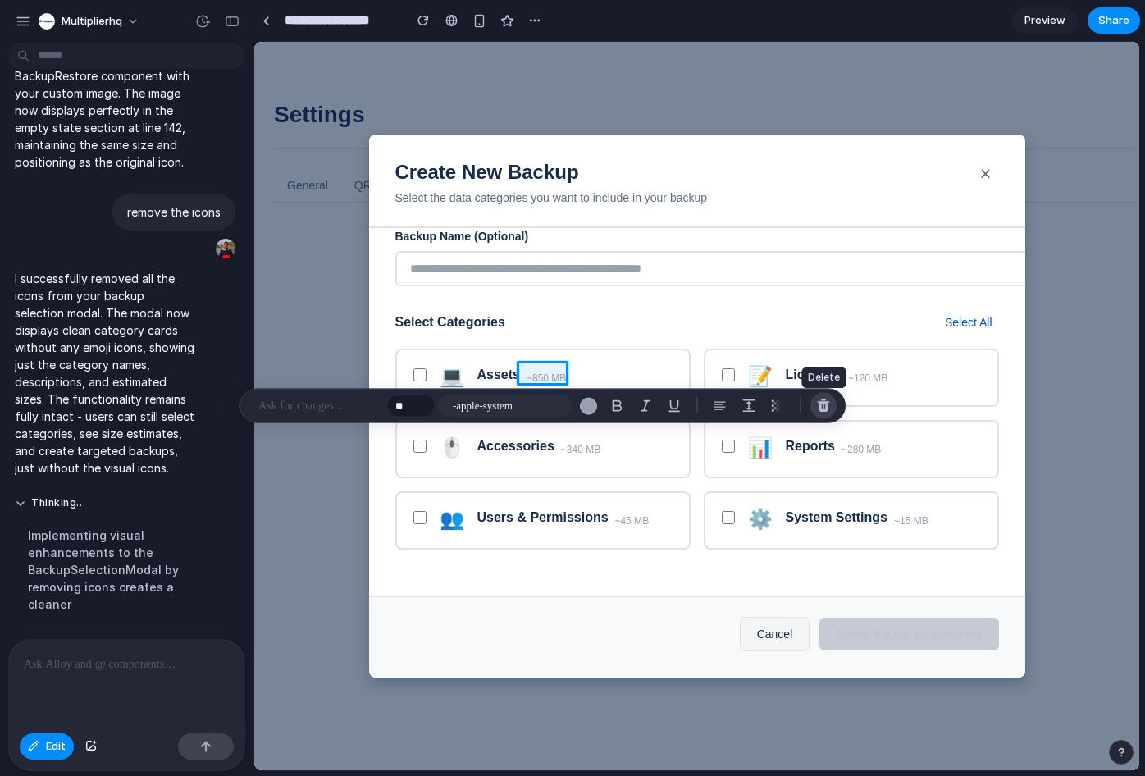
click at [819, 402] on div "button" at bounding box center [823, 406] width 15 height 15
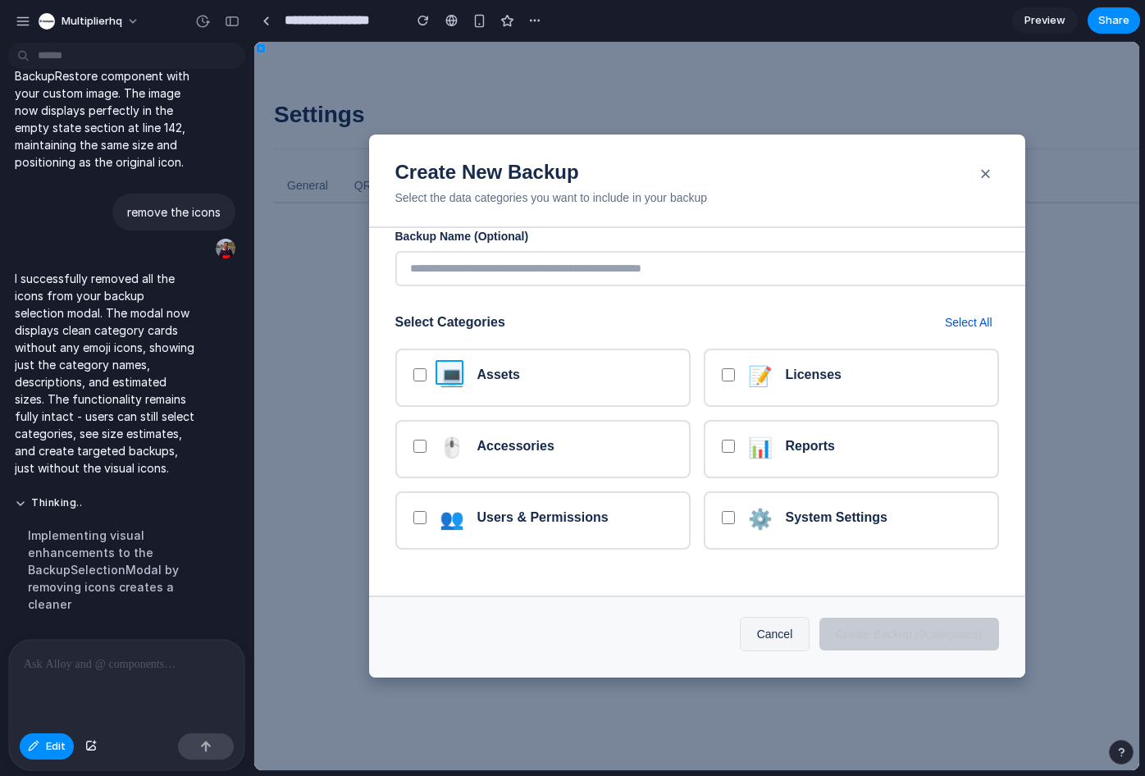
click at [444, 371] on div at bounding box center [696, 406] width 885 height 728
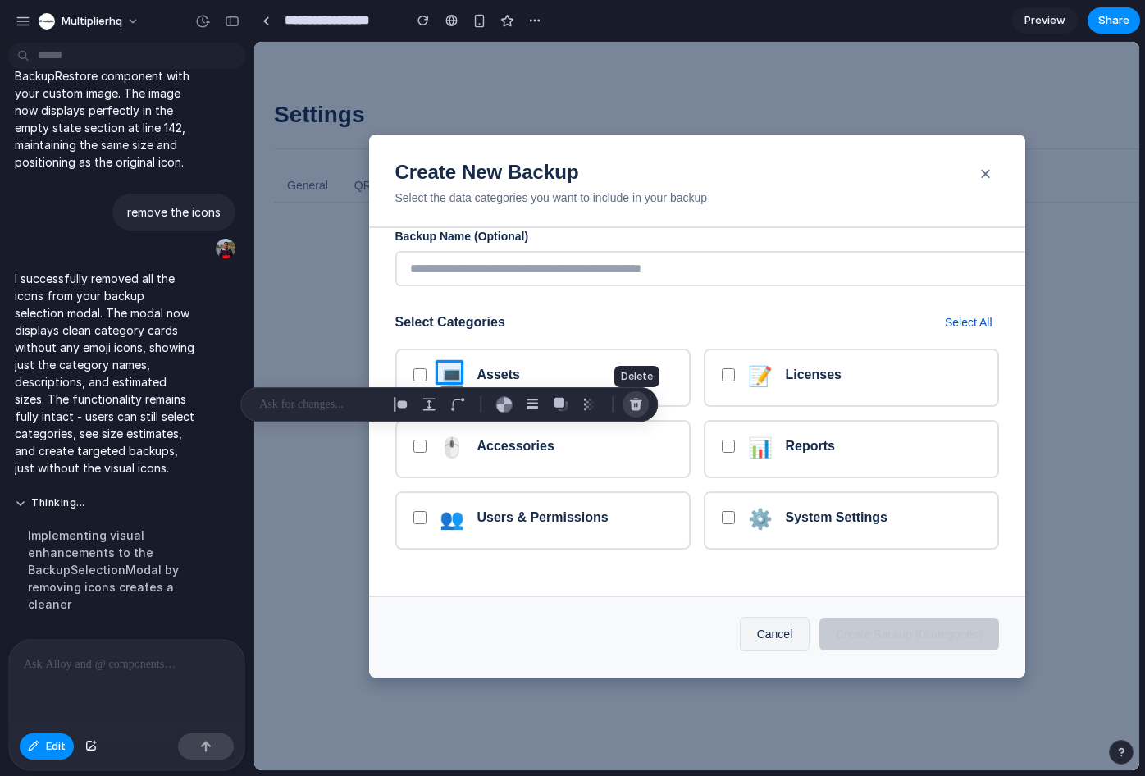
click at [631, 406] on div "button" at bounding box center [635, 404] width 15 height 15
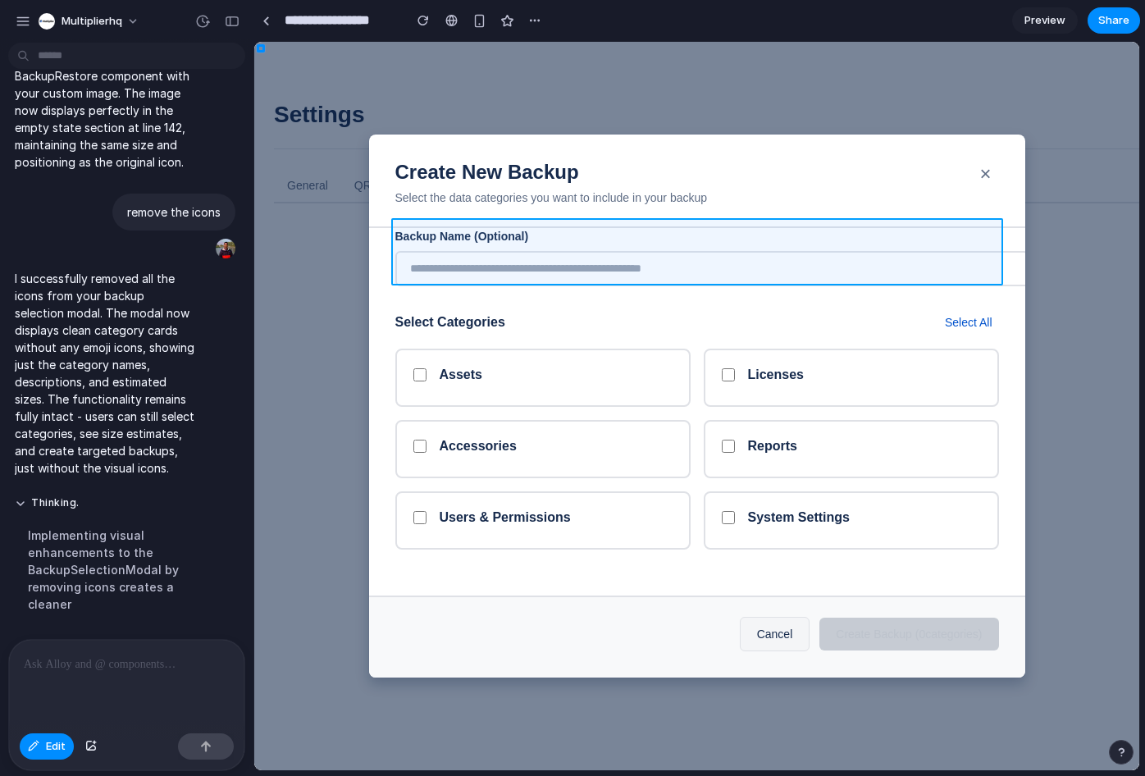
click at [616, 244] on div at bounding box center [696, 406] width 885 height 728
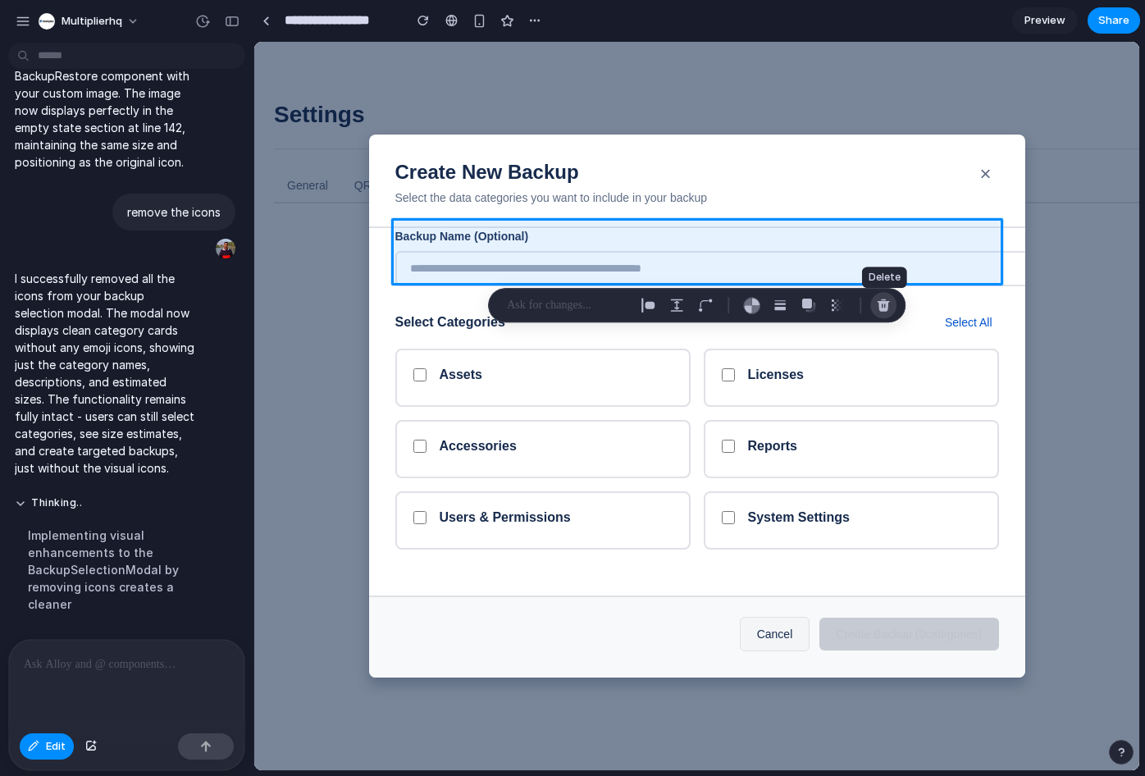
click at [880, 304] on div "button" at bounding box center [883, 305] width 15 height 15
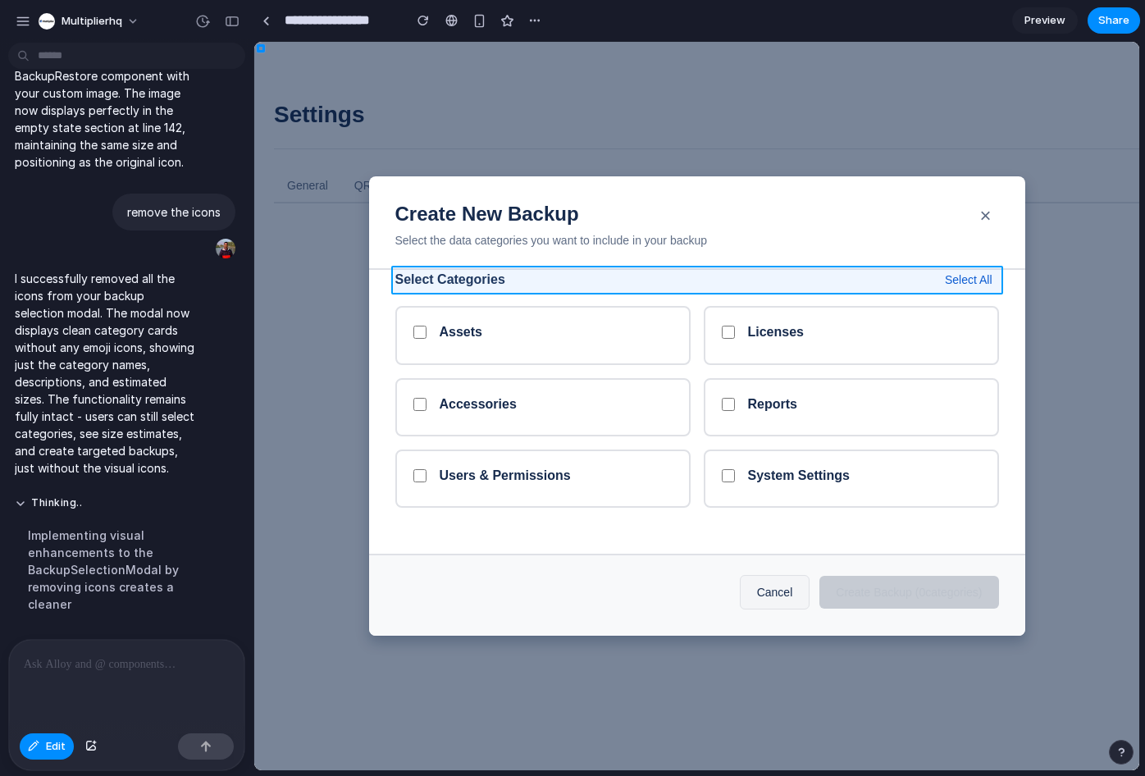
click at [595, 277] on div at bounding box center [696, 406] width 885 height 728
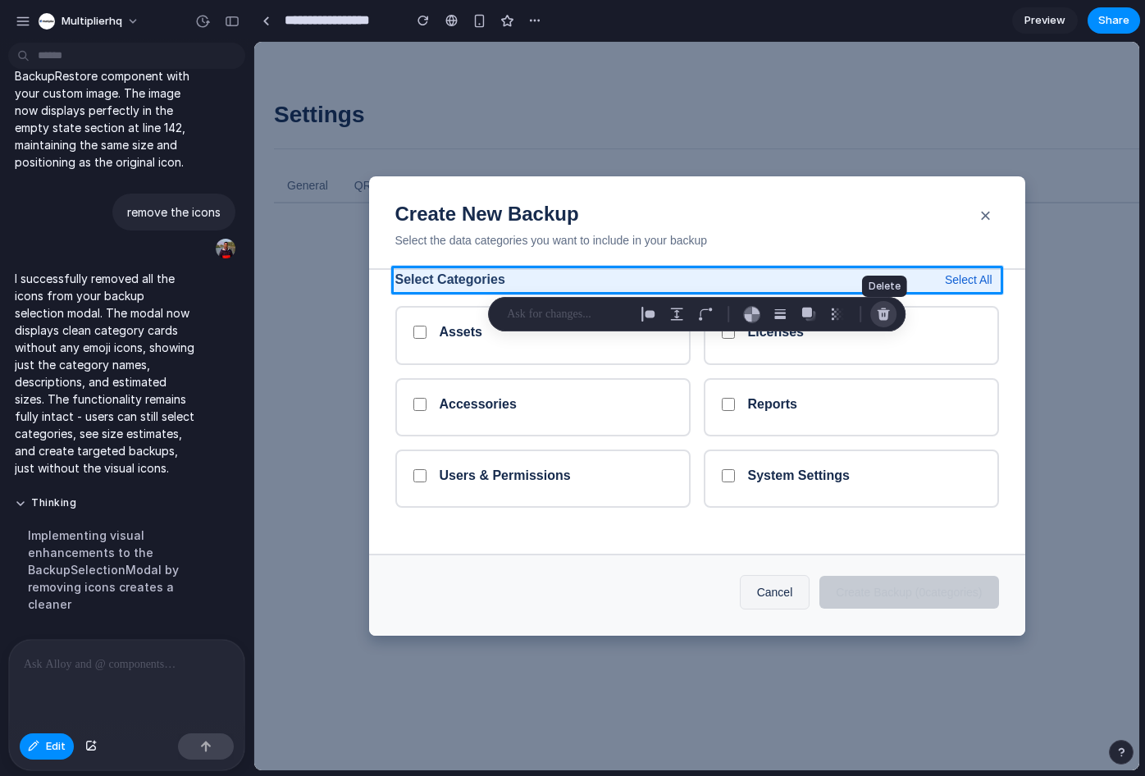
click at [883, 317] on div "button" at bounding box center [883, 314] width 15 height 15
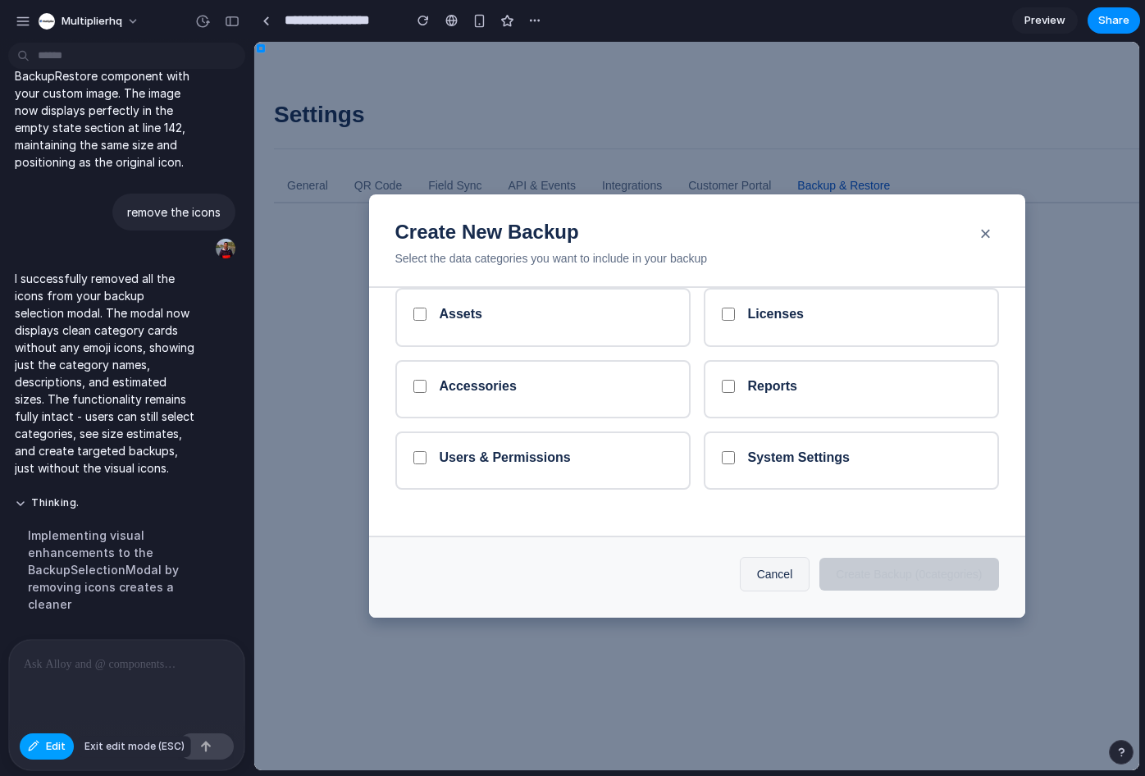
click at [38, 749] on div "button" at bounding box center [33, 746] width 11 height 10
click at [757, 575] on button "Cancel" at bounding box center [775, 574] width 71 height 34
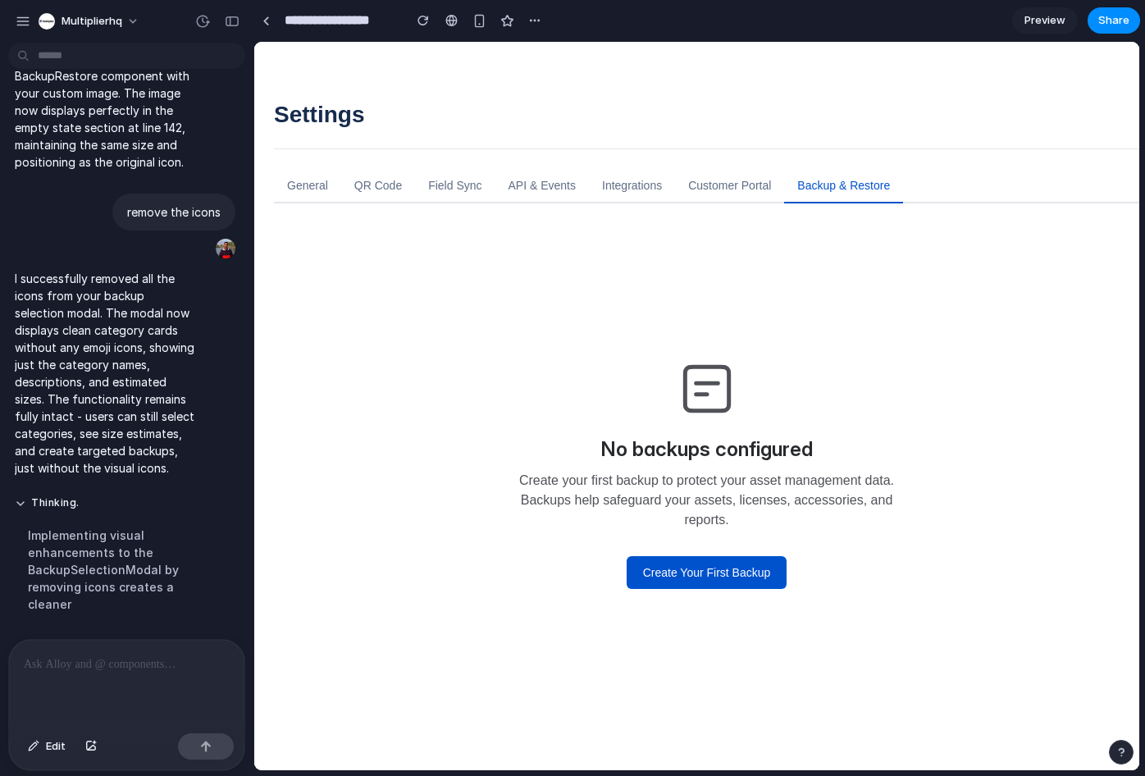
click at [692, 600] on div "No backups configured Create your first backup to protect your asset management…" at bounding box center [706, 472] width 813 height 433
click at [701, 580] on button "Create Your First Backup" at bounding box center [707, 572] width 161 height 33
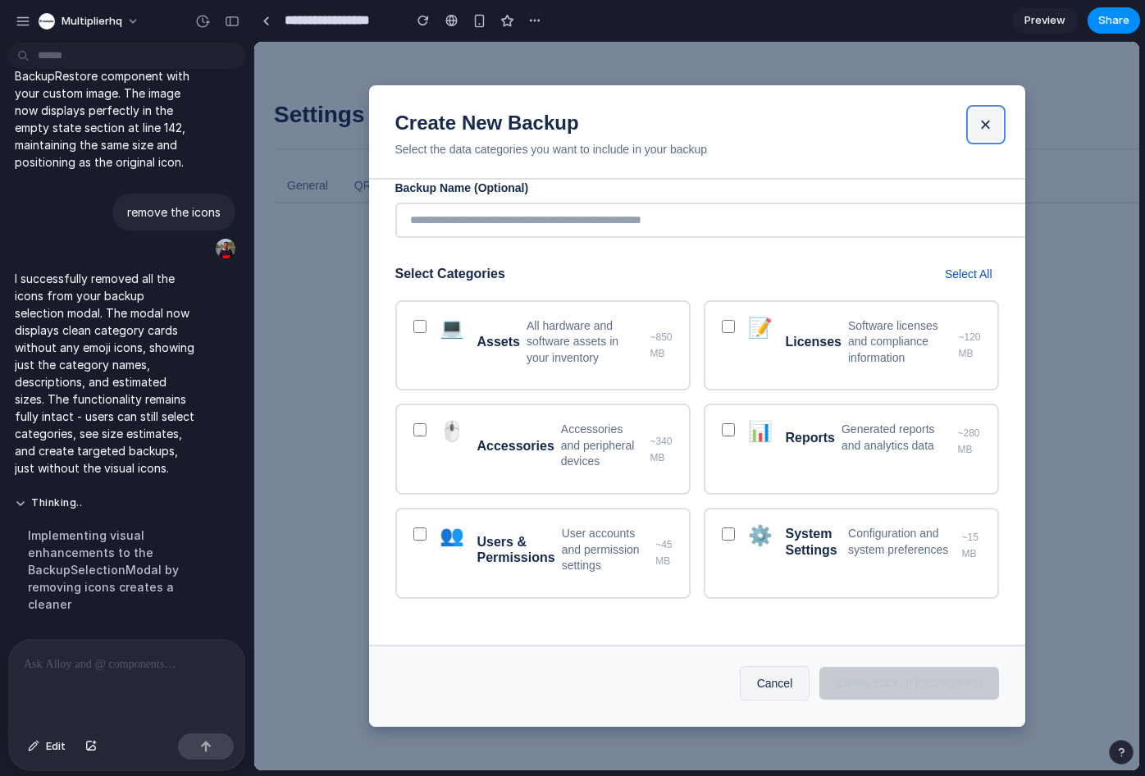
click at [981, 113] on button "×" at bounding box center [985, 124] width 33 height 33
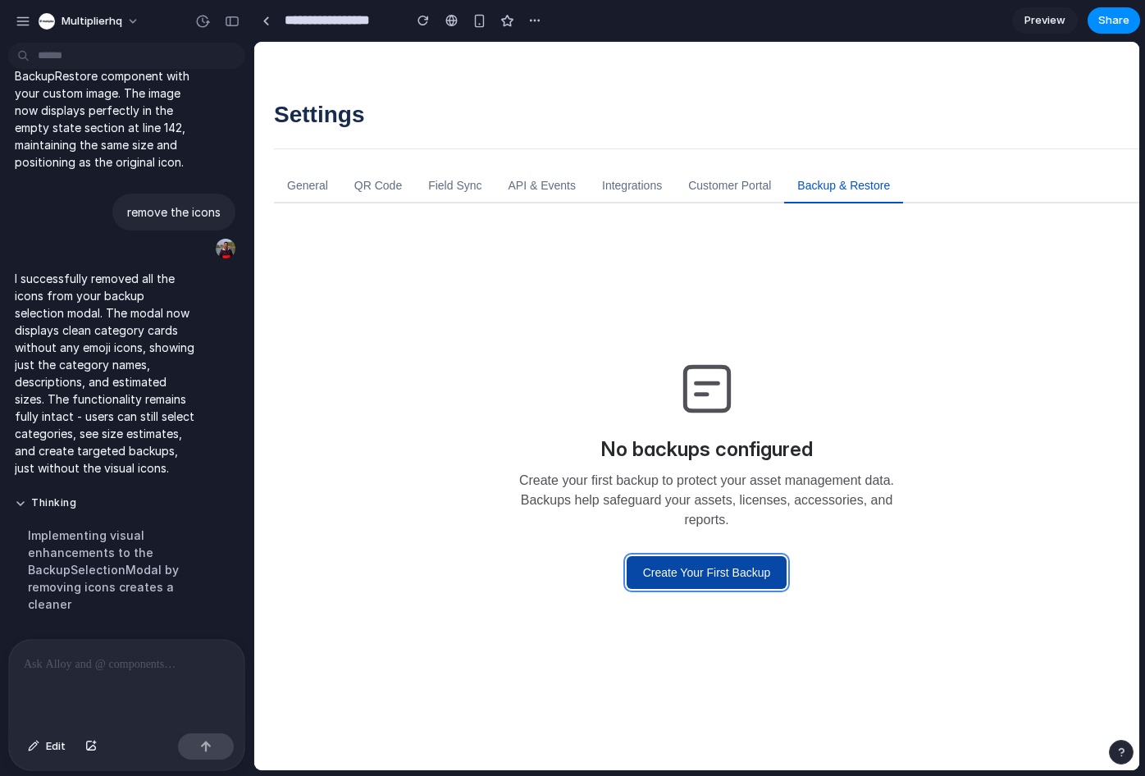
click at [706, 574] on button "Create Your First Backup" at bounding box center [707, 572] width 161 height 33
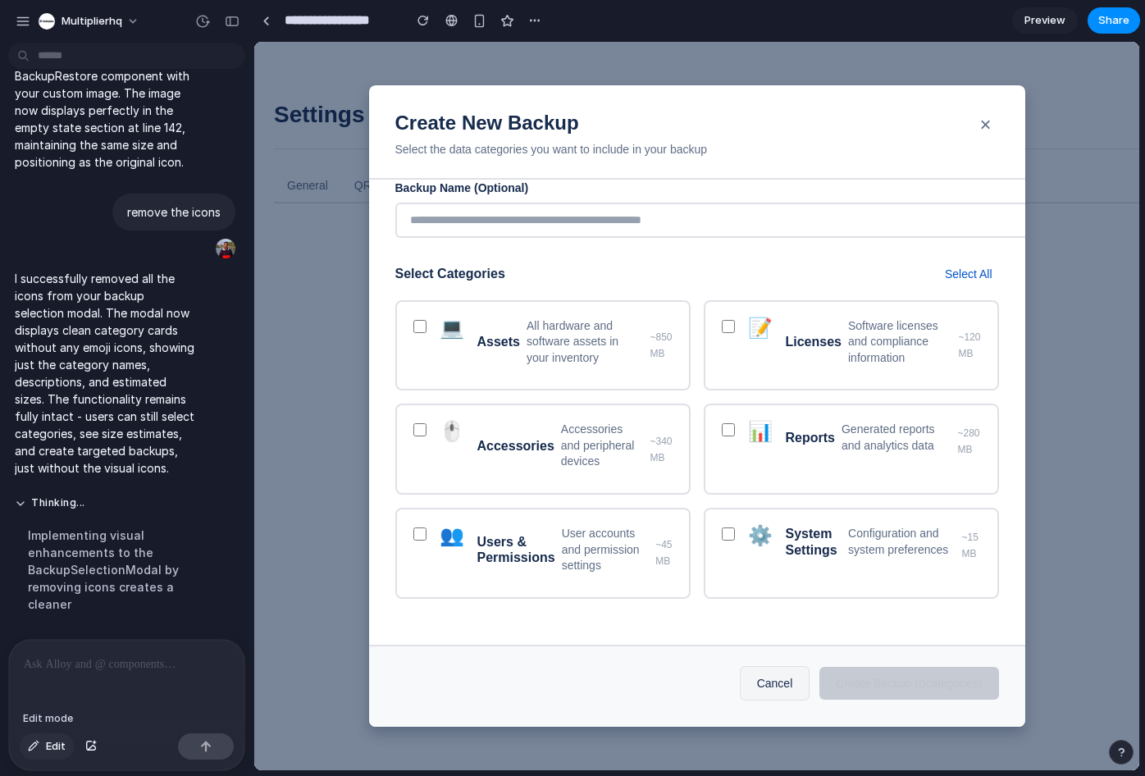
click at [47, 742] on span "Edit" at bounding box center [56, 746] width 20 height 16
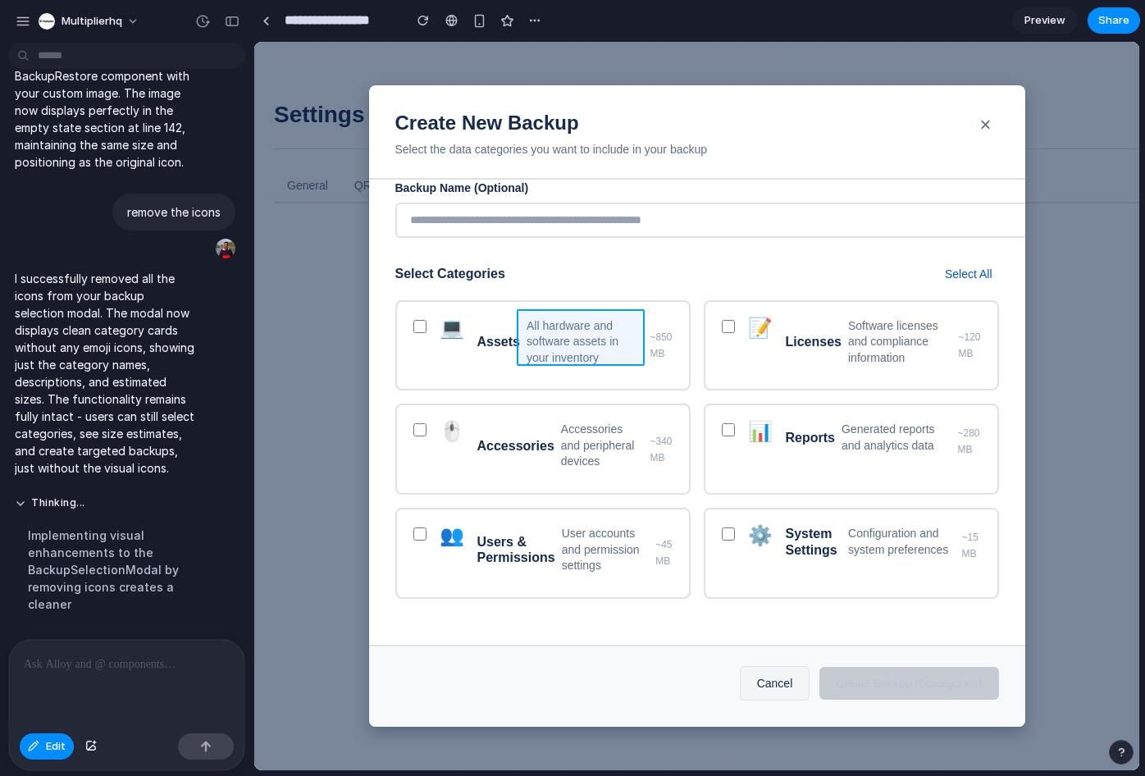
click at [538, 351] on div at bounding box center [696, 406] width 885 height 728
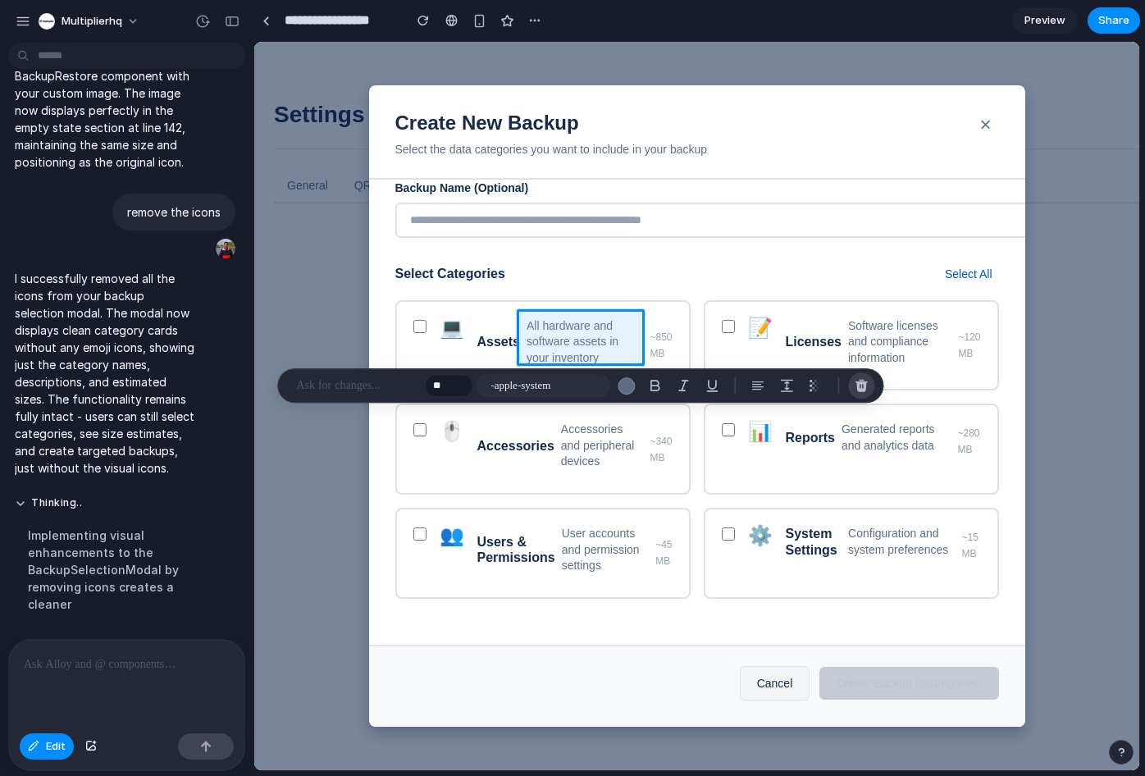
click at [862, 383] on div "button" at bounding box center [861, 385] width 15 height 15
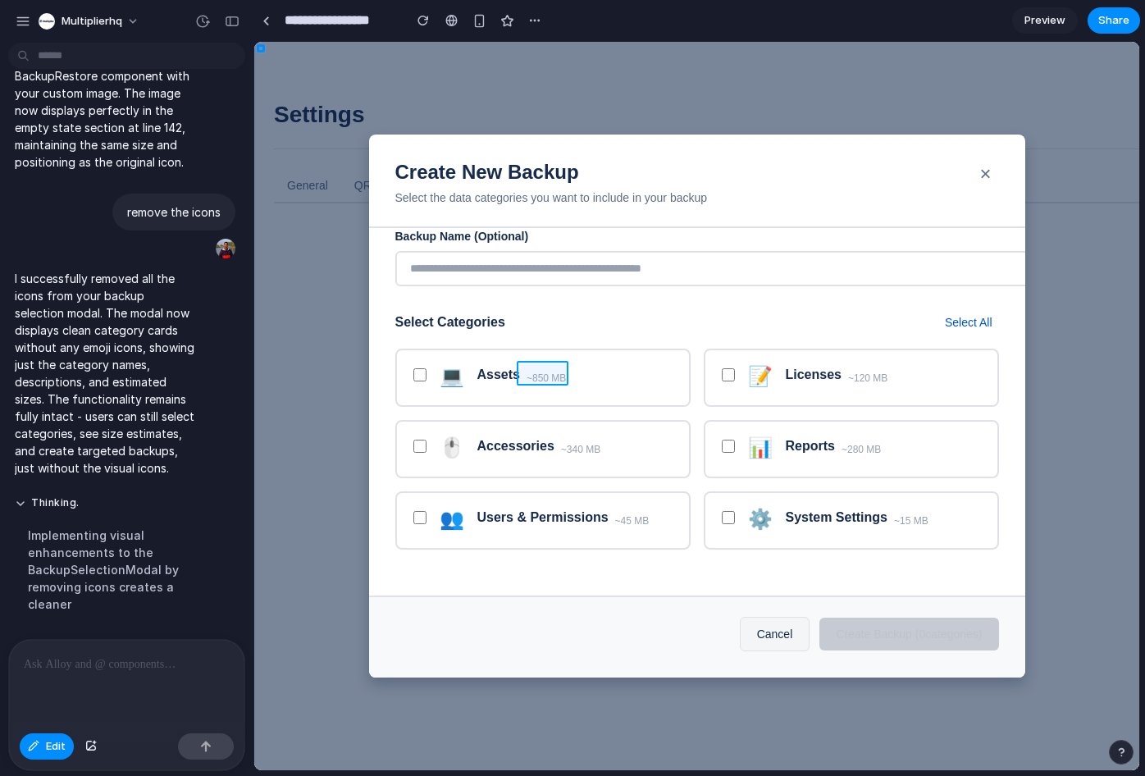
click at [543, 371] on div at bounding box center [696, 406] width 885 height 728
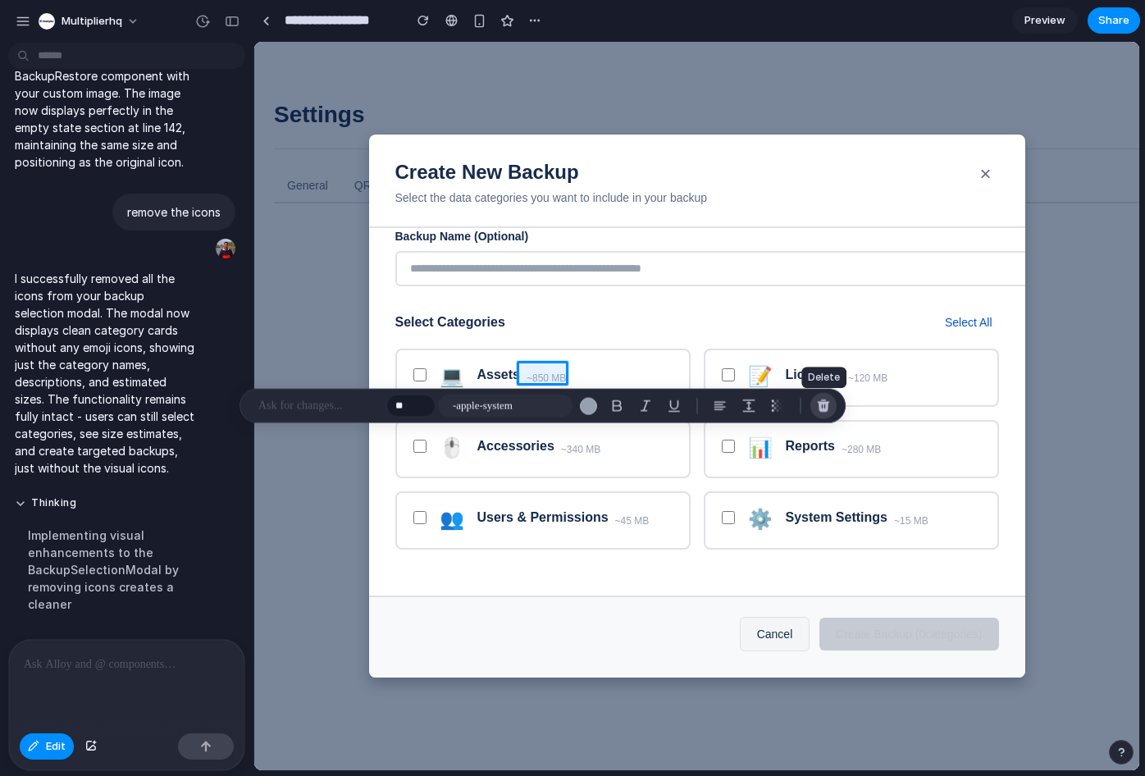
click at [821, 406] on div "button" at bounding box center [823, 406] width 15 height 15
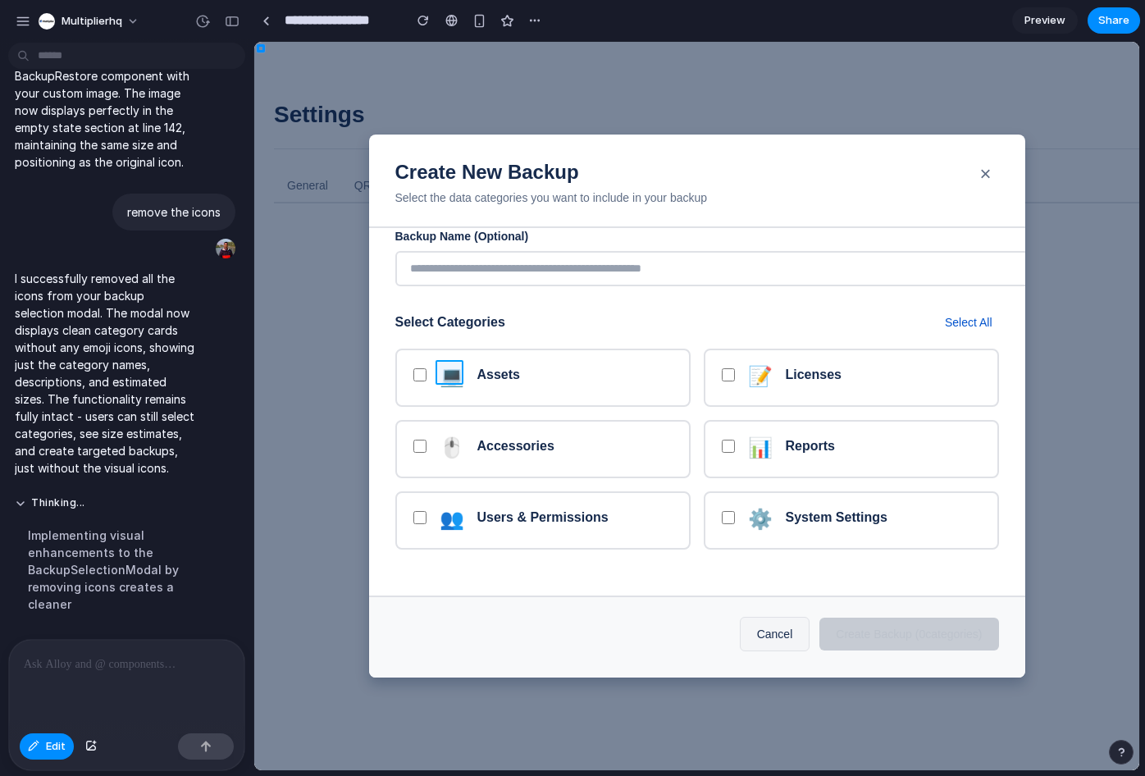
click at [455, 367] on div at bounding box center [696, 406] width 885 height 728
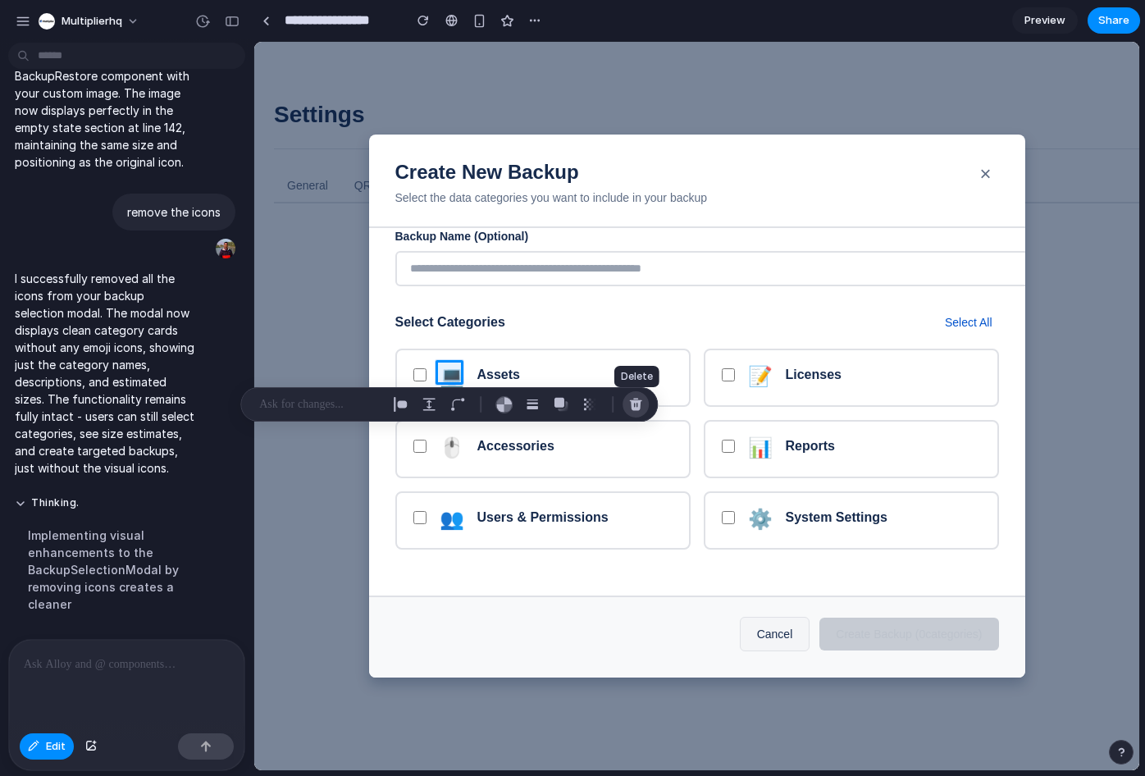
click at [630, 398] on div "button" at bounding box center [635, 404] width 15 height 15
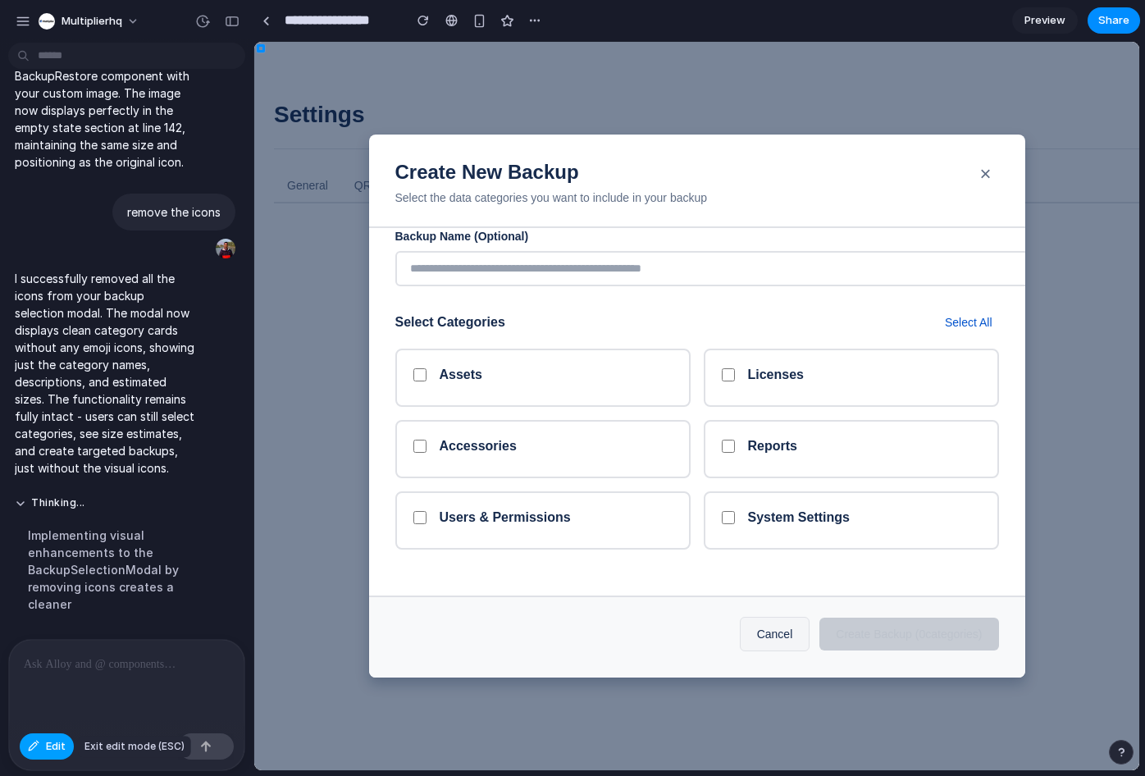
click at [42, 750] on button "Edit" at bounding box center [47, 746] width 54 height 26
click at [987, 173] on button "×" at bounding box center [985, 173] width 33 height 33
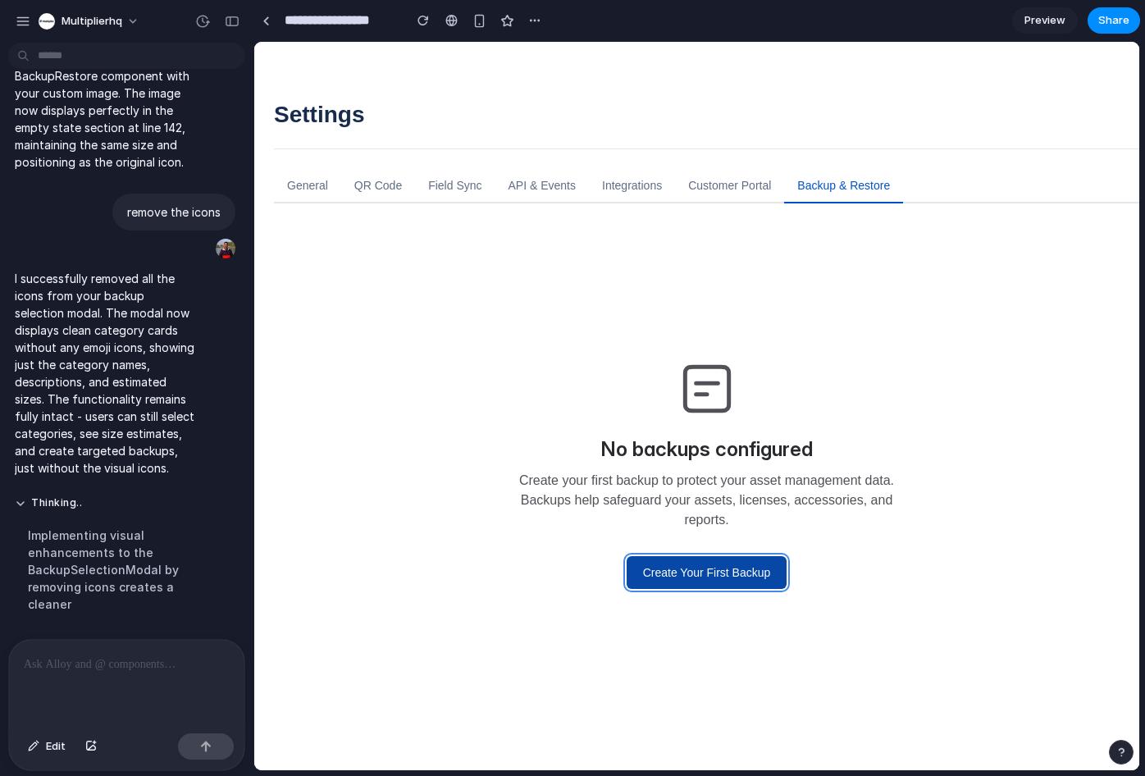
click at [701, 568] on button "Create Your First Backup" at bounding box center [707, 572] width 161 height 33
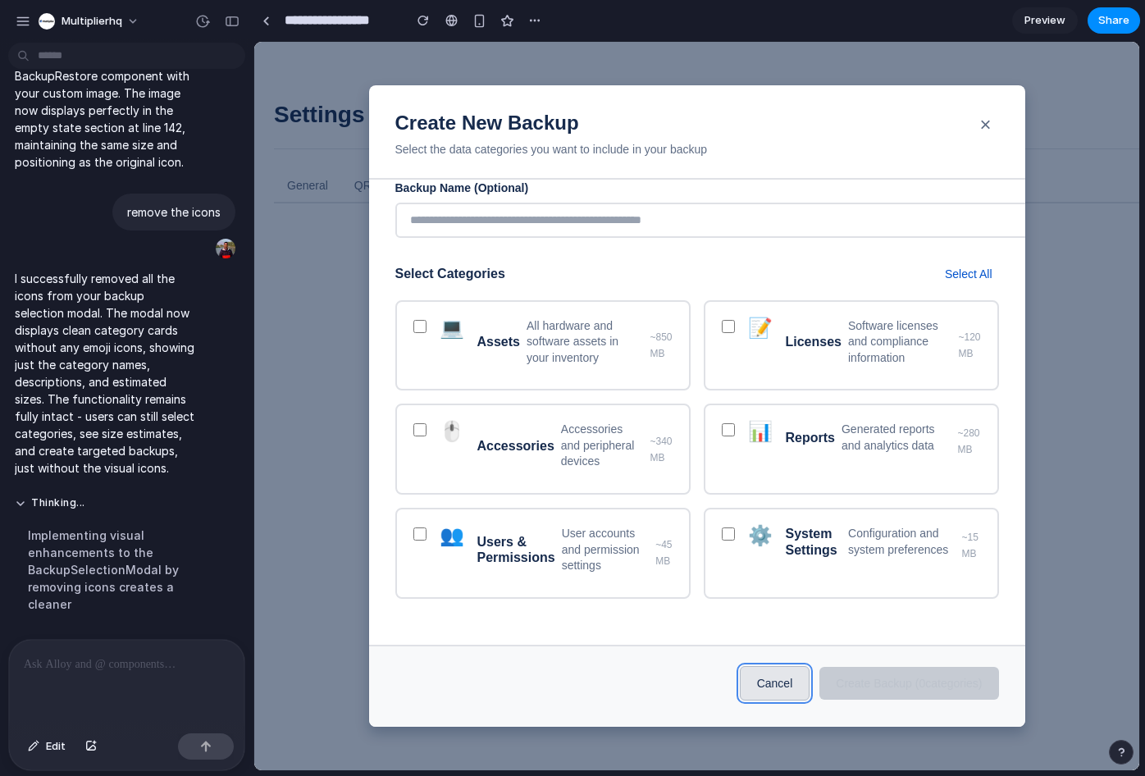
click at [755, 694] on button "Cancel" at bounding box center [775, 683] width 71 height 34
